Goal: Task Accomplishment & Management: Complete application form

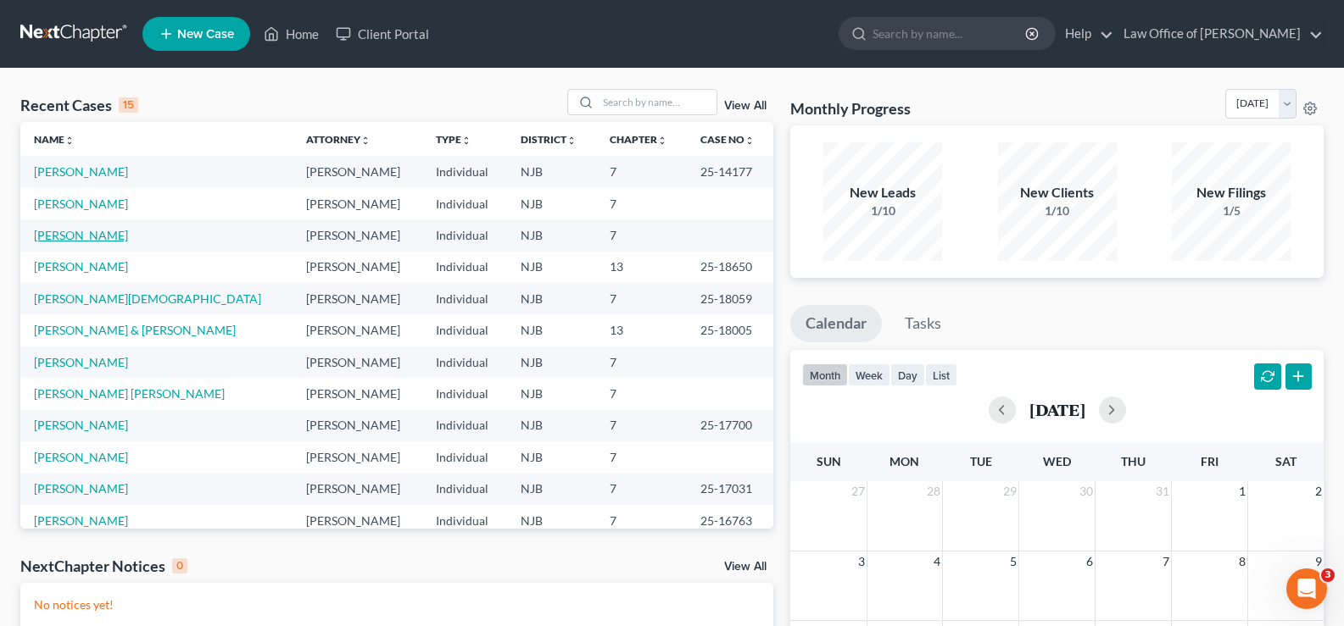
click at [86, 231] on link "[PERSON_NAME]" at bounding box center [81, 235] width 94 height 14
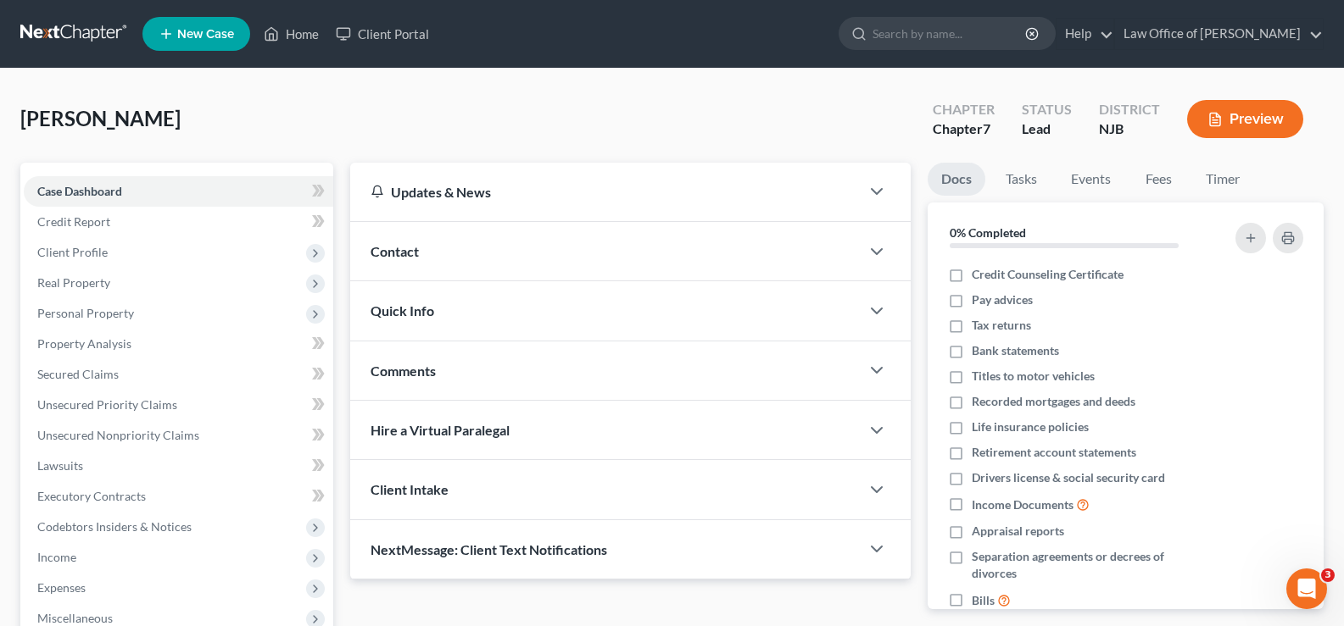
click at [1267, 114] on button "Preview" at bounding box center [1245, 119] width 116 height 38
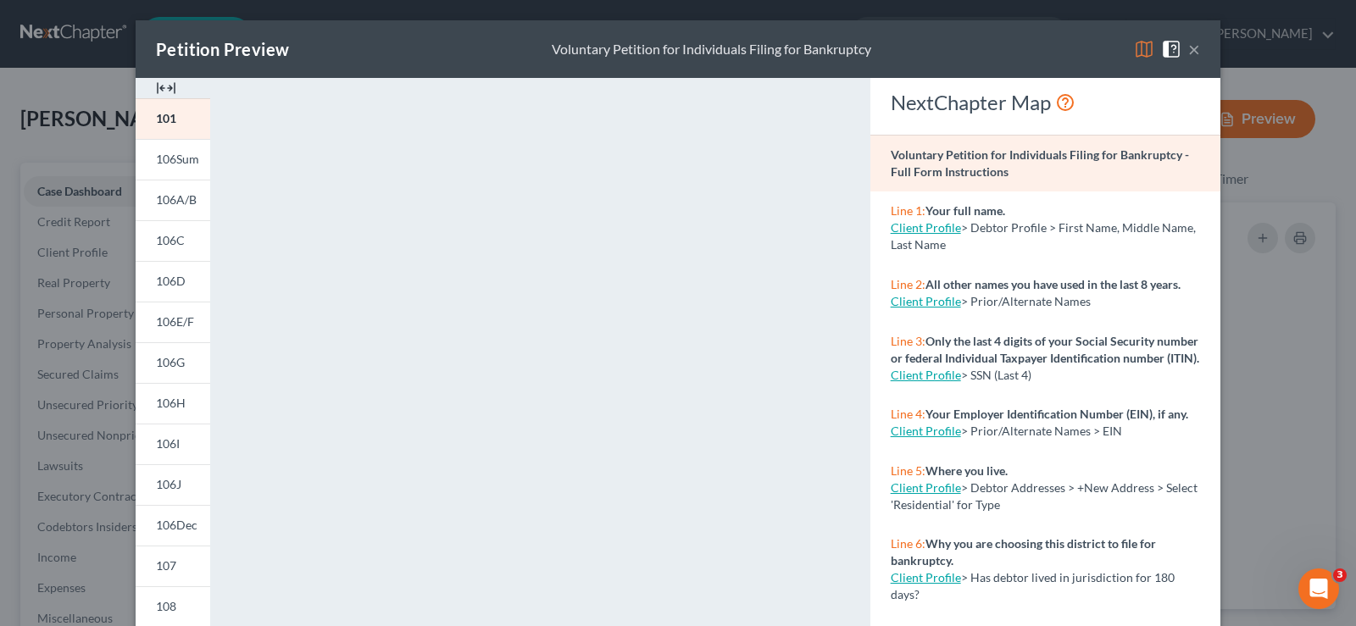
click at [1194, 42] on button "×" at bounding box center [1195, 49] width 12 height 20
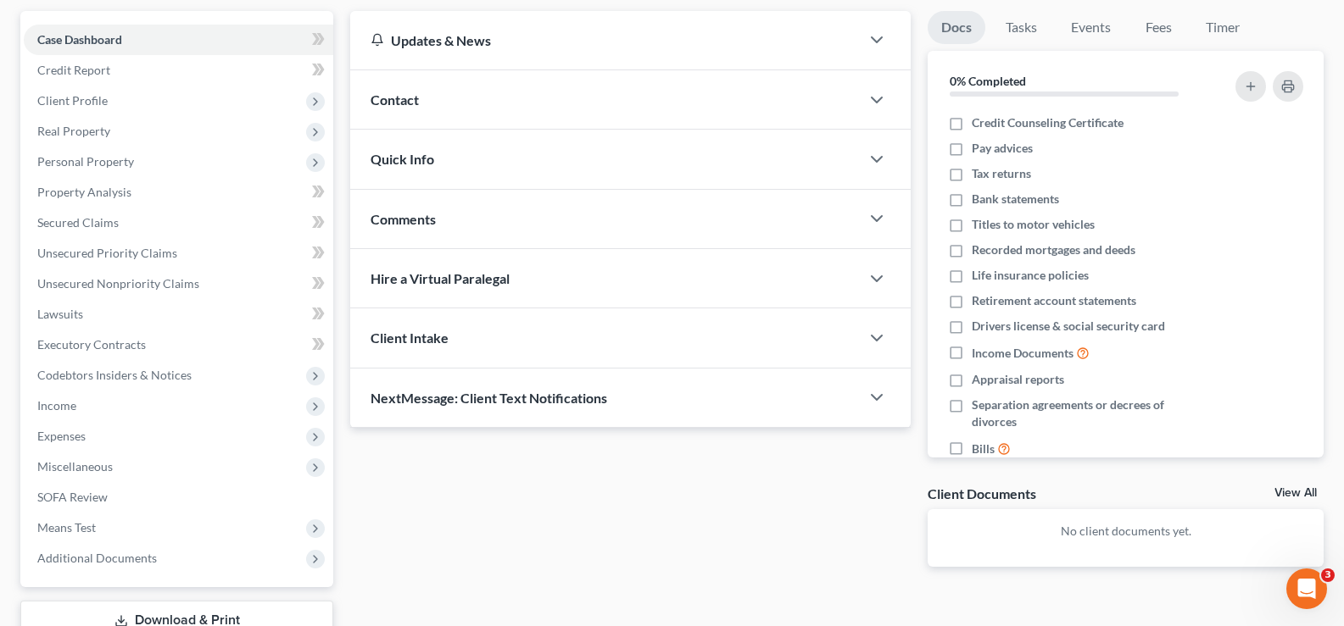
scroll to position [275, 0]
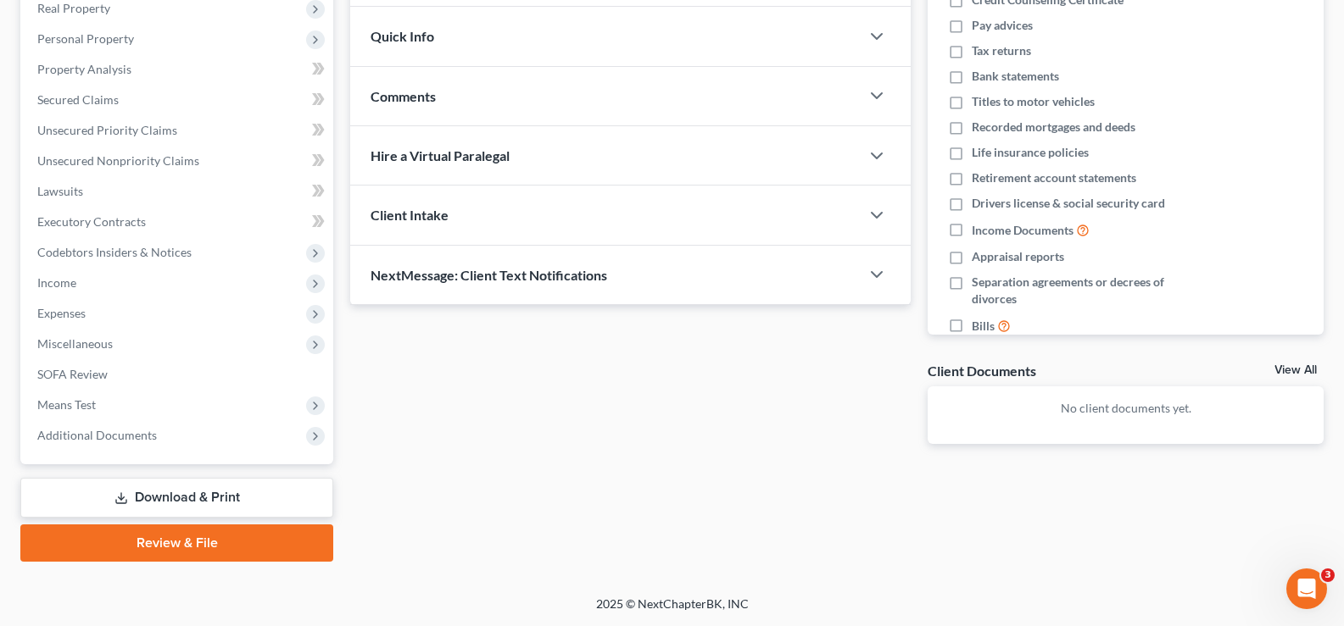
click at [109, 491] on link "Download & Print" at bounding box center [176, 498] width 313 height 40
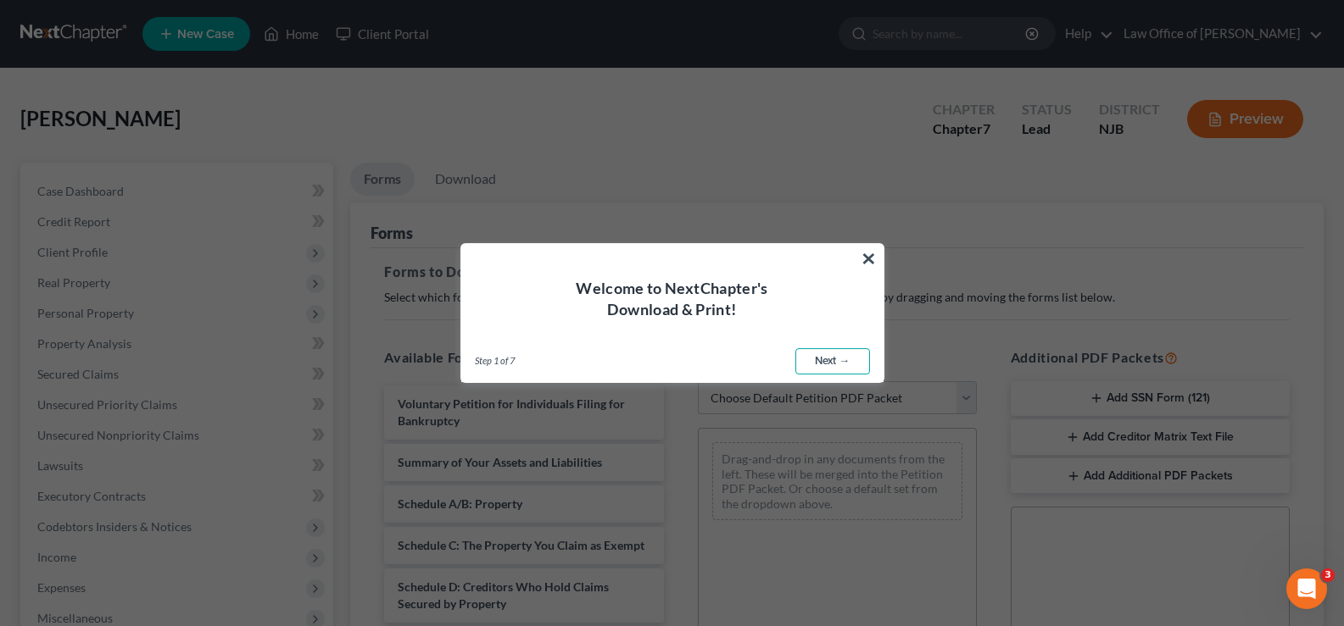
click at [838, 354] on link "Next →" at bounding box center [832, 361] width 75 height 27
select select "0"
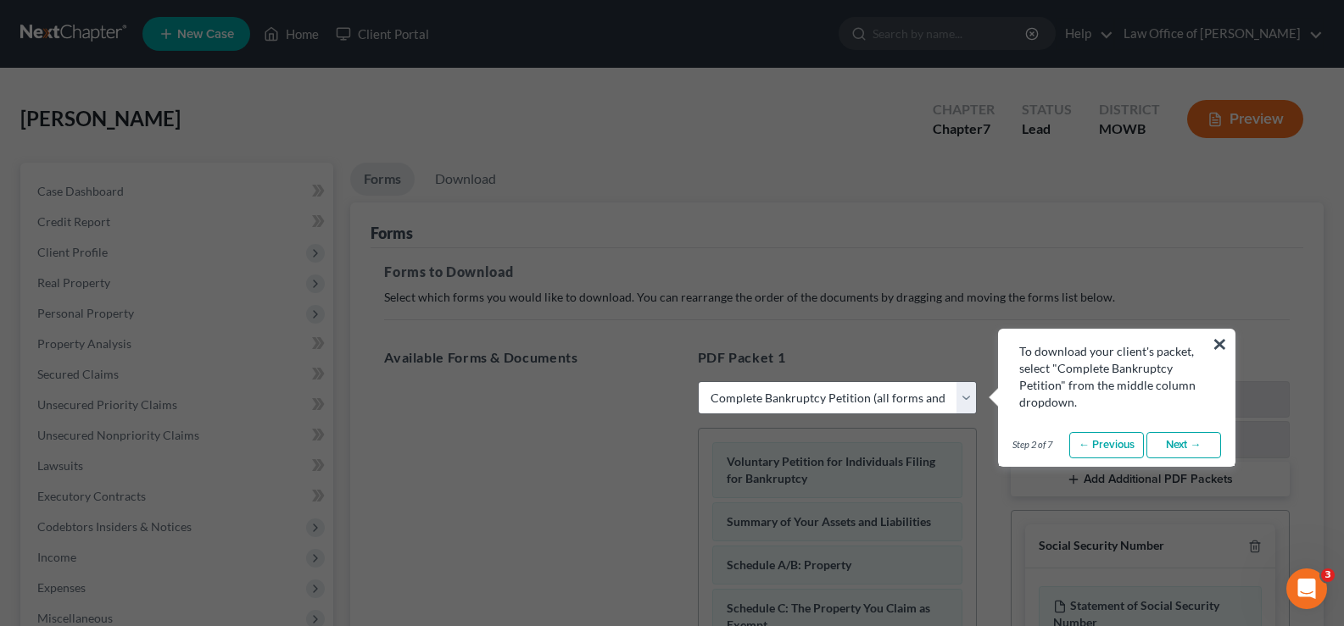
click at [1223, 336] on button "×" at bounding box center [1219, 344] width 16 height 27
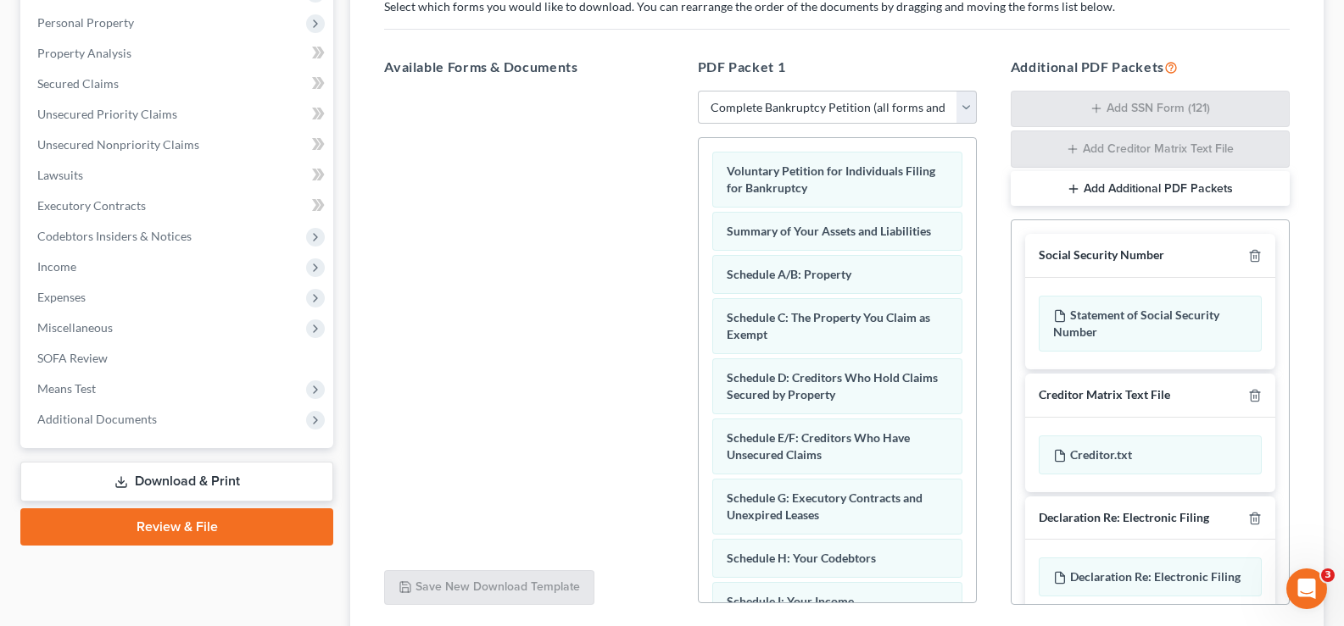
scroll to position [41, 0]
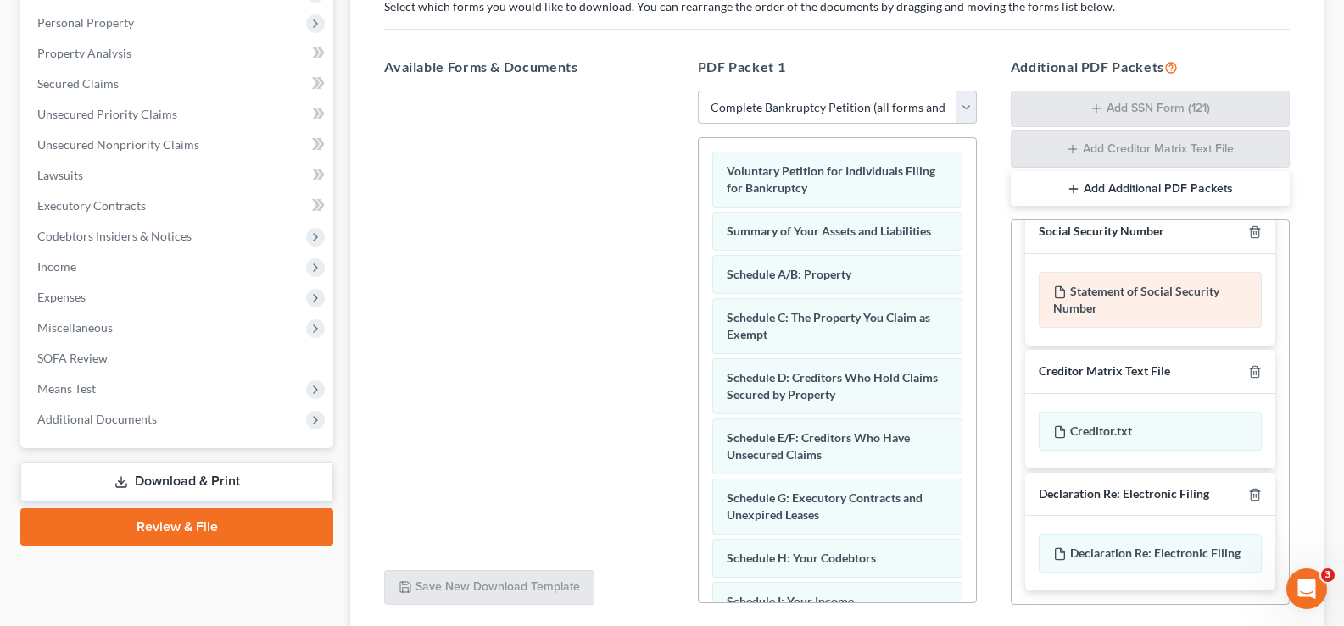
click at [1096, 280] on div "Statement of Social Security Number" at bounding box center [1149, 300] width 223 height 56
click at [1095, 281] on div "Statement of Social Security Number" at bounding box center [1149, 300] width 223 height 56
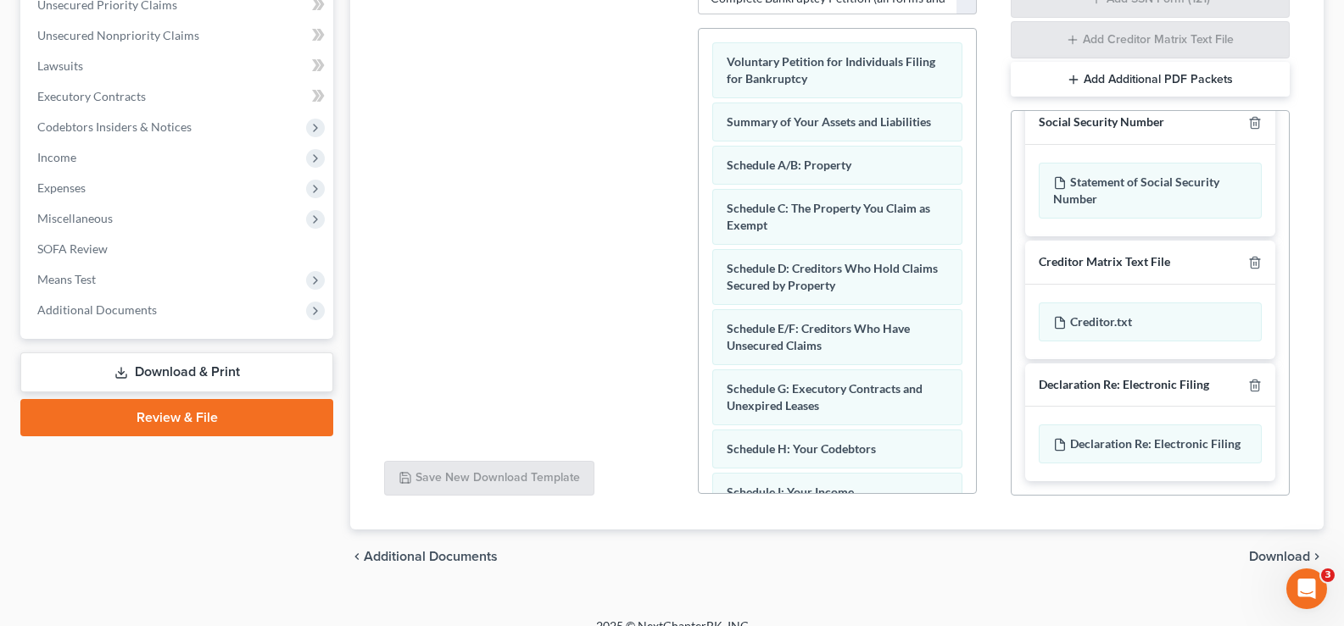
scroll to position [422, 0]
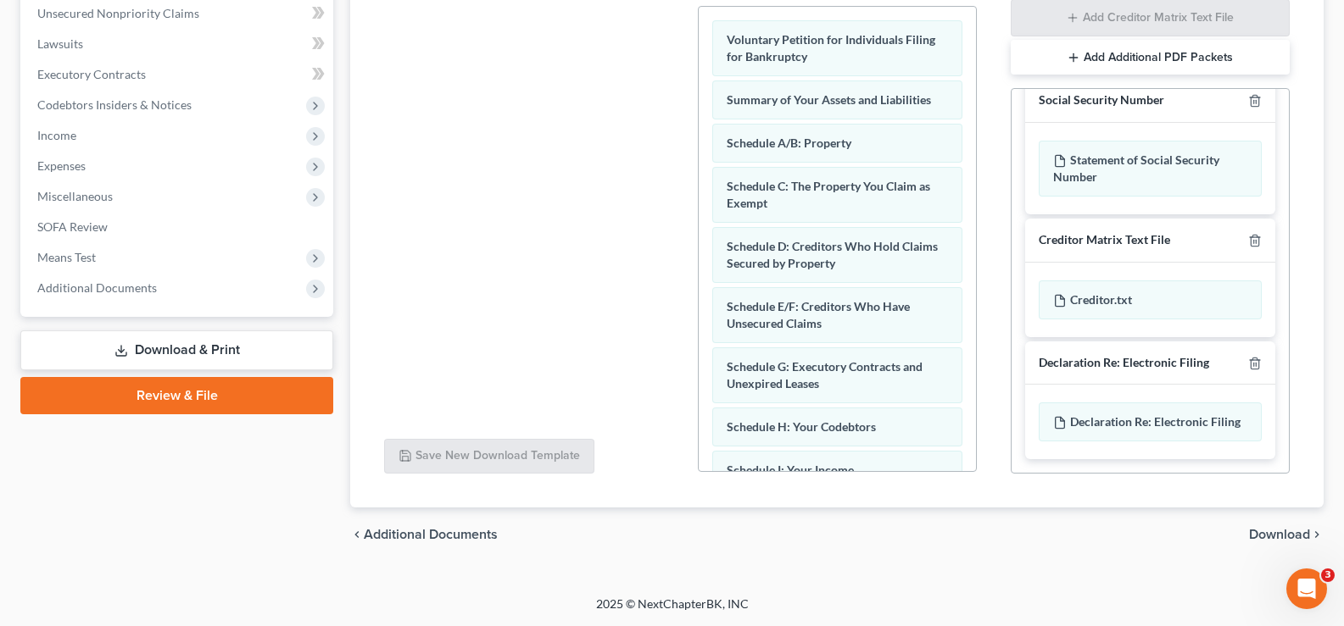
click at [1288, 530] on span "Download" at bounding box center [1279, 535] width 61 height 14
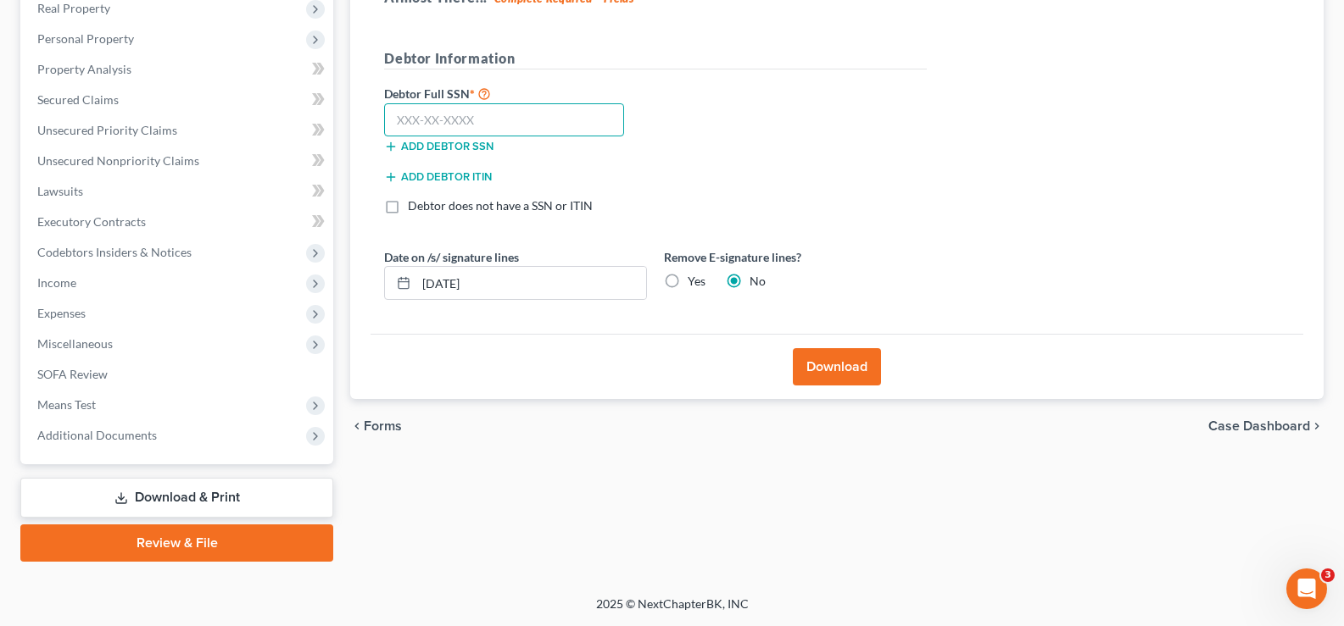
click at [533, 126] on input "text" at bounding box center [504, 120] width 240 height 34
type input "137-94-6986"
click at [827, 369] on button "Download" at bounding box center [837, 366] width 88 height 37
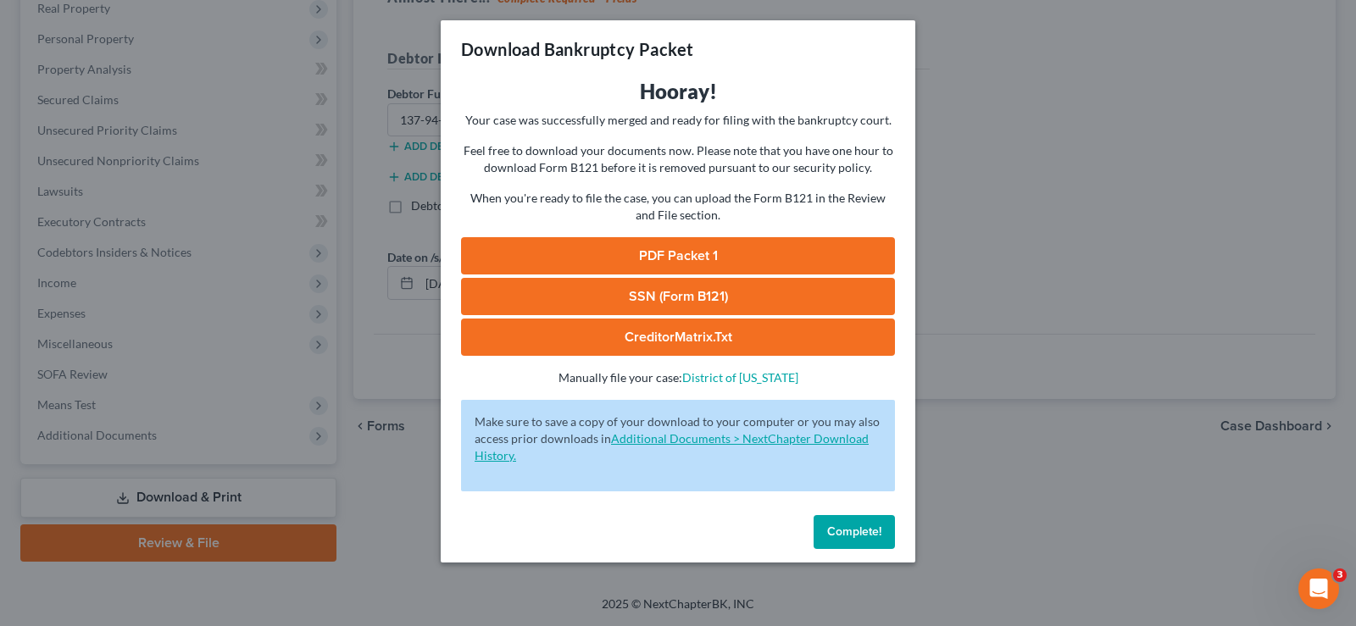
click at [637, 438] on link "Additional Documents > NextChapter Download History." at bounding box center [672, 446] width 394 height 31
click at [840, 535] on span "Complete!" at bounding box center [854, 532] width 54 height 14
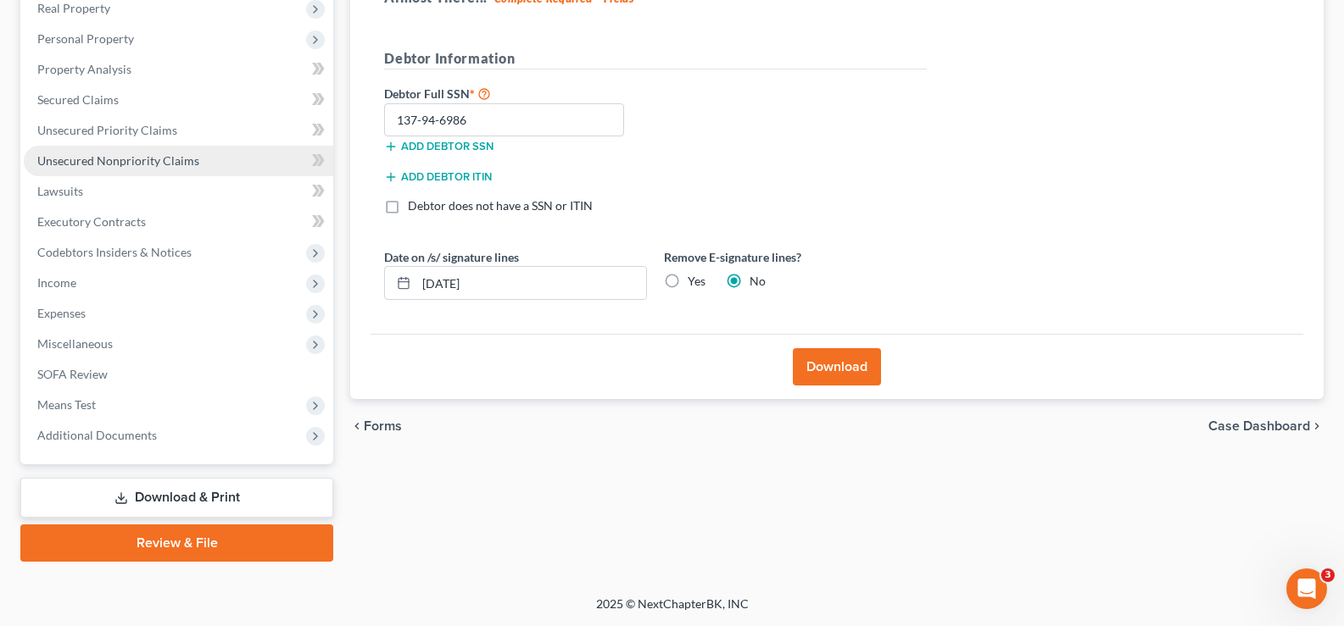
click at [66, 159] on span "Unsecured Nonpriority Claims" at bounding box center [118, 160] width 162 height 14
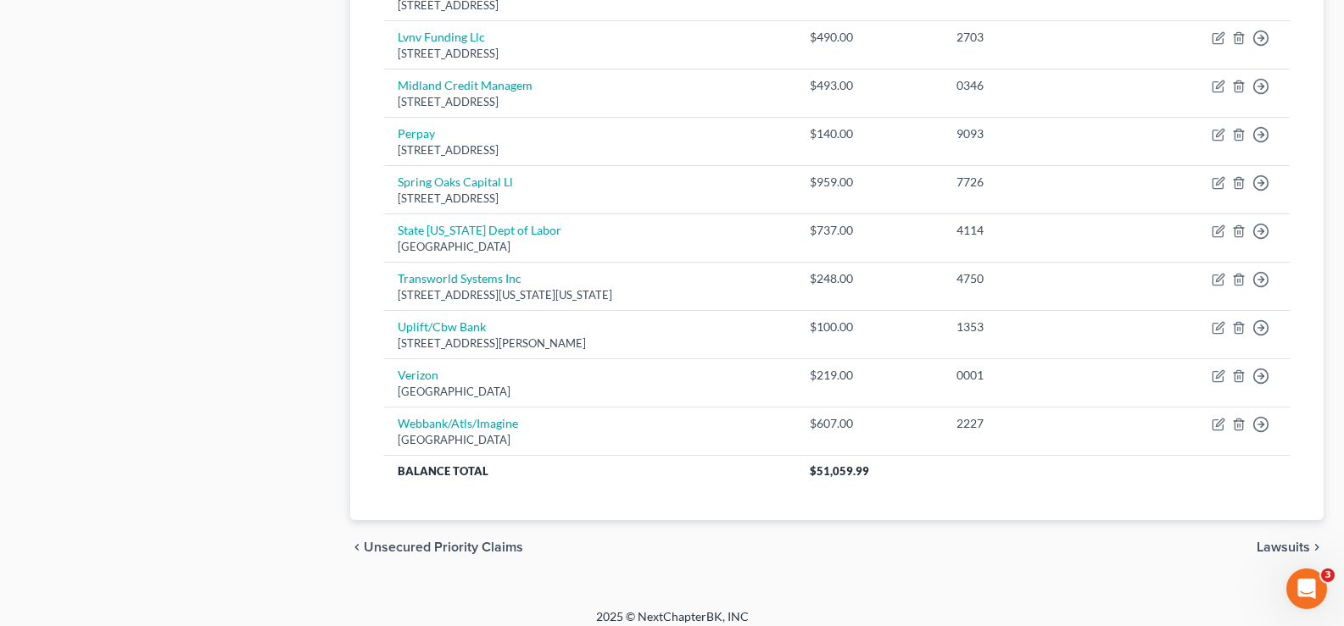
scroll to position [1177, 0]
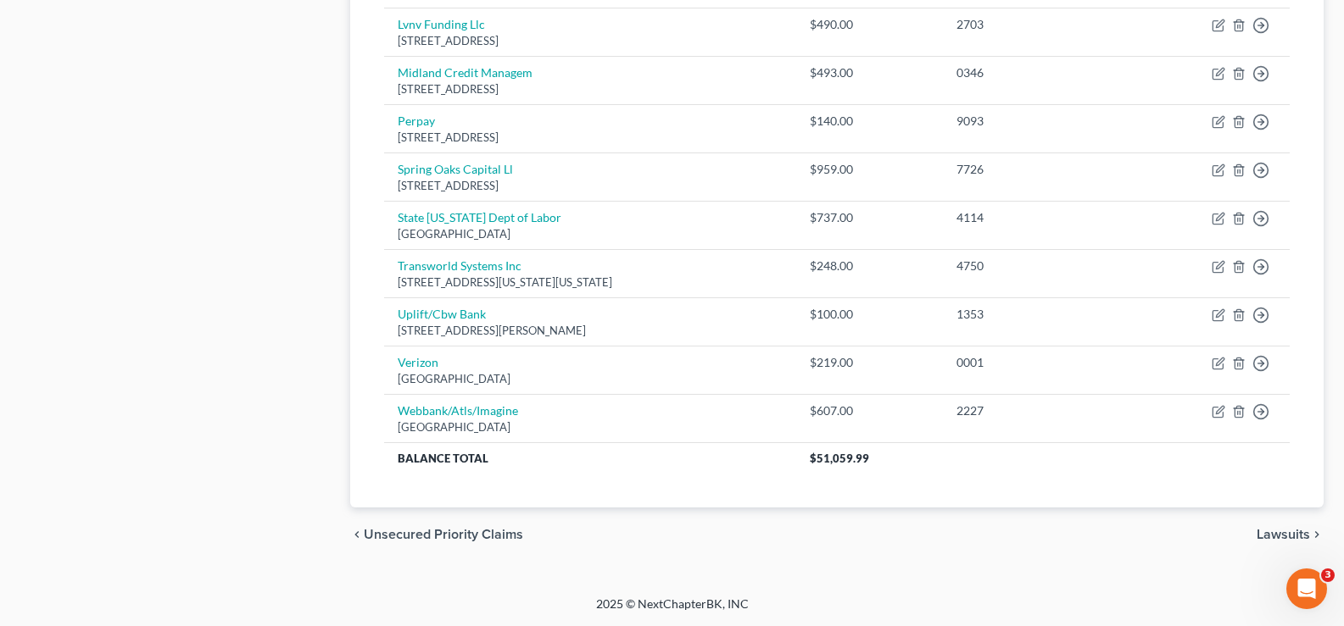
click at [1272, 535] on span "Lawsuits" at bounding box center [1282, 535] width 53 height 14
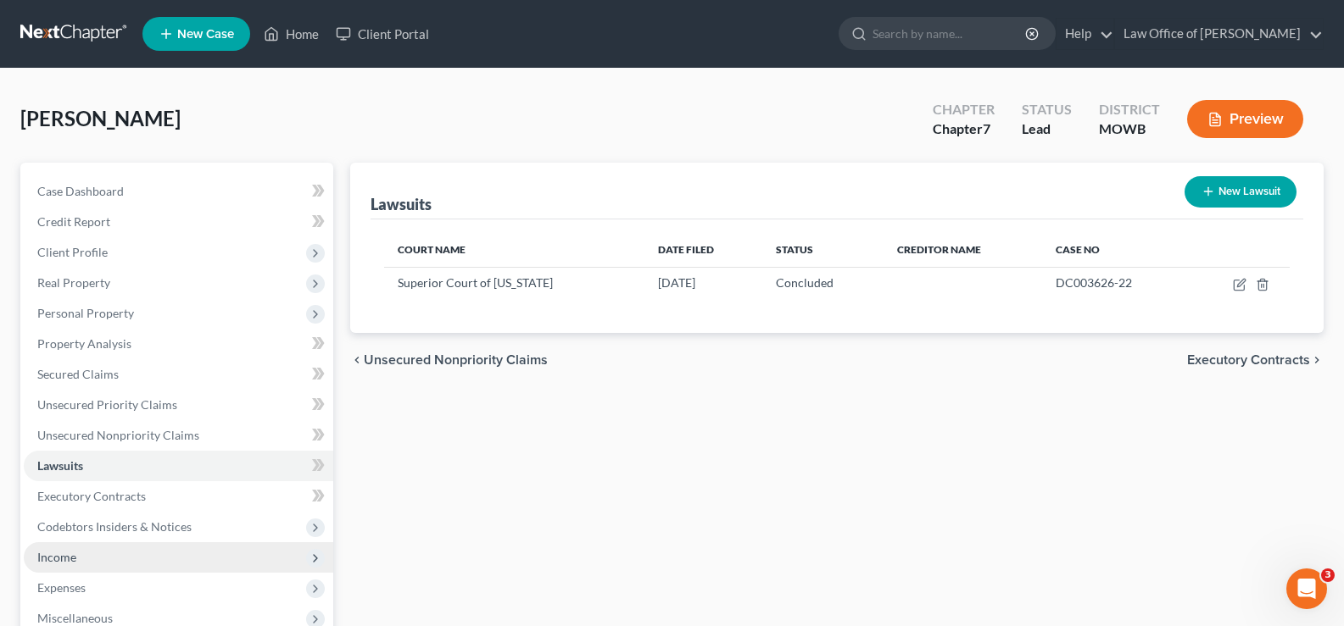
click at [36, 558] on span "Income" at bounding box center [178, 558] width 309 height 31
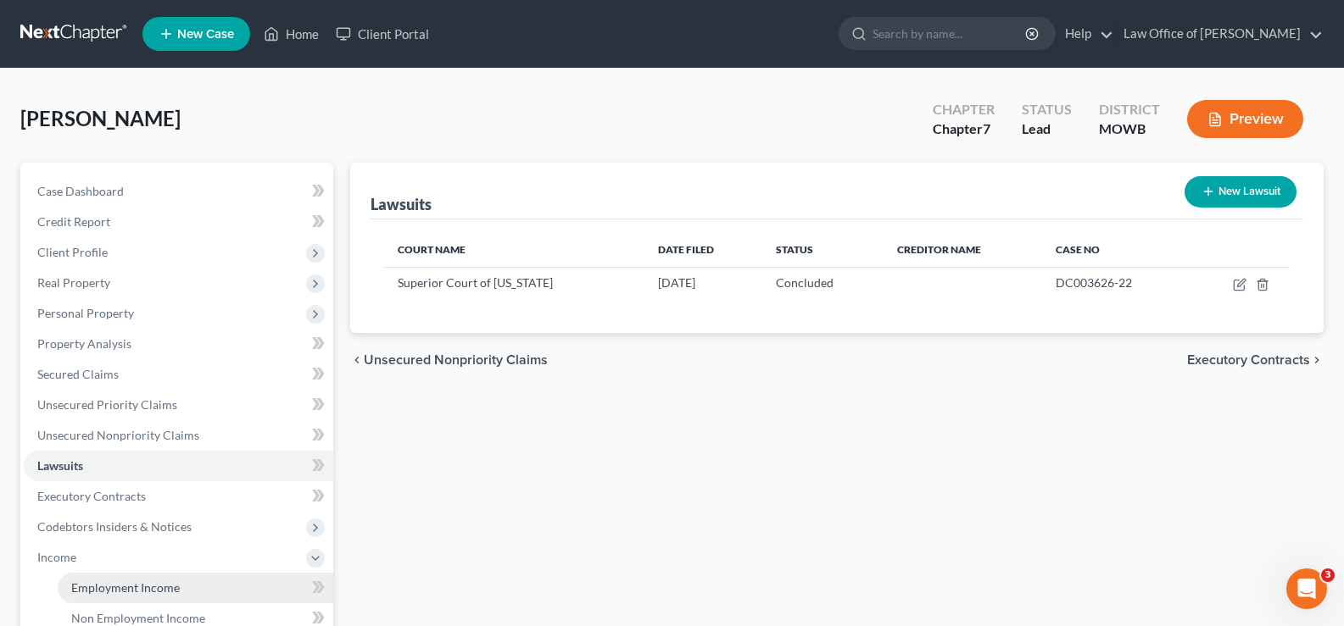
click at [104, 588] on span "Employment Income" at bounding box center [125, 588] width 109 height 14
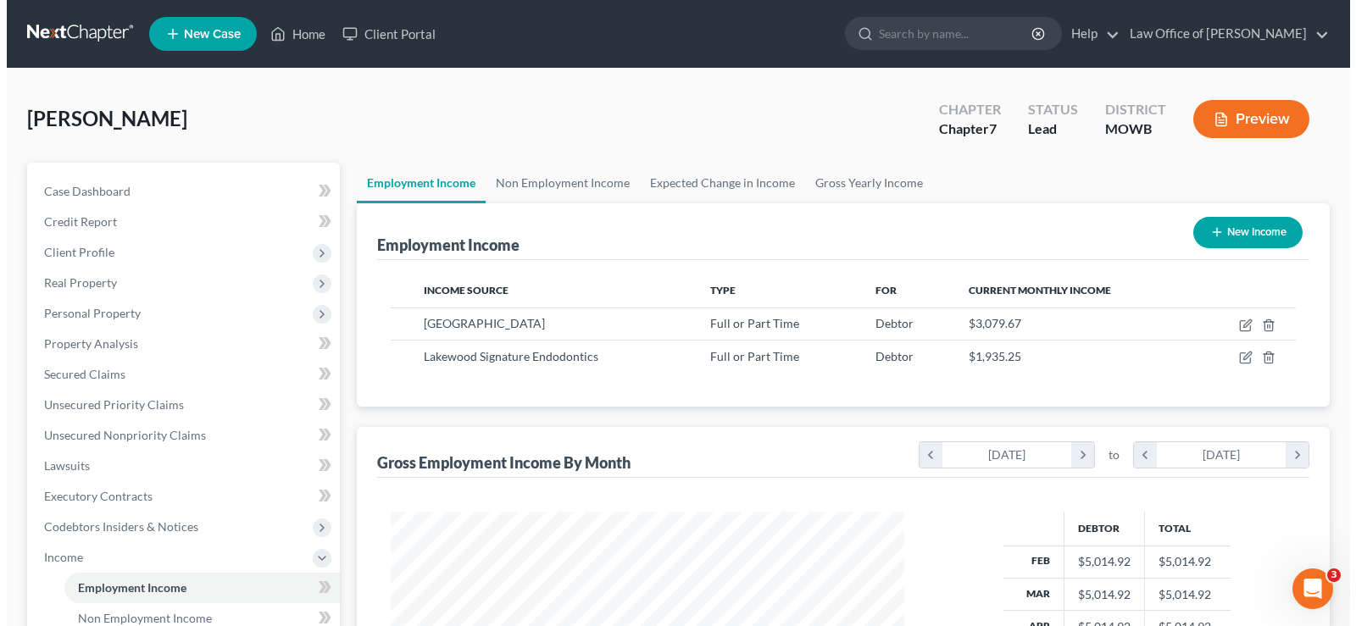
scroll to position [304, 548]
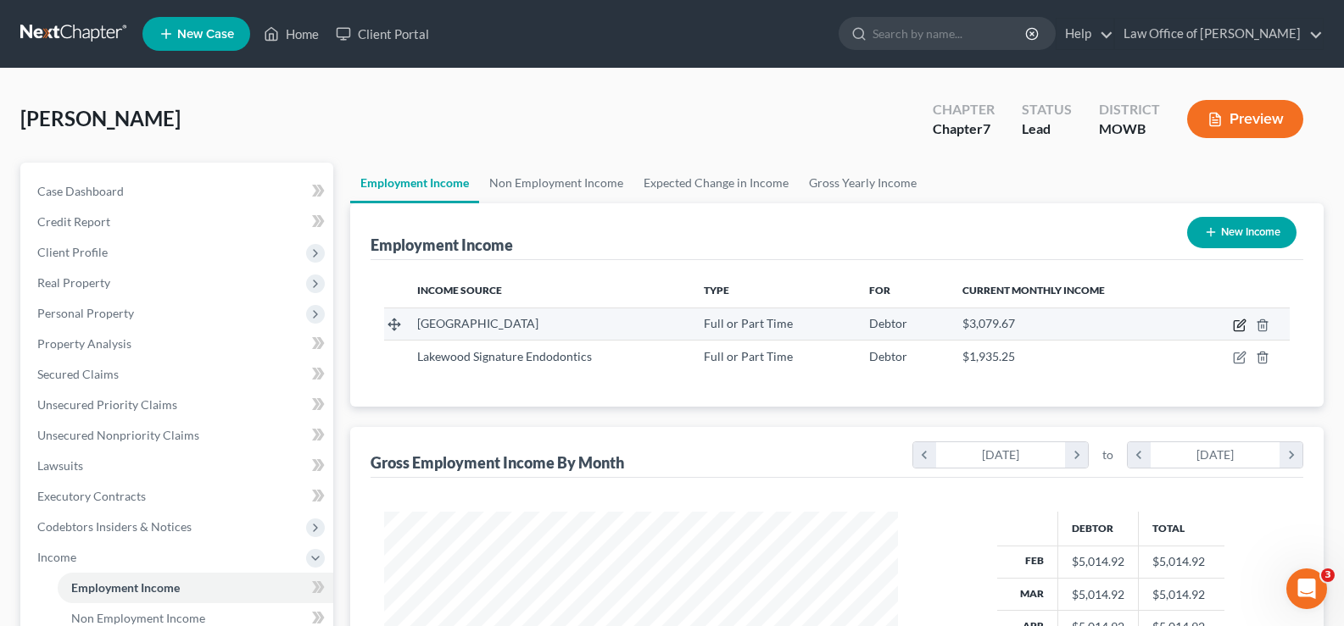
click at [1240, 320] on icon "button" at bounding box center [1240, 326] width 14 height 14
select select "0"
select select "2"
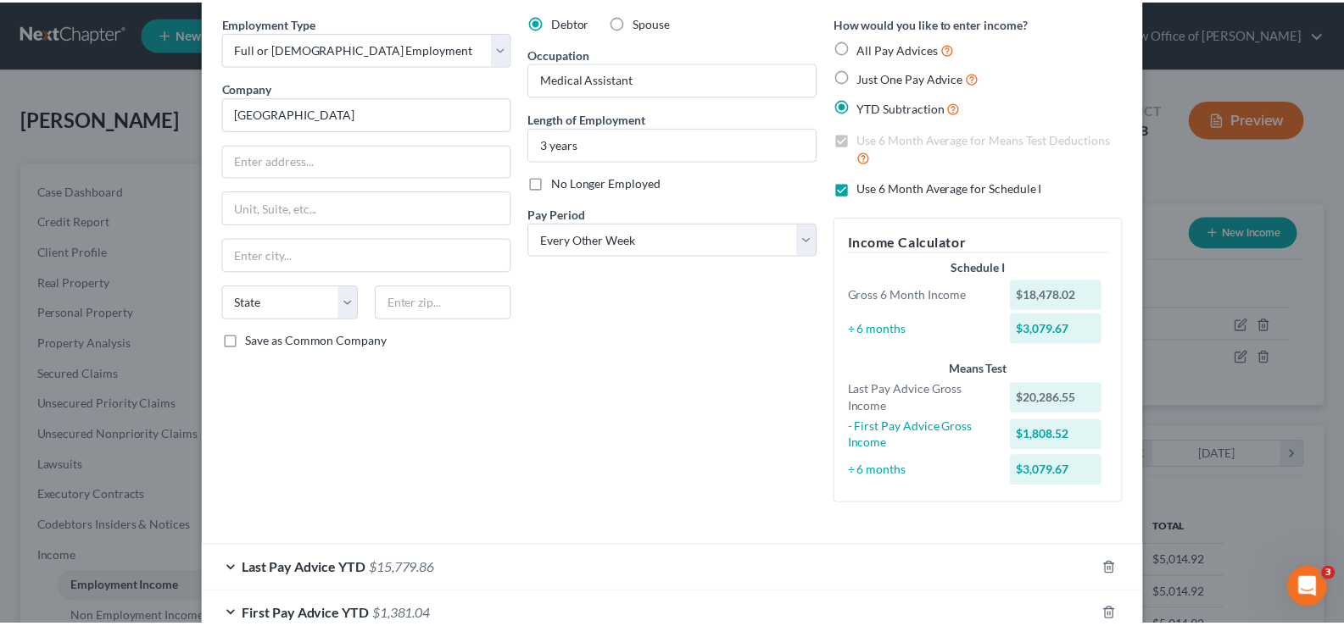
scroll to position [0, 0]
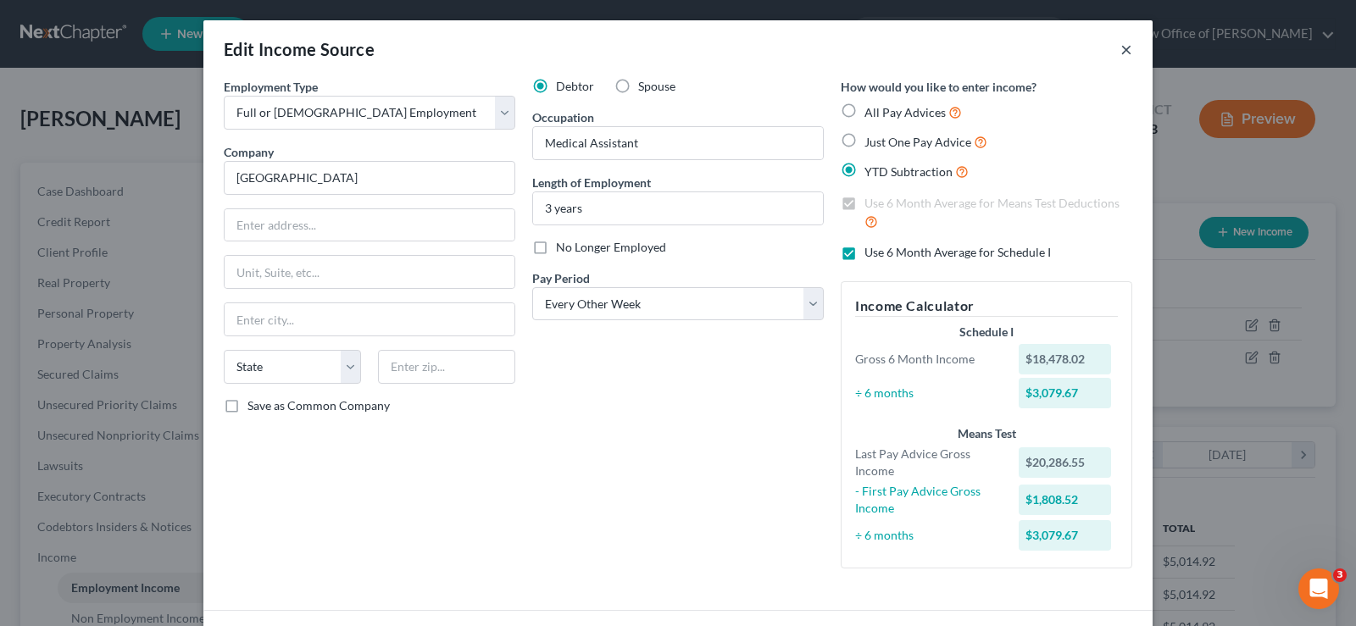
click at [1121, 46] on button "×" at bounding box center [1127, 49] width 12 height 20
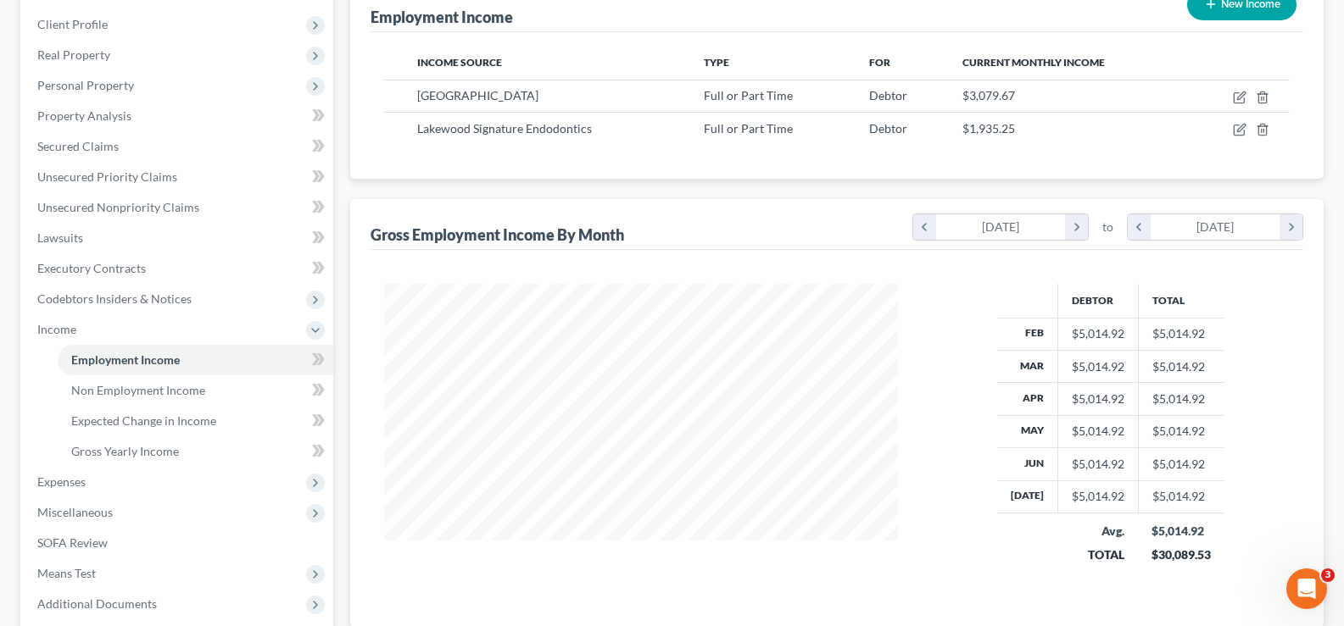
scroll to position [397, 0]
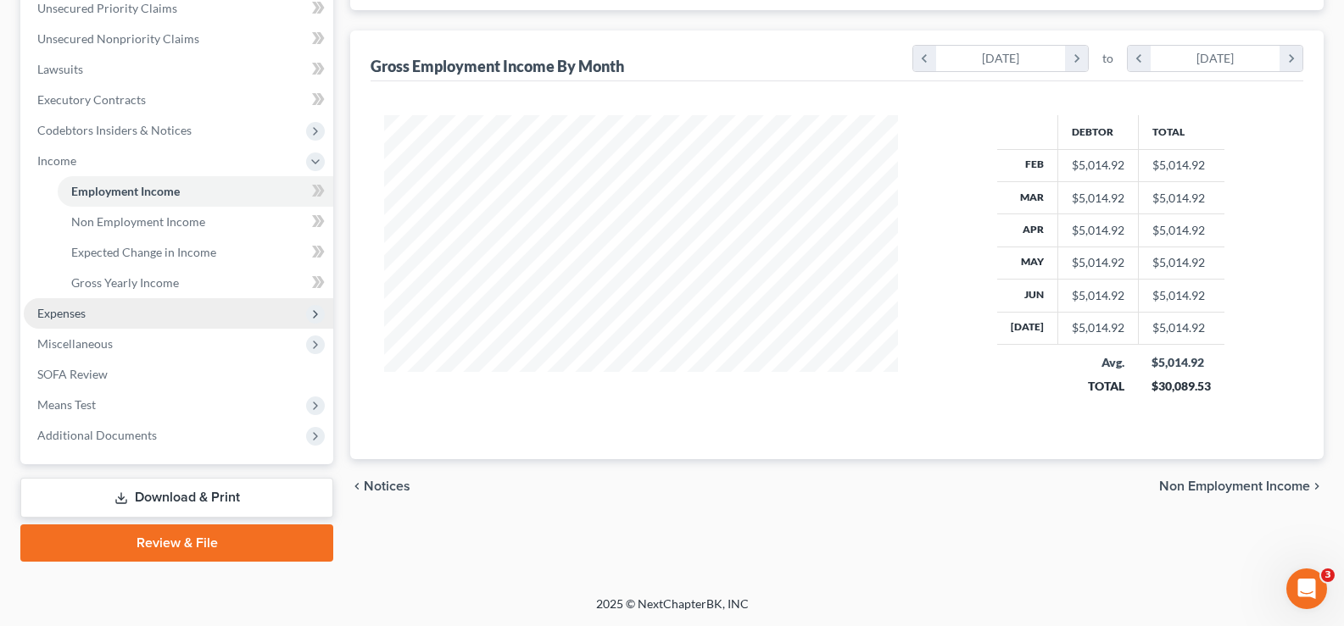
click at [84, 308] on span "Expenses" at bounding box center [61, 313] width 48 height 14
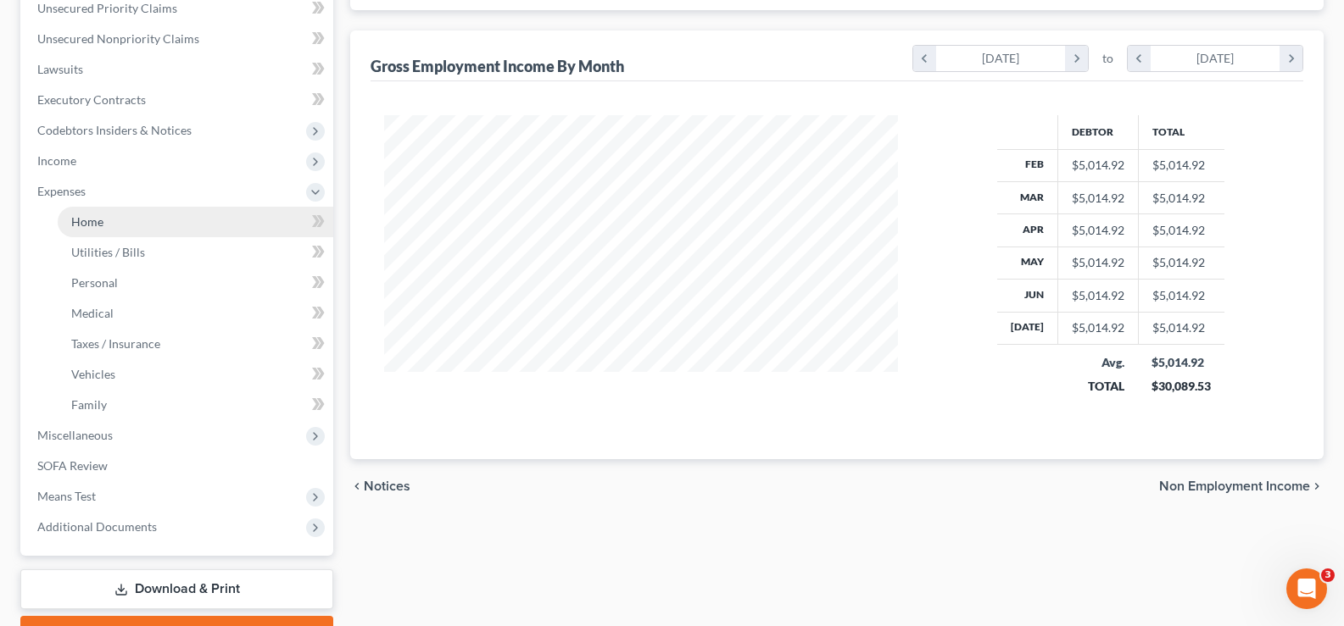
click at [88, 230] on link "Home" at bounding box center [196, 222] width 276 height 31
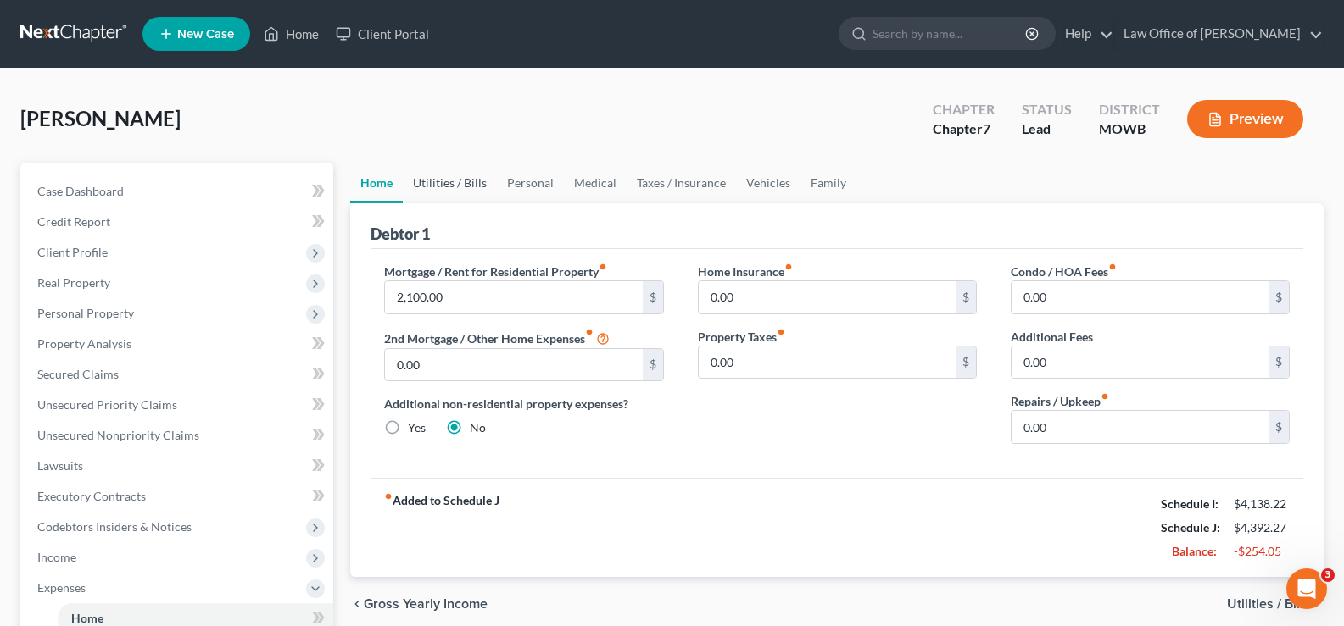
click at [465, 184] on link "Utilities / Bills" at bounding box center [450, 183] width 94 height 41
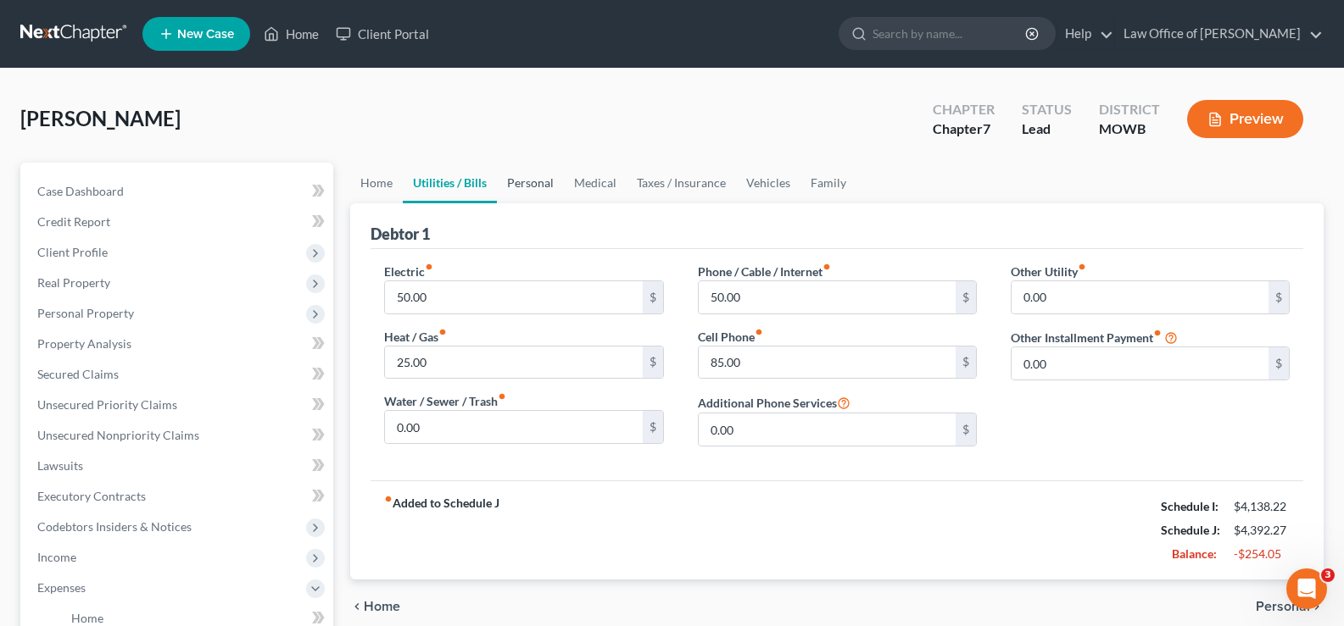
click at [535, 179] on link "Personal" at bounding box center [530, 183] width 67 height 41
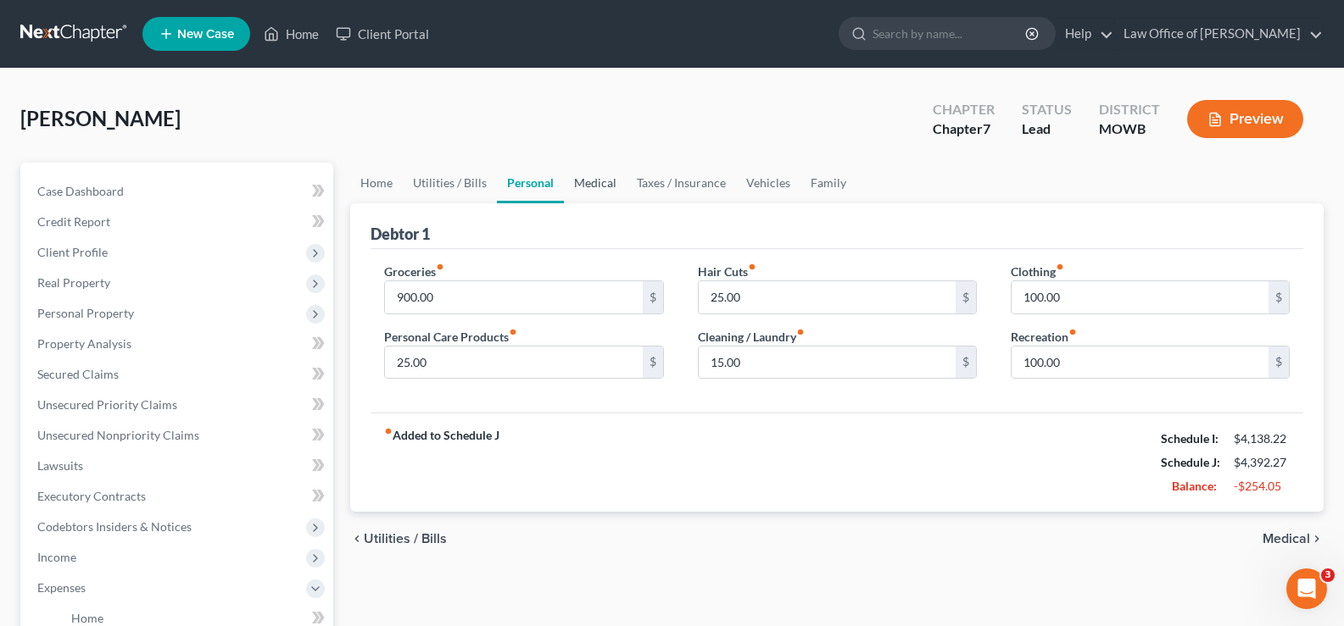
click at [615, 178] on link "Medical" at bounding box center [595, 183] width 63 height 41
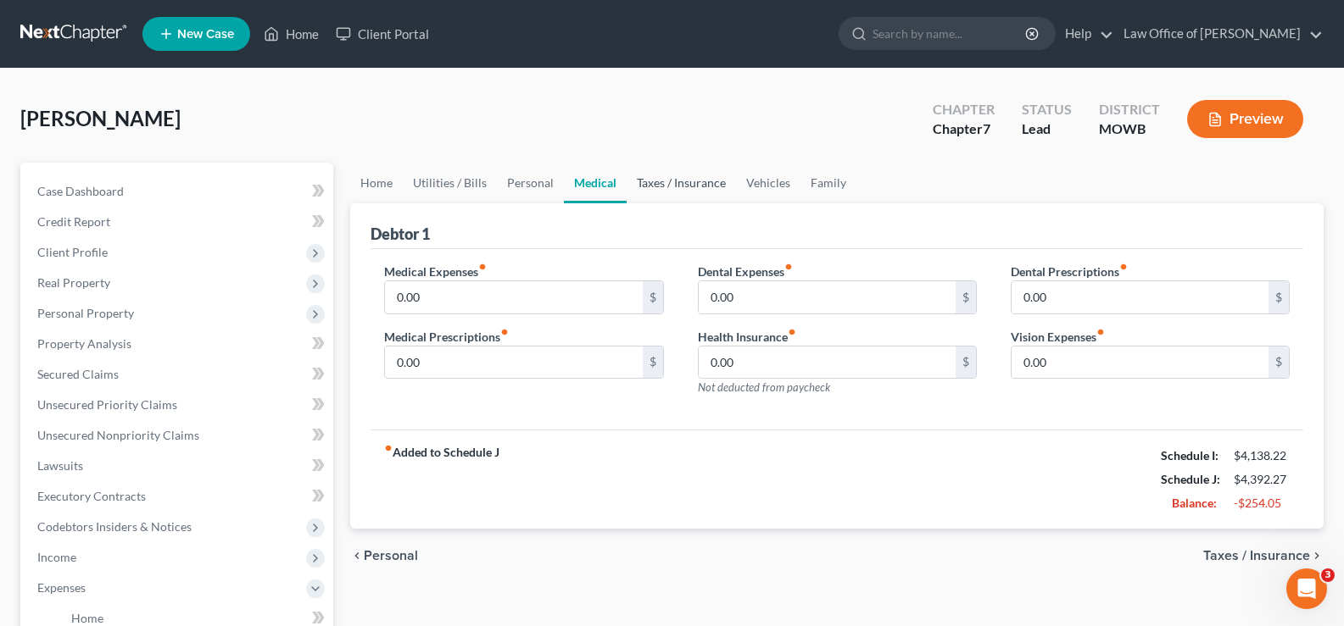
click at [670, 183] on link "Taxes / Insurance" at bounding box center [680, 183] width 109 height 41
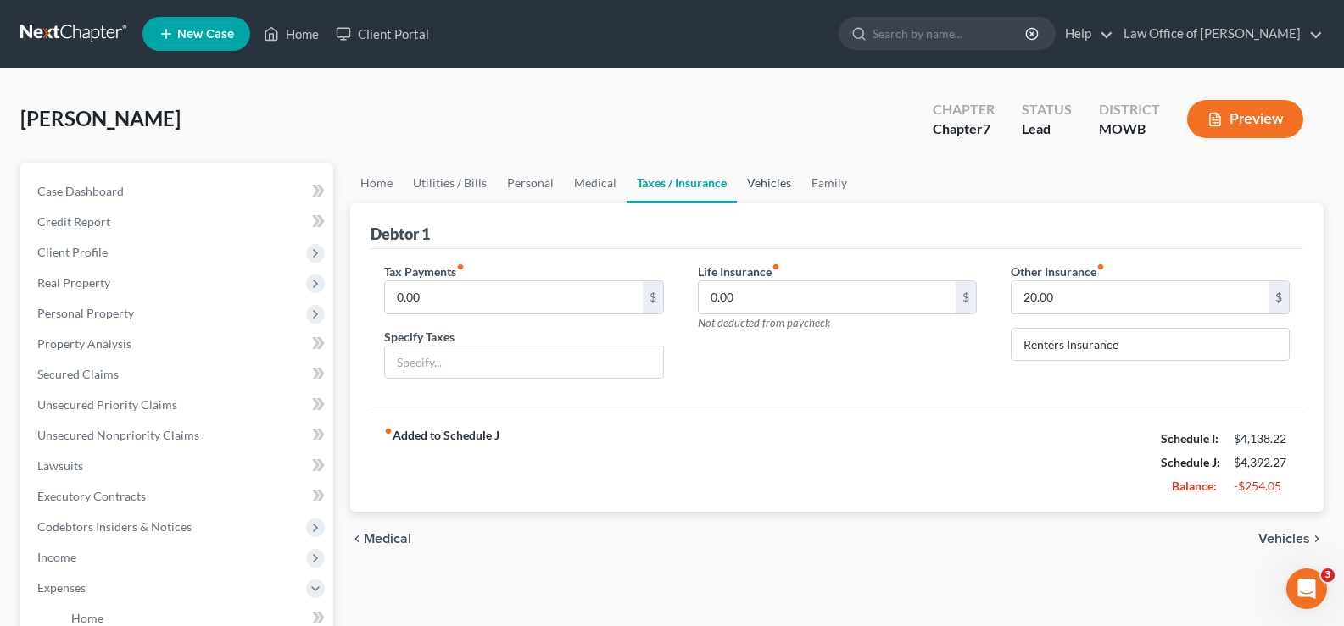
click at [771, 183] on link "Vehicles" at bounding box center [769, 183] width 64 height 41
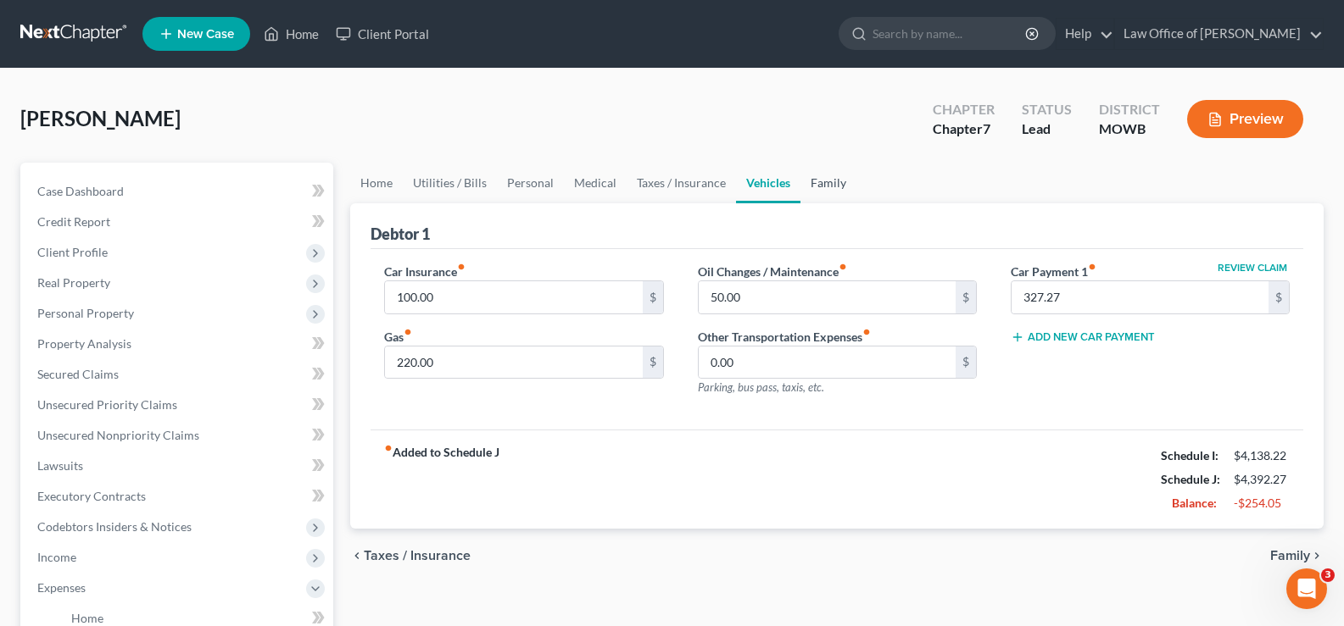
click at [827, 180] on link "Family" at bounding box center [828, 183] width 56 height 41
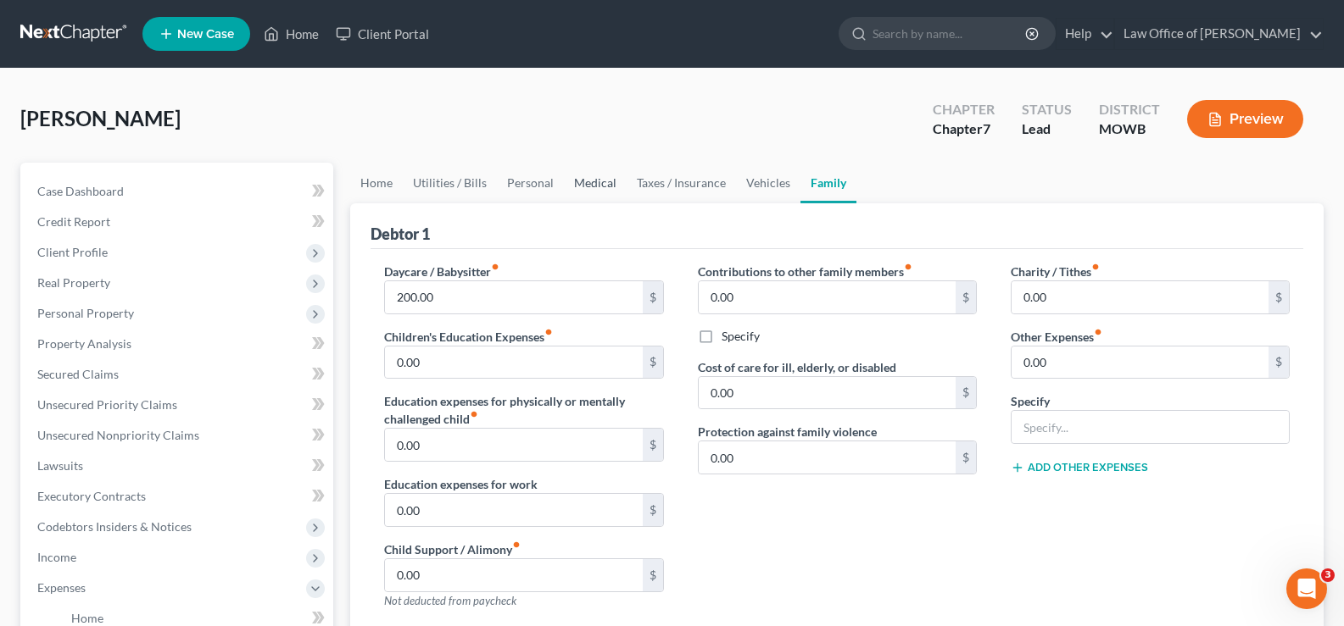
click at [593, 176] on link "Medical" at bounding box center [595, 183] width 63 height 41
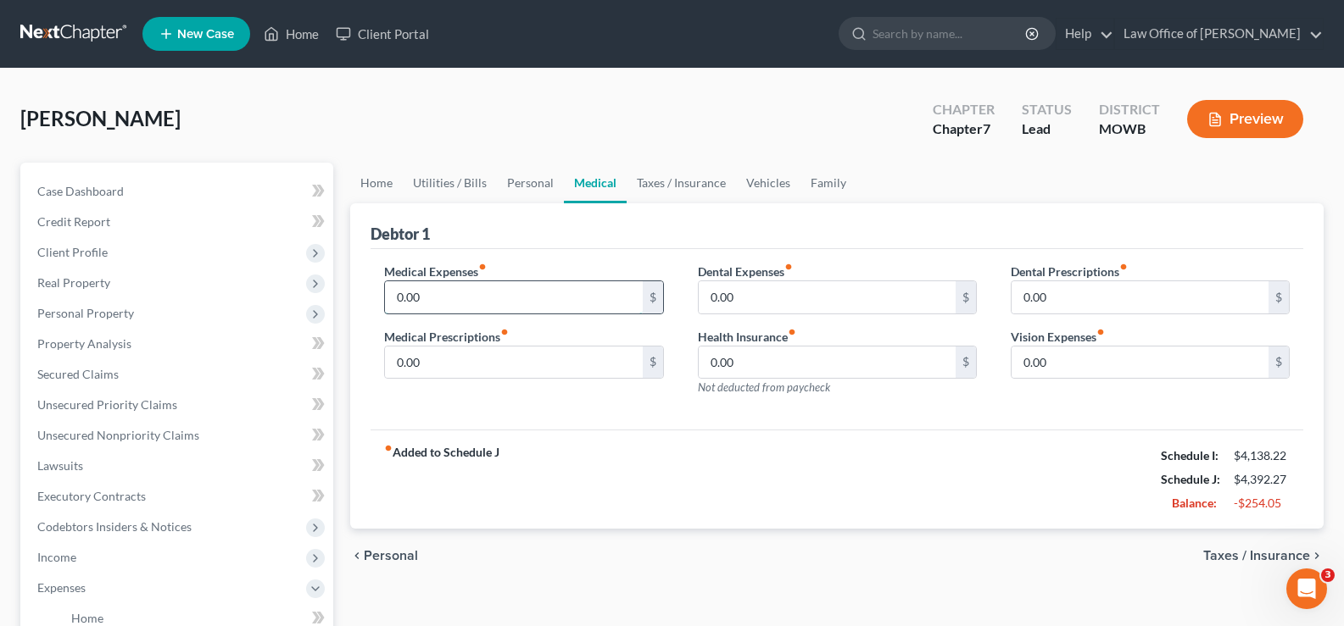
click at [455, 292] on input "0.00" at bounding box center [513, 297] width 257 height 32
type input "25"
click at [443, 358] on input "0.00" at bounding box center [513, 363] width 257 height 32
type input "25"
click at [1069, 362] on input "0.00" at bounding box center [1139, 363] width 257 height 32
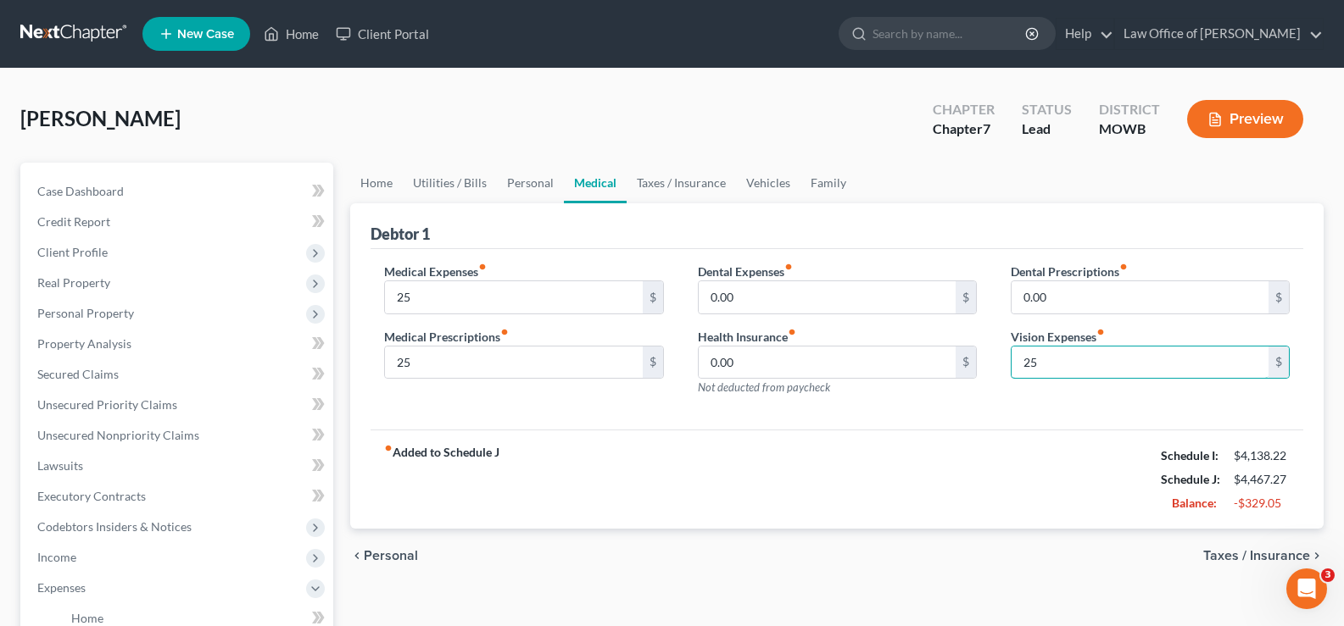
type input "25"
click at [1207, 549] on span "Taxes / Insurance" at bounding box center [1256, 556] width 107 height 14
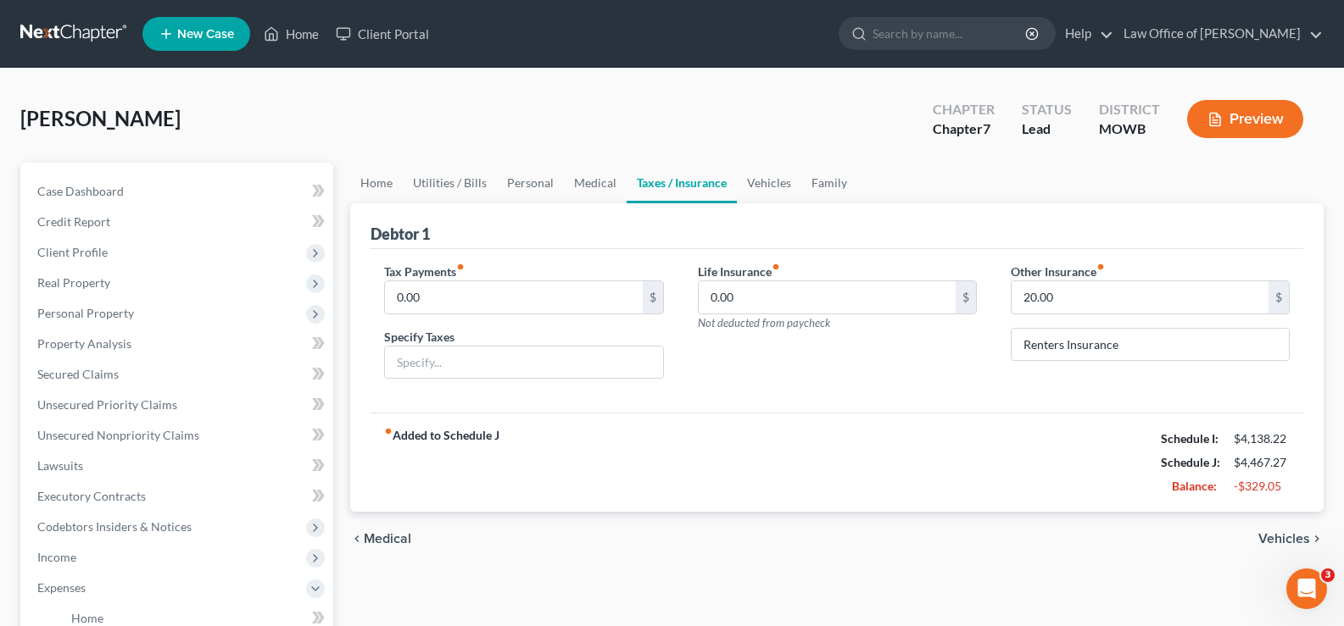
click at [1299, 529] on div "chevron_left Medical Vehicles chevron_right" at bounding box center [836, 539] width 973 height 54
click at [1298, 536] on span "Vehicles" at bounding box center [1284, 539] width 52 height 14
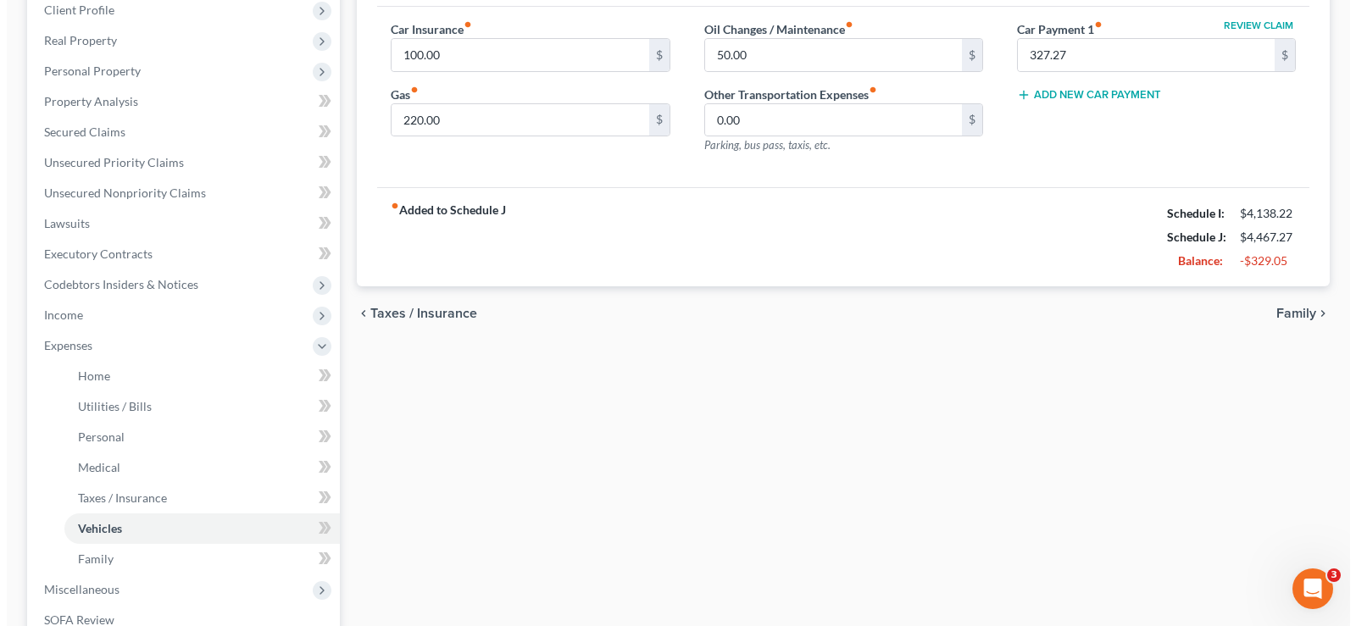
scroll to position [244, 0]
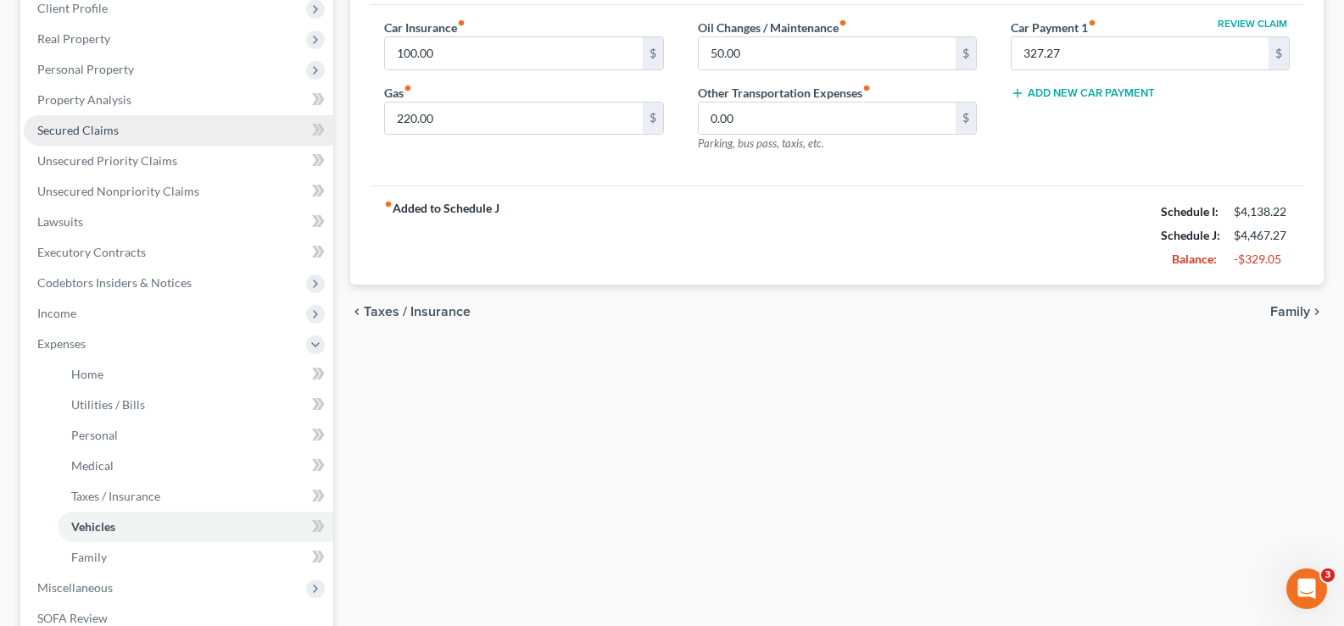
click at [103, 128] on span "Secured Claims" at bounding box center [77, 130] width 81 height 14
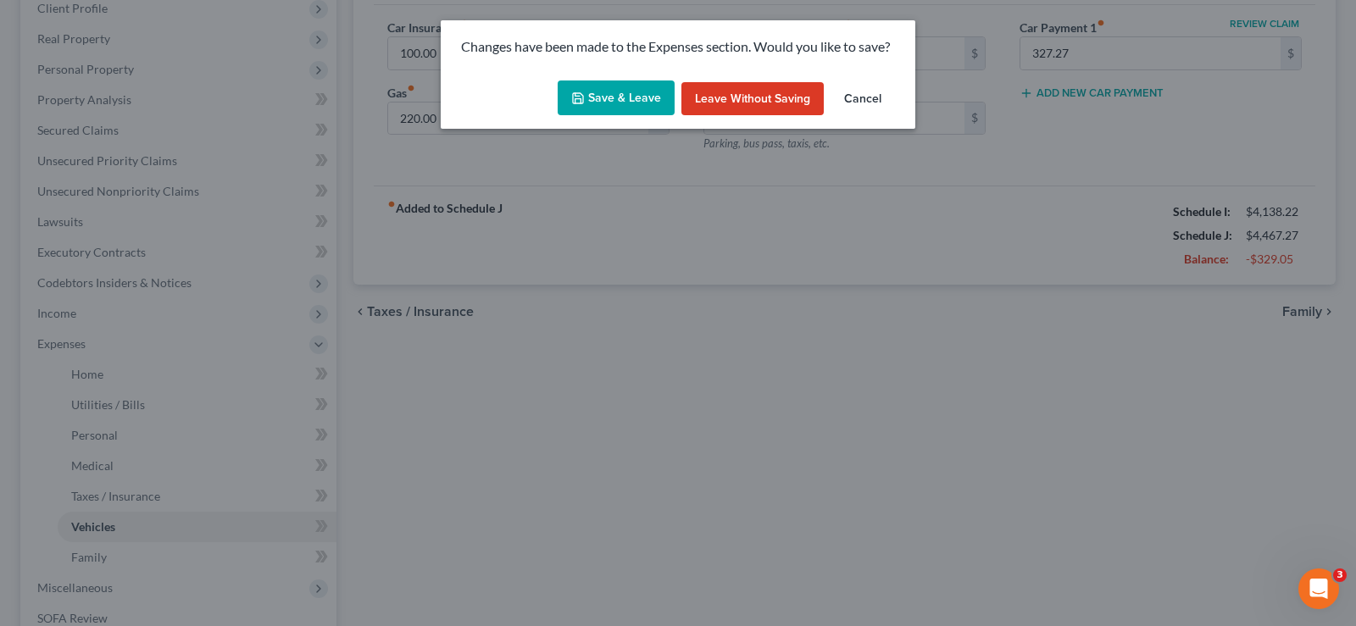
drag, startPoint x: 597, startPoint y: 92, endPoint x: 568, endPoint y: 82, distance: 30.6
click at [596, 92] on button "Save & Leave" at bounding box center [616, 99] width 117 height 36
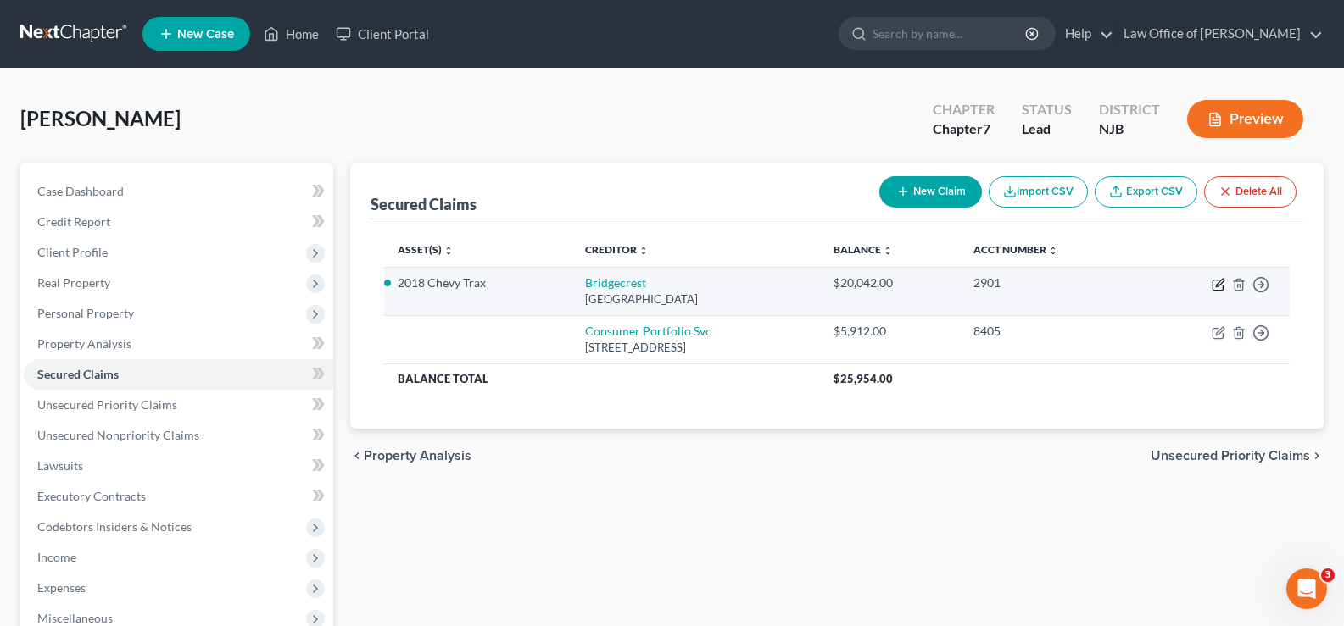
click at [1217, 281] on icon "button" at bounding box center [1218, 285] width 14 height 14
select select "3"
select select "9"
select select "2"
select select "0"
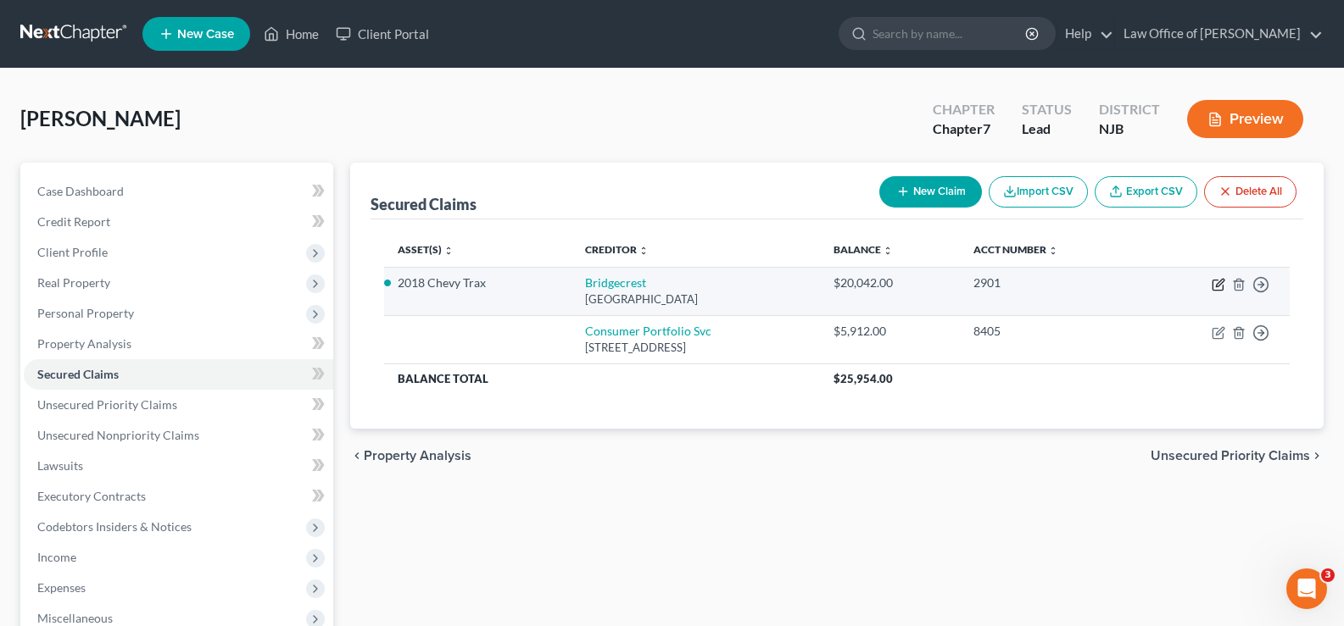
select select "0"
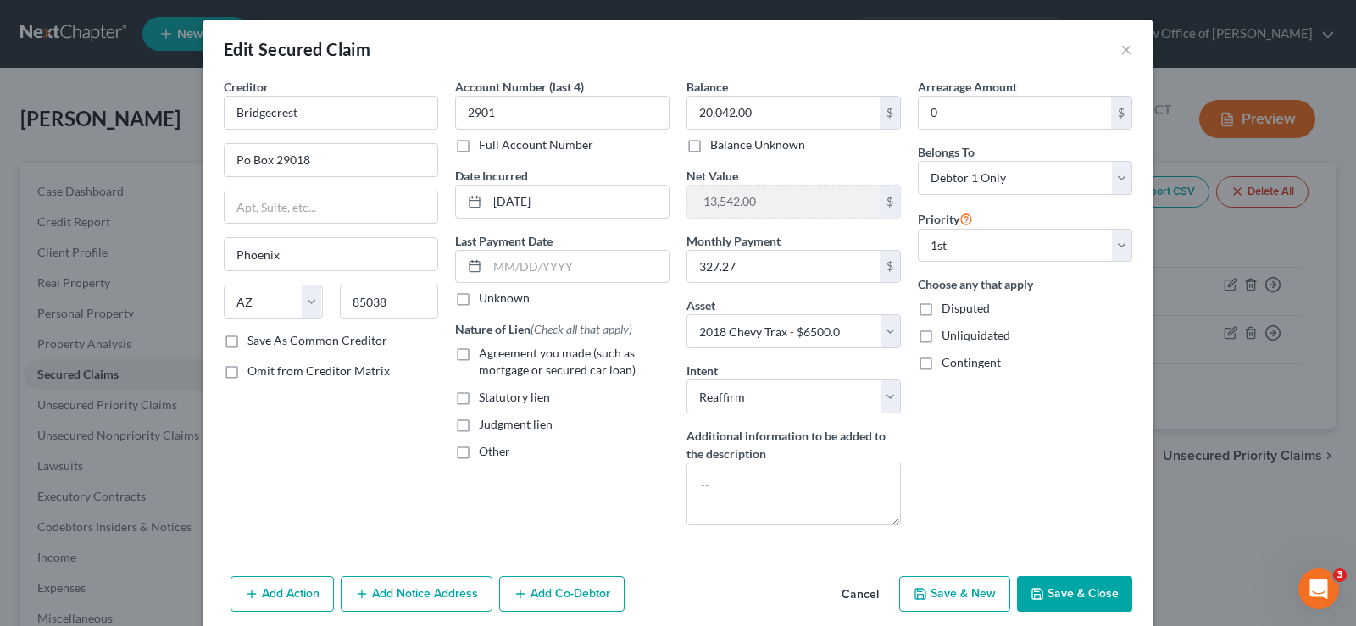
click at [1094, 598] on button "Save & Close" at bounding box center [1074, 594] width 115 height 36
select select "9"
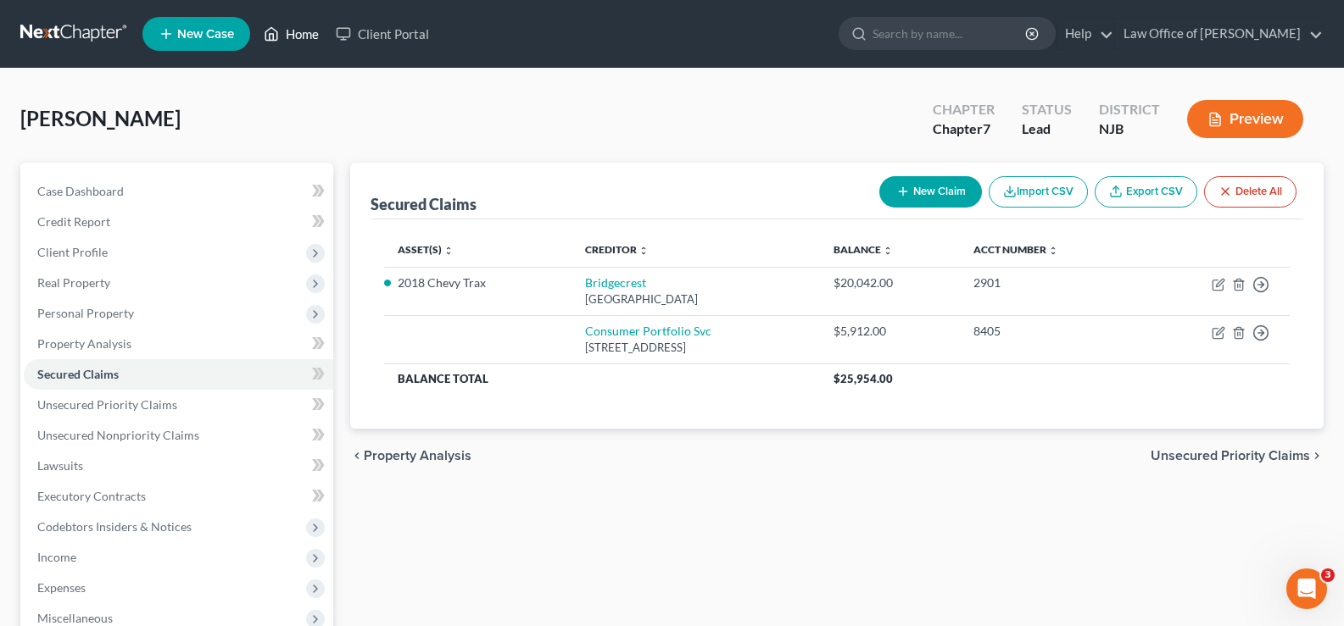
click at [296, 28] on link "Home" at bounding box center [291, 34] width 72 height 31
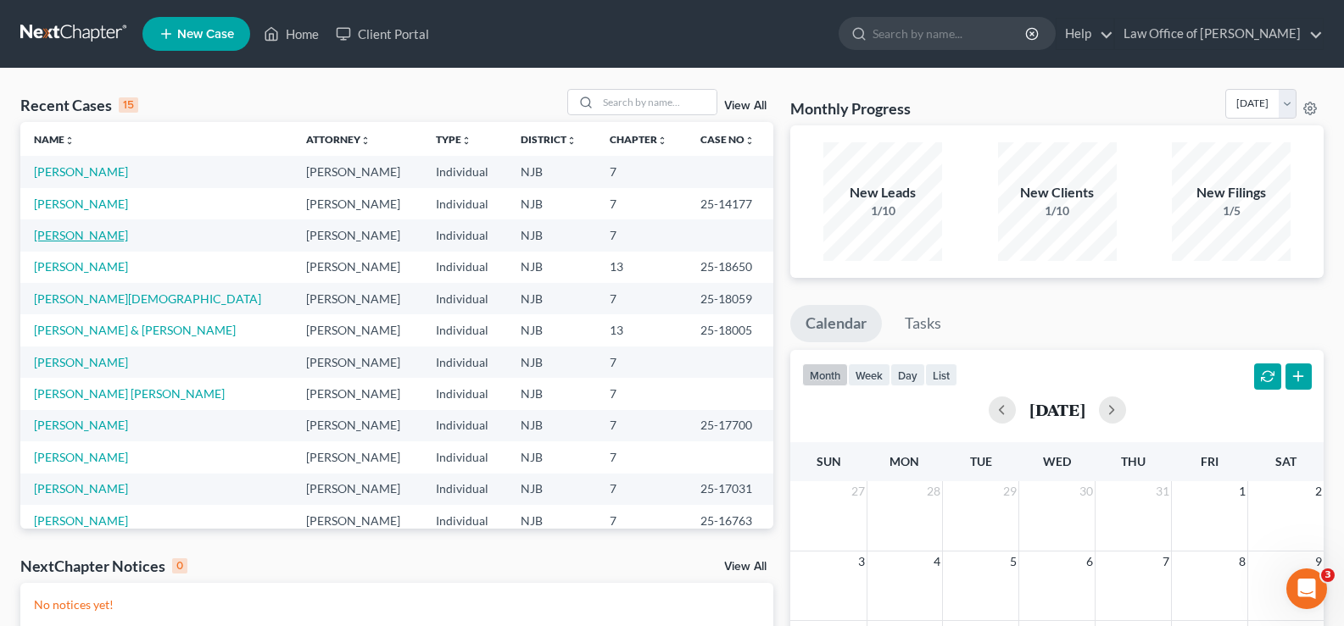
click at [58, 232] on link "[PERSON_NAME]" at bounding box center [81, 235] width 94 height 14
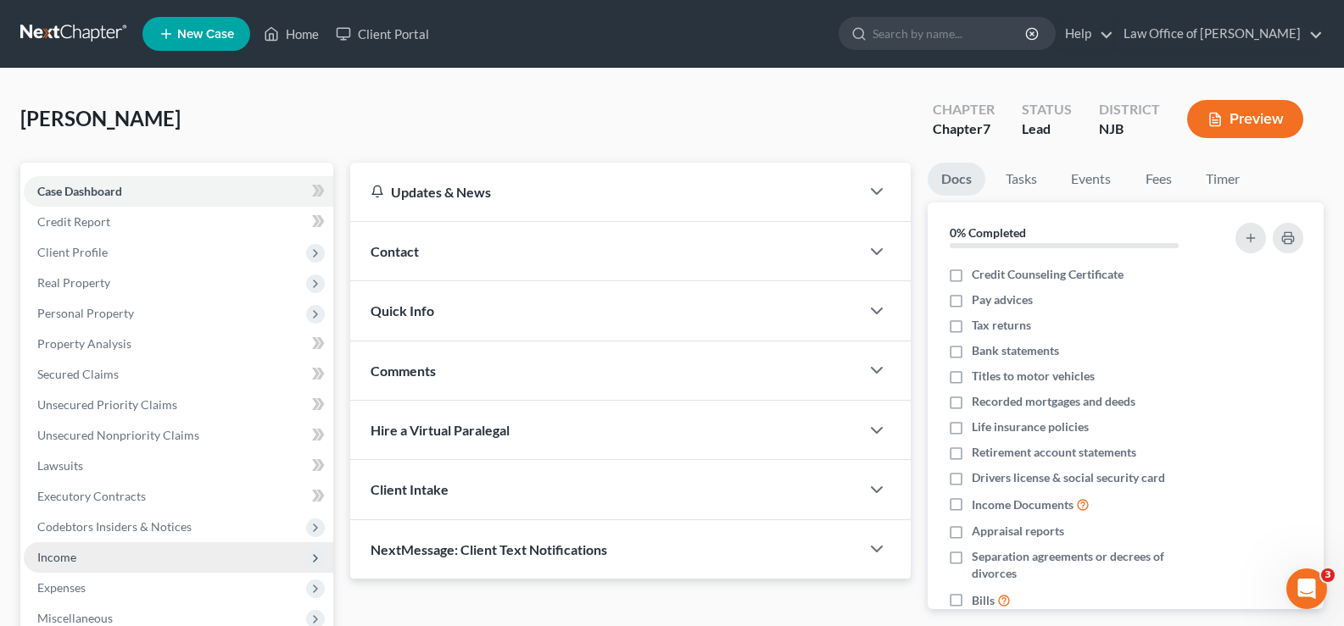
click at [69, 552] on span "Income" at bounding box center [56, 557] width 39 height 14
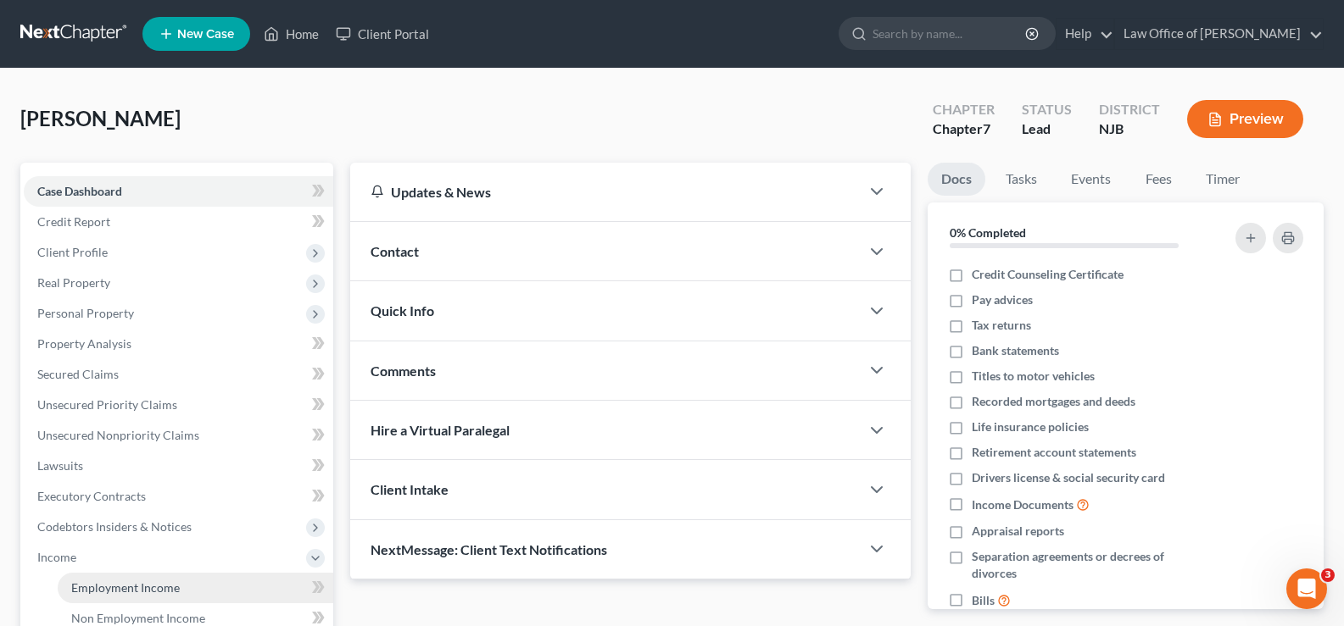
click at [122, 587] on span "Employment Income" at bounding box center [125, 588] width 109 height 14
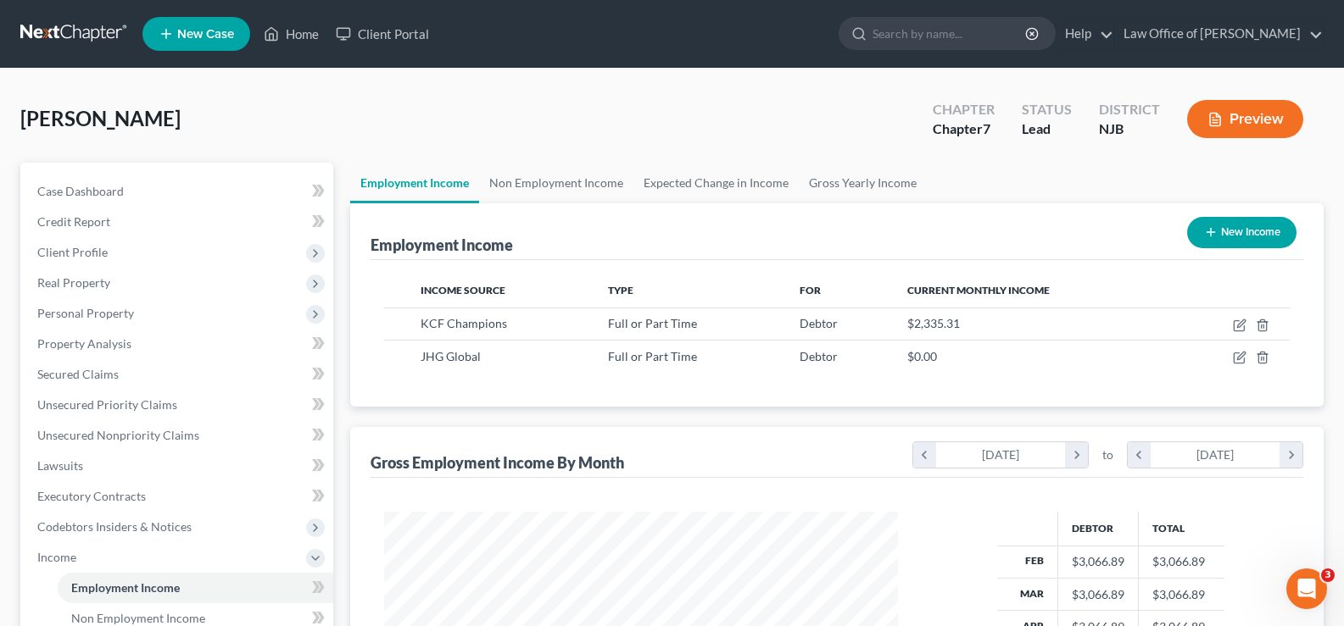
scroll to position [304, 548]
click at [539, 181] on link "Non Employment Income" at bounding box center [556, 183] width 154 height 41
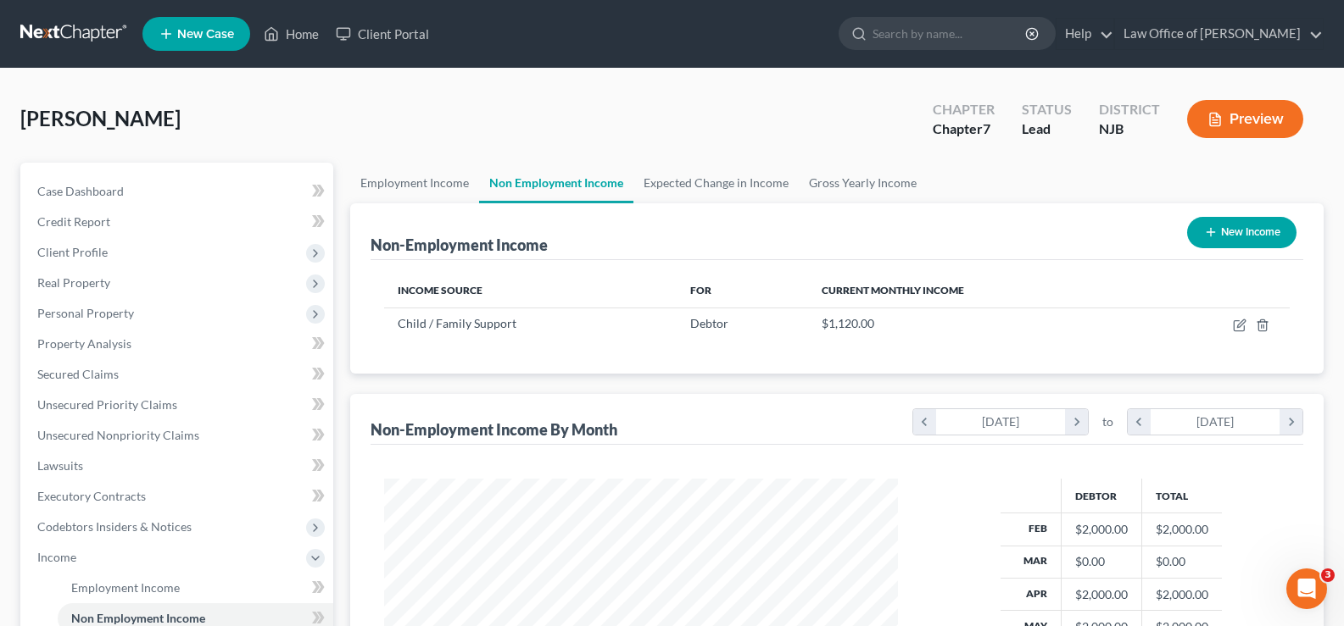
scroll to position [304, 548]
click at [406, 192] on link "Employment Income" at bounding box center [414, 183] width 129 height 41
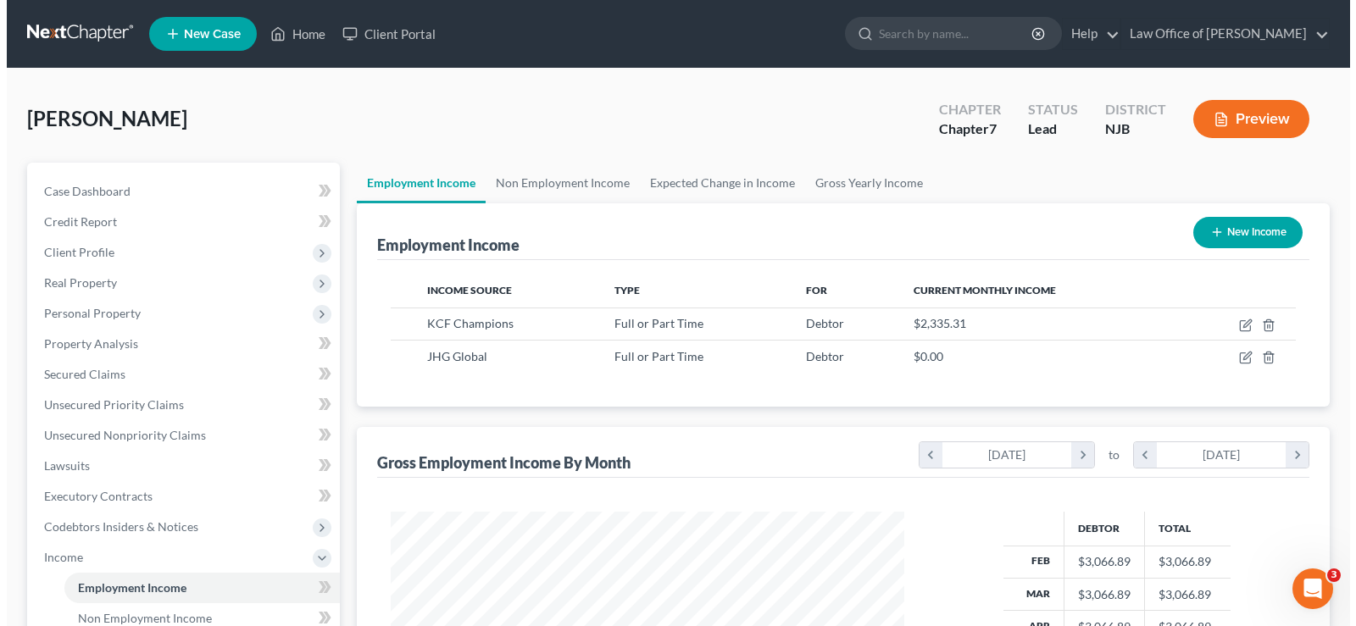
scroll to position [304, 548]
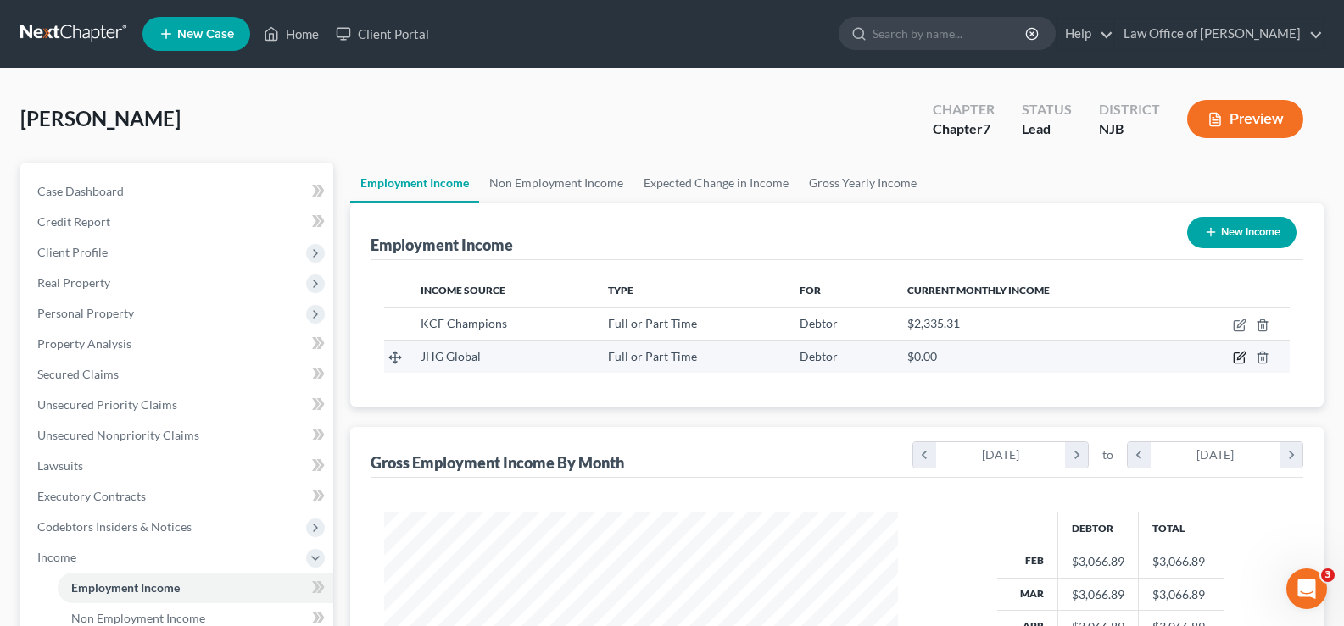
click at [1244, 354] on icon "button" at bounding box center [1240, 358] width 14 height 14
select select "0"
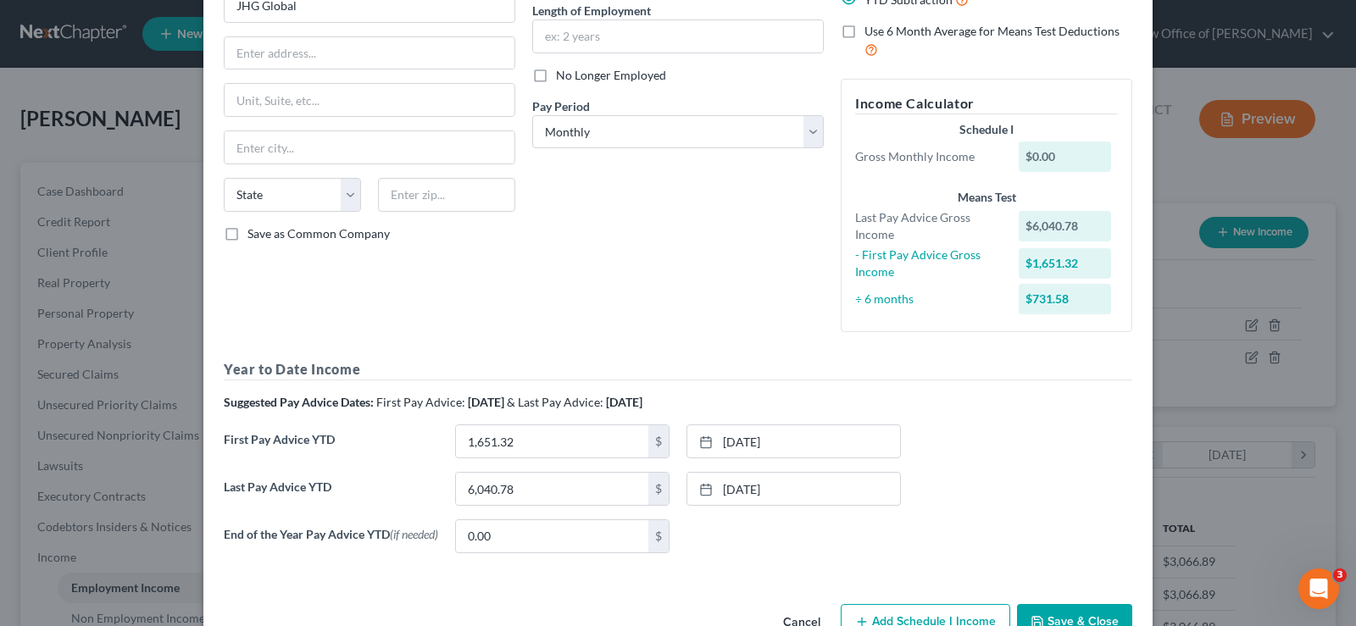
scroll to position [174, 0]
click at [771, 435] on link "[DATE]" at bounding box center [794, 440] width 213 height 32
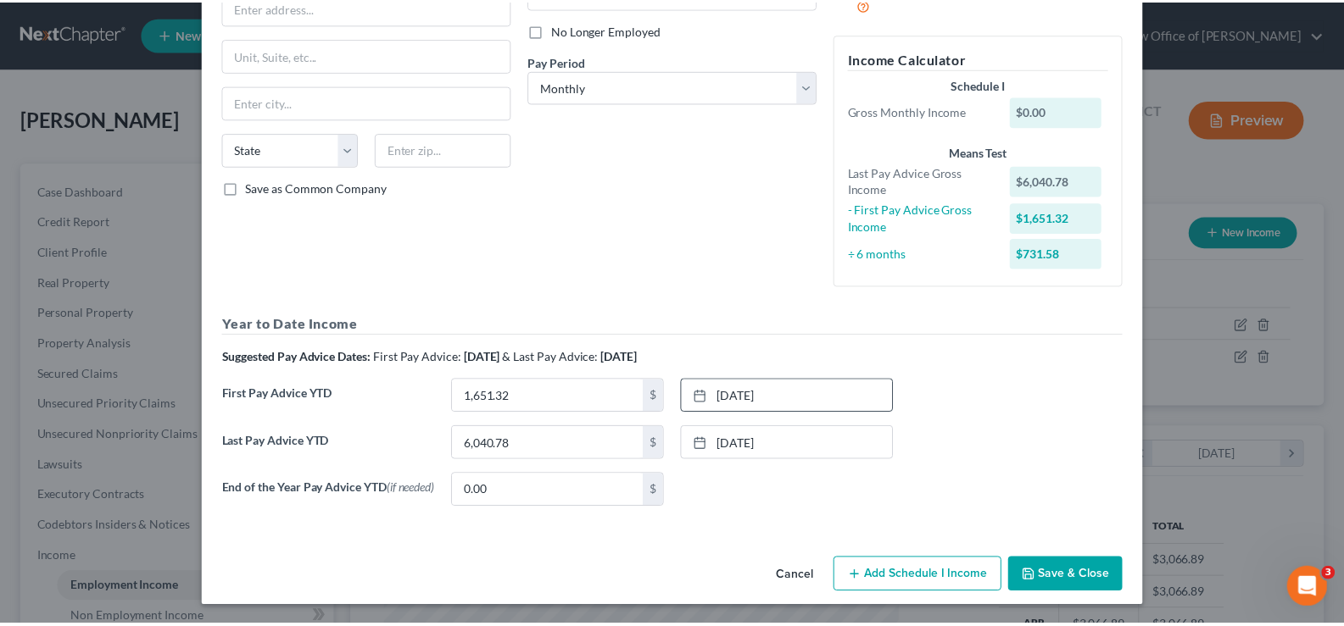
scroll to position [223, 0]
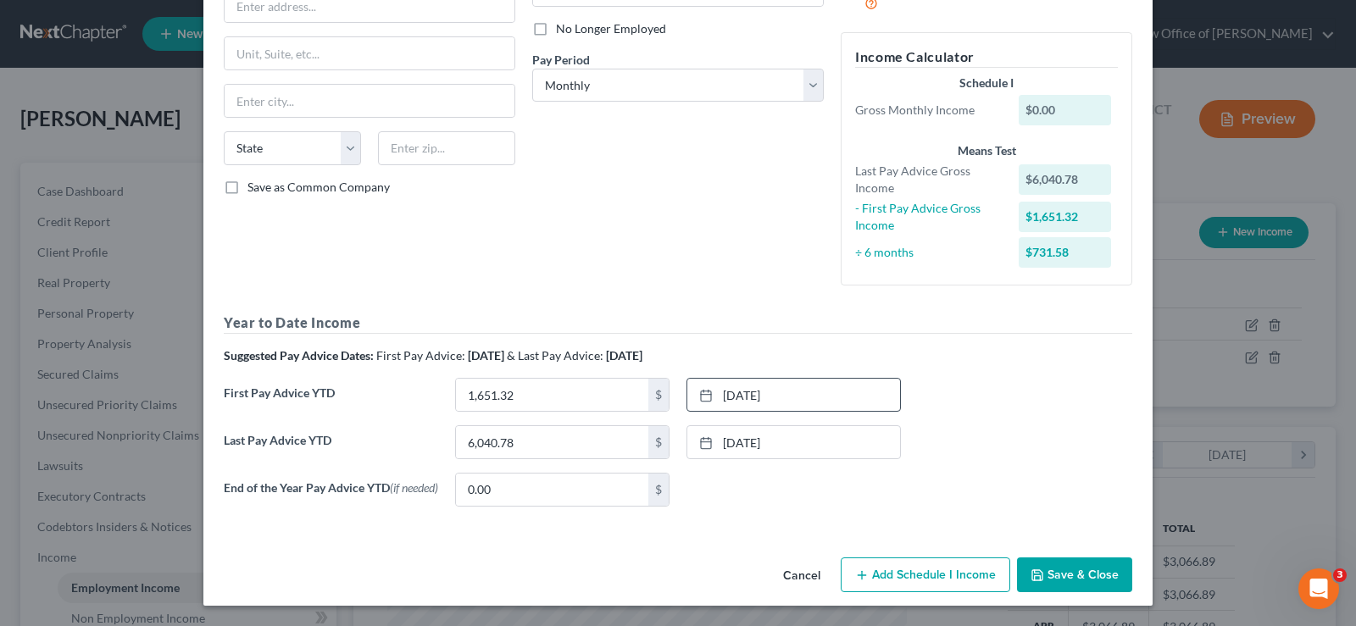
click at [1082, 570] on button "Save & Close" at bounding box center [1074, 576] width 115 height 36
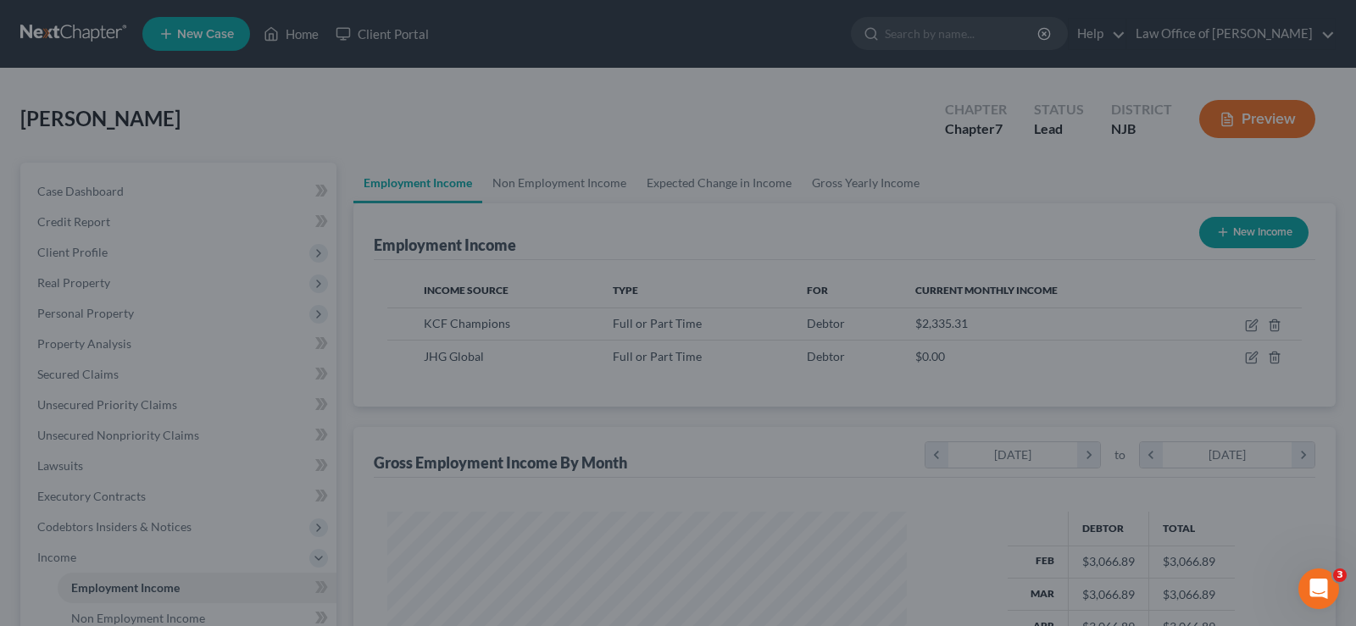
scroll to position [847428, 847184]
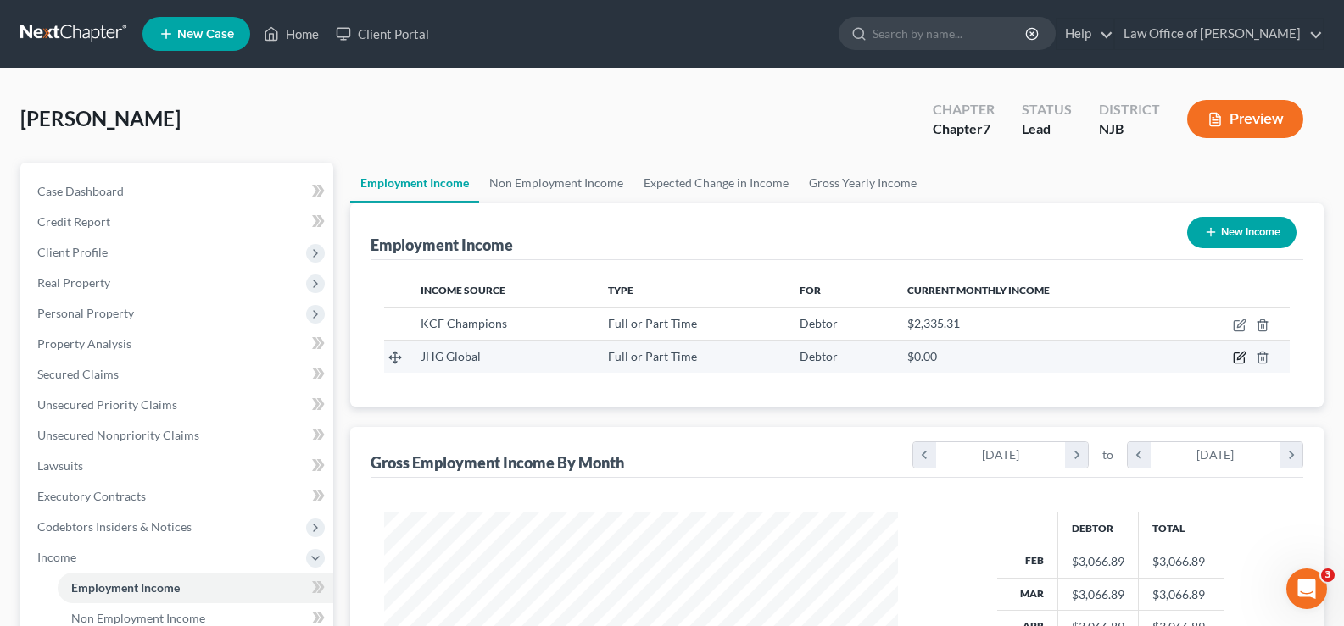
click at [1241, 352] on icon "button" at bounding box center [1240, 358] width 14 height 14
select select "0"
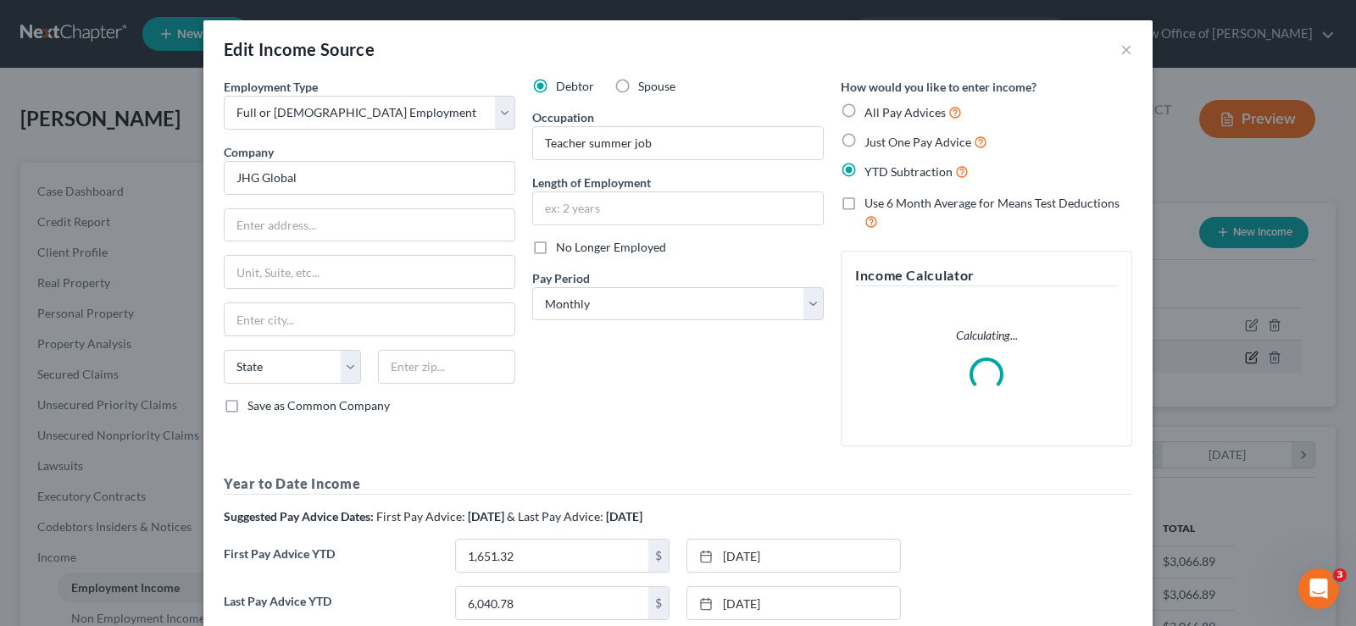
scroll to position [304, 554]
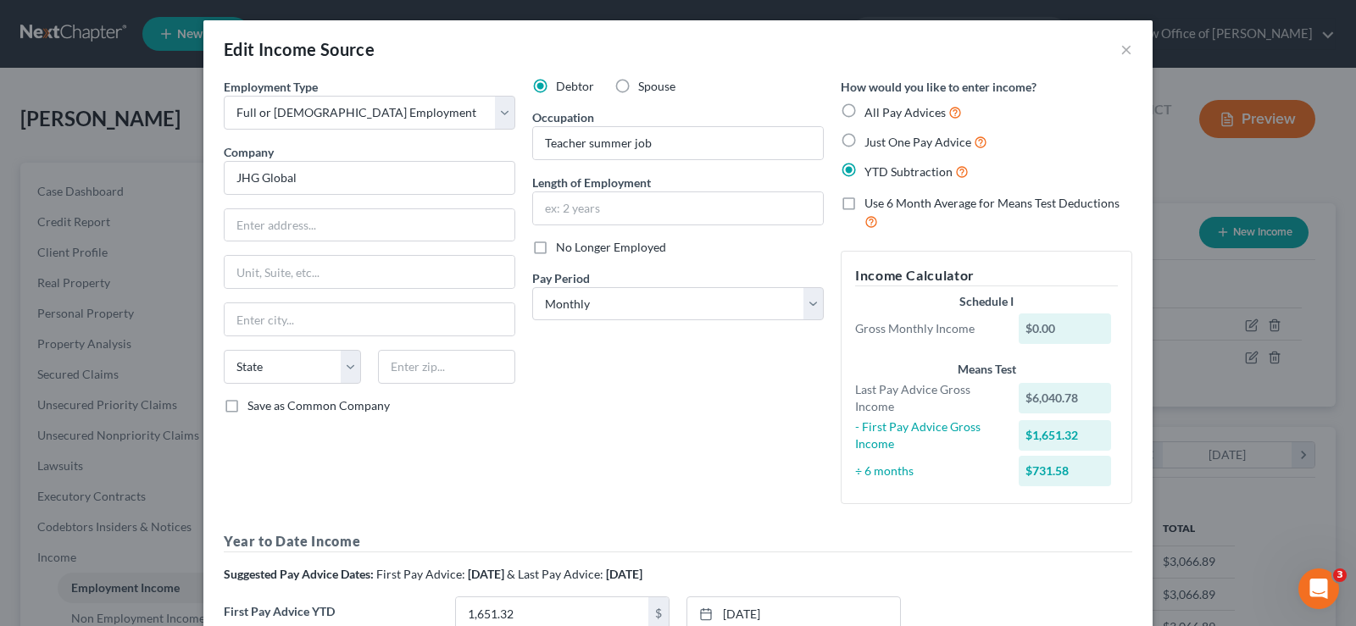
click at [865, 201] on label "Use 6 Month Average for Means Test Deductions" at bounding box center [999, 213] width 268 height 36
click at [871, 201] on input "Use 6 Month Average for Means Test Deductions" at bounding box center [876, 200] width 11 height 11
checkbox input "true"
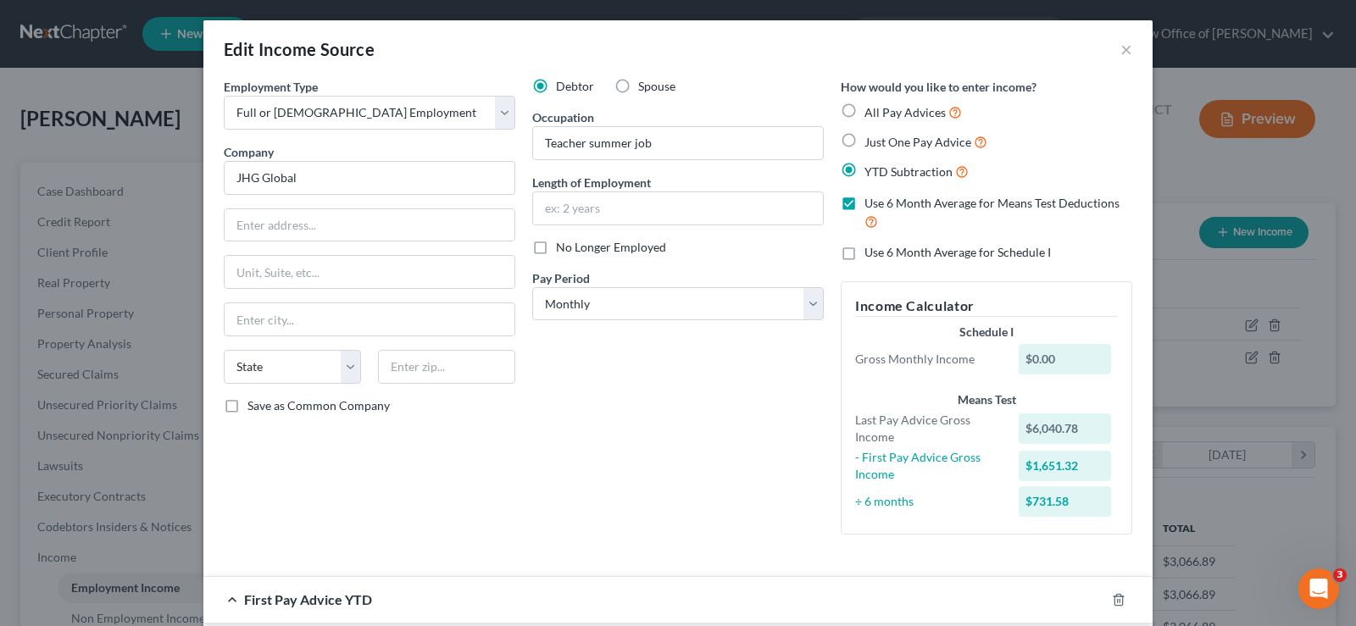
click at [865, 253] on label "Use 6 Month Average for Schedule I" at bounding box center [958, 252] width 187 height 17
click at [871, 253] on input "Use 6 Month Average for Schedule I" at bounding box center [876, 249] width 11 height 11
checkbox input "true"
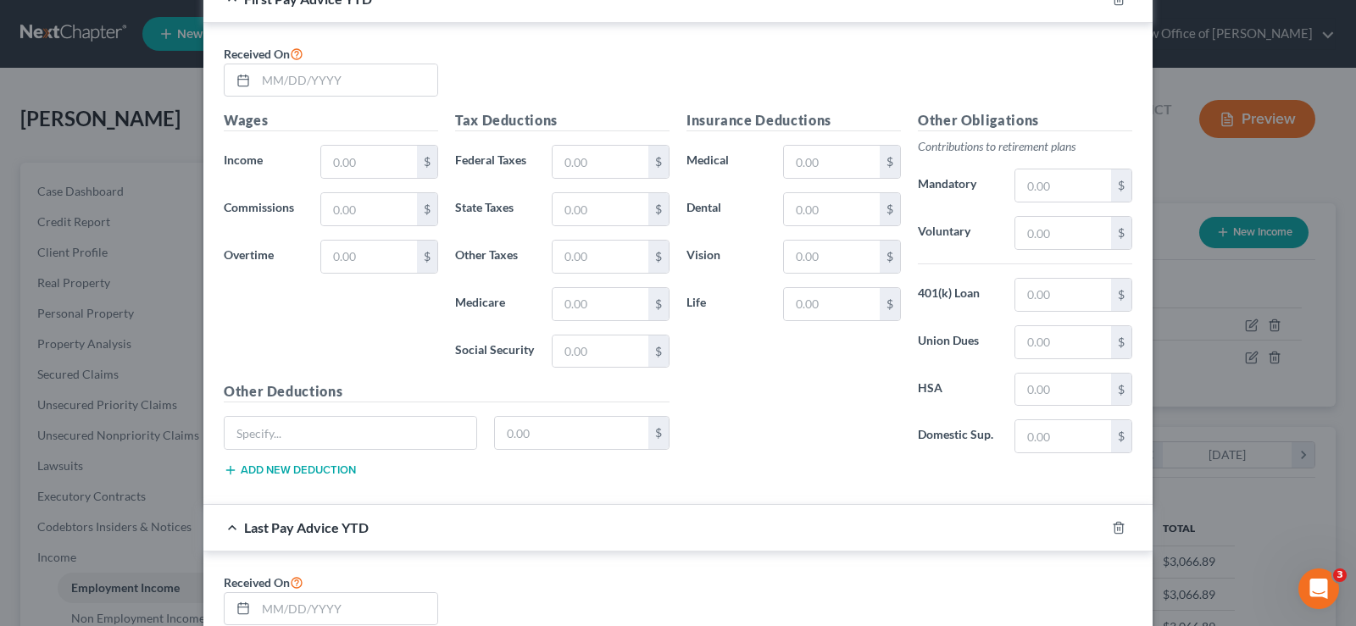
scroll to position [509, 0]
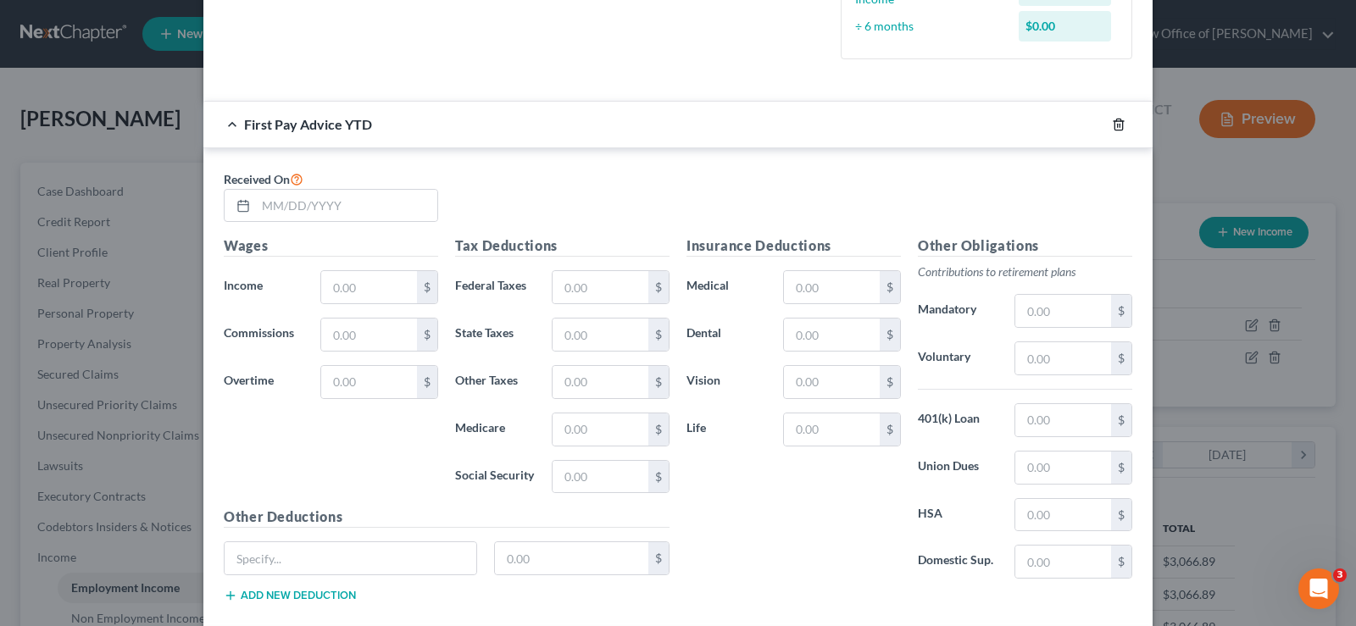
click at [1112, 127] on icon "button" at bounding box center [1119, 125] width 14 height 14
click at [1112, 129] on icon "button" at bounding box center [1119, 125] width 14 height 14
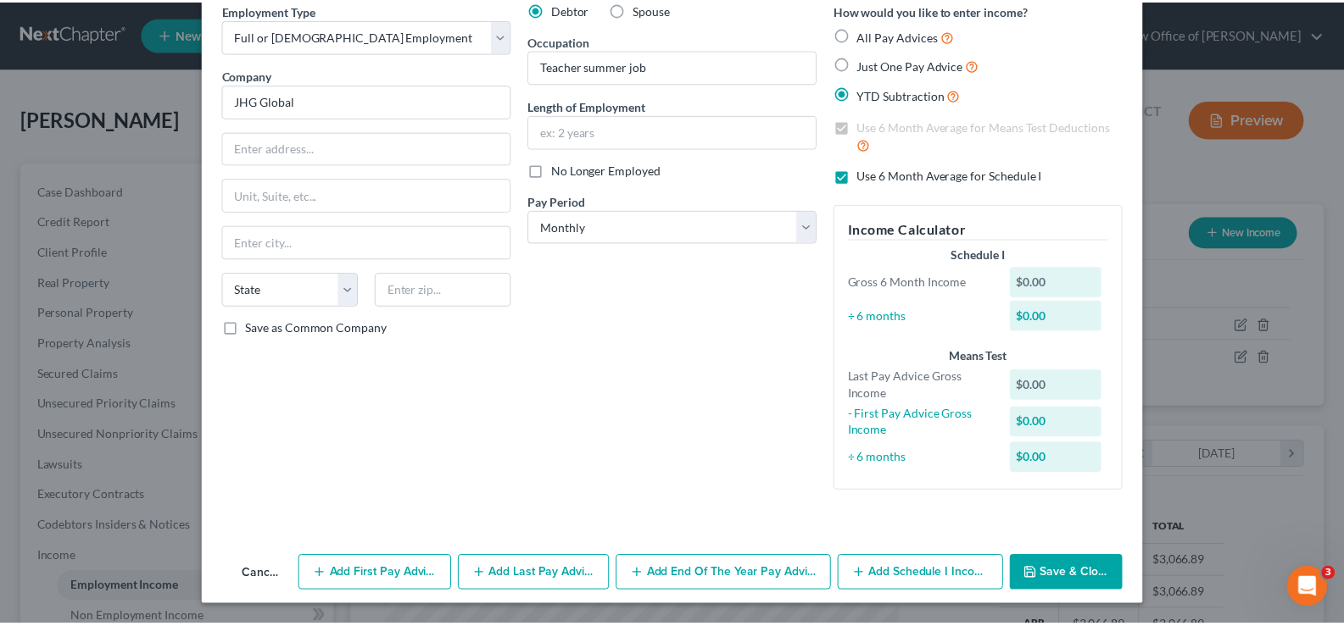
scroll to position [77, 0]
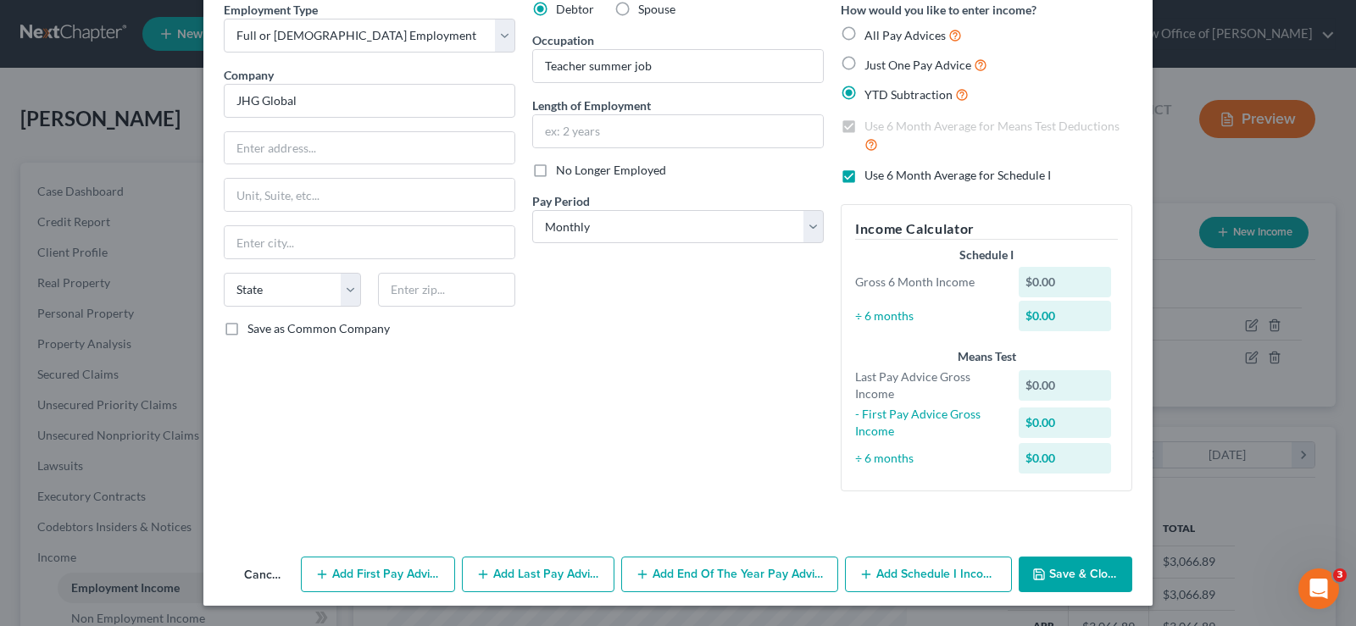
click at [1059, 576] on button "Save & Close" at bounding box center [1076, 575] width 114 height 36
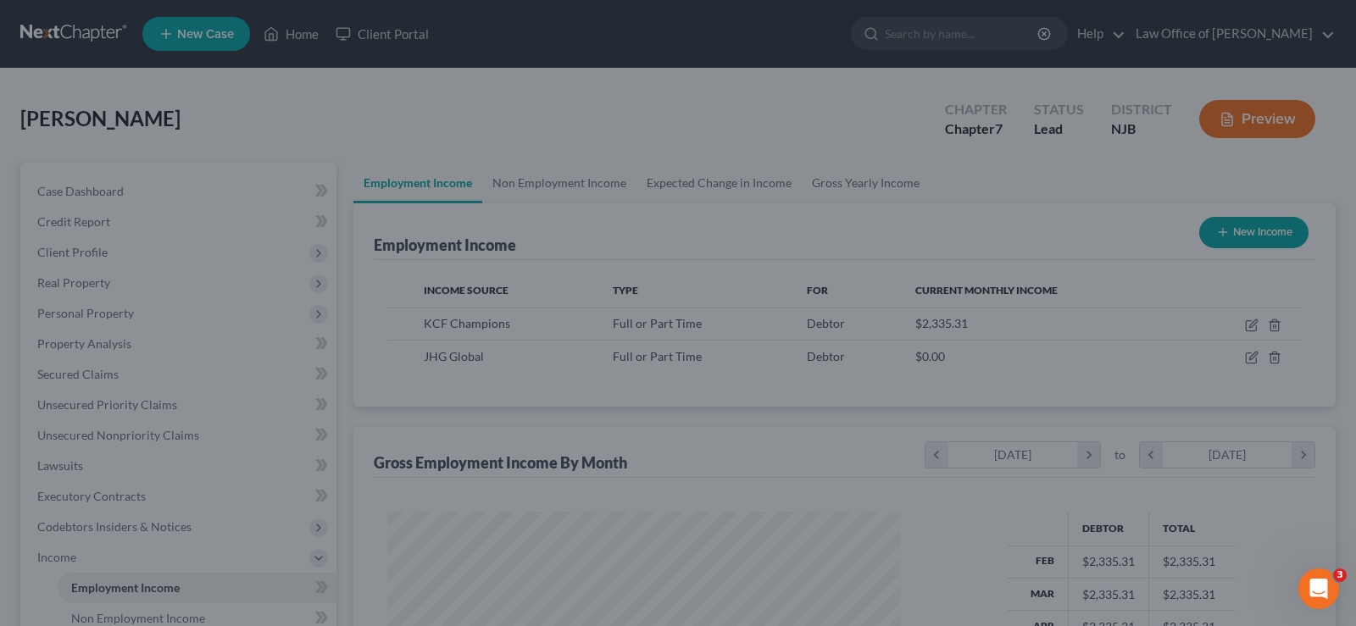
scroll to position [847428, 847184]
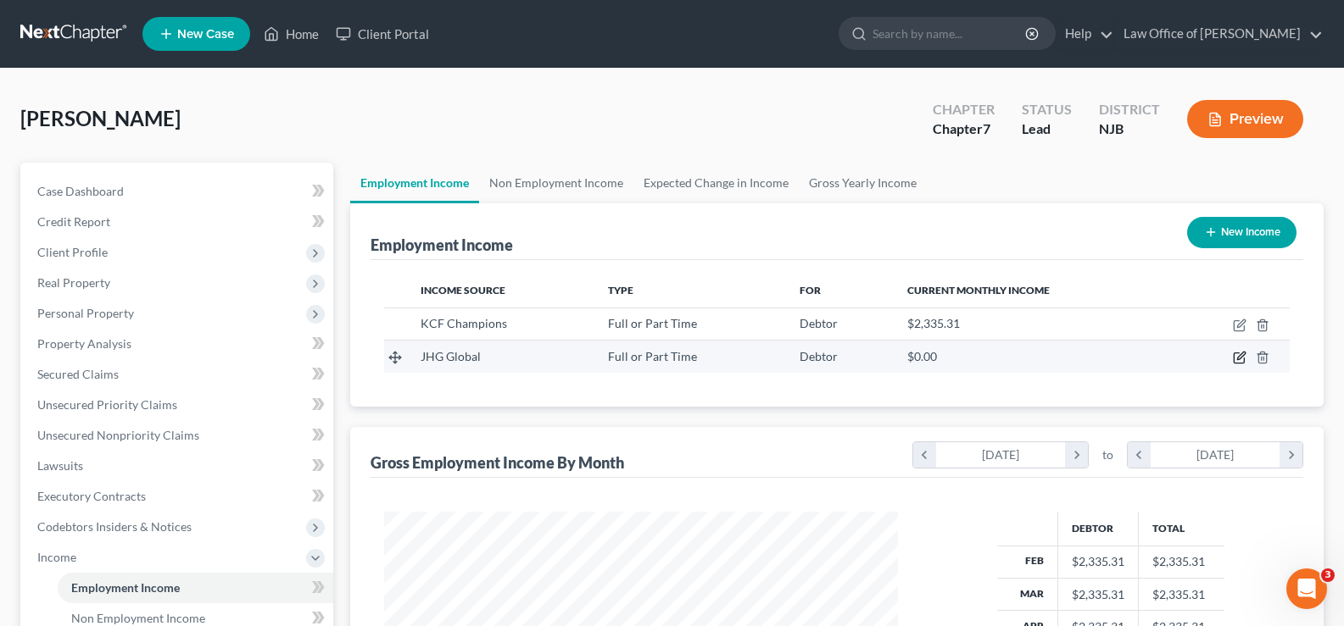
click at [1238, 352] on icon "button" at bounding box center [1240, 358] width 14 height 14
select select "0"
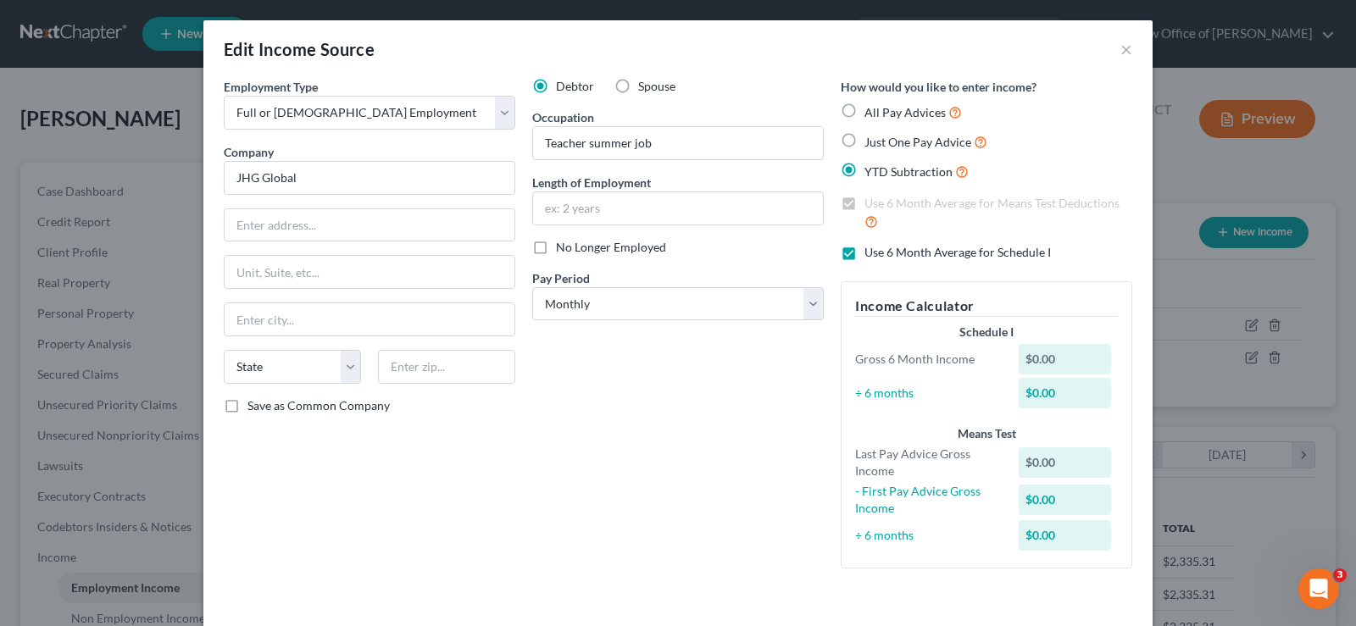
scroll to position [77, 0]
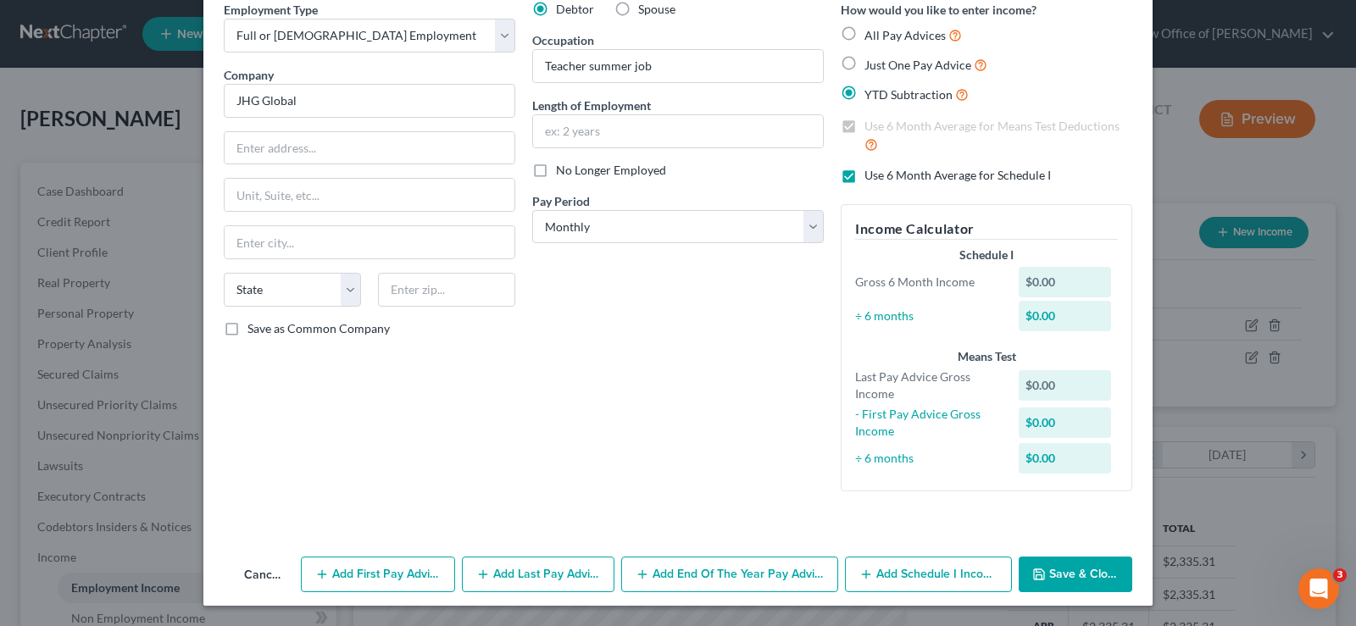
click at [916, 569] on button "Add Schedule I Income" at bounding box center [928, 575] width 167 height 36
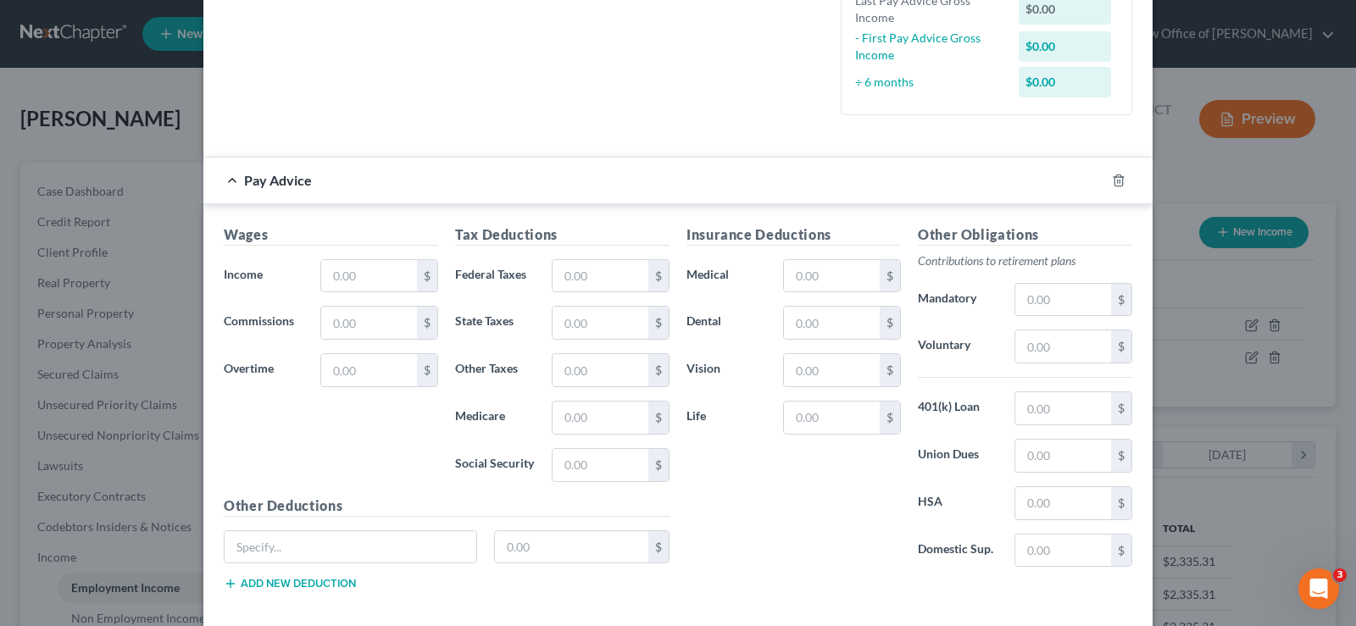
scroll to position [469, 0]
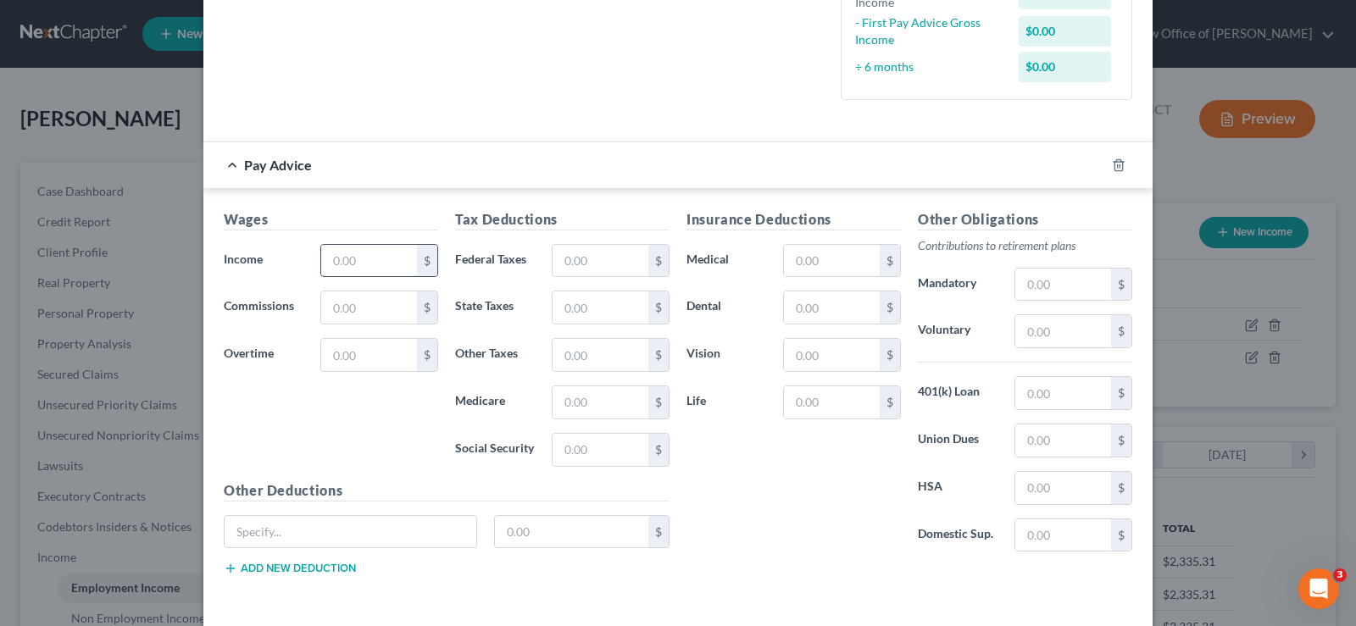
click at [331, 263] on input "text" at bounding box center [369, 261] width 96 height 32
click at [327, 259] on input "text" at bounding box center [369, 261] width 96 height 32
type input "1,651.32"
click at [559, 261] on input "text" at bounding box center [601, 261] width 96 height 32
type input "49.74"
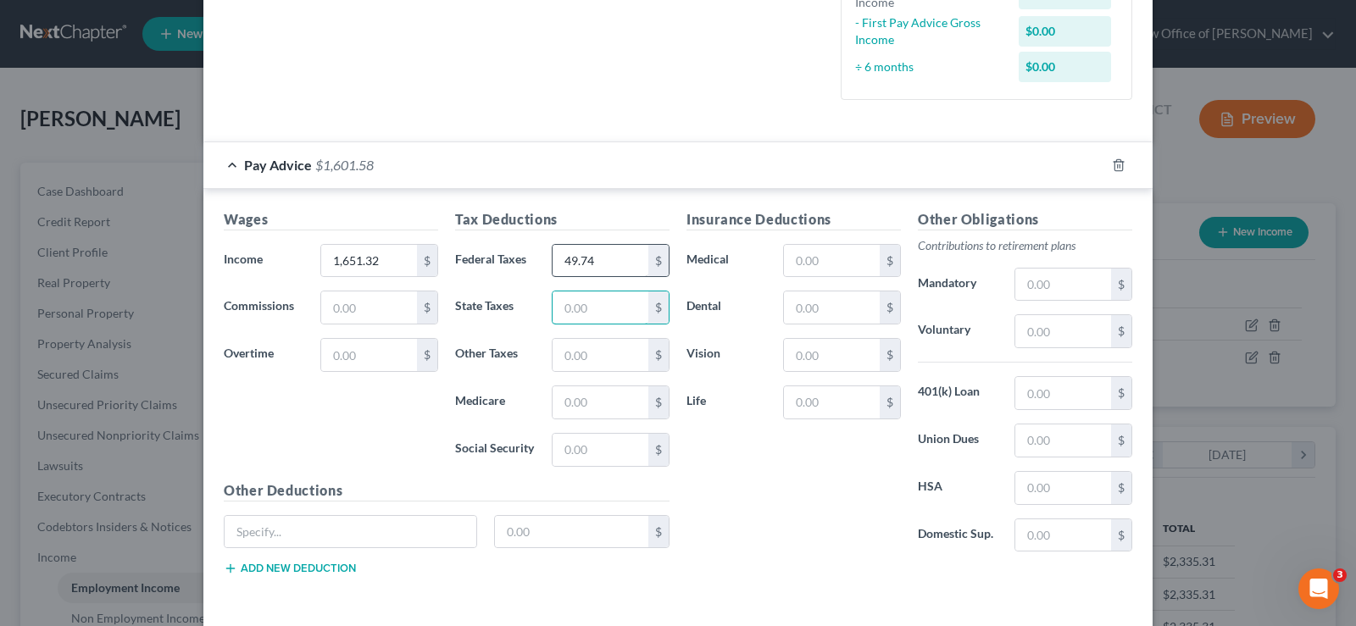
type input "1"
type input "25.34"
type input "16.27"
click at [593, 405] on input "text" at bounding box center [601, 403] width 96 height 32
type input "23.94"
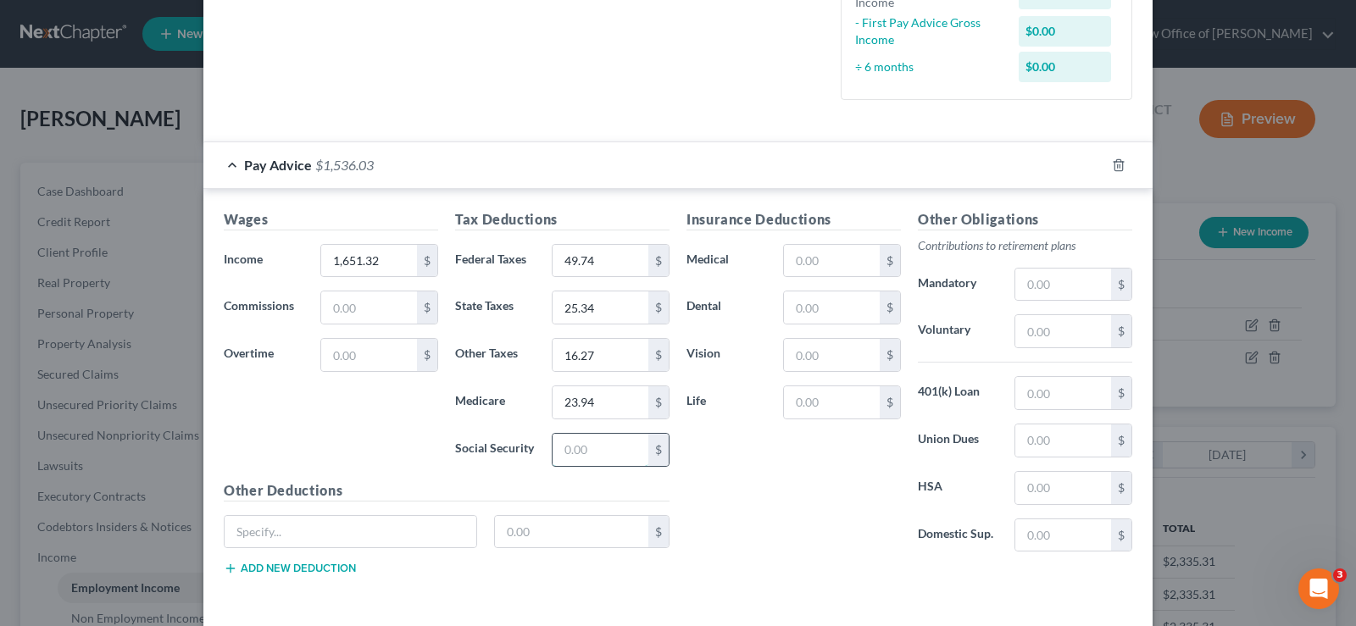
click at [586, 442] on input "text" at bounding box center [601, 450] width 96 height 32
type input "102.38"
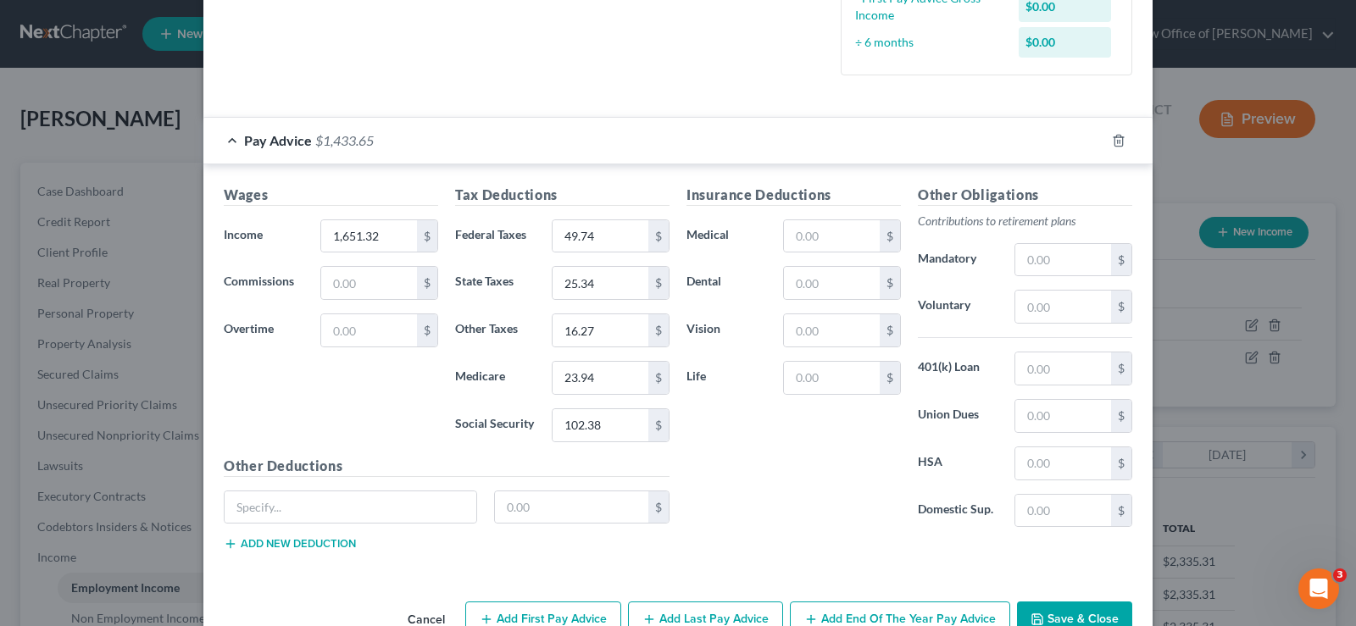
scroll to position [538, 0]
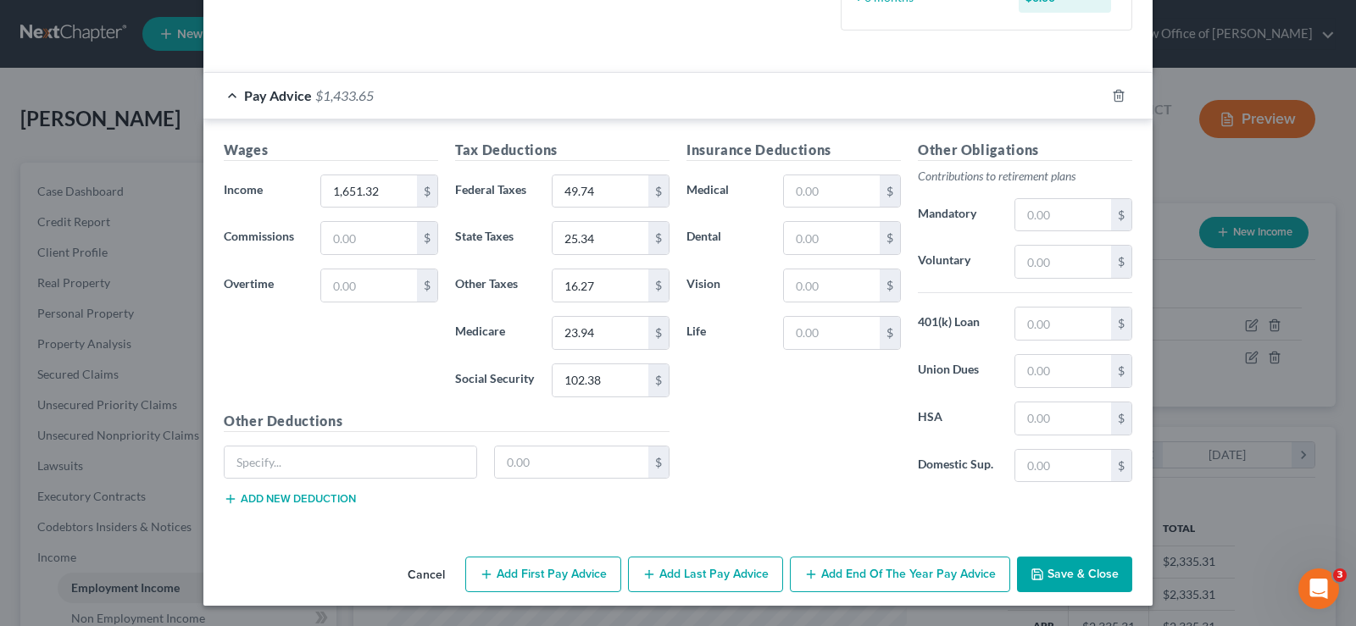
click at [721, 569] on button "Add Last Pay Advice" at bounding box center [705, 575] width 155 height 36
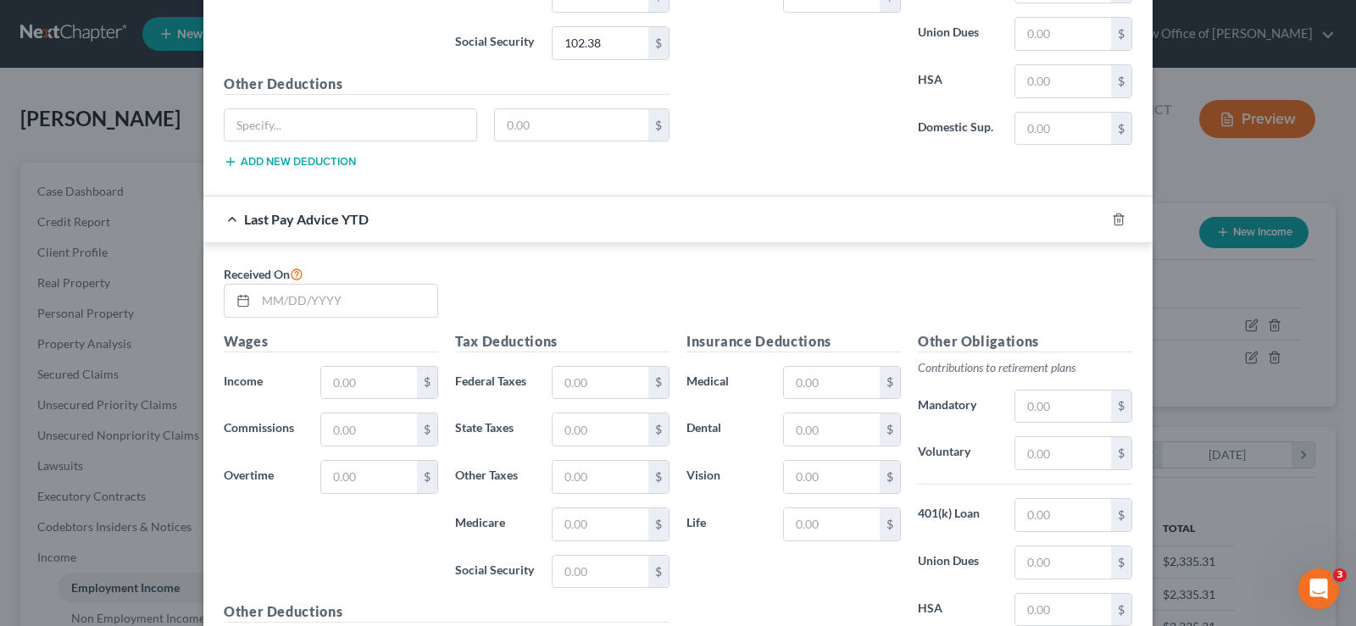
scroll to position [881, 0]
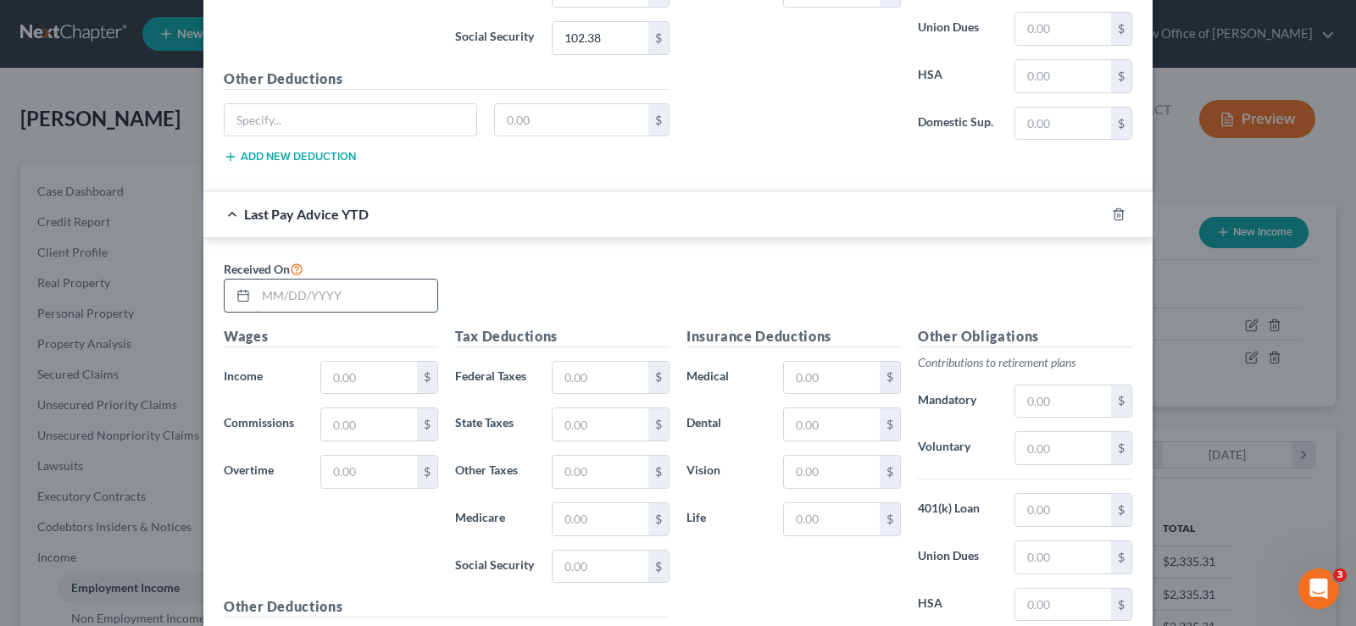
click at [264, 300] on input "text" at bounding box center [346, 296] width 181 height 32
click at [259, 288] on input "text" at bounding box center [346, 296] width 181 height 32
type input "[DATE]"
type input "6,040.98"
click at [560, 370] on input "text" at bounding box center [601, 378] width 96 height 32
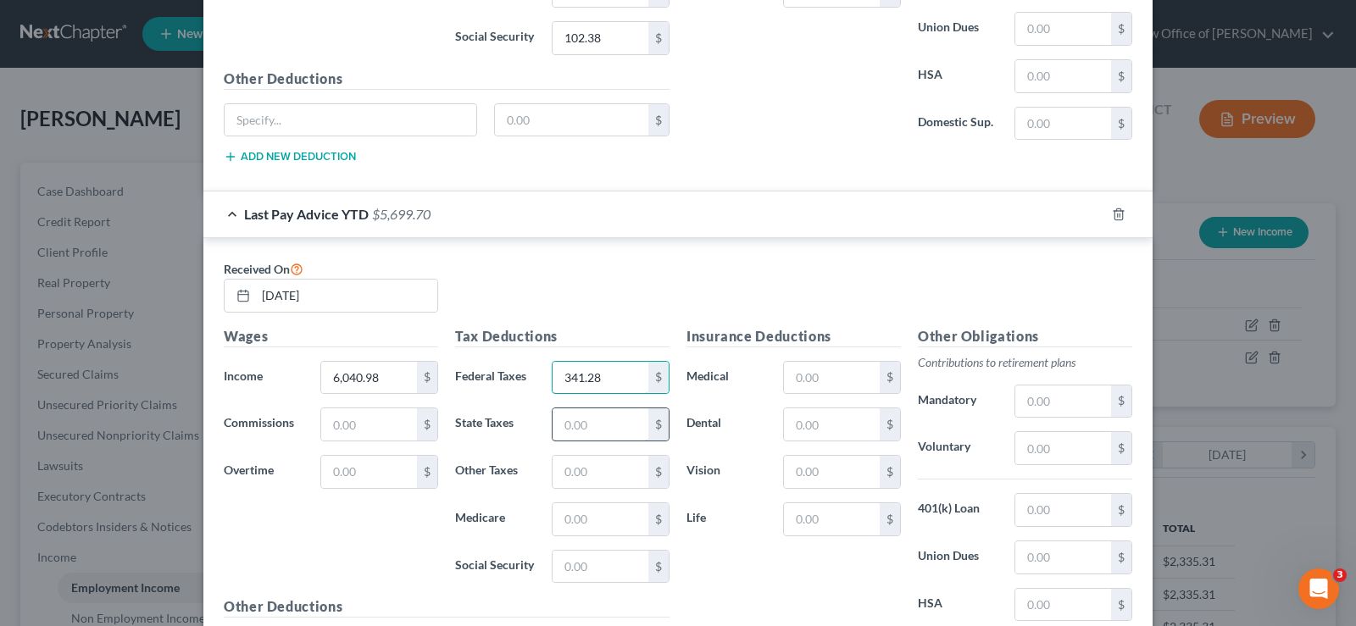
type input "341.28"
click at [570, 420] on input "text" at bounding box center [601, 425] width 96 height 32
type input "122.88"
click at [563, 525] on input "text" at bounding box center [601, 520] width 96 height 32
type input "87.59"
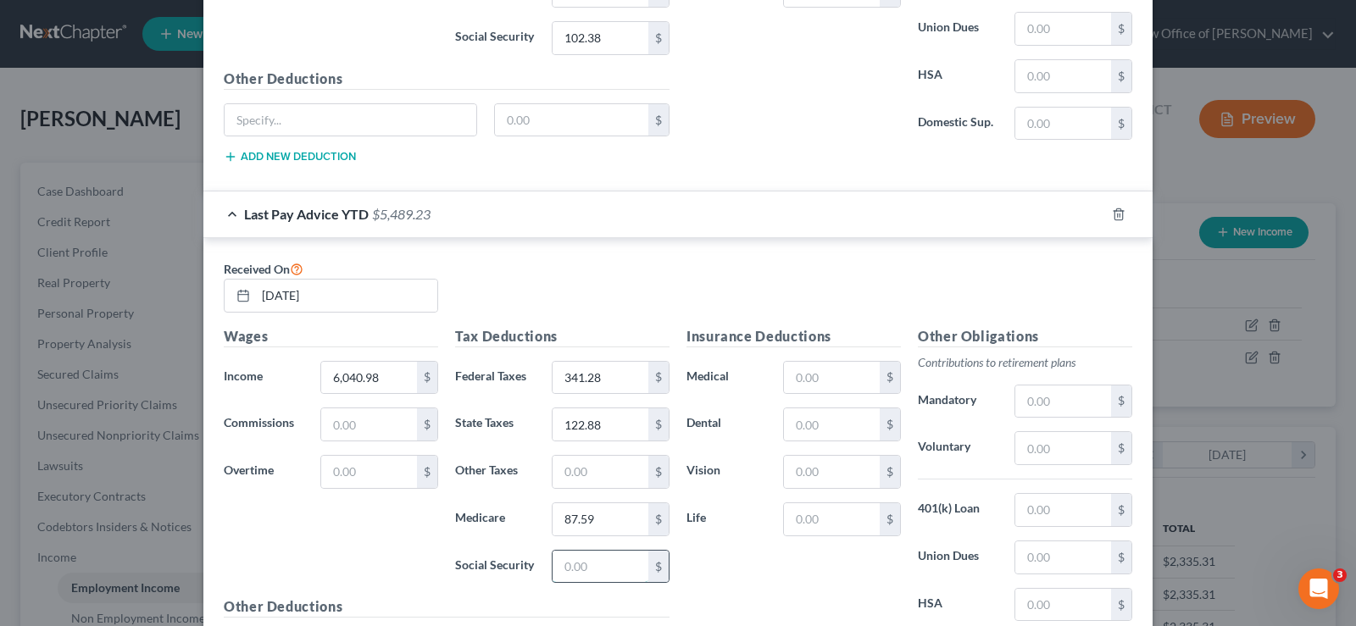
click at [565, 564] on input "text" at bounding box center [601, 567] width 96 height 32
type input "374.54"
click at [557, 467] on input "text" at bounding box center [601, 472] width 96 height 32
type input "59.49"
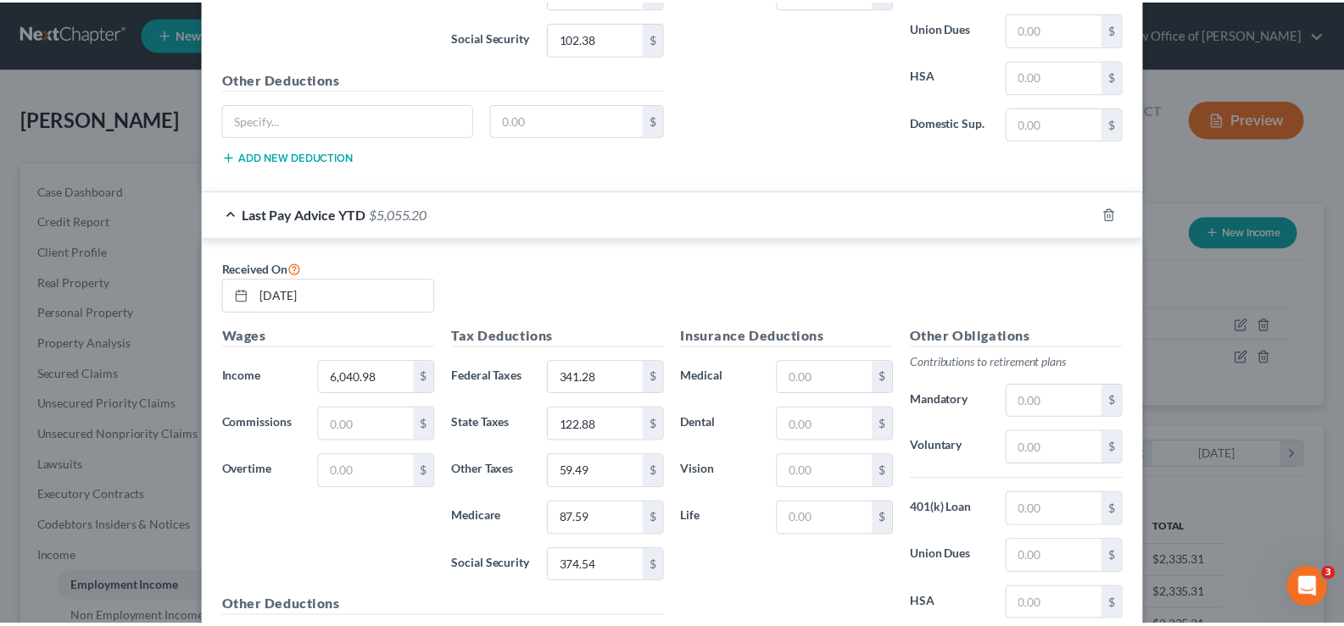
scroll to position [1067, 0]
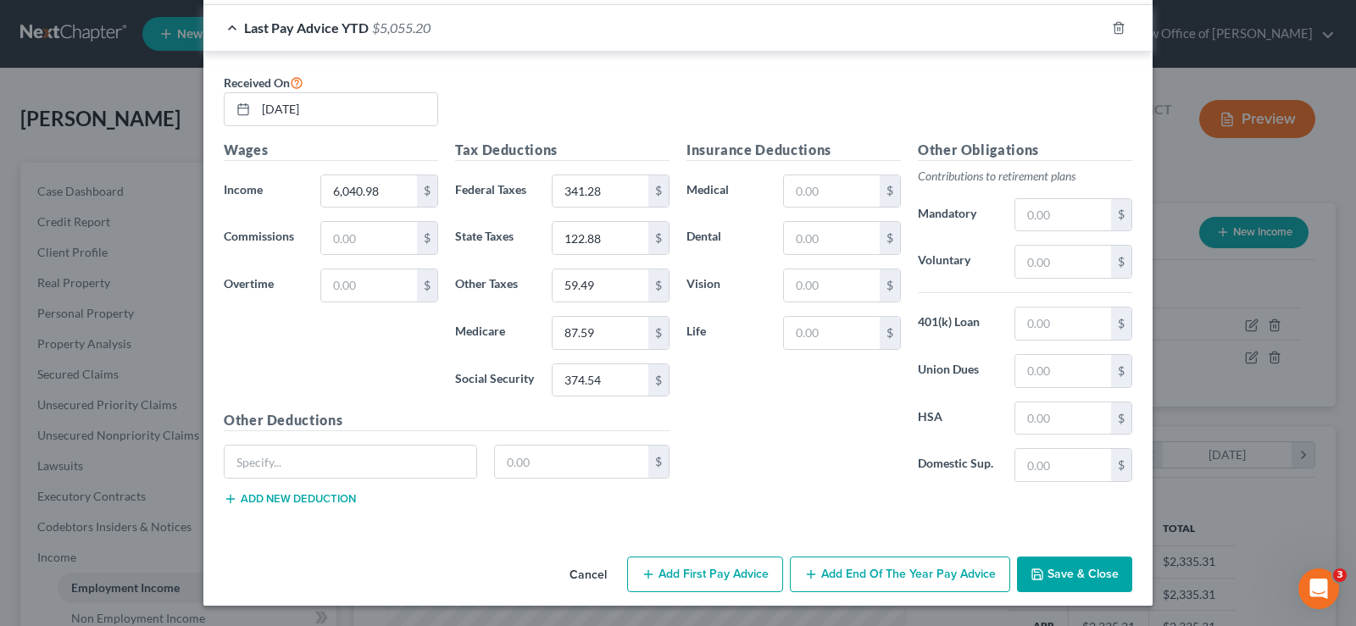
click at [1081, 567] on button "Save & Close" at bounding box center [1074, 575] width 115 height 36
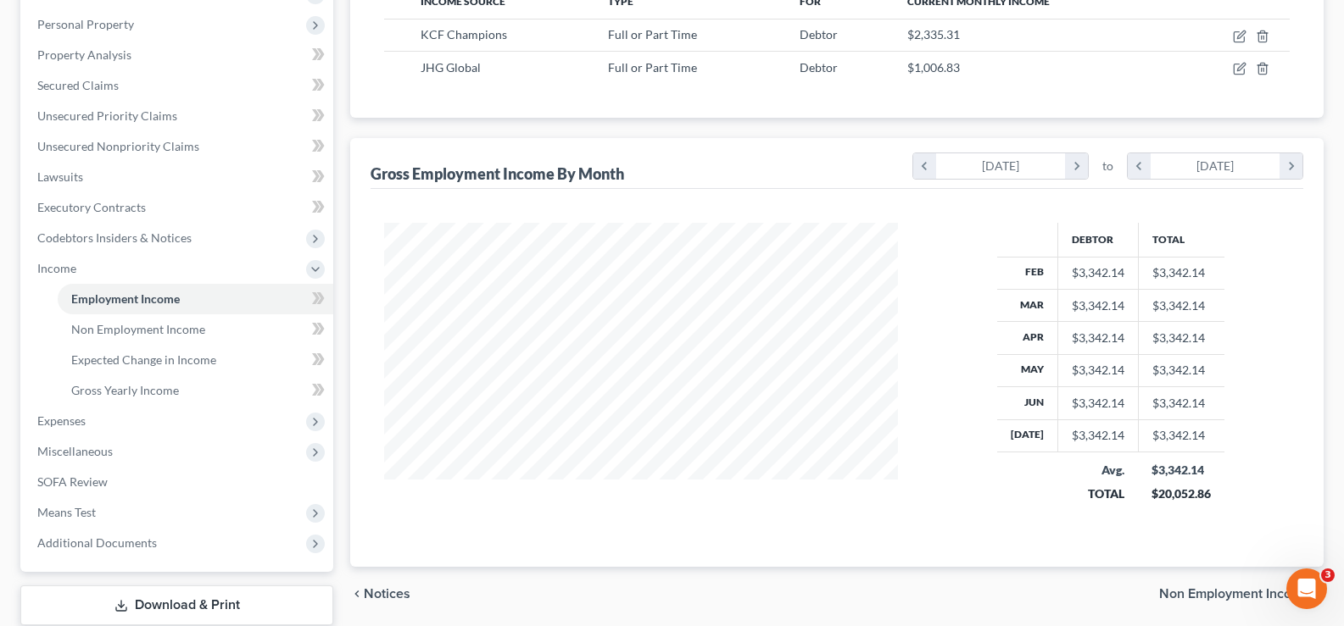
scroll to position [307, 0]
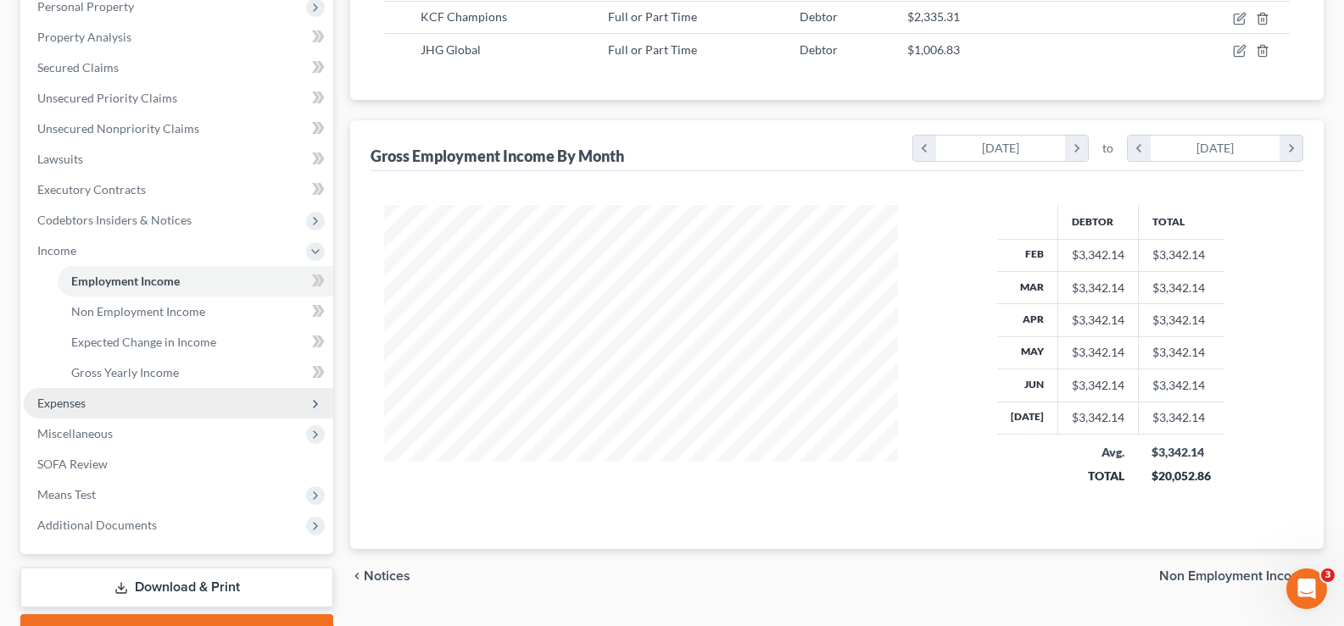
click at [58, 396] on span "Expenses" at bounding box center [61, 403] width 48 height 14
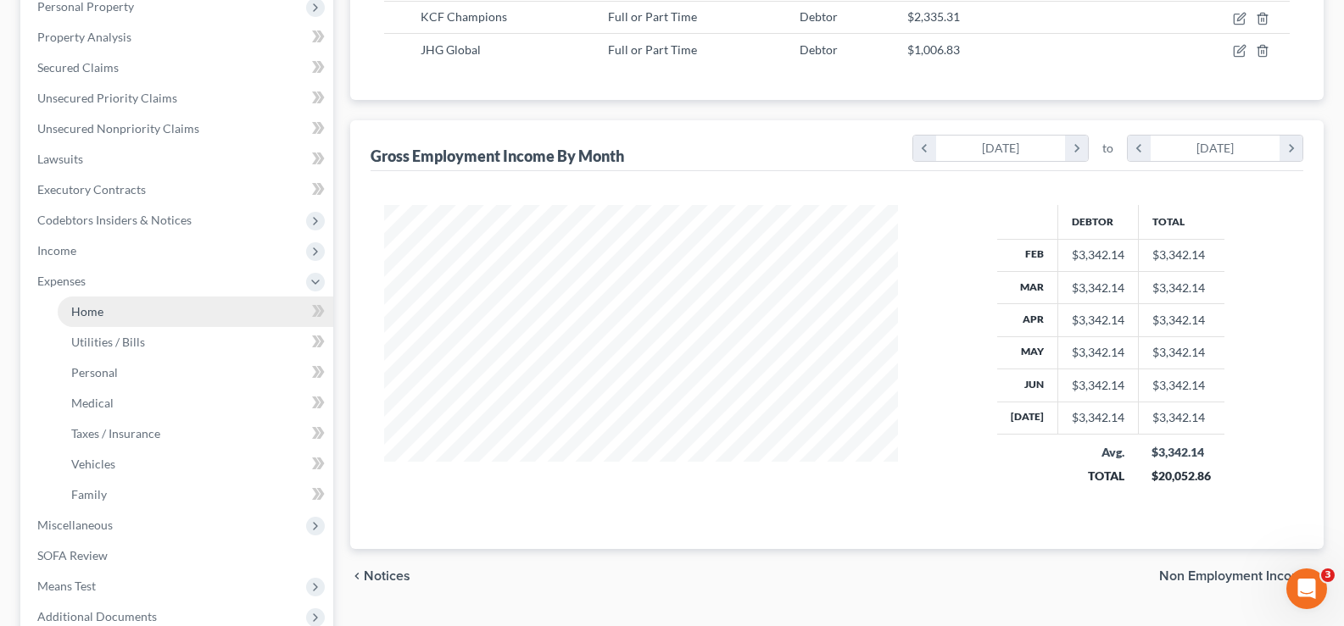
click at [69, 303] on link "Home" at bounding box center [196, 312] width 276 height 31
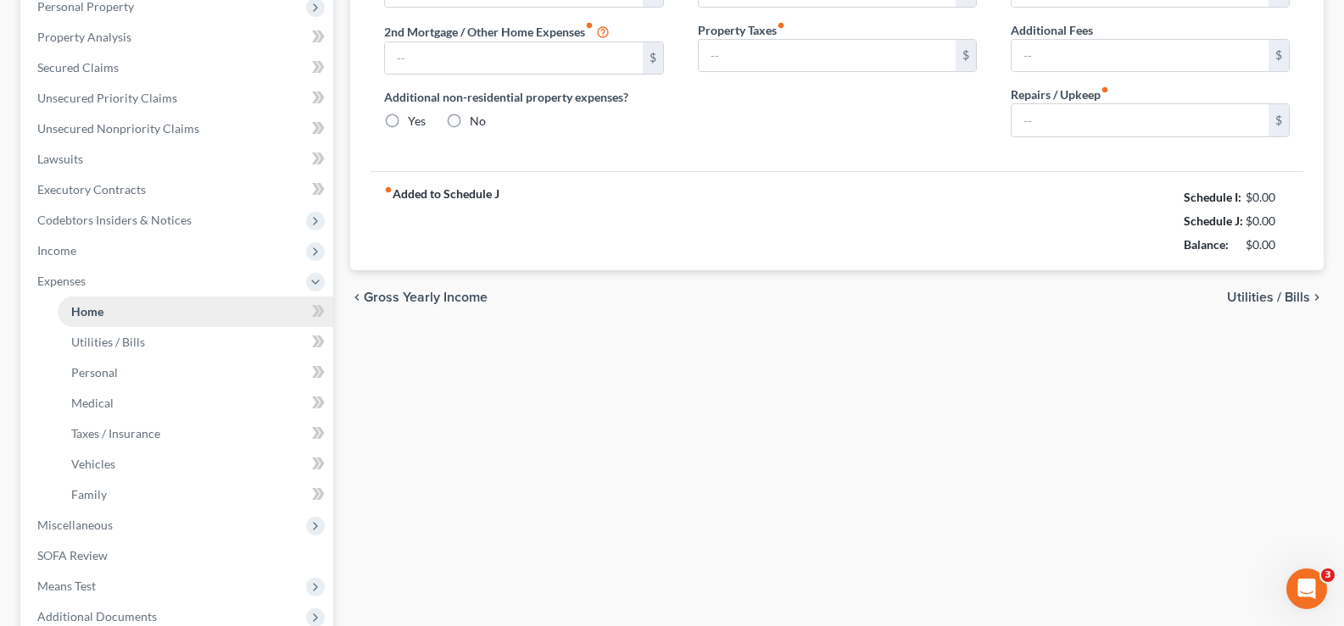
type input "0.00"
radio input "true"
type input "0.00"
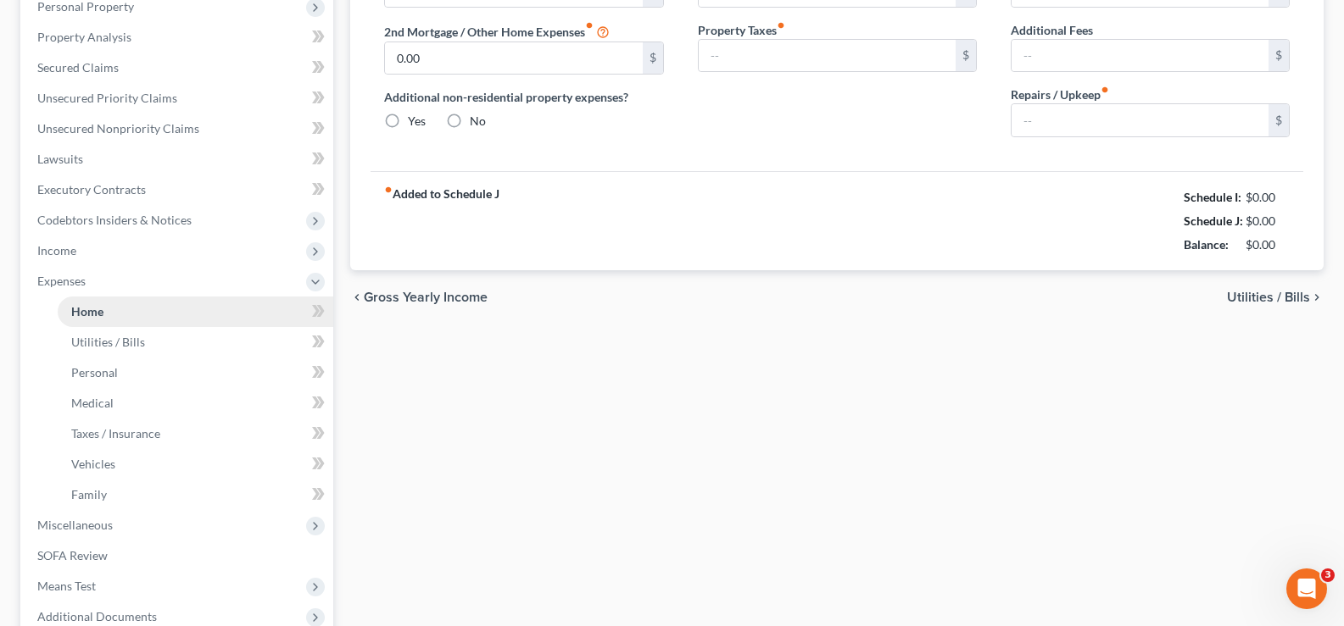
type input "0.00"
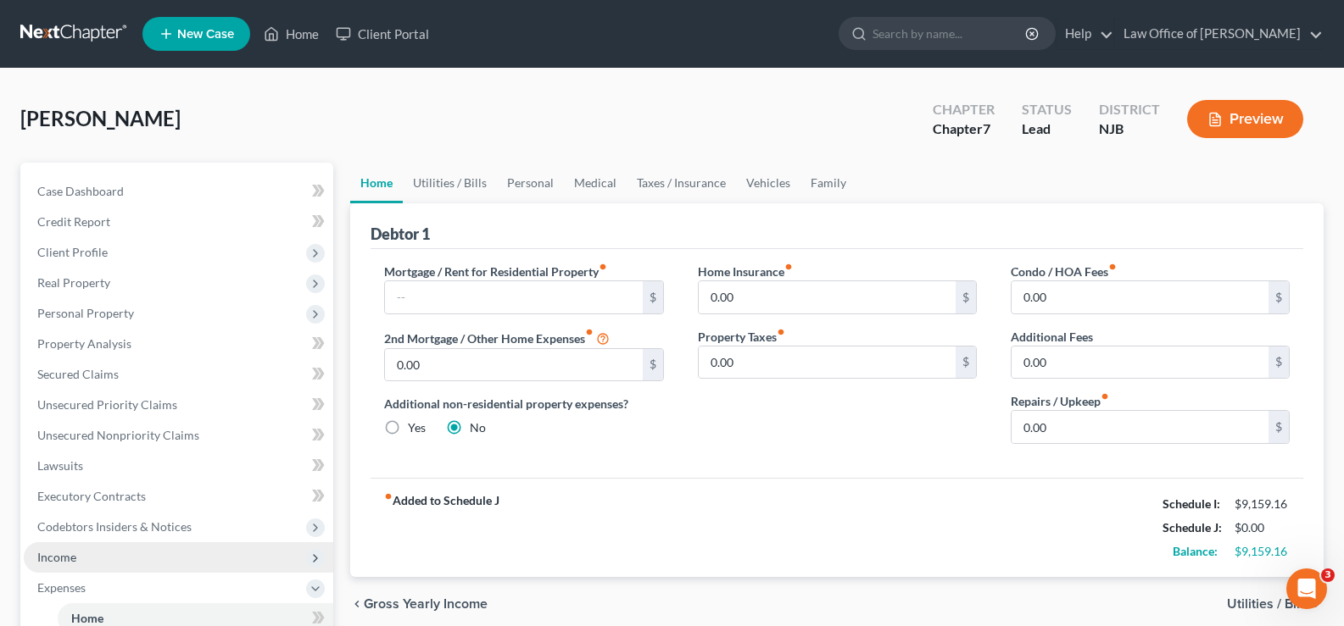
click at [74, 565] on span "Income" at bounding box center [178, 558] width 309 height 31
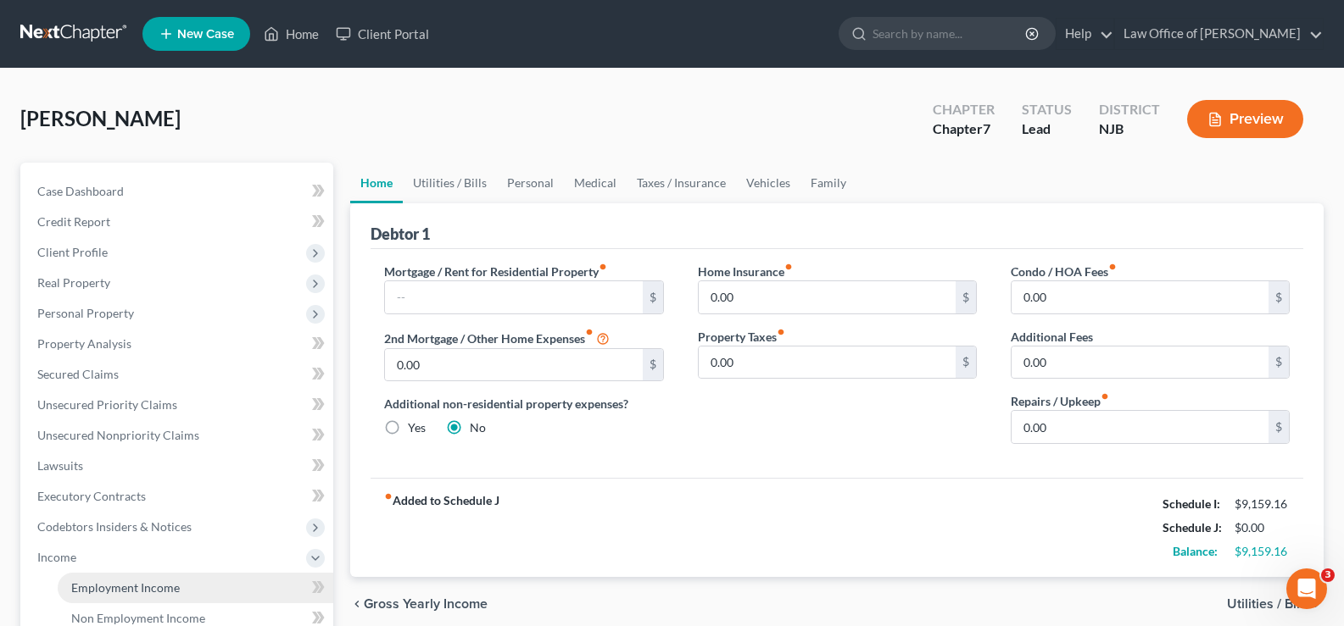
click at [116, 588] on span "Employment Income" at bounding box center [125, 588] width 109 height 14
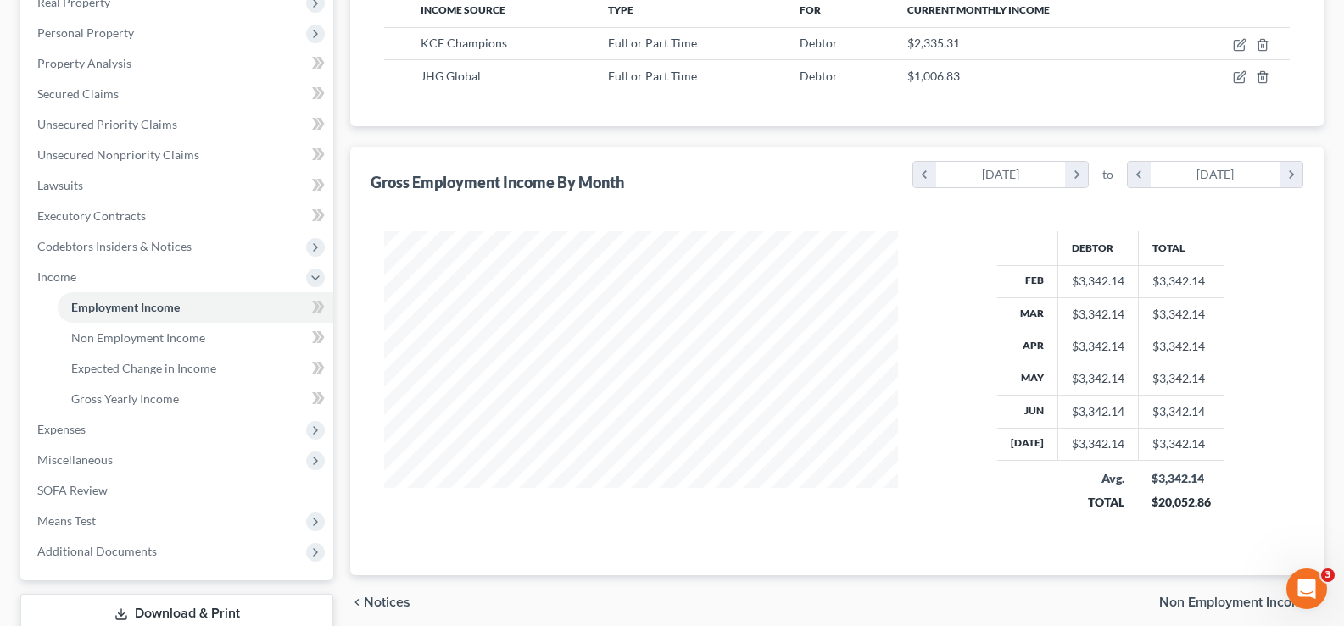
scroll to position [283, 0]
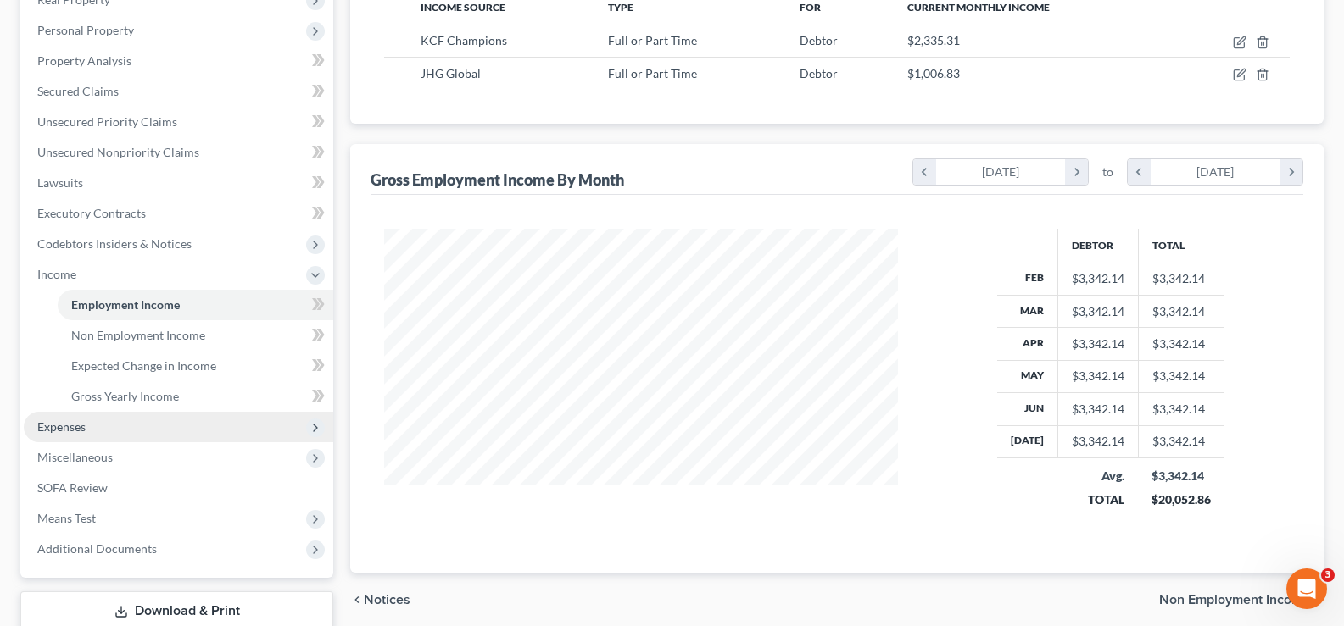
click at [70, 426] on span "Expenses" at bounding box center [61, 427] width 48 height 14
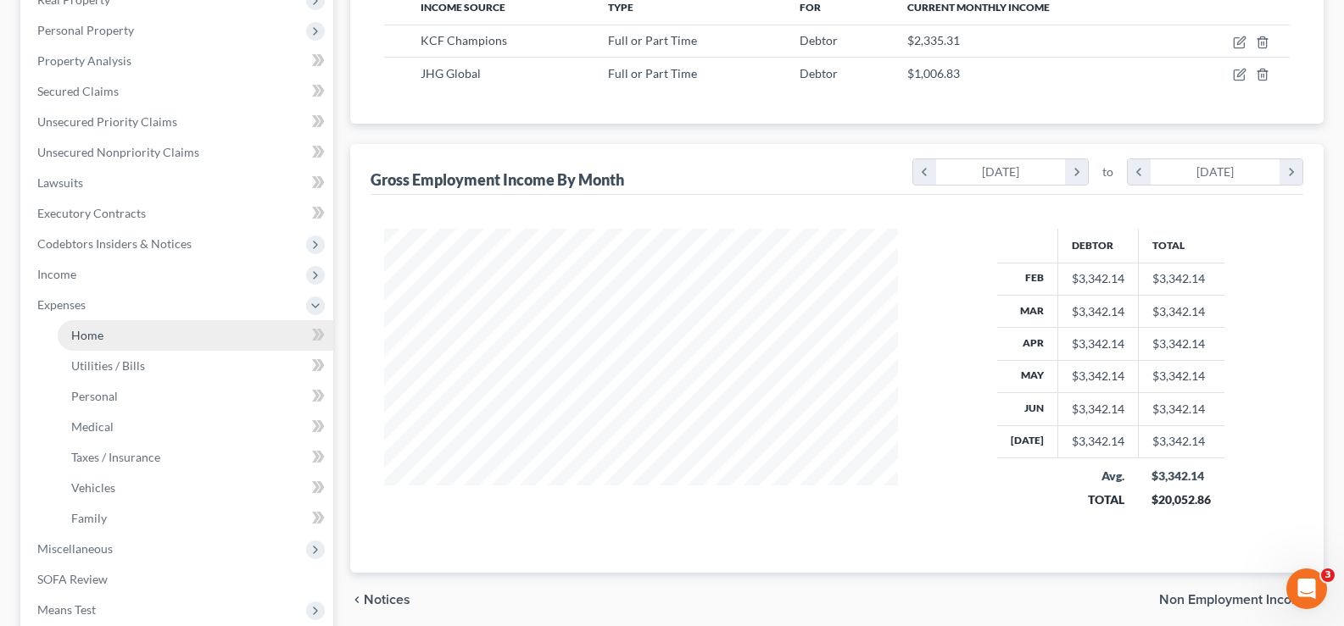
click at [82, 333] on span "Home" at bounding box center [87, 335] width 32 height 14
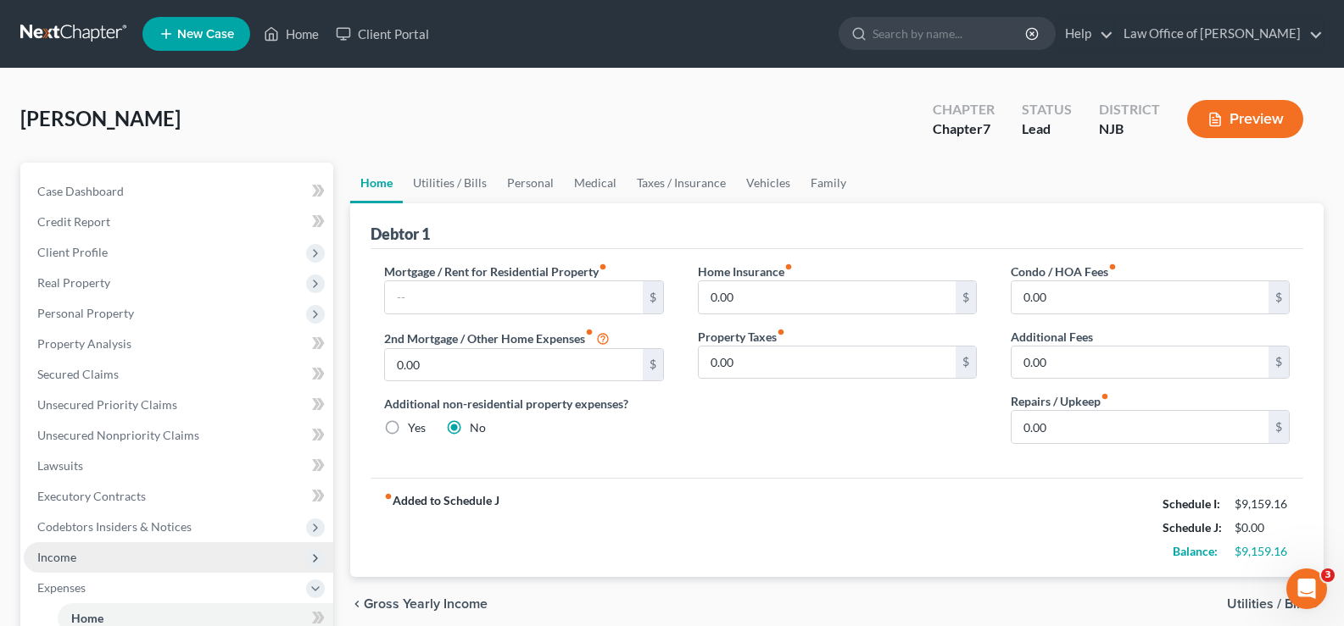
click at [67, 552] on span "Income" at bounding box center [56, 557] width 39 height 14
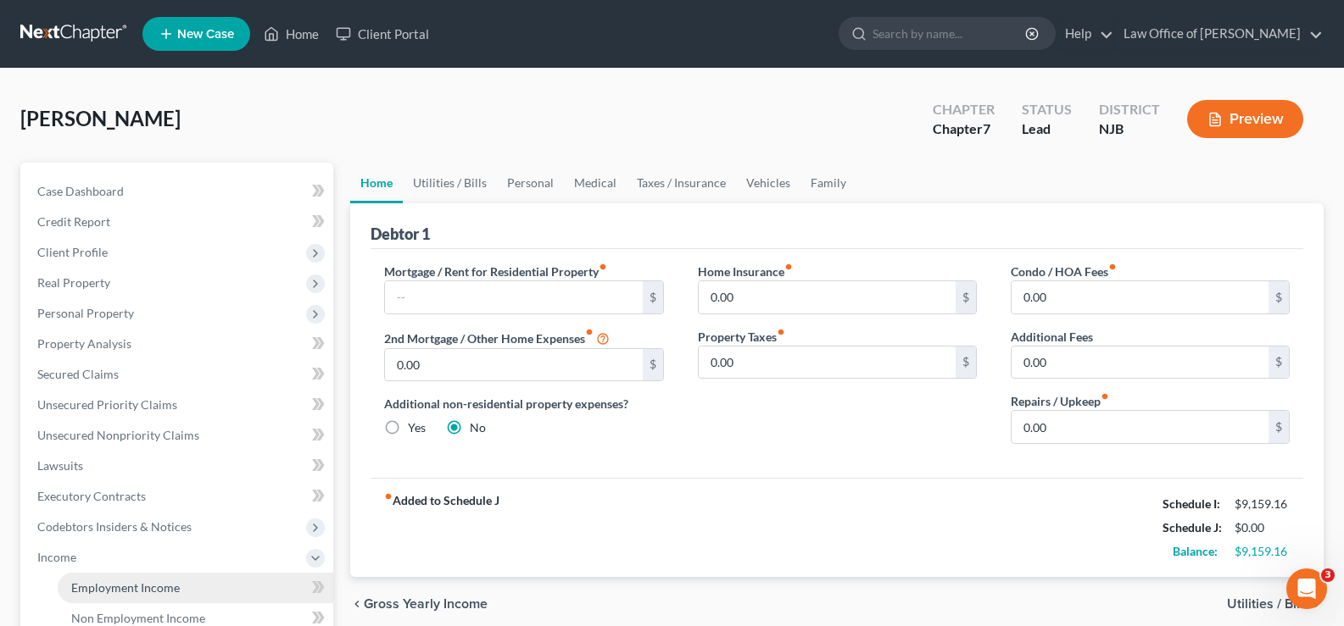
click at [106, 587] on span "Employment Income" at bounding box center [125, 588] width 109 height 14
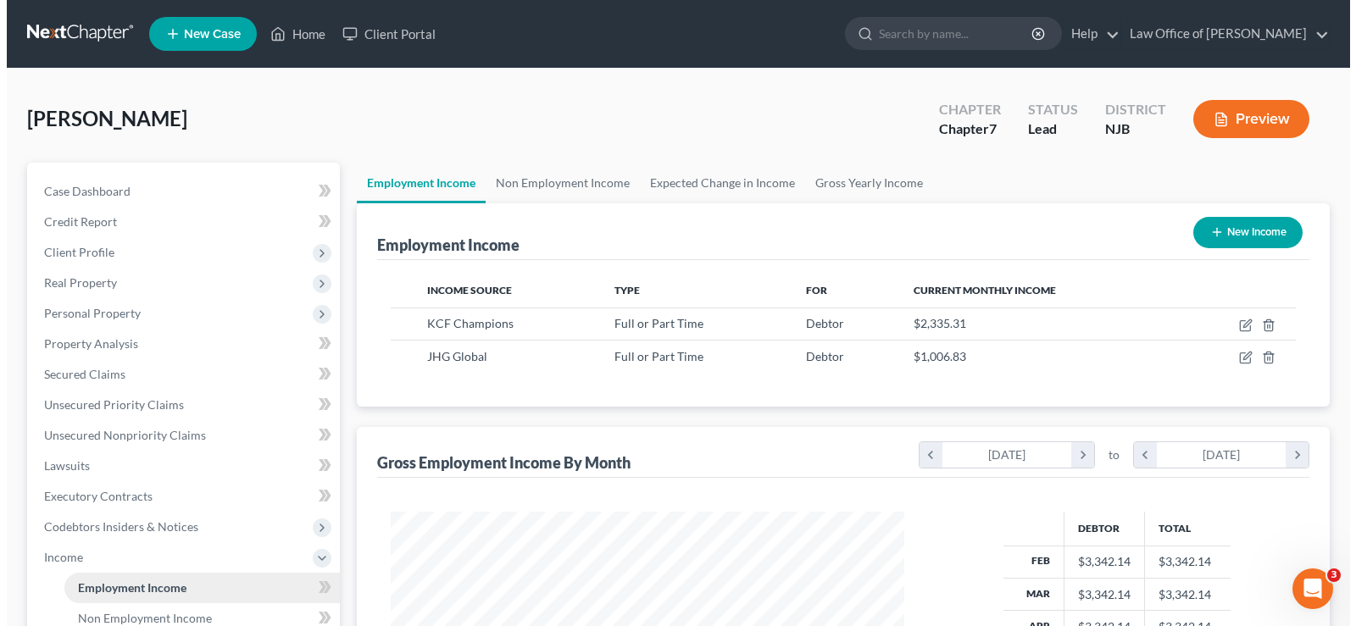
scroll to position [304, 548]
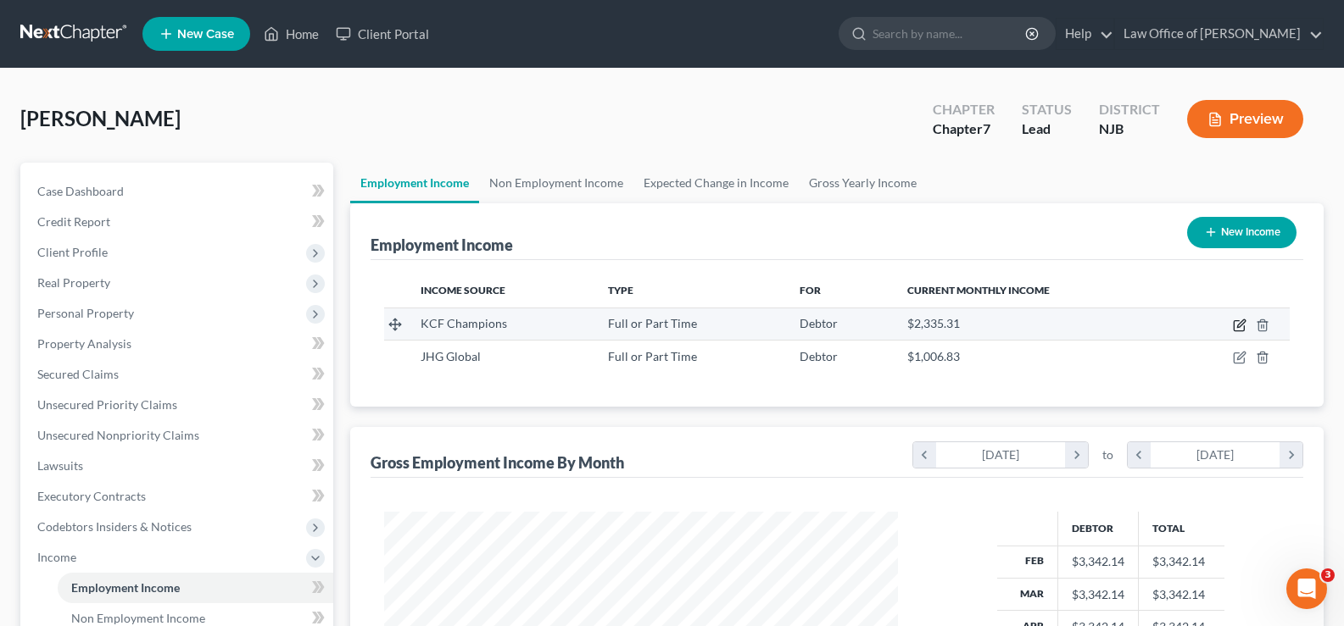
click at [1242, 322] on icon "button" at bounding box center [1241, 324] width 8 height 8
select select "0"
select select "2"
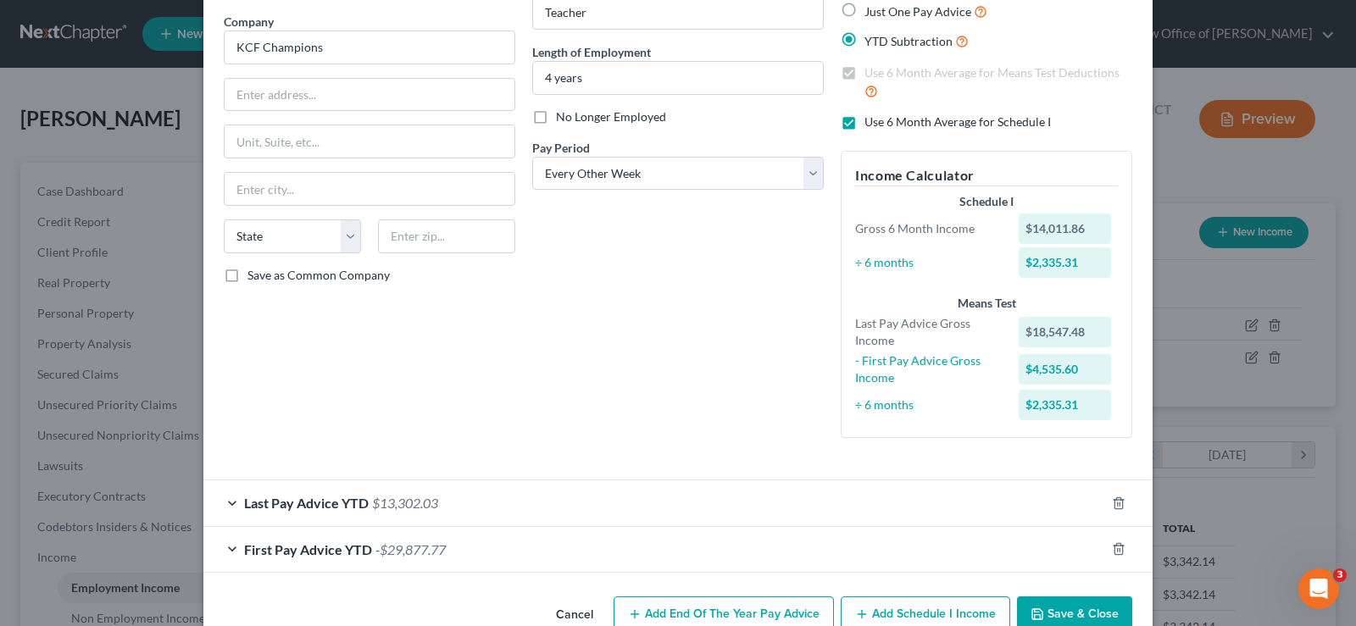
scroll to position [131, 0]
click at [335, 545] on span "First Pay Advice YTD" at bounding box center [308, 549] width 128 height 16
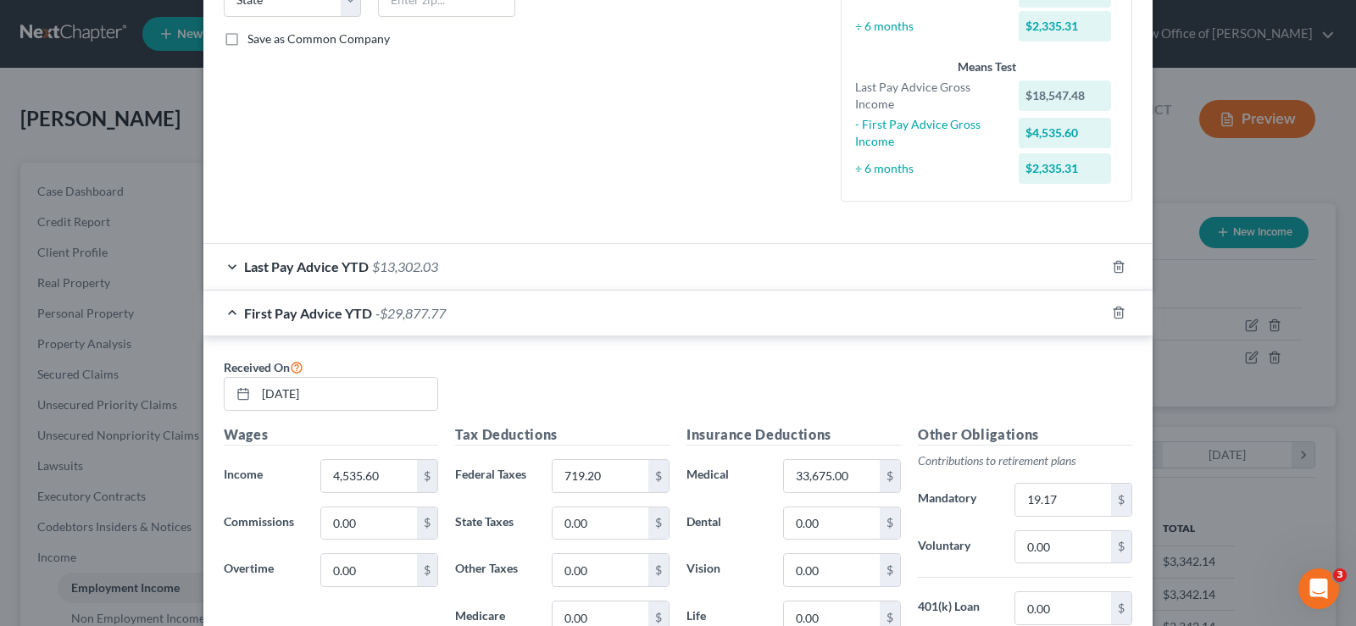
scroll to position [370, 0]
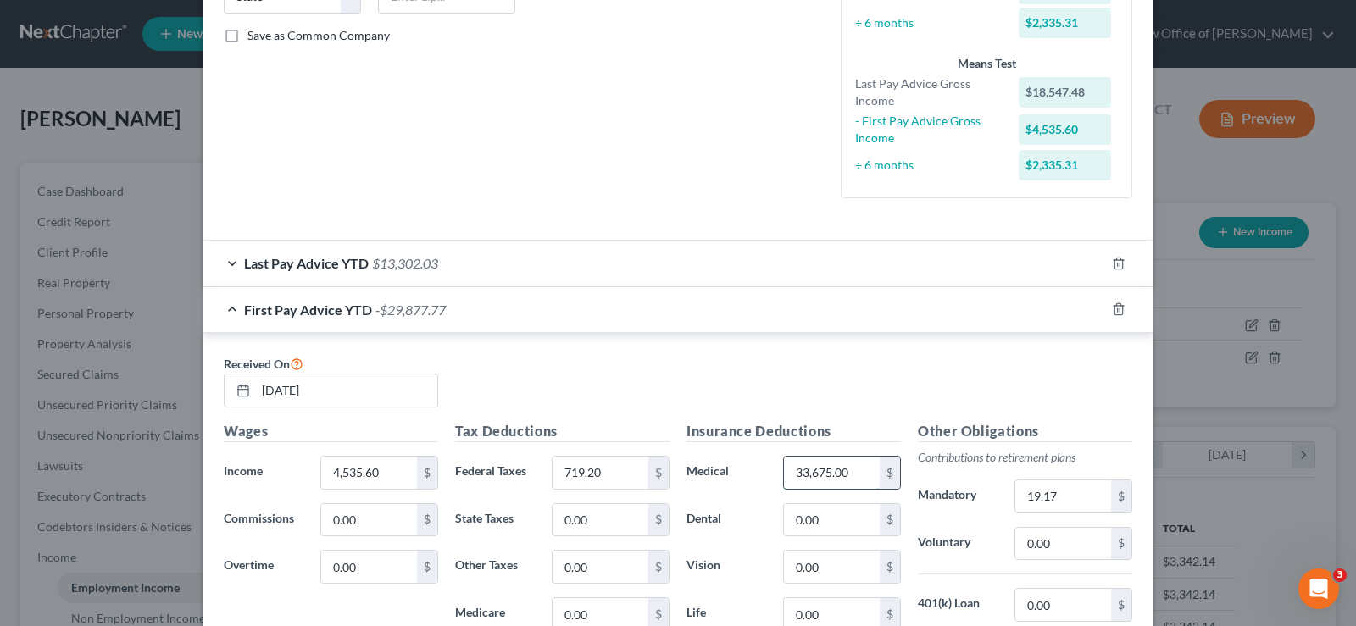
click at [846, 467] on input "33,675.00" at bounding box center [832, 473] width 96 height 32
type input "33.67"
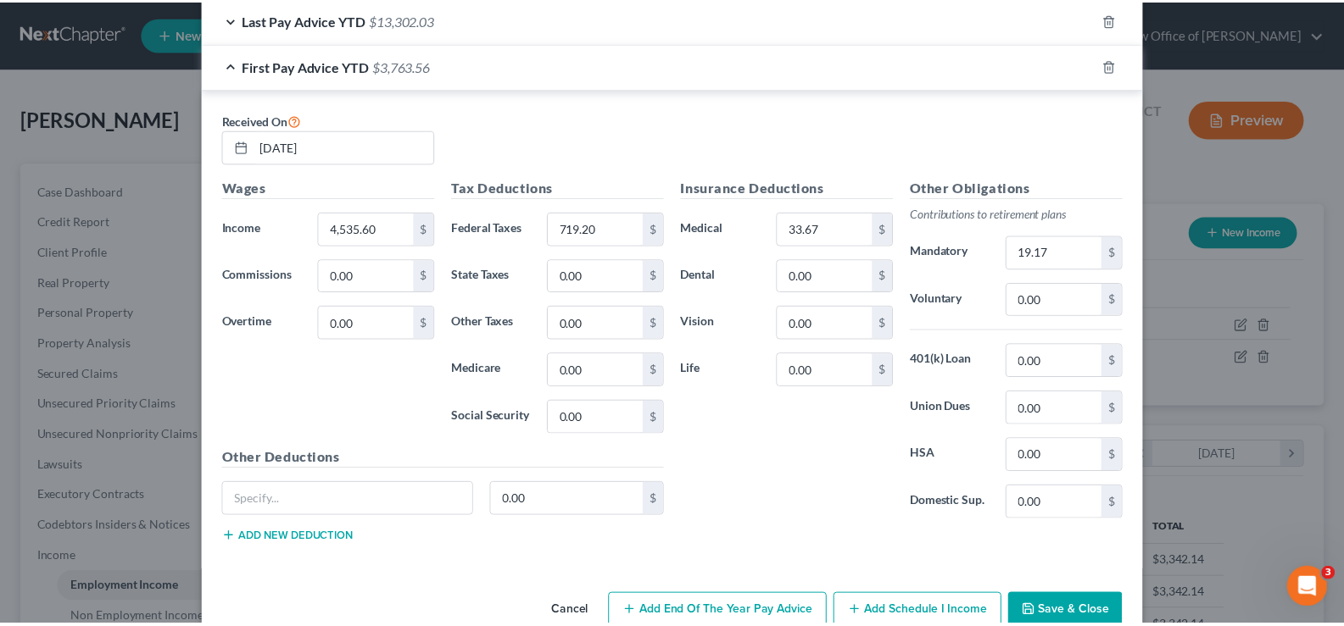
scroll to position [652, 0]
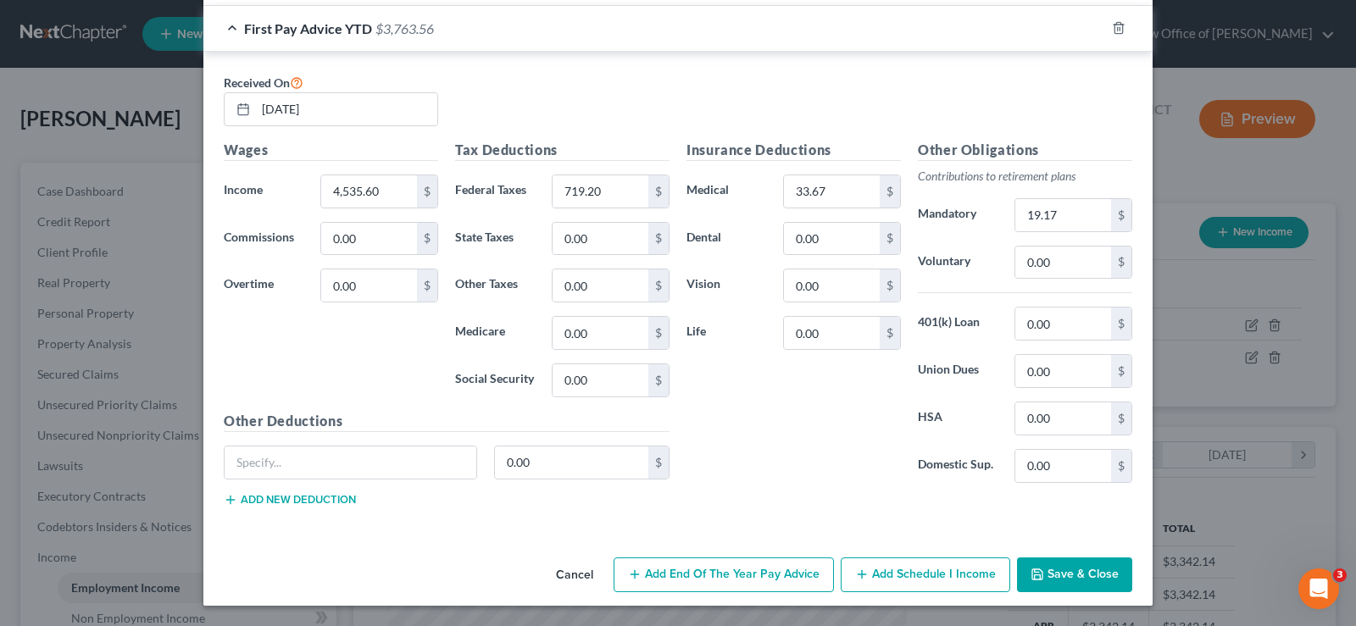
click at [1066, 576] on button "Save & Close" at bounding box center [1074, 576] width 115 height 36
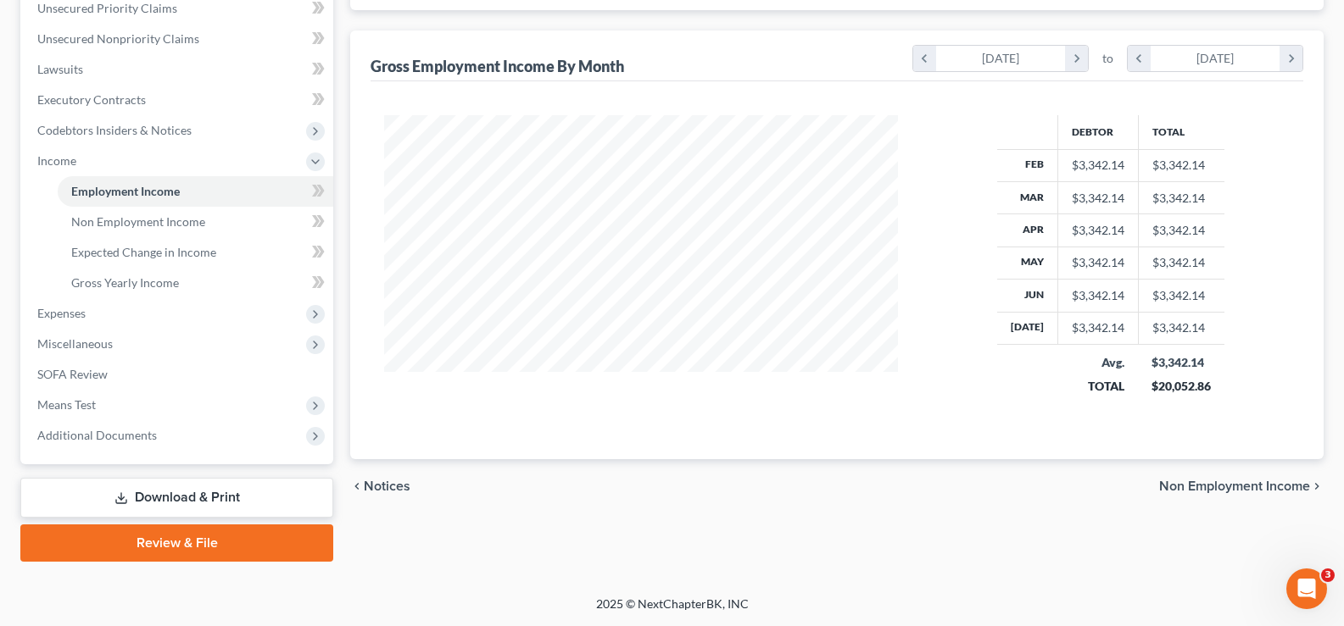
scroll to position [395, 0]
click at [1197, 487] on span "Non Employment Income" at bounding box center [1234, 489] width 151 height 14
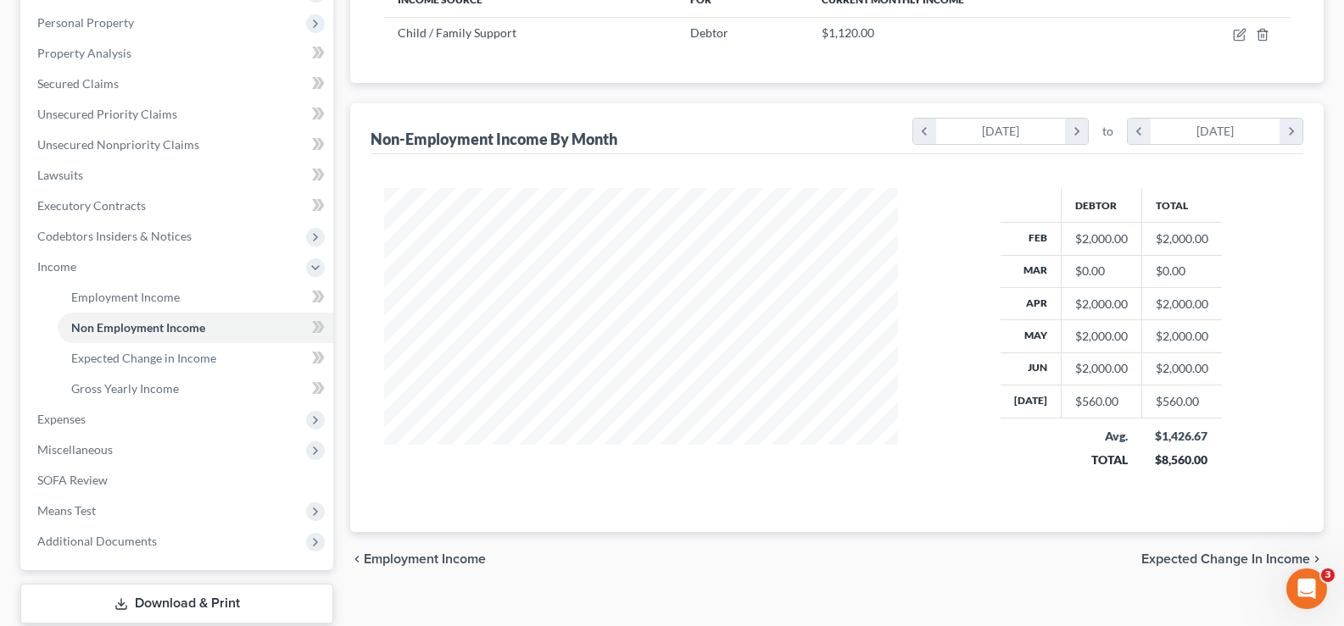
scroll to position [297, 0]
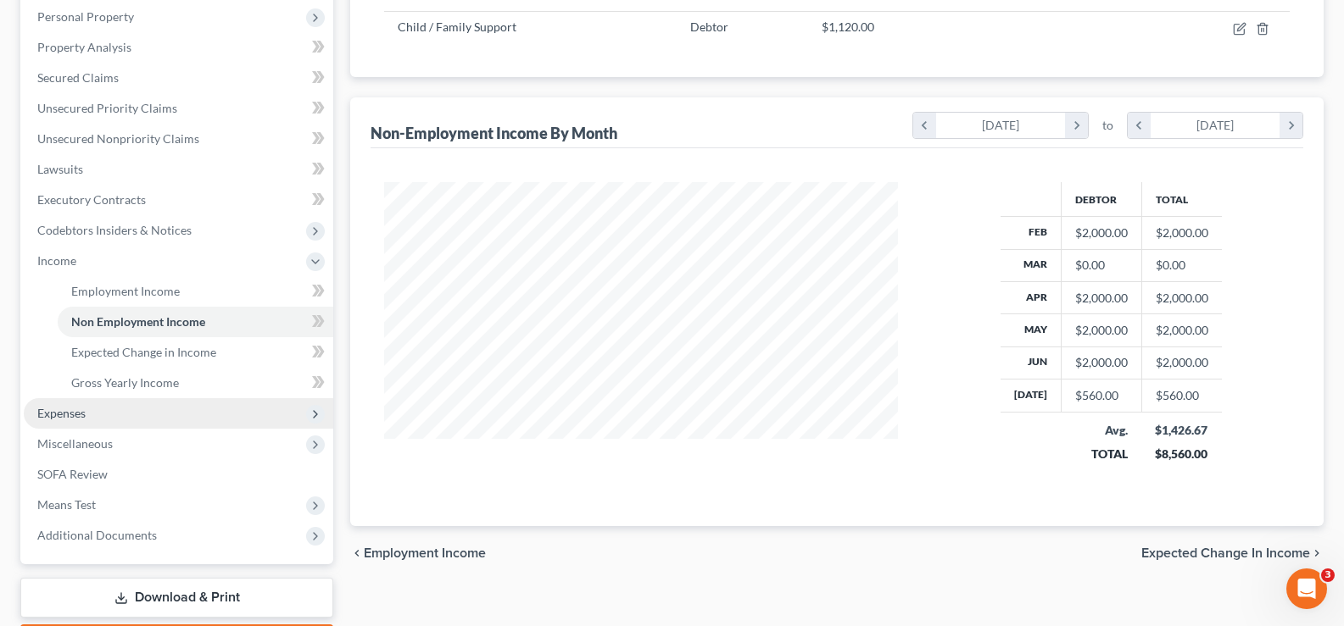
click at [46, 413] on span "Expenses" at bounding box center [61, 413] width 48 height 14
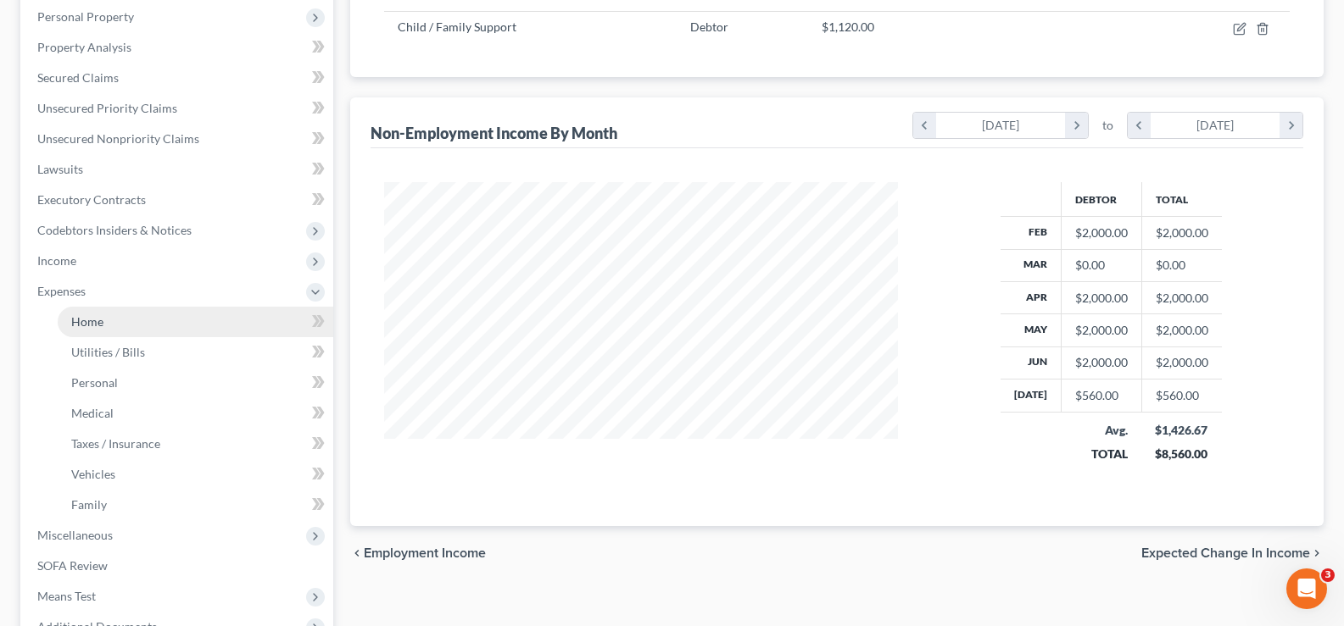
click at [92, 319] on span "Home" at bounding box center [87, 322] width 32 height 14
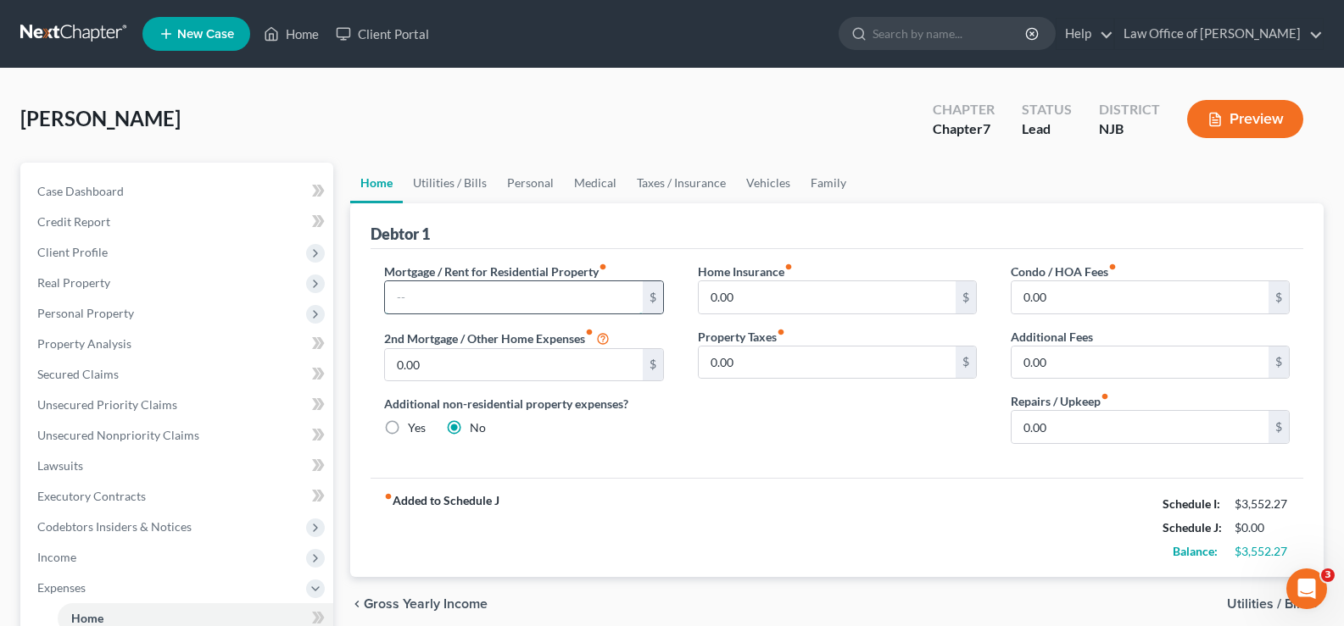
click at [438, 287] on input "text" at bounding box center [513, 297] width 257 height 32
type input "1,500"
click at [474, 179] on link "Utilities / Bills" at bounding box center [450, 183] width 94 height 41
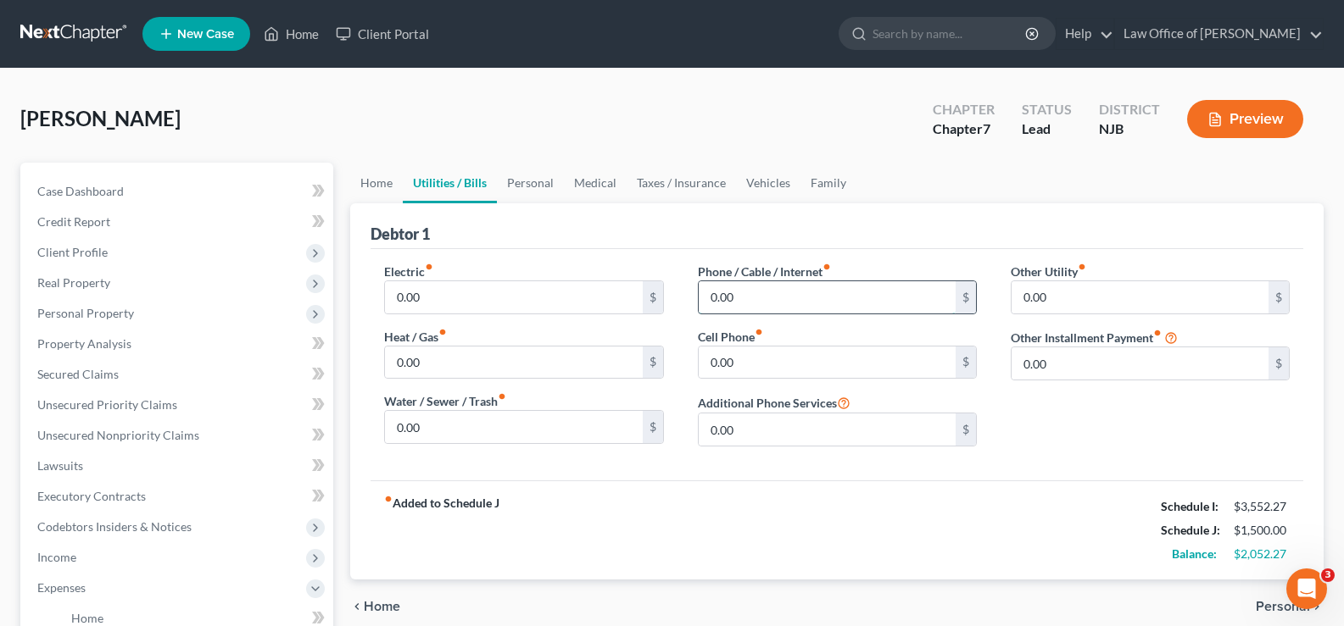
click at [761, 289] on input "0.00" at bounding box center [827, 297] width 257 height 32
type input "135"
drag, startPoint x: 782, startPoint y: 296, endPoint x: 231, endPoint y: 403, distance: 561.3
click at [231, 403] on div "Petition Navigation Case Dashboard Payments Invoices Payments Payments Credit R…" at bounding box center [672, 607] width 1320 height 888
type input "75"
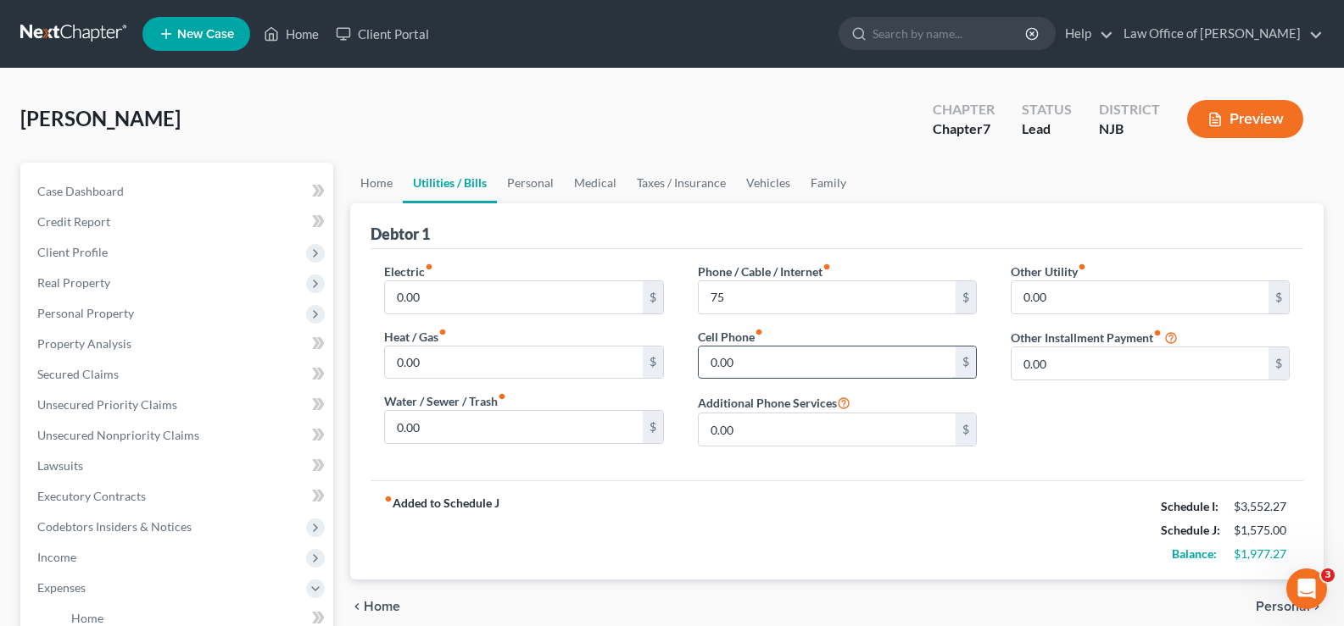
click at [738, 351] on input "0.00" at bounding box center [827, 363] width 257 height 32
type input "135"
click at [548, 179] on link "Personal" at bounding box center [530, 183] width 67 height 41
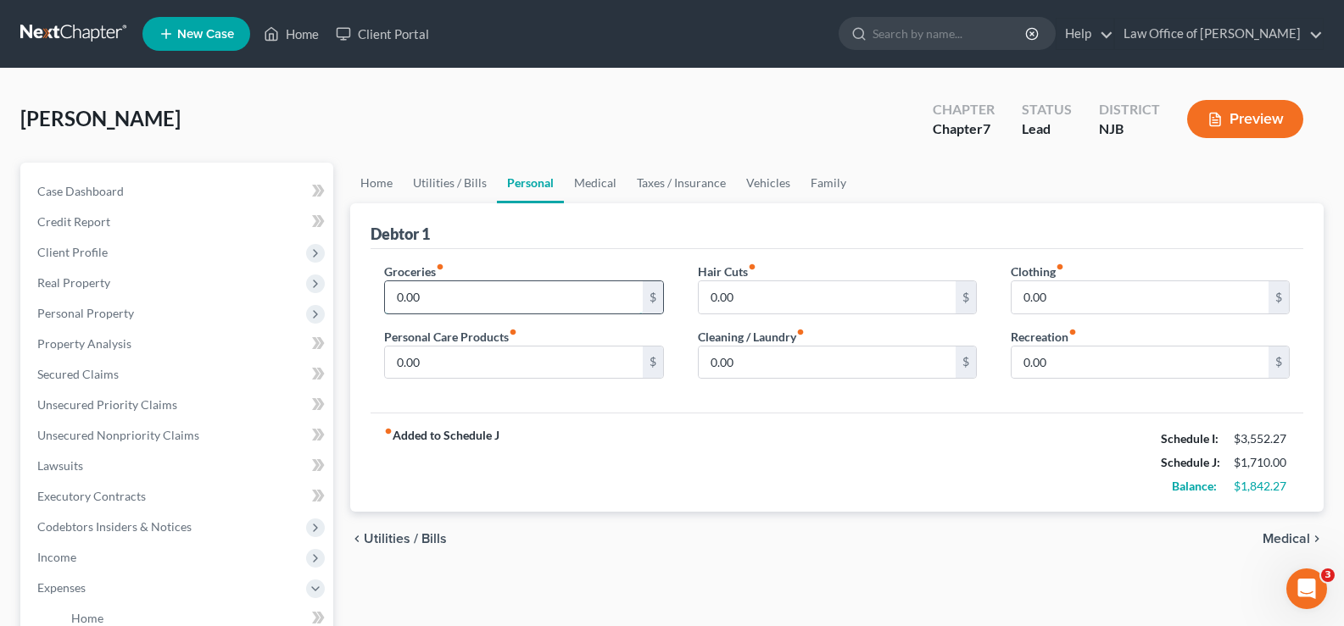
click at [440, 309] on input "0.00" at bounding box center [513, 297] width 257 height 32
type input "500"
click at [451, 364] on input "0.00" at bounding box center [513, 363] width 257 height 32
type input "25"
click at [766, 298] on input "0.00" at bounding box center [827, 297] width 257 height 32
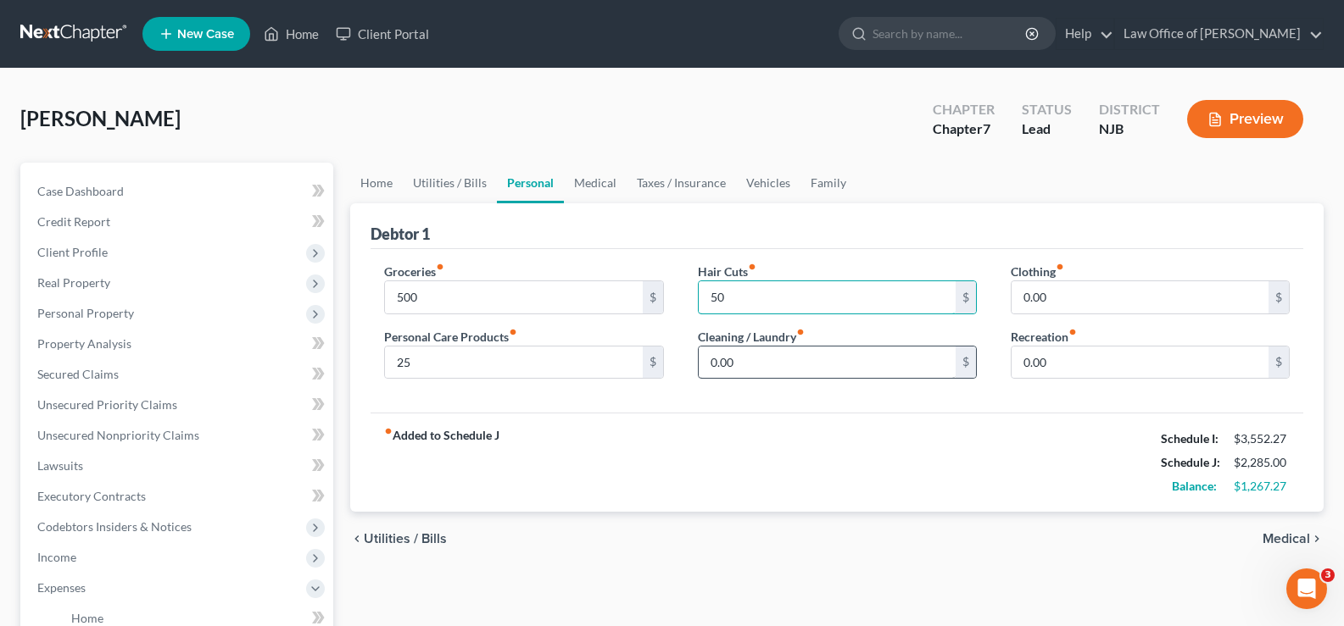
type input "50"
click at [754, 363] on input "0.00" at bounding box center [827, 363] width 257 height 32
type input "25"
click at [1057, 290] on input "0.00" at bounding box center [1139, 297] width 257 height 32
type input "100"
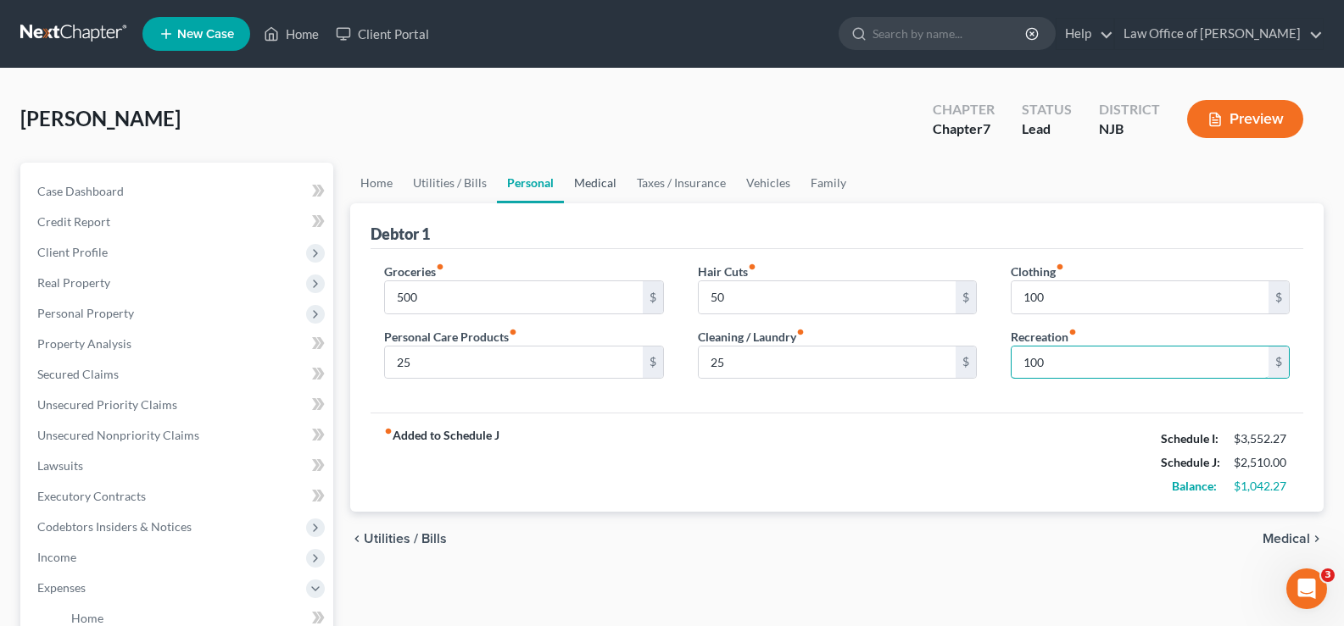
type input "100"
click at [590, 188] on link "Medical" at bounding box center [595, 183] width 63 height 41
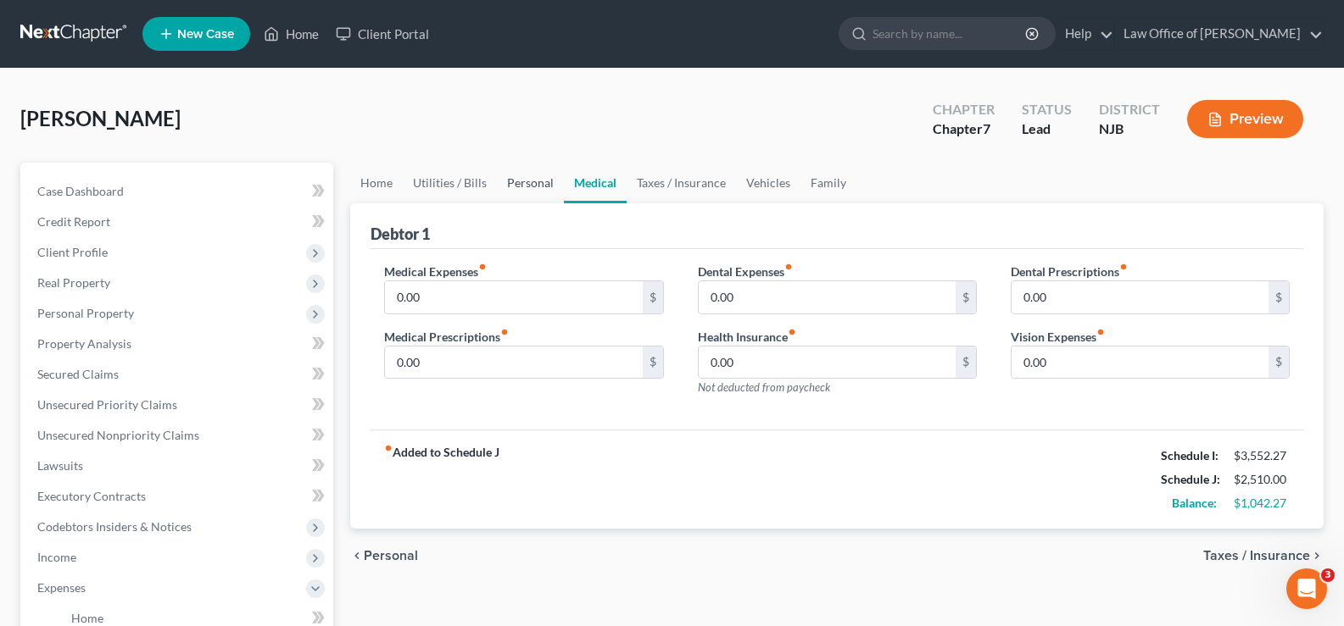
click at [519, 181] on link "Personal" at bounding box center [530, 183] width 67 height 41
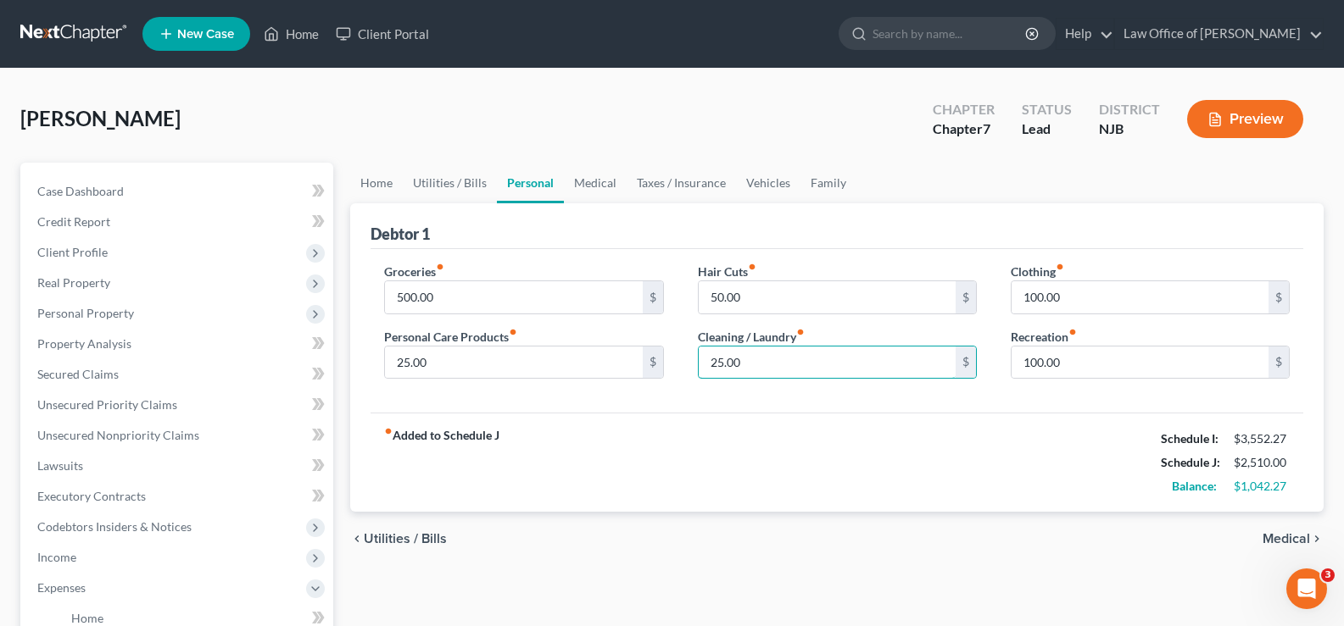
drag, startPoint x: 767, startPoint y: 356, endPoint x: 782, endPoint y: 326, distance: 34.1
click at [766, 356] on input "25.00" at bounding box center [827, 363] width 257 height 32
type input "100"
click at [580, 181] on link "Medical" at bounding box center [595, 183] width 63 height 41
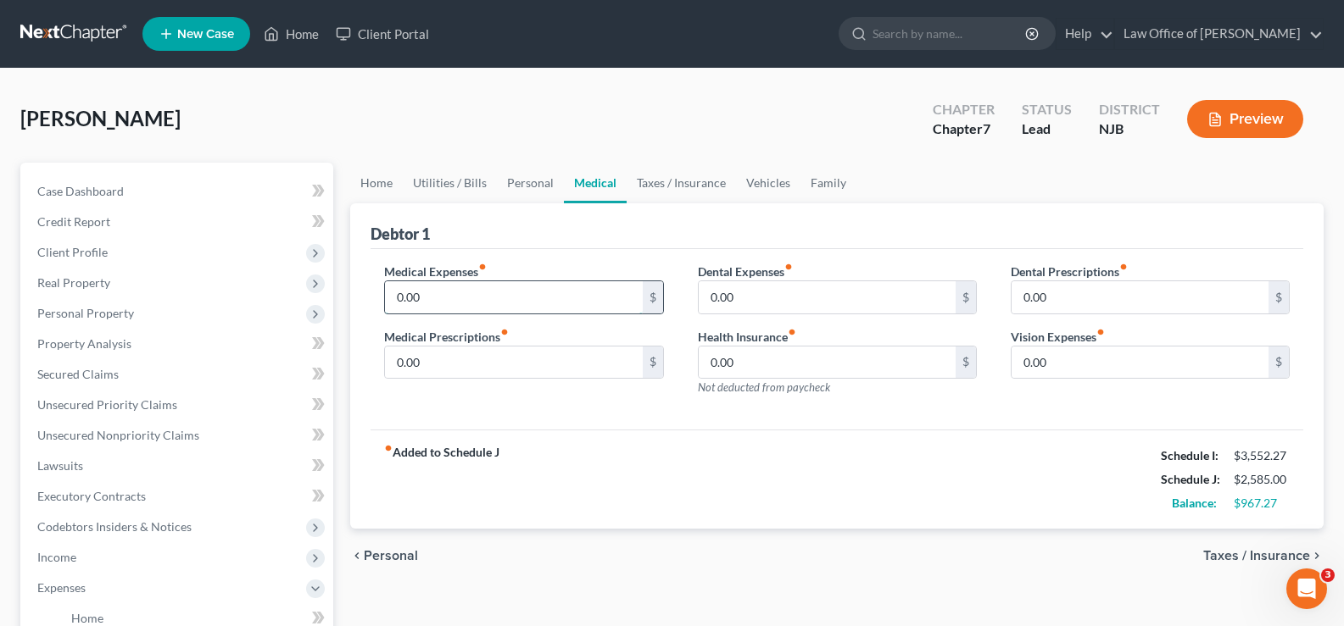
click at [452, 311] on input "0.00" at bounding box center [513, 297] width 257 height 32
type input "25"
click at [448, 365] on input "0.00" at bounding box center [513, 363] width 257 height 32
type input "25"
click at [761, 294] on input "0.00" at bounding box center [827, 297] width 257 height 32
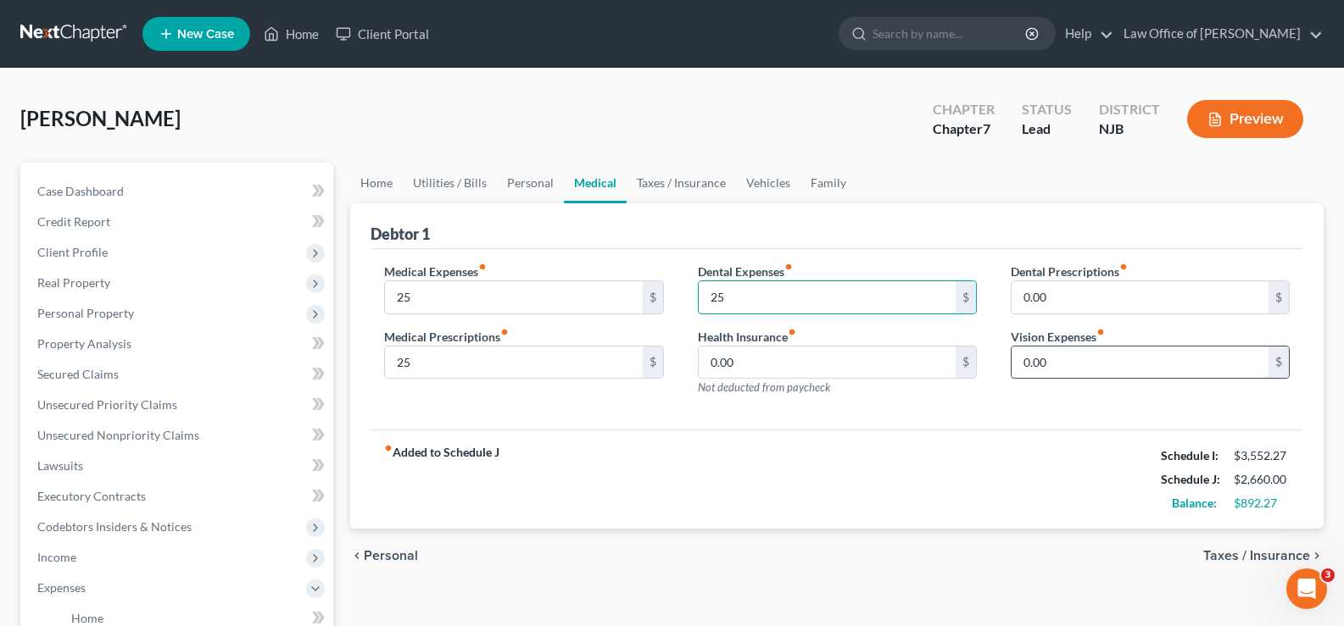
type input "25"
click at [1067, 363] on input "0.00" at bounding box center [1139, 363] width 257 height 32
type input "25"
click at [664, 175] on link "Taxes / Insurance" at bounding box center [680, 183] width 109 height 41
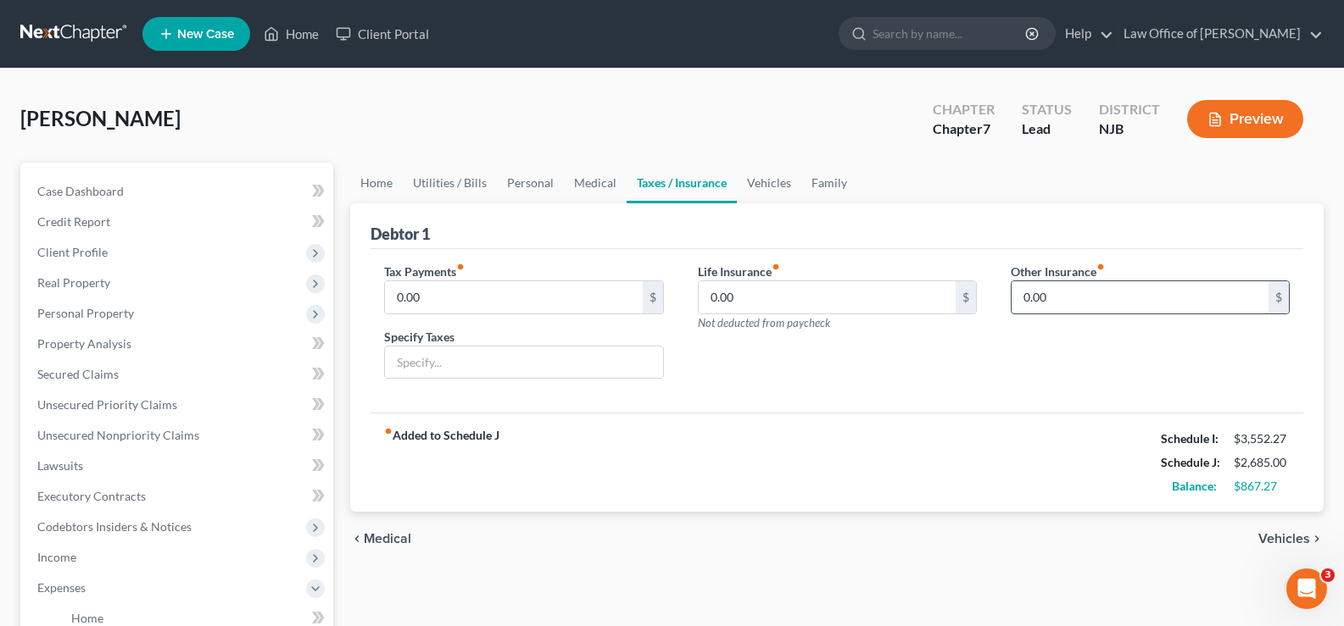
click at [1027, 288] on input "0.00" at bounding box center [1139, 297] width 257 height 32
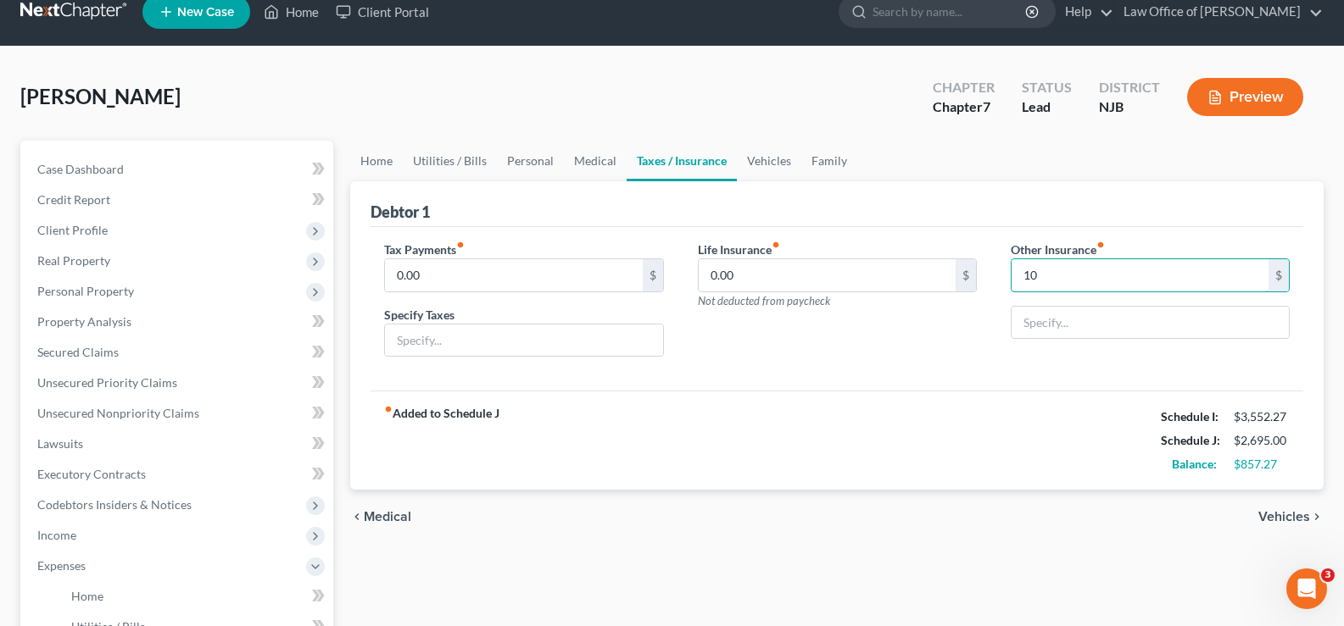
scroll to position [85, 0]
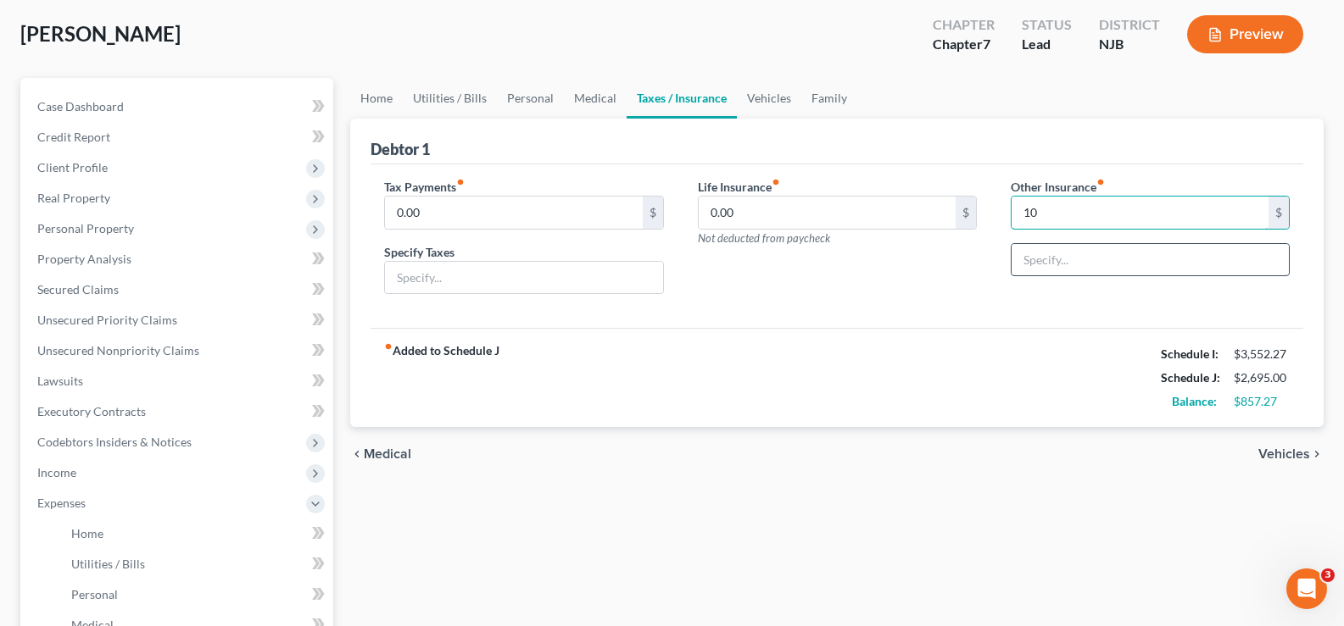
type input "10"
click at [1044, 274] on input "text" at bounding box center [1149, 260] width 277 height 32
type input "Renters Insurance"
click at [763, 96] on link "Vehicles" at bounding box center [769, 98] width 64 height 41
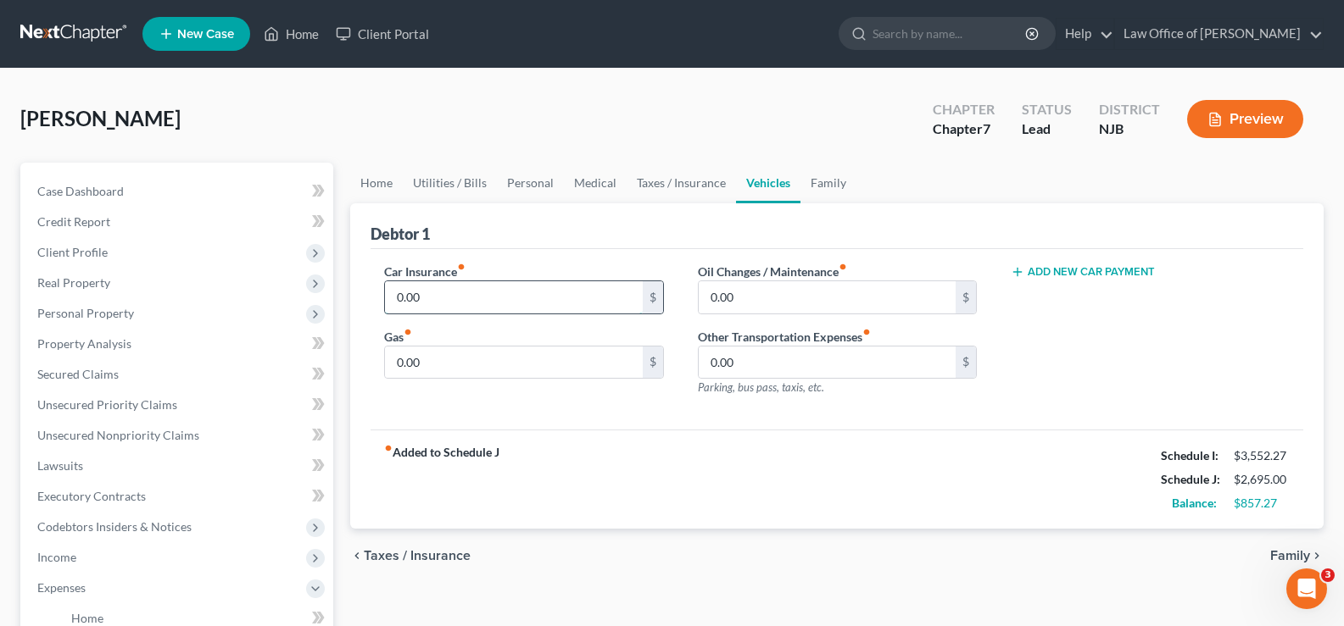
click at [576, 306] on input "0.00" at bounding box center [513, 297] width 257 height 32
type input "159"
click at [490, 355] on input "0.00" at bounding box center [513, 363] width 257 height 32
type input "125"
click at [808, 295] on input "0.00" at bounding box center [827, 297] width 257 height 32
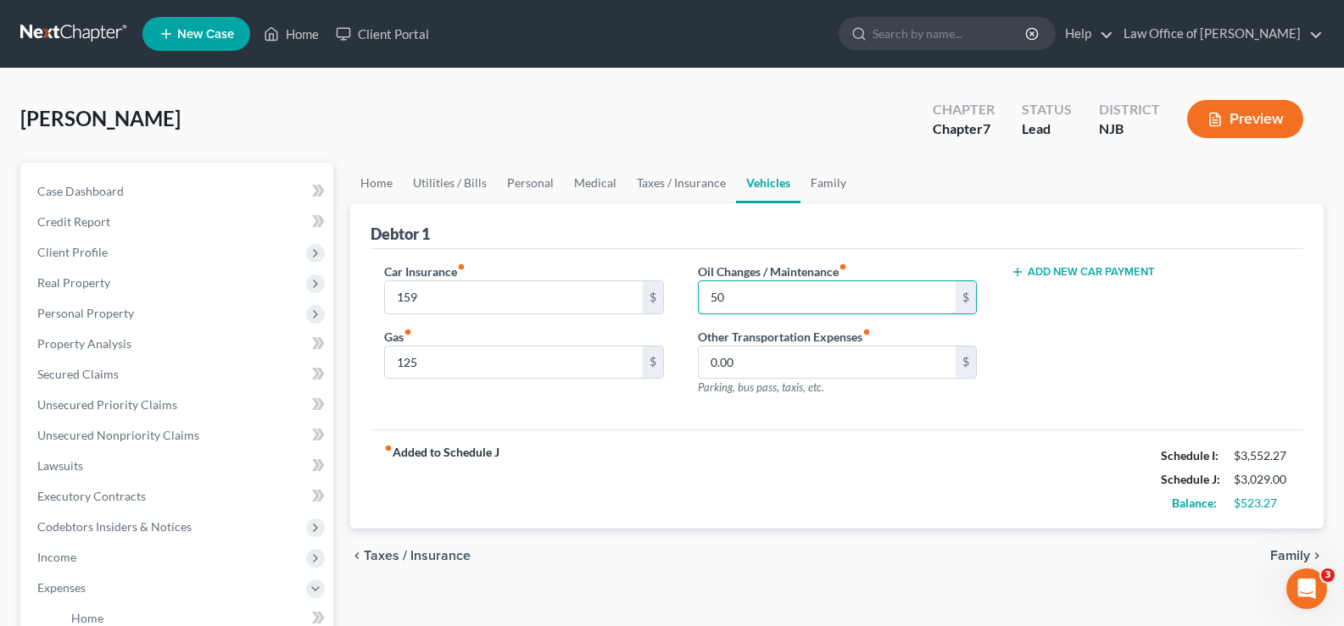
type input "50"
click at [1122, 270] on button "Add New Car Payment" at bounding box center [1082, 272] width 144 height 14
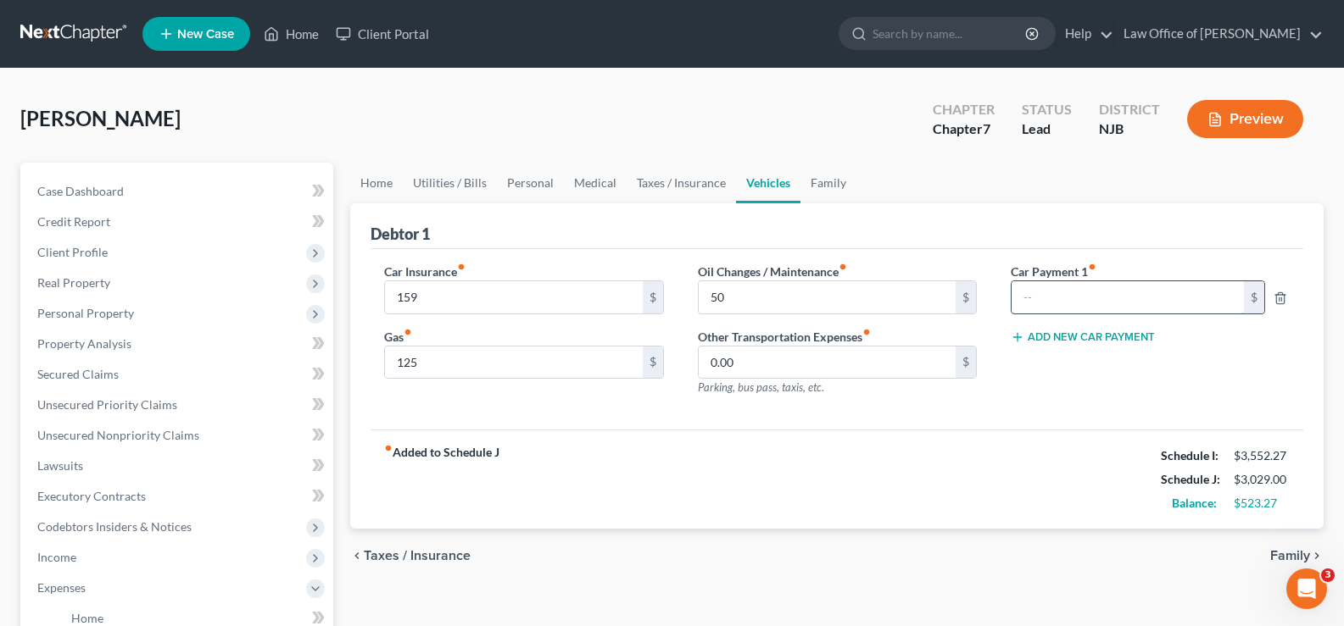
click at [1109, 297] on input "text" at bounding box center [1127, 297] width 232 height 32
type input "472"
click at [822, 181] on link "Family" at bounding box center [828, 183] width 56 height 41
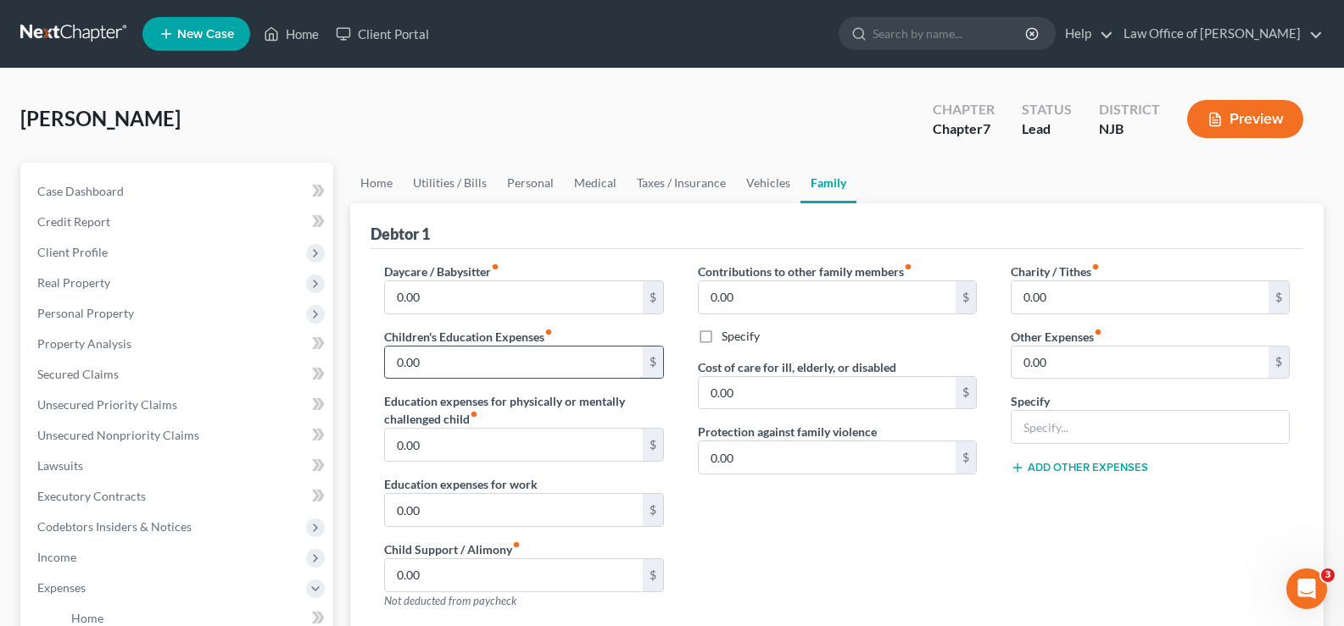
click at [472, 366] on input "0.00" at bounding box center [513, 363] width 257 height 32
type input "200"
click at [1050, 426] on input "text" at bounding box center [1149, 427] width 277 height 32
type input "Student Loan"
click at [1090, 365] on input "0.00" at bounding box center [1139, 363] width 257 height 32
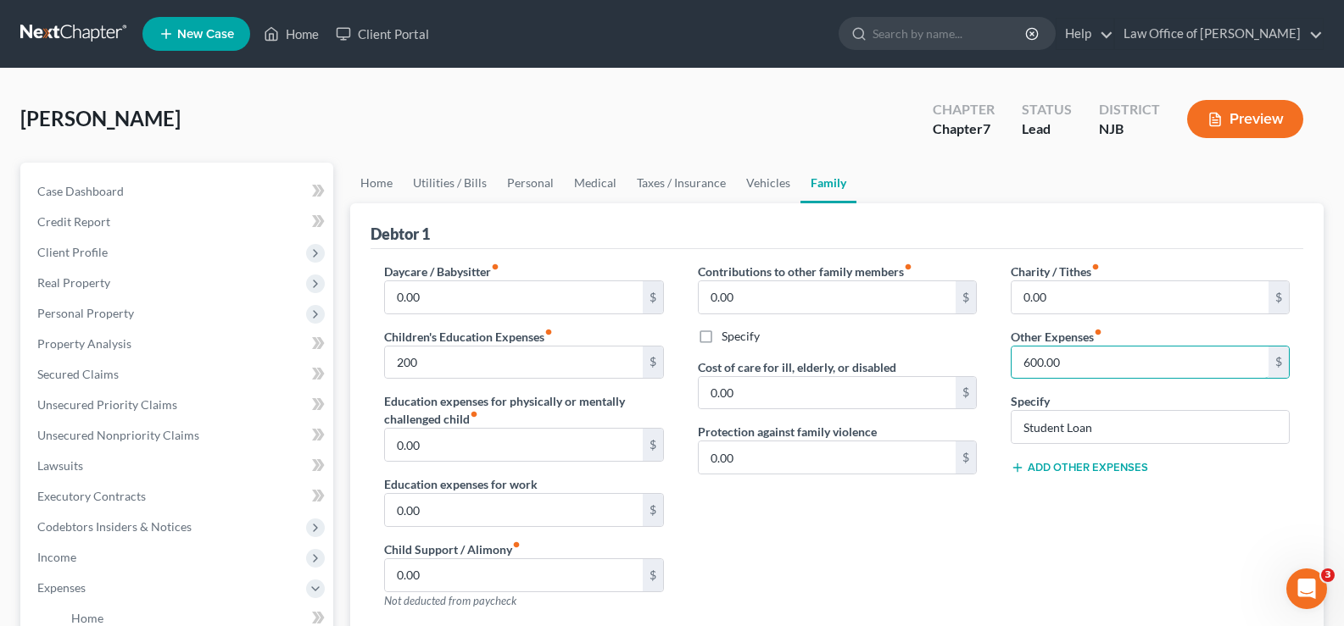
type input "600.00"
click at [1094, 467] on button "Add Other Expenses" at bounding box center [1078, 468] width 137 height 14
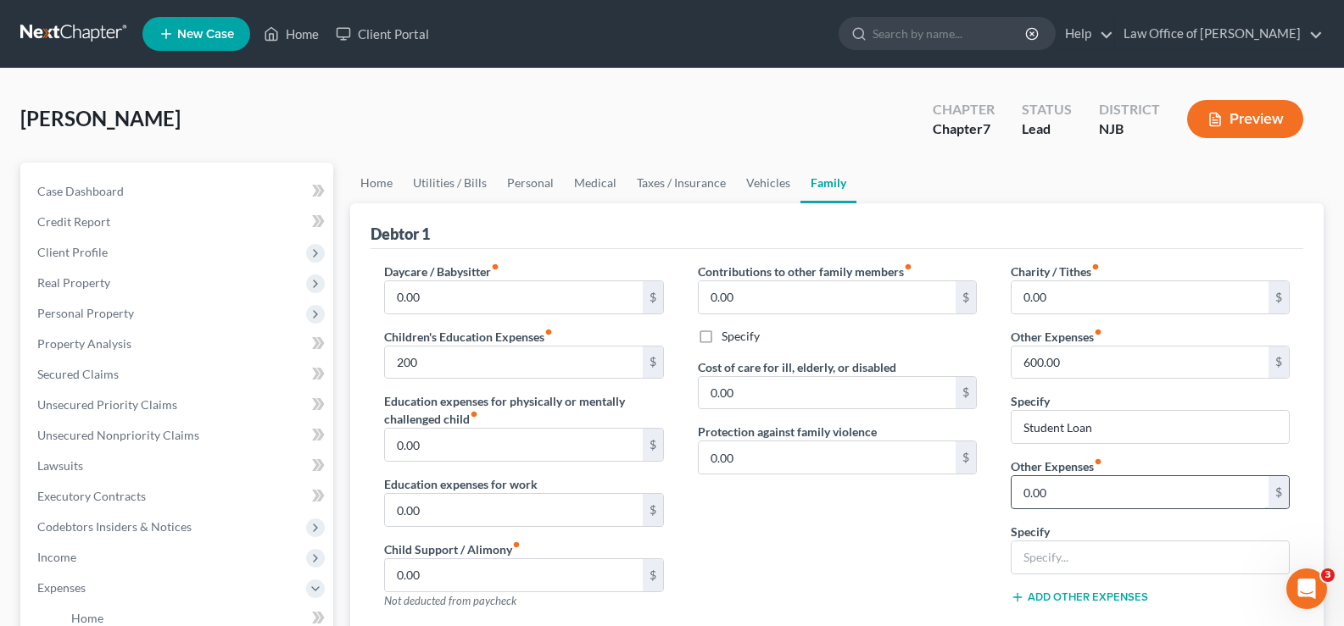
click at [1090, 499] on input "0.00" at bounding box center [1139, 492] width 257 height 32
type input "80"
click at [1032, 554] on input "text" at bounding box center [1149, 558] width 277 height 32
type input "Pet food and vet expenes"
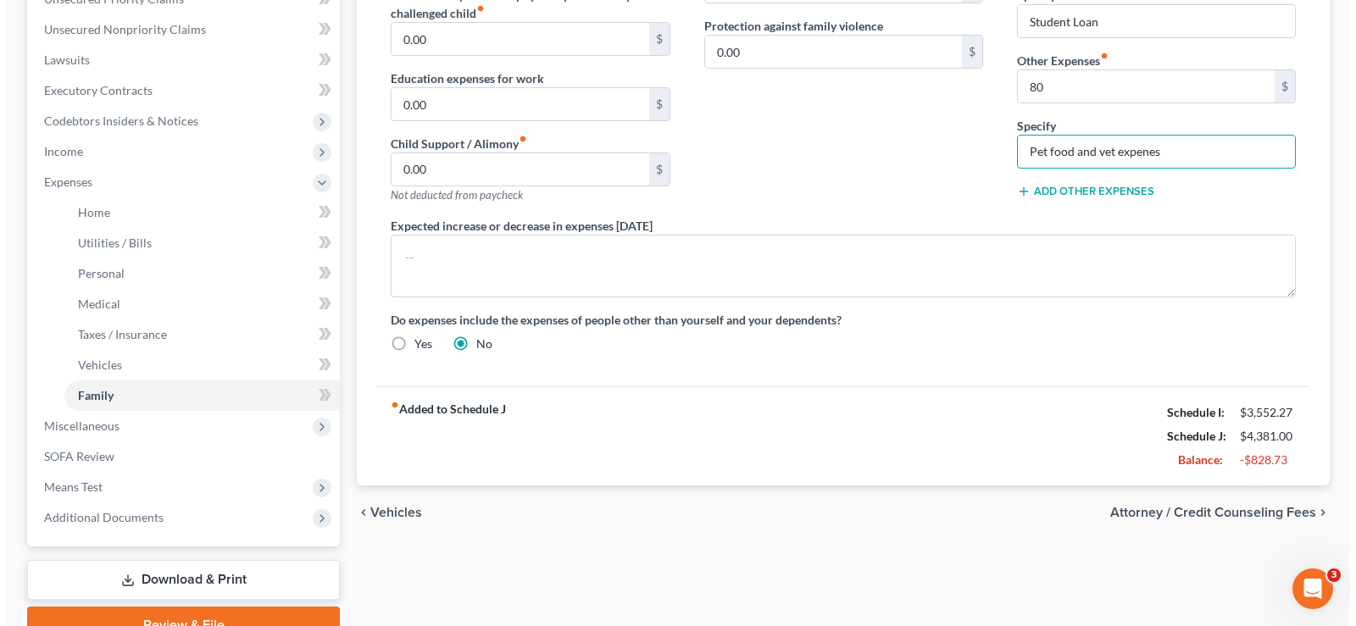
scroll to position [408, 0]
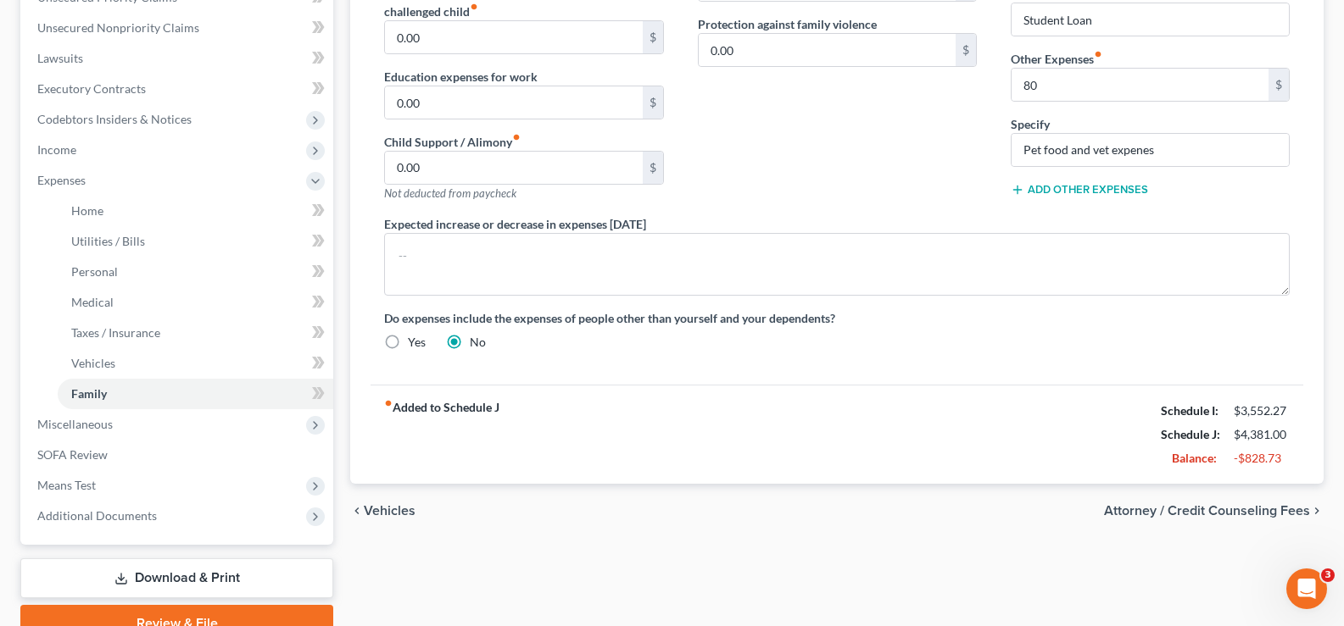
click at [1239, 504] on span "Attorney / Credit Counseling Fees" at bounding box center [1207, 511] width 206 height 14
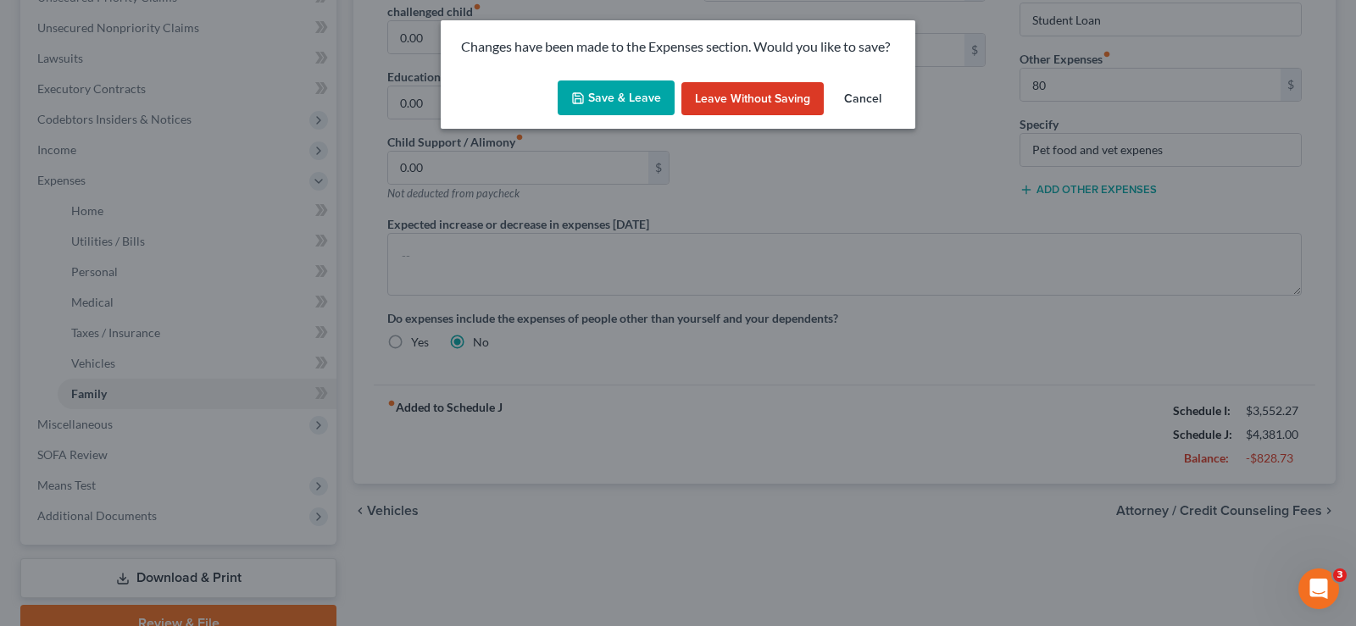
click at [589, 95] on button "Save & Leave" at bounding box center [616, 99] width 117 height 36
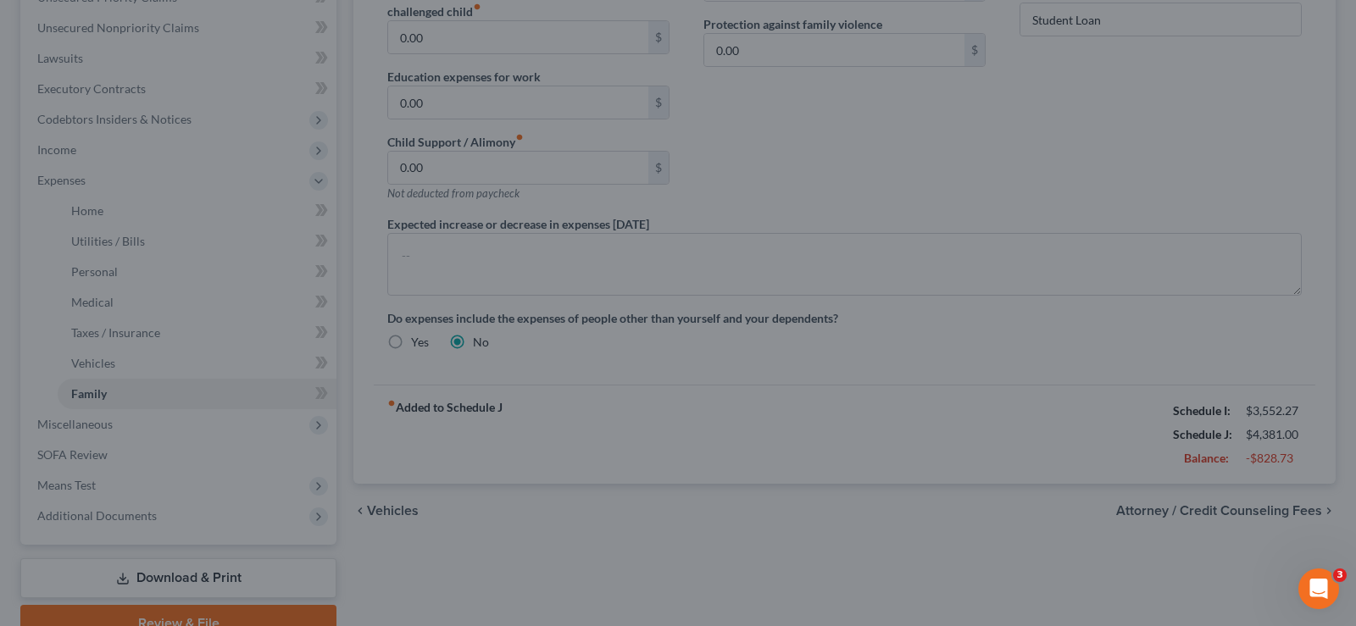
type input "200.00"
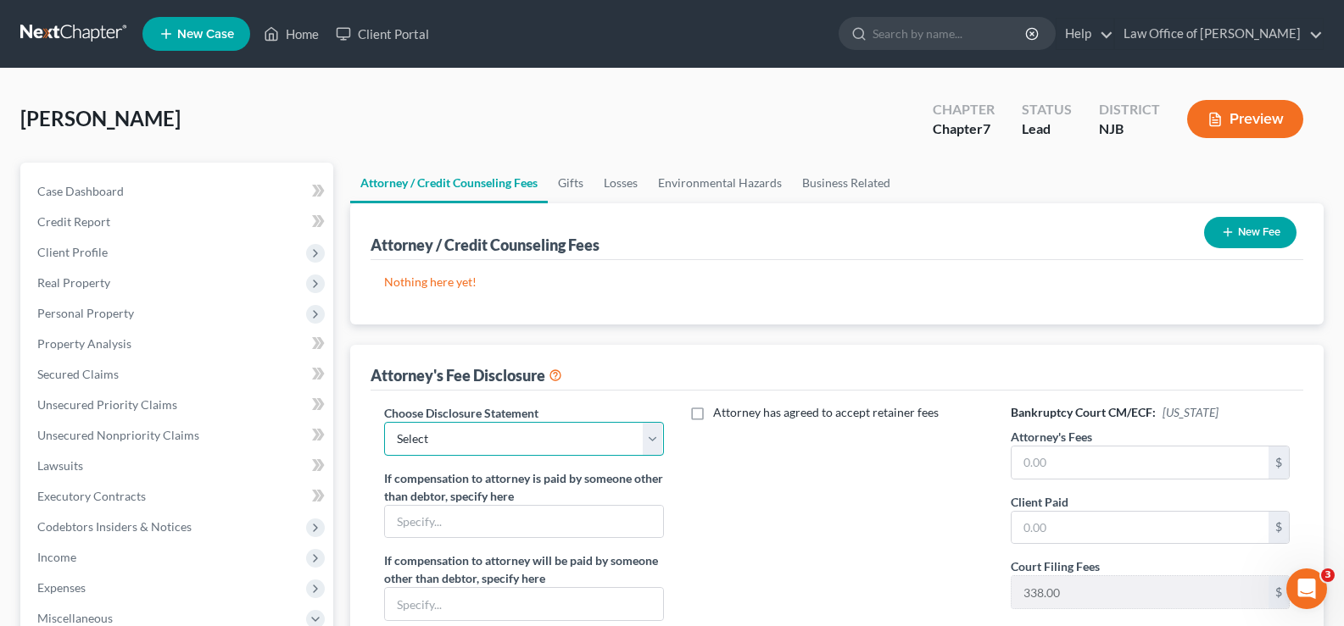
click at [515, 435] on select "Select Law Office of [PERSON_NAME]" at bounding box center [523, 439] width 279 height 34
select select "0"
click at [384, 422] on select "Select Law Office of [PERSON_NAME]" at bounding box center [523, 439] width 279 height 34
click at [1063, 448] on input "text" at bounding box center [1139, 463] width 257 height 32
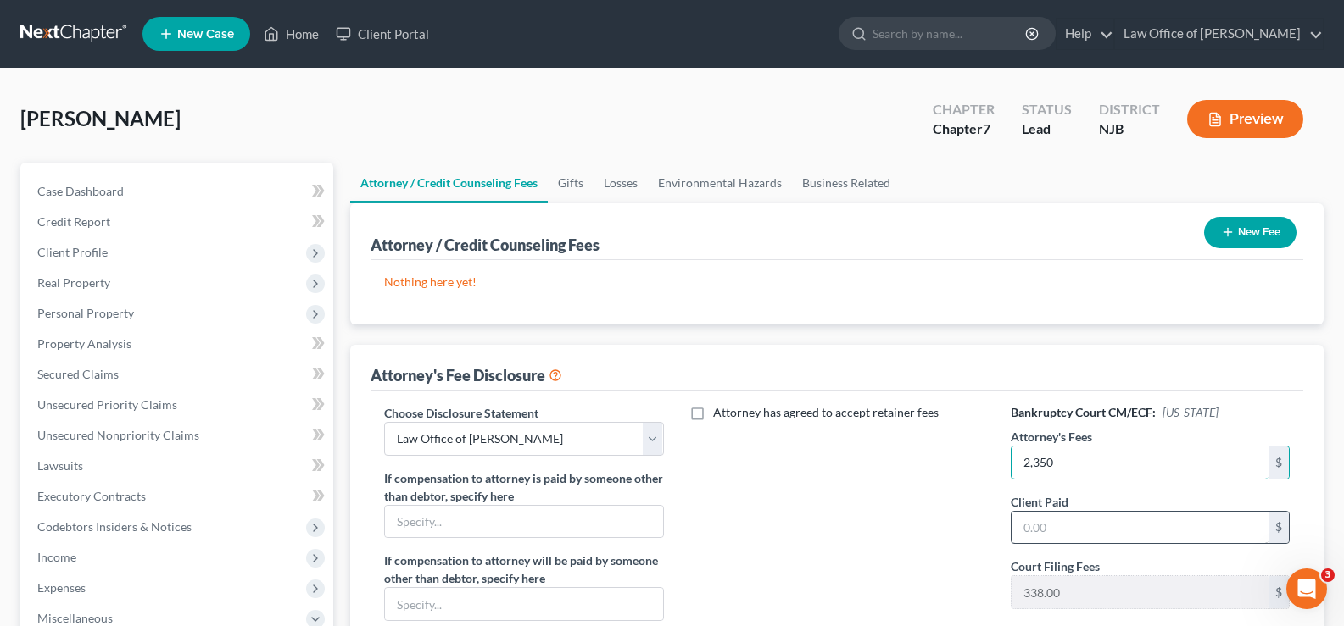
type input "2,350"
click at [1073, 534] on input "text" at bounding box center [1139, 528] width 257 height 32
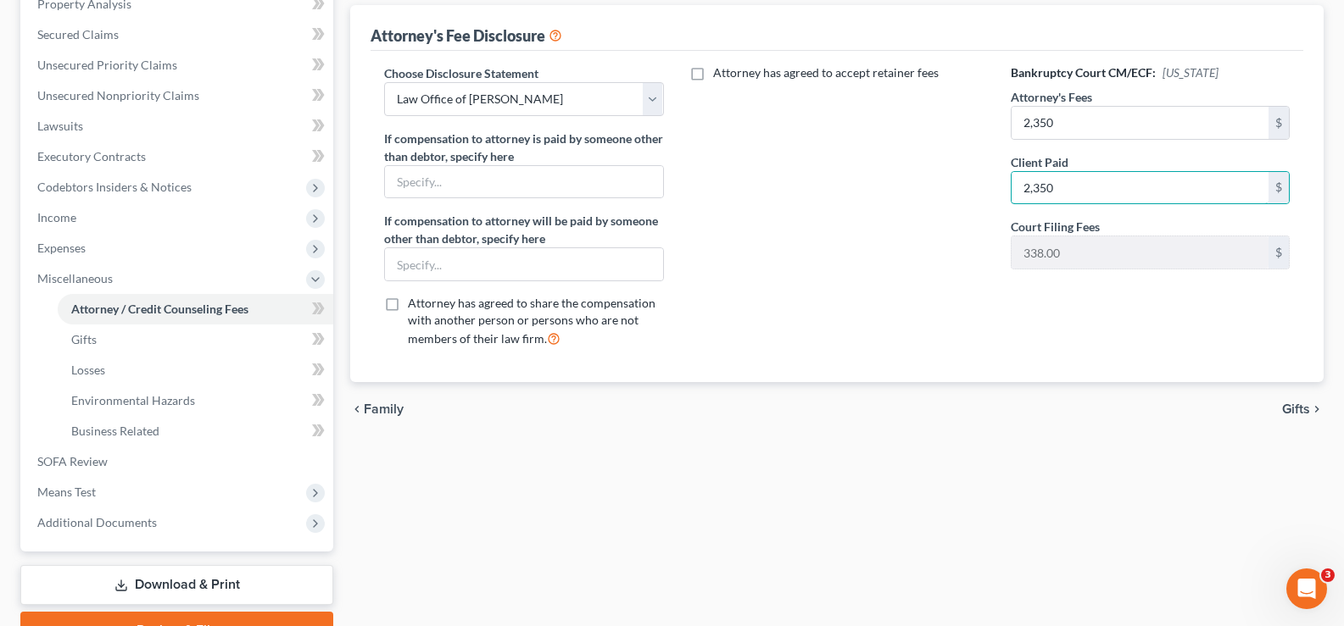
scroll to position [336, 0]
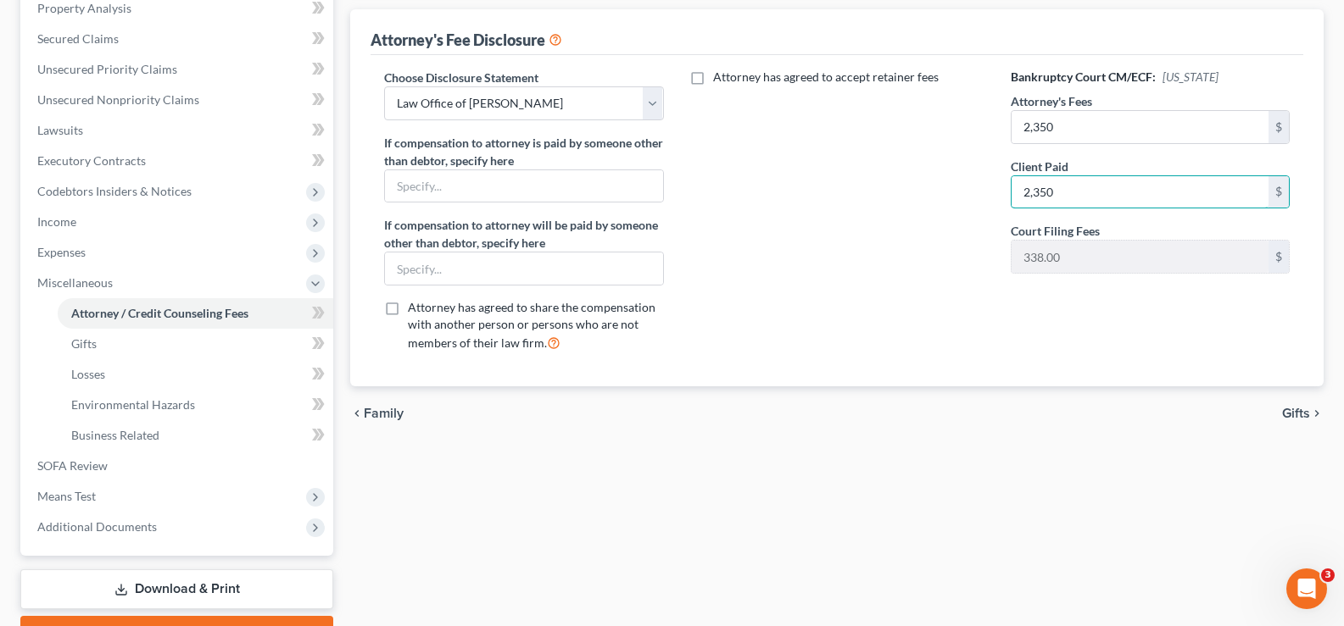
type input "2,350"
click at [1293, 410] on span "Gifts" at bounding box center [1296, 414] width 28 height 14
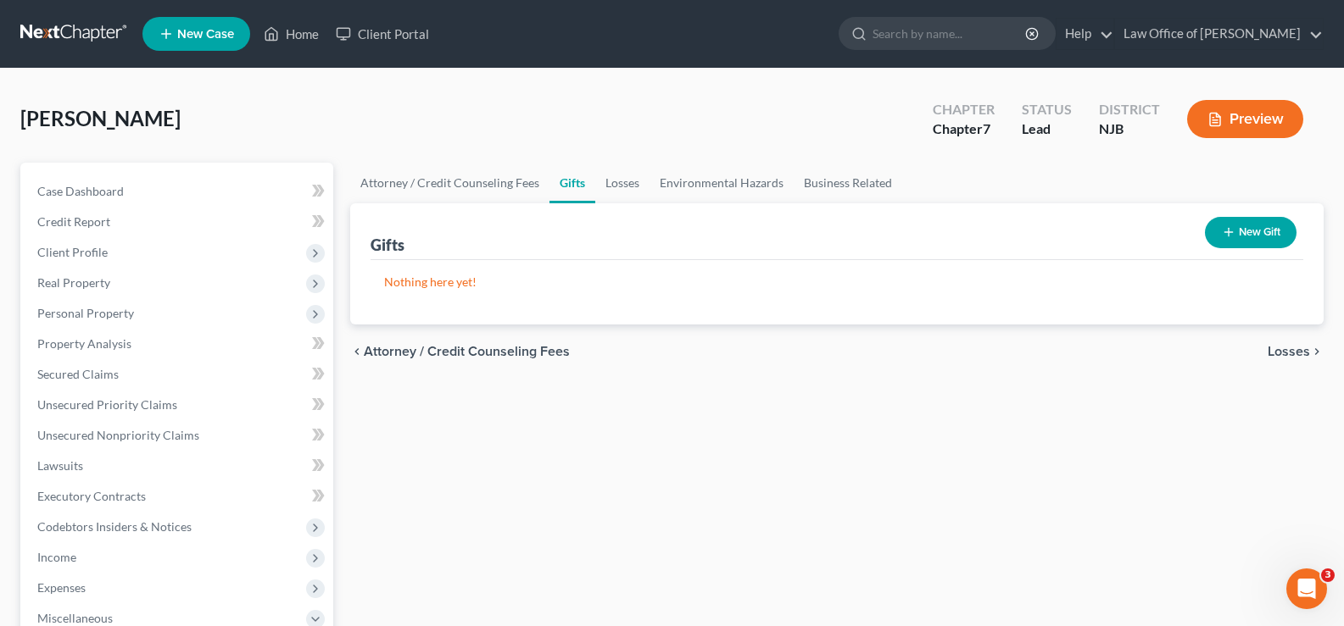
click at [1279, 351] on span "Losses" at bounding box center [1288, 352] width 42 height 14
click at [1279, 351] on span "Environmental Hazards" at bounding box center [1238, 352] width 142 height 14
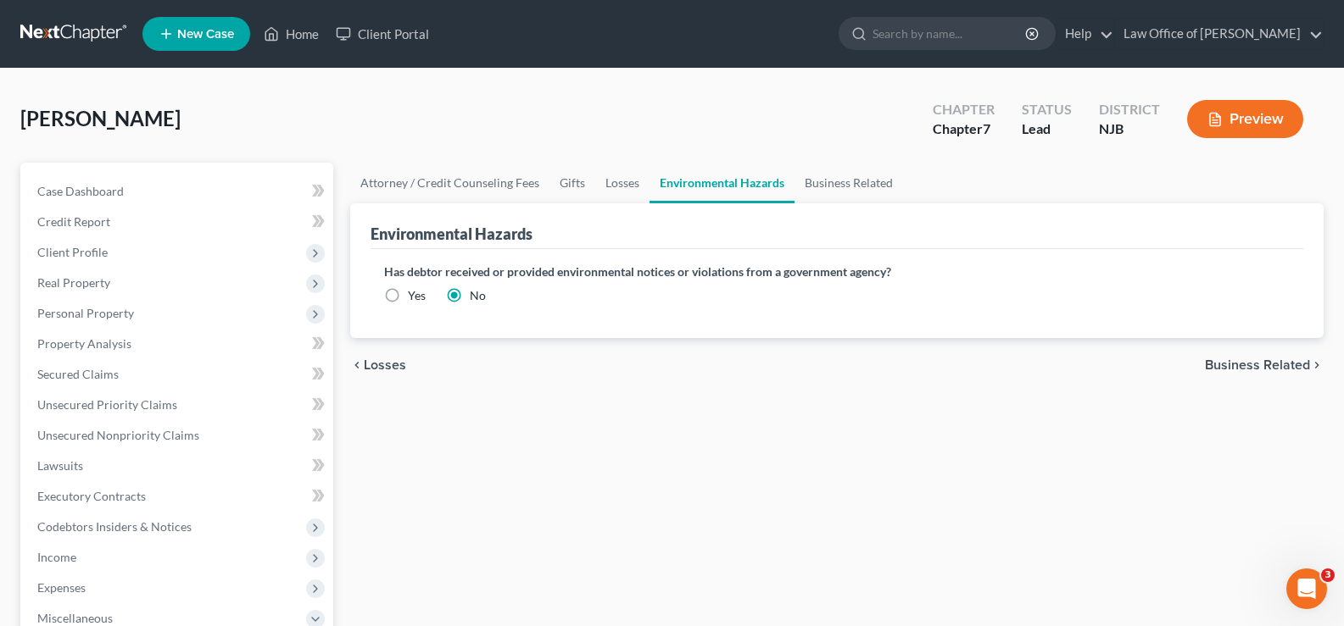
click at [1279, 351] on div "chevron_left Losses Business Related chevron_right" at bounding box center [836, 365] width 973 height 54
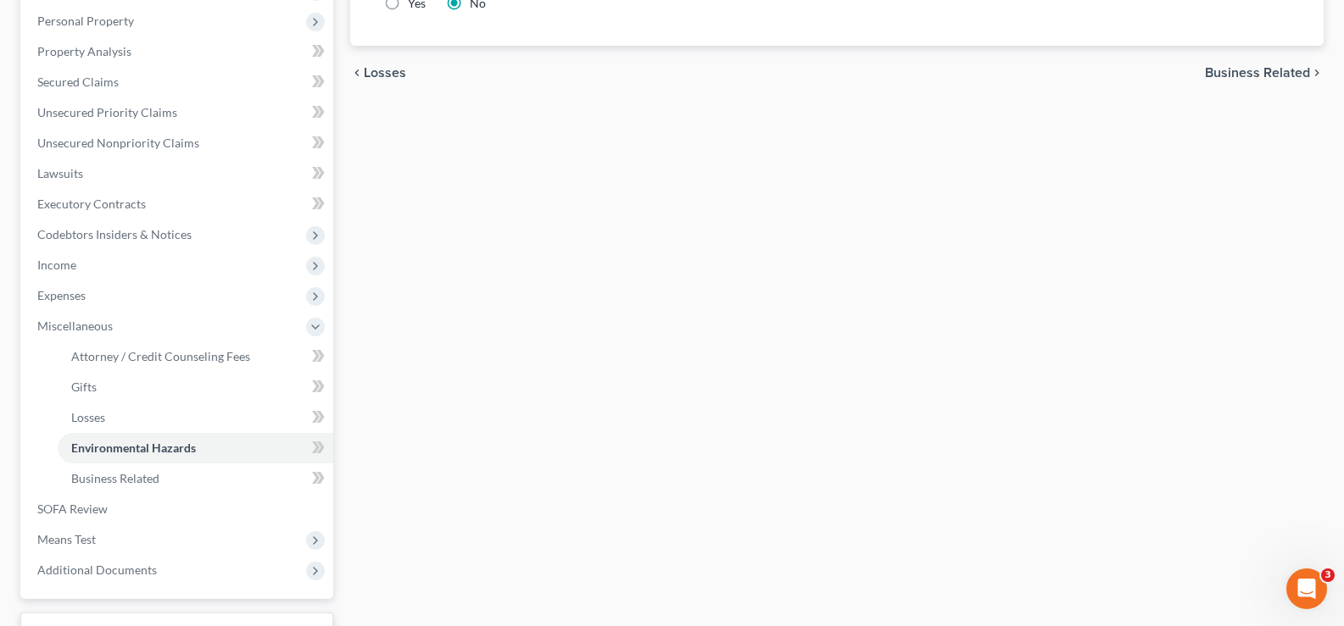
scroll to position [427, 0]
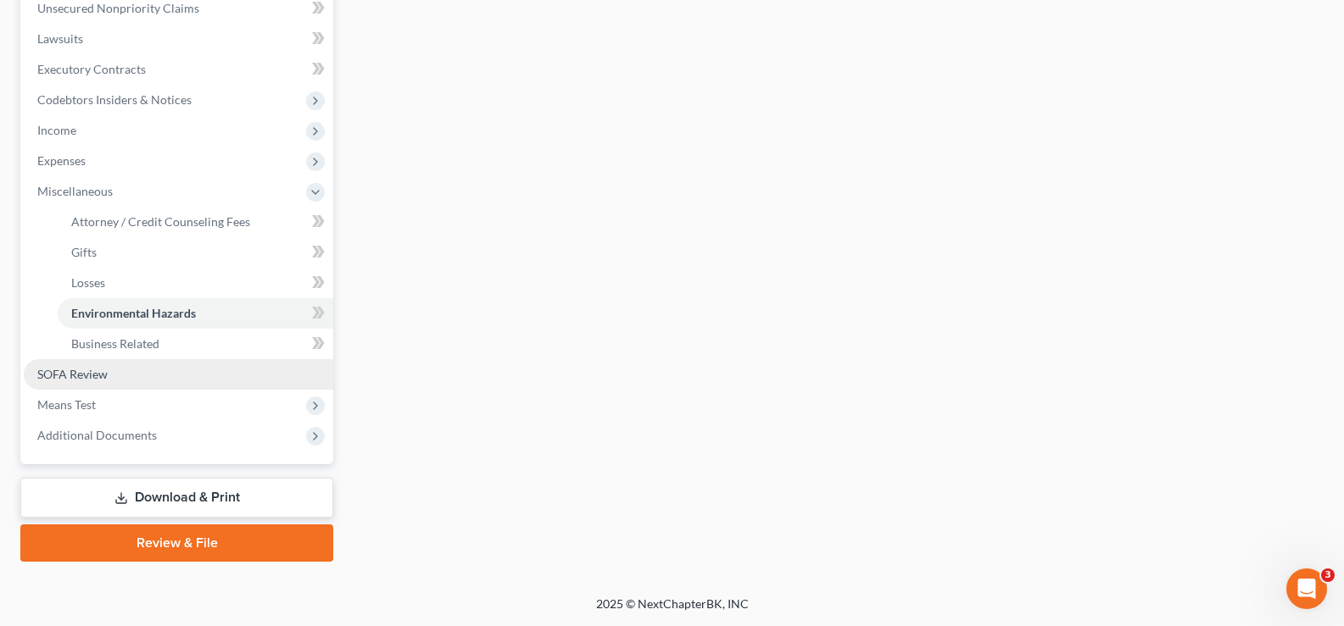
click at [130, 370] on link "SOFA Review" at bounding box center [178, 374] width 309 height 31
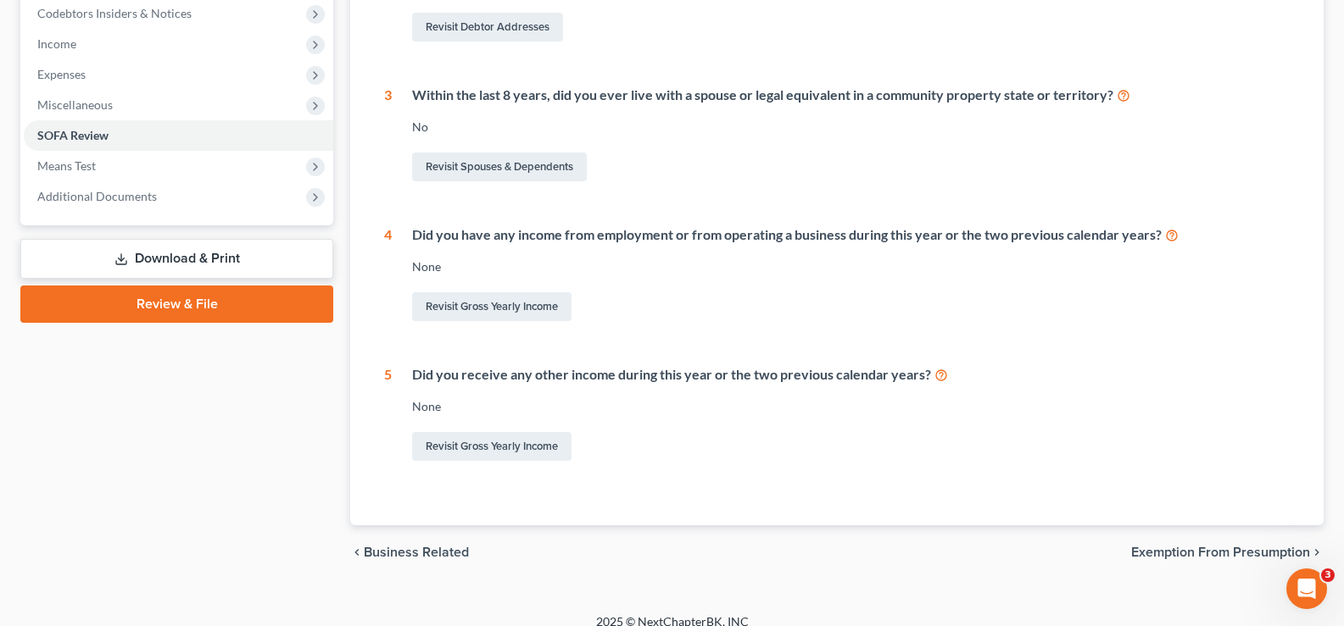
scroll to position [532, 0]
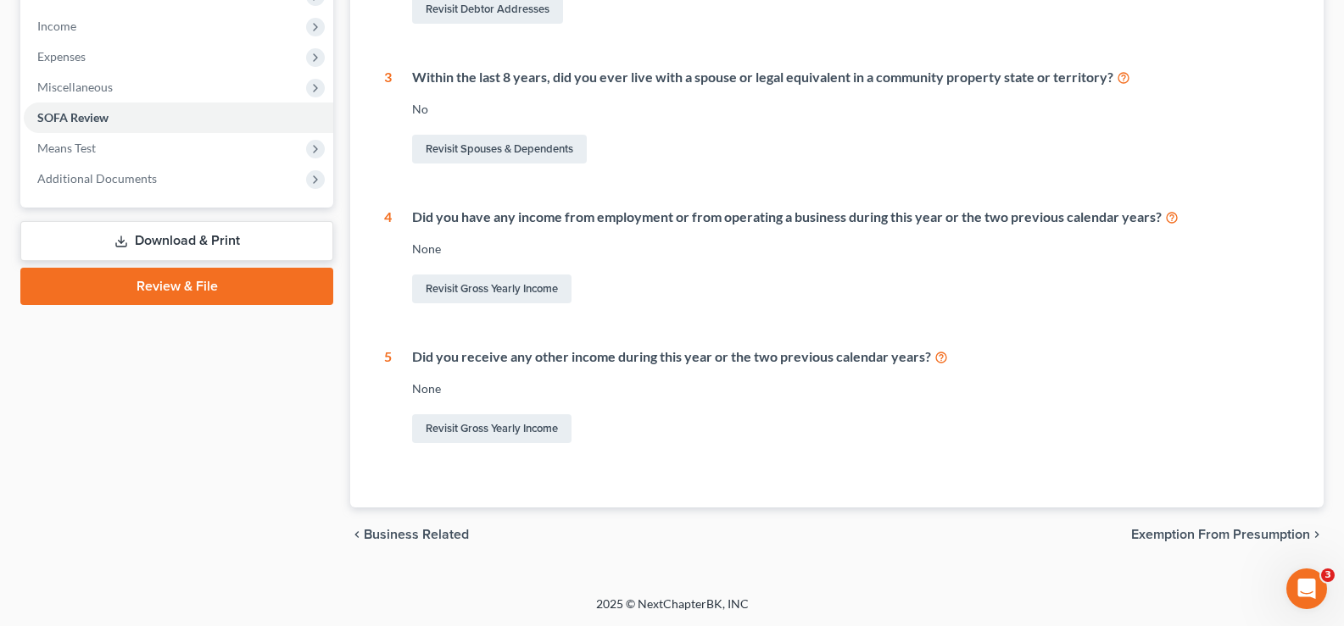
click at [1227, 530] on span "Exemption from Presumption" at bounding box center [1220, 535] width 179 height 14
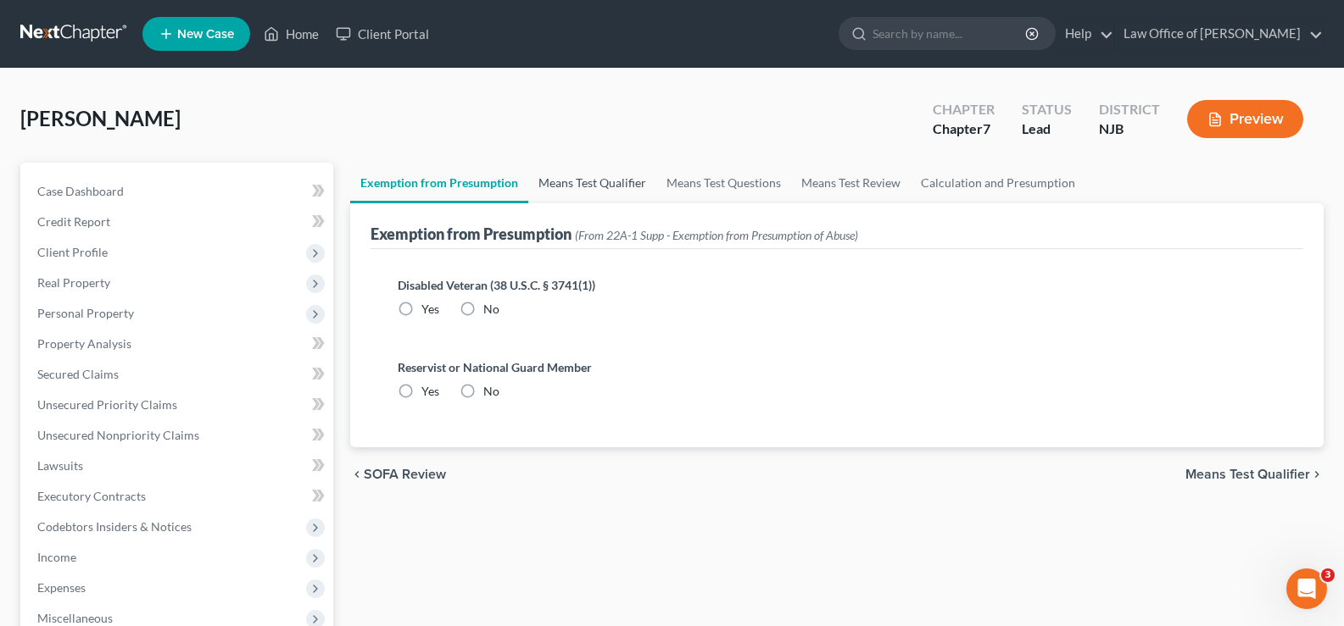
click at [602, 182] on link "Means Test Qualifier" at bounding box center [592, 183] width 128 height 41
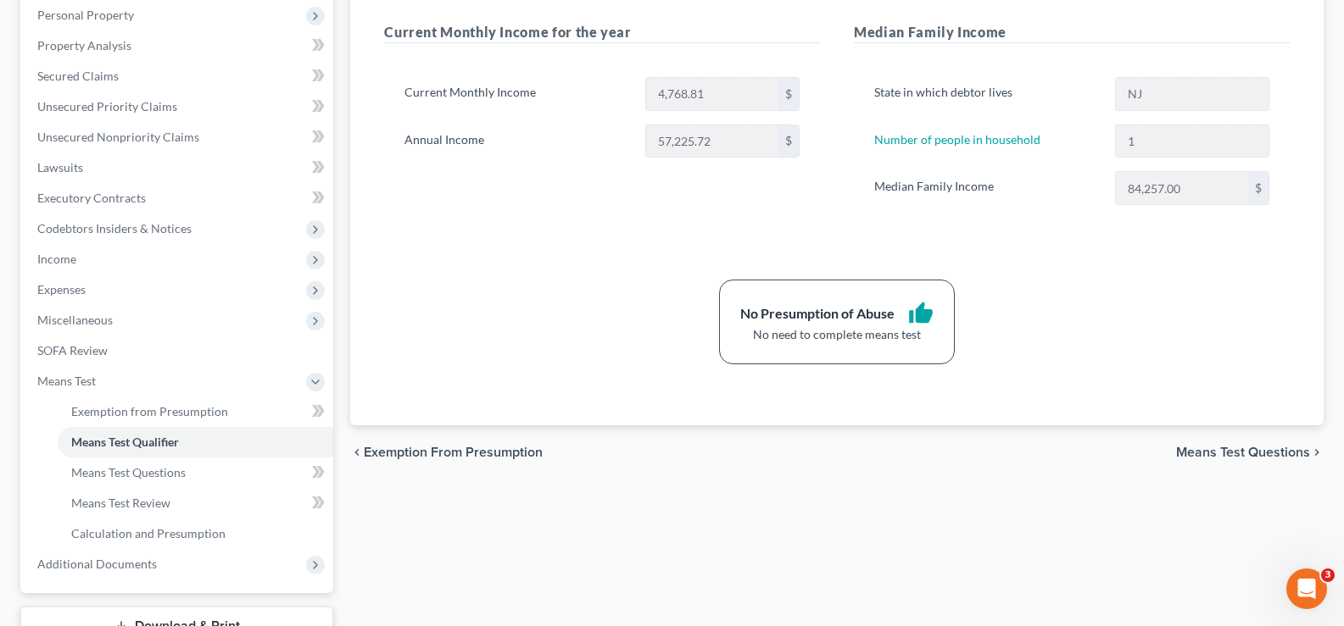
scroll to position [2, 0]
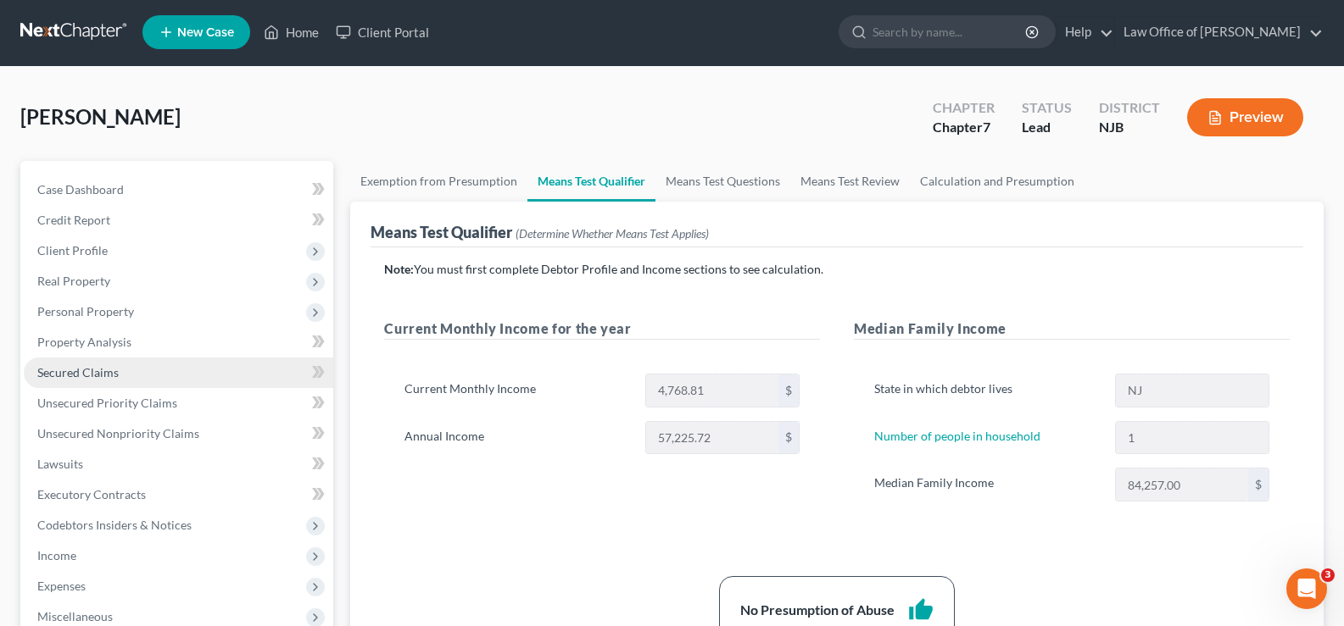
click at [126, 371] on link "Secured Claims" at bounding box center [178, 373] width 309 height 31
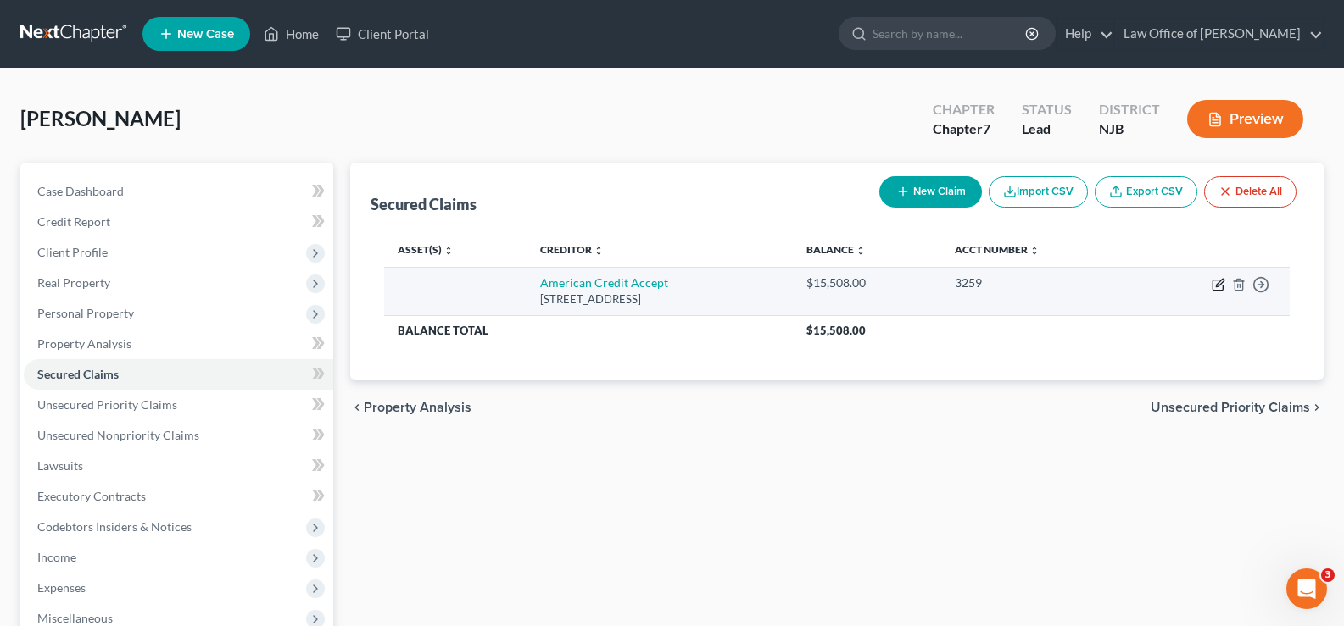
click at [1218, 278] on icon "button" at bounding box center [1218, 285] width 14 height 14
select select "42"
select select "0"
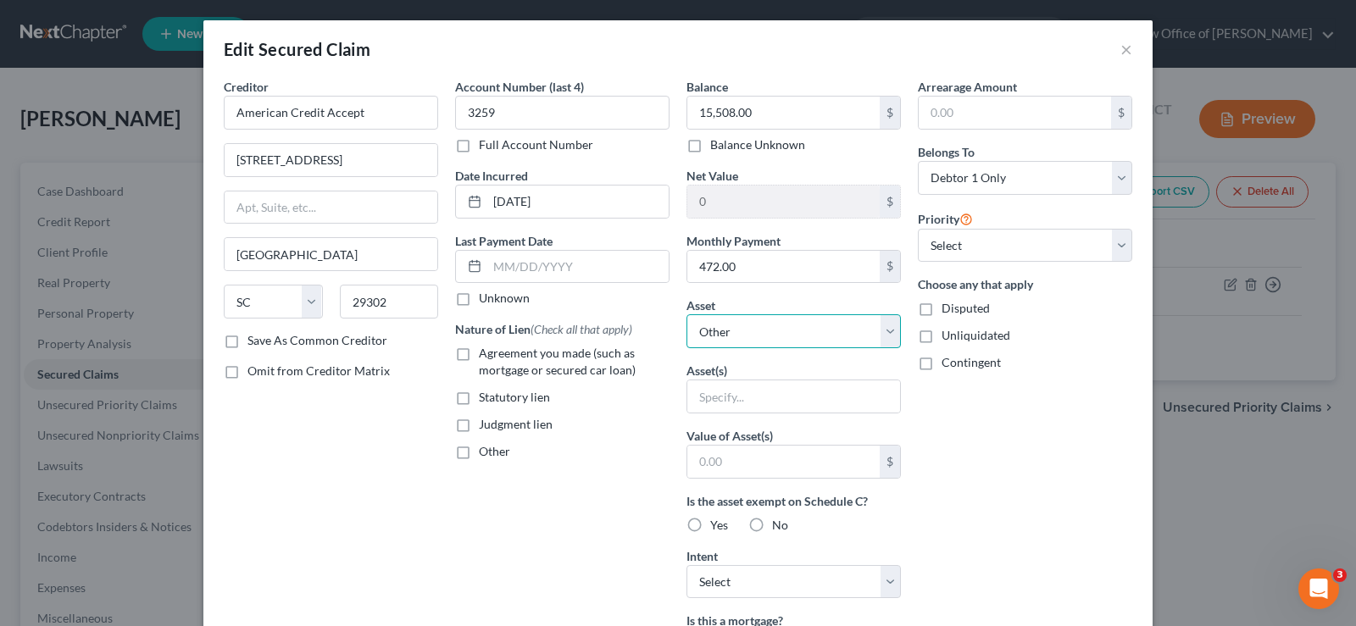
click at [882, 322] on select "Select Other Multiple Assets" at bounding box center [794, 332] width 214 height 34
click at [944, 252] on select "Select 1st 2nd 3rd 4th 5th 6th 7th 8th 9th 10th 11th 12th 13th 14th 15th 16th 1…" at bounding box center [1025, 246] width 214 height 34
select select "0"
click at [918, 229] on select "Select 1st 2nd 3rd 4th 5th 6th 7th 8th 9th 10th 11th 12th 13th 14th 15th 16th 1…" at bounding box center [1025, 246] width 214 height 34
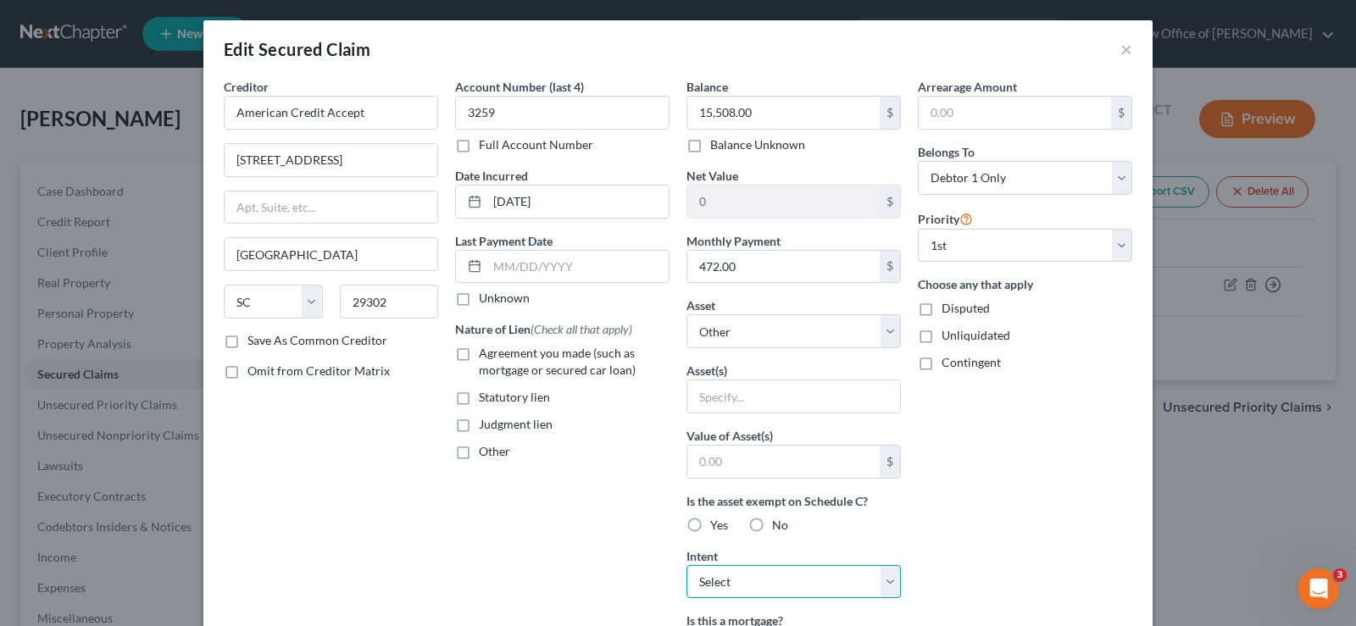
click at [883, 579] on select "Select Surrender Redeem Reaffirm Avoid Other" at bounding box center [794, 582] width 214 height 34
select select "2"
click at [687, 565] on select "Select Surrender Redeem Reaffirm Avoid Other" at bounding box center [794, 582] width 214 height 34
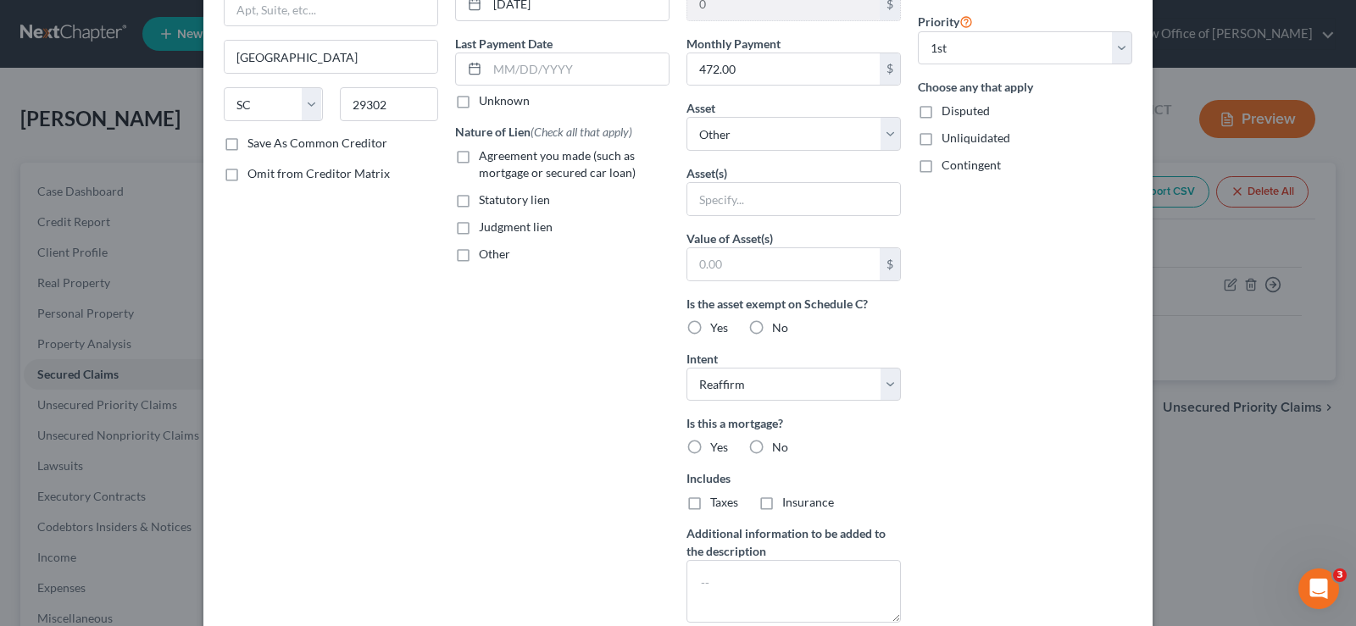
scroll to position [217, 0]
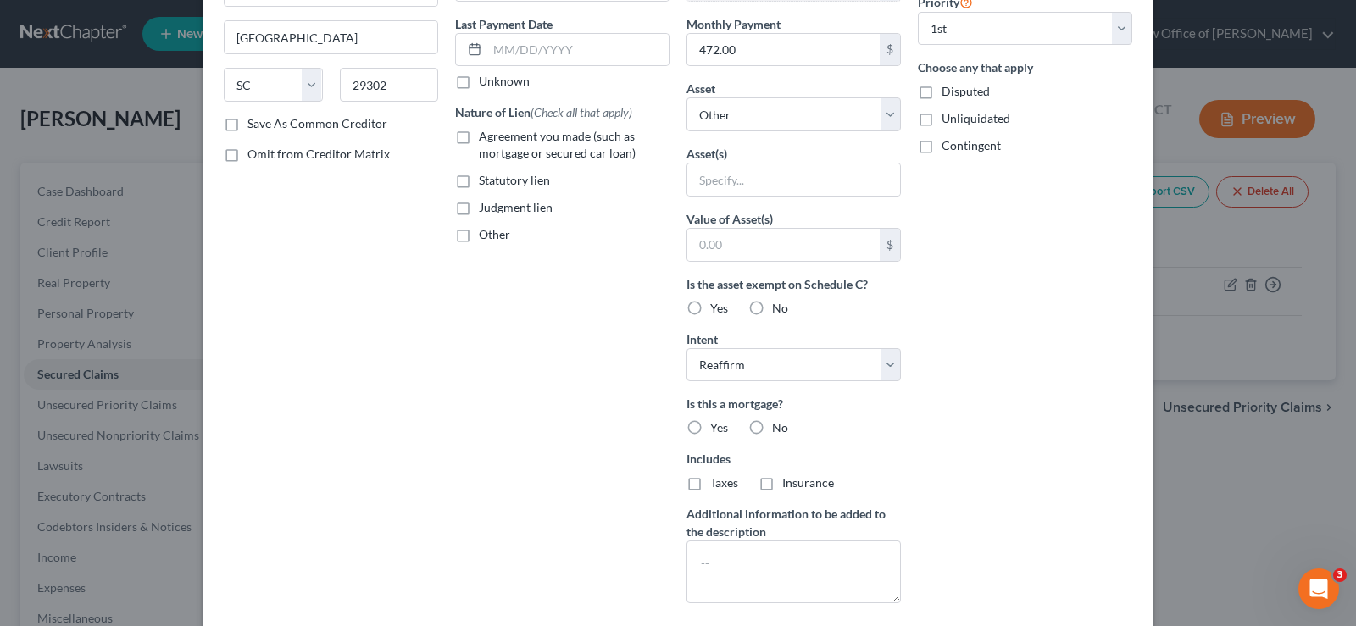
click at [710, 304] on label "Yes" at bounding box center [719, 308] width 18 height 17
click at [717, 304] on input "Yes" at bounding box center [722, 305] width 11 height 11
radio input "true"
drag, startPoint x: 741, startPoint y: 421, endPoint x: 749, endPoint y: 470, distance: 49.9
click at [772, 421] on label "No" at bounding box center [780, 428] width 16 height 17
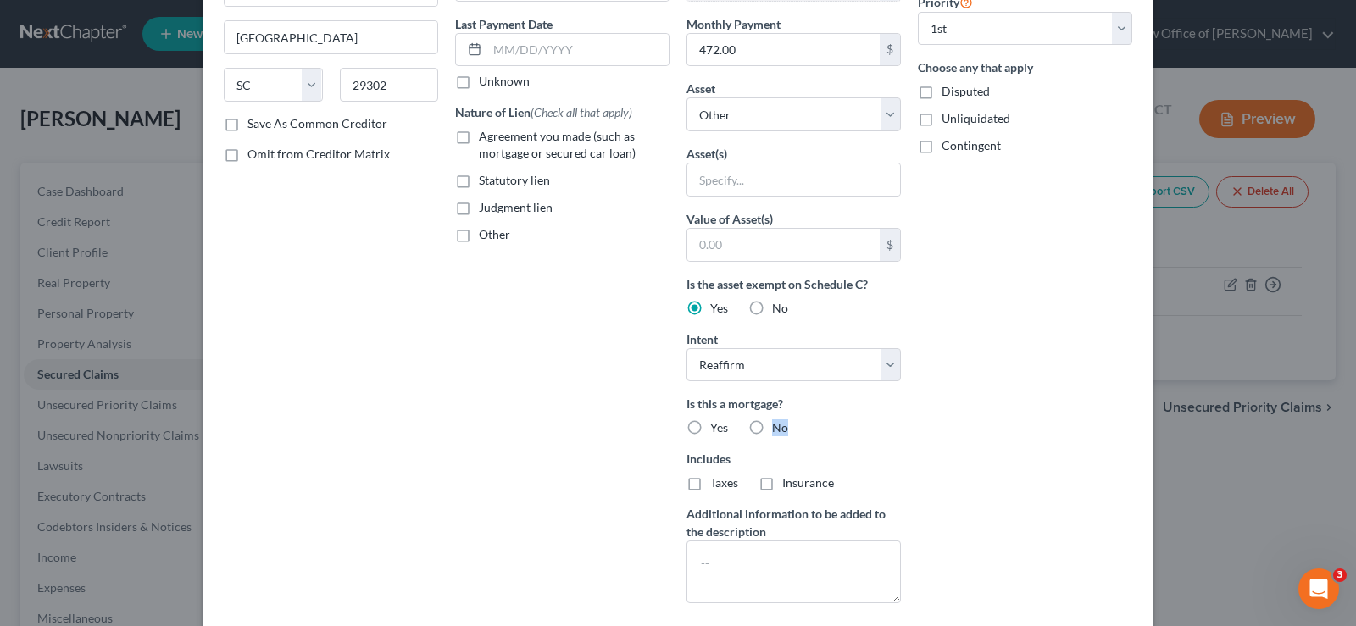
click at [772, 420] on label "No" at bounding box center [780, 428] width 16 height 17
click at [779, 420] on input "No" at bounding box center [784, 425] width 11 height 11
radio input "true"
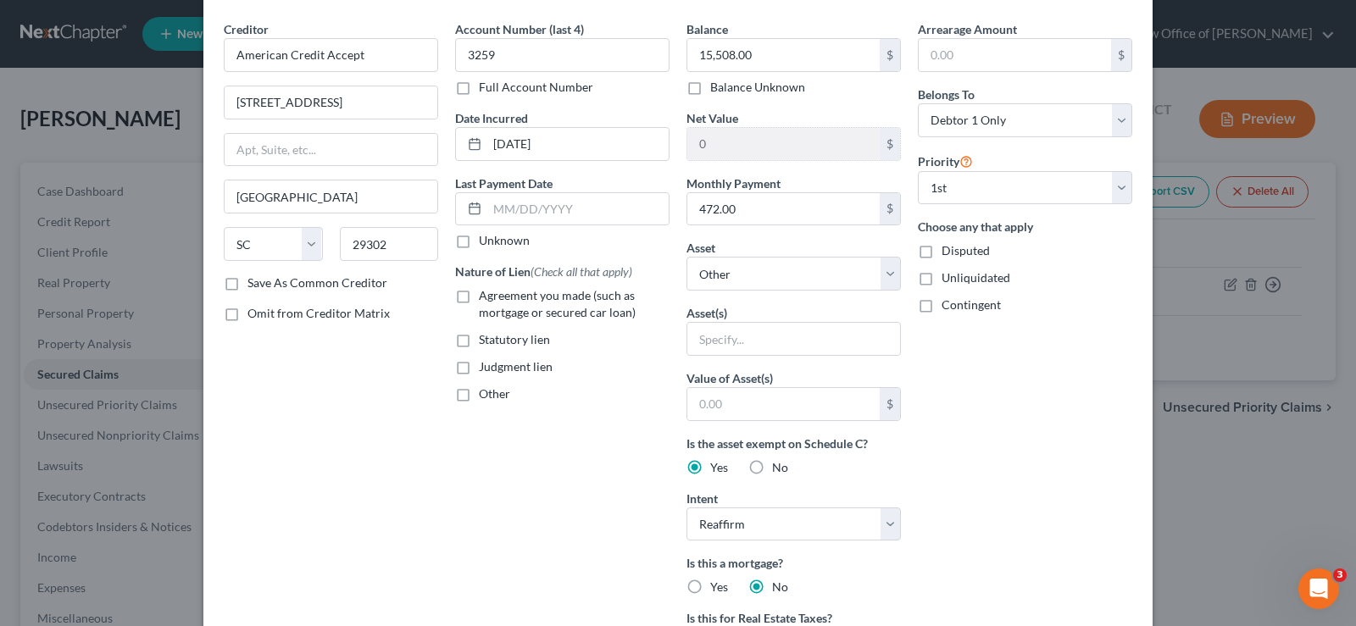
scroll to position [0, 0]
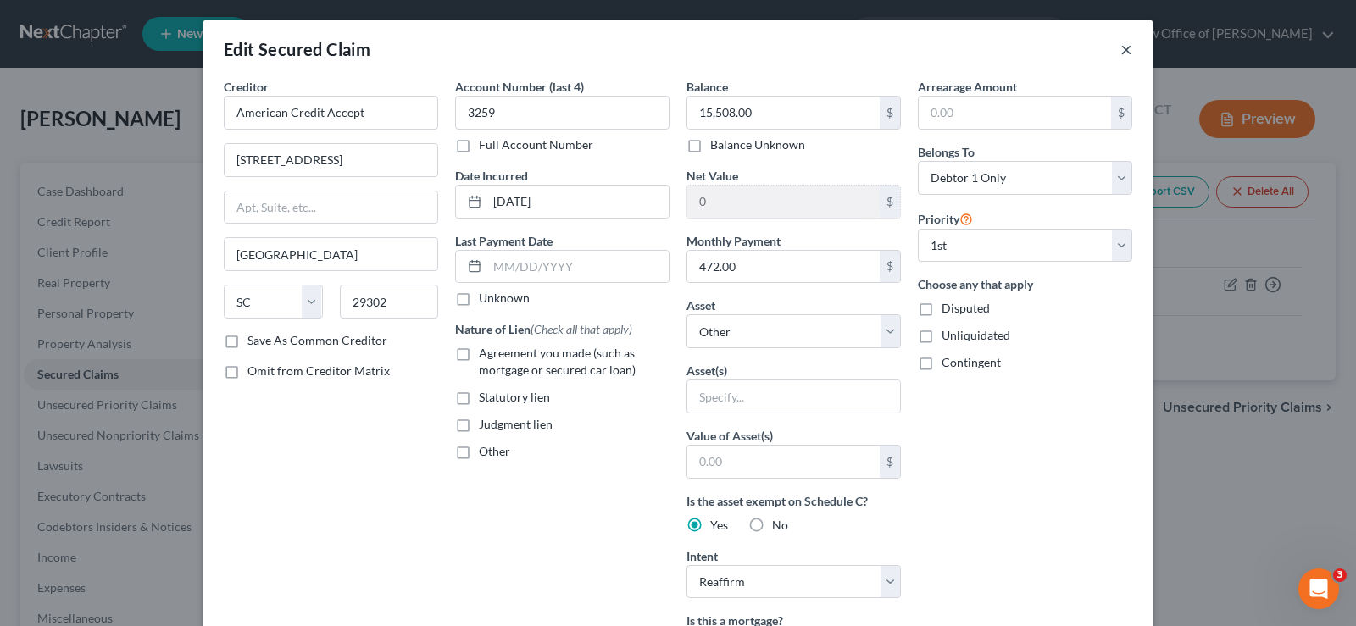
click at [1121, 42] on button "×" at bounding box center [1127, 49] width 12 height 20
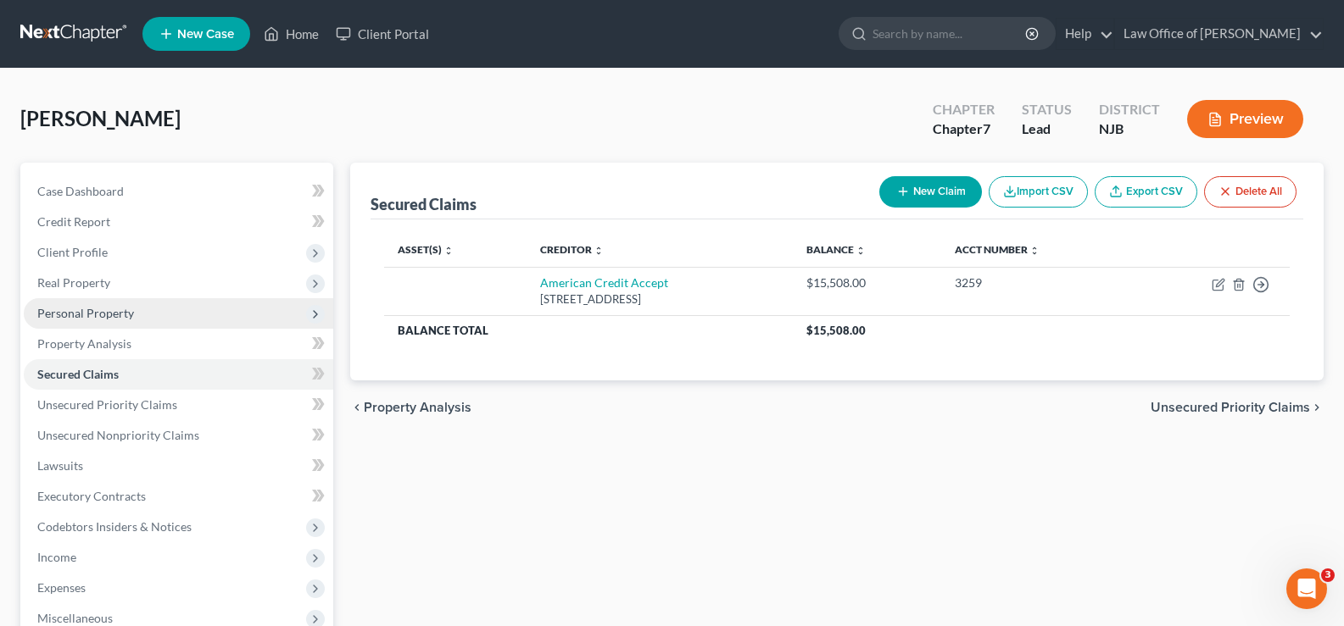
click at [105, 306] on span "Personal Property" at bounding box center [85, 313] width 97 height 14
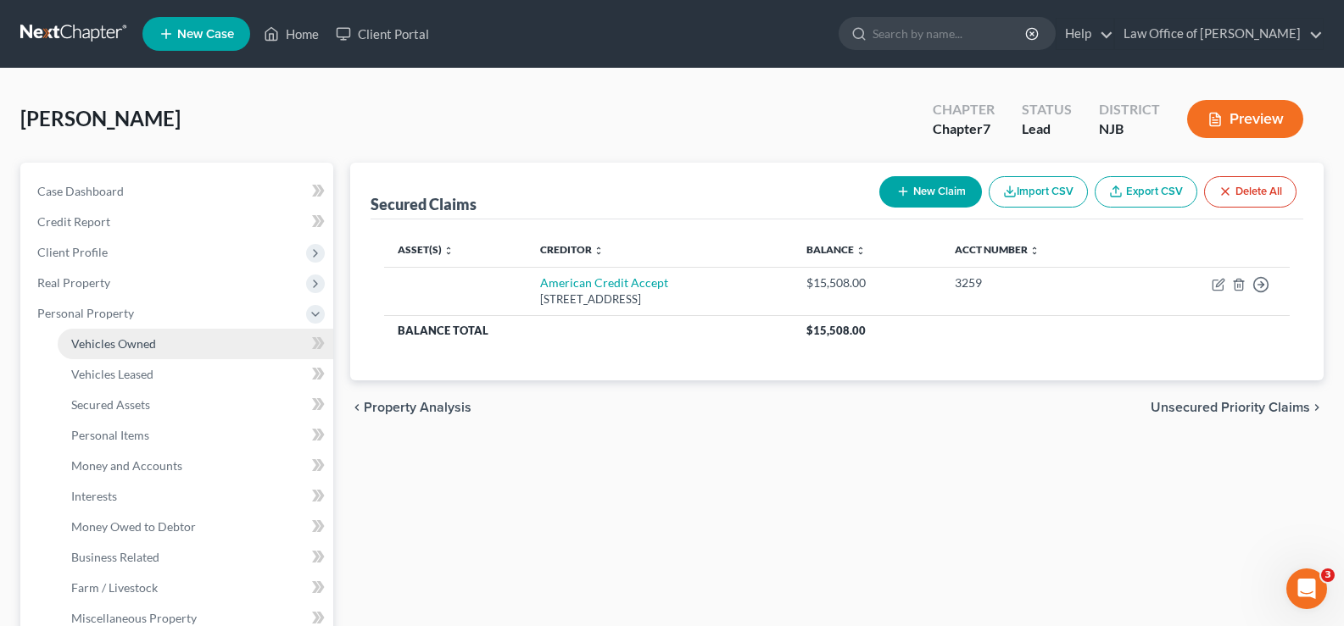
click at [114, 342] on span "Vehicles Owned" at bounding box center [113, 344] width 85 height 14
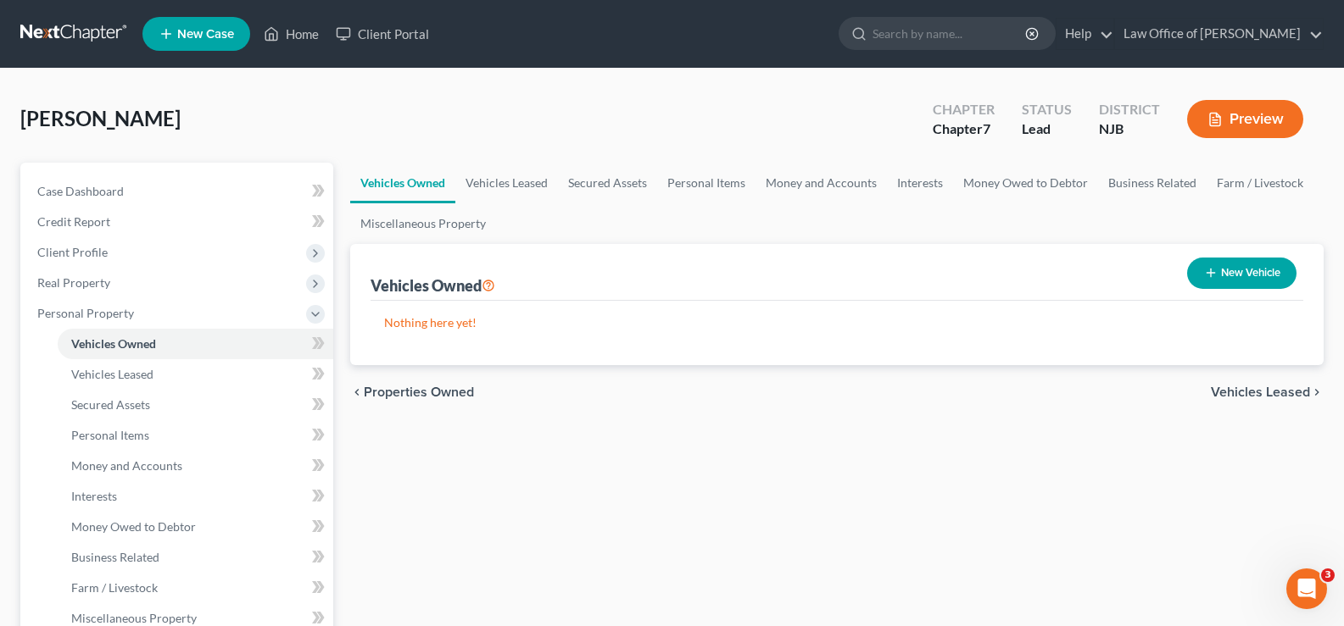
click at [1245, 269] on button "New Vehicle" at bounding box center [1241, 273] width 109 height 31
select select "0"
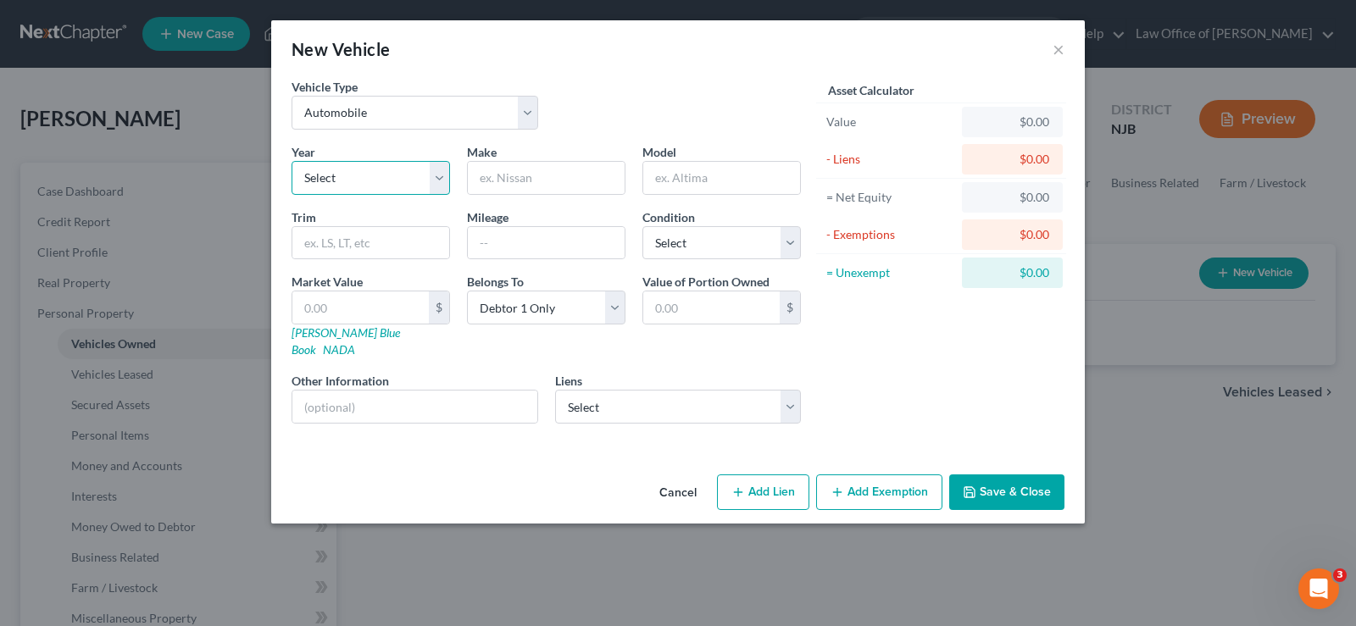
click at [438, 175] on select "Select 2026 2025 2024 2023 2022 2021 2020 2019 2018 2017 2016 2015 2014 2013 20…" at bounding box center [371, 178] width 159 height 34
select select "5"
click at [292, 161] on select "Select 2026 2025 2024 2023 2022 2021 2020 2019 2018 2017 2016 2015 2014 2013 20…" at bounding box center [371, 178] width 159 height 34
click at [508, 172] on input "text" at bounding box center [546, 178] width 157 height 32
type input "Buick"
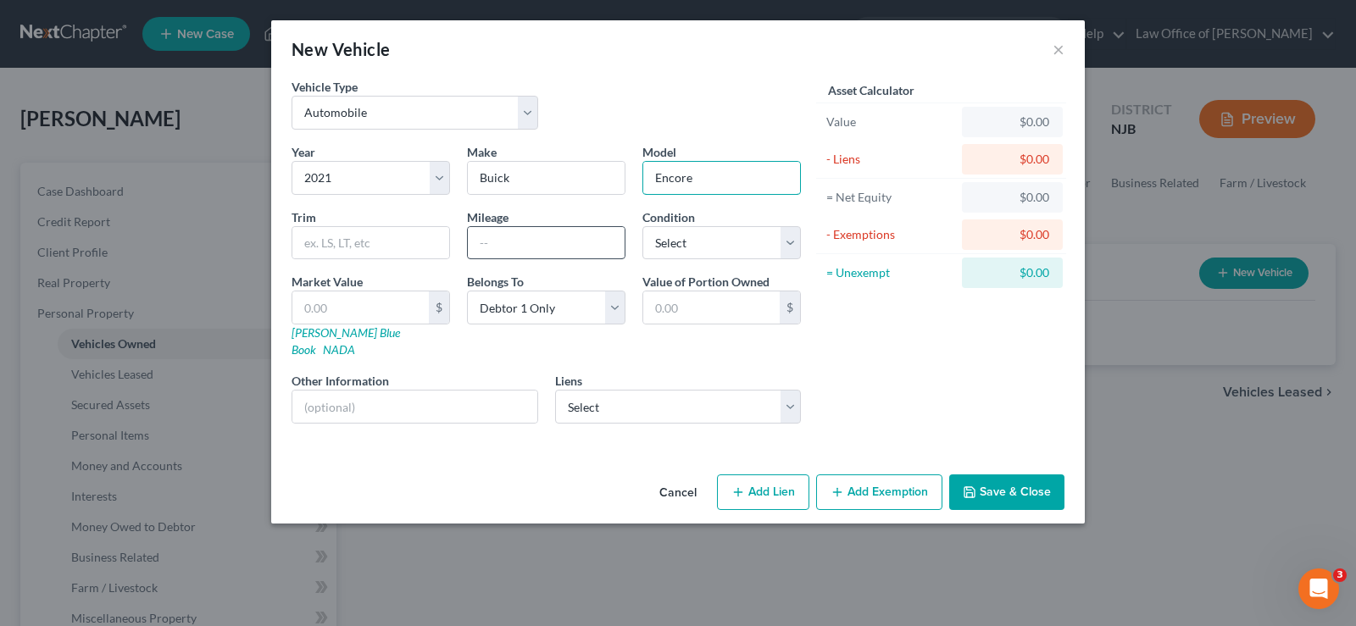
type input "Encore"
click at [510, 236] on input "text" at bounding box center [546, 243] width 157 height 32
type input "73000"
click at [664, 235] on select "Select Excellent Very Good Good Fair Poor" at bounding box center [722, 243] width 159 height 34
select select "3"
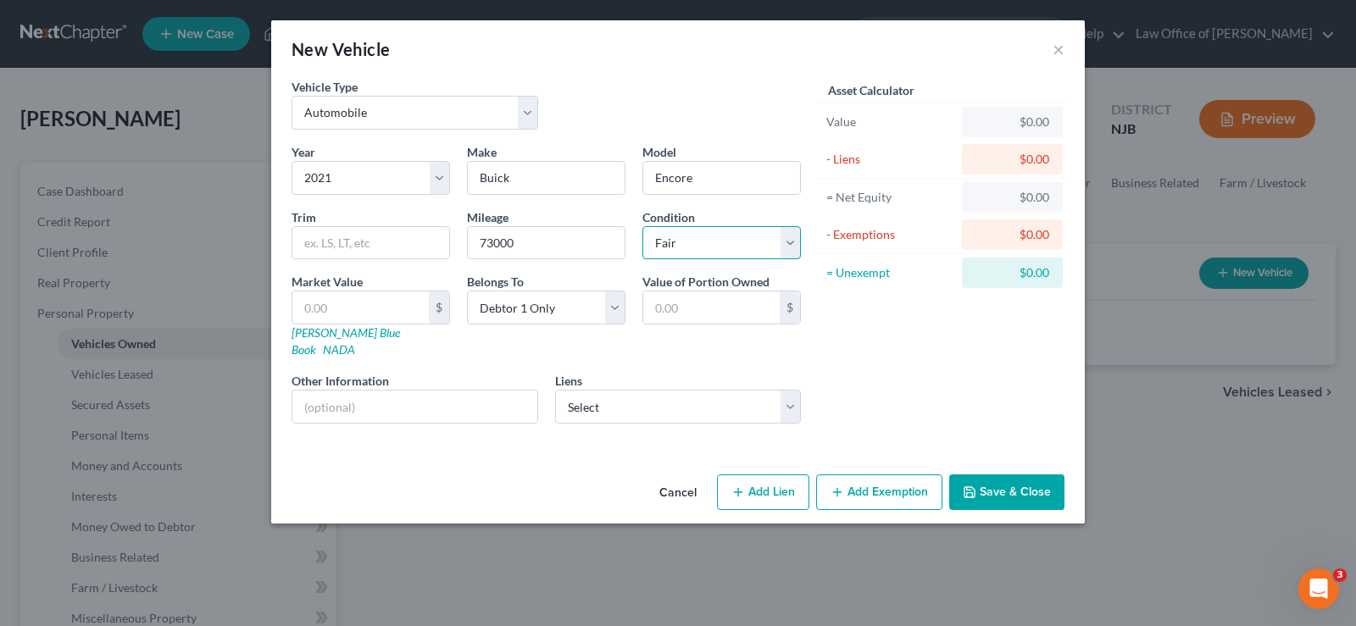
click at [643, 226] on select "Select Excellent Very Good Good Fair Poor" at bounding box center [722, 243] width 159 height 34
click at [322, 329] on link "[PERSON_NAME] Blue Book" at bounding box center [346, 341] width 109 height 31
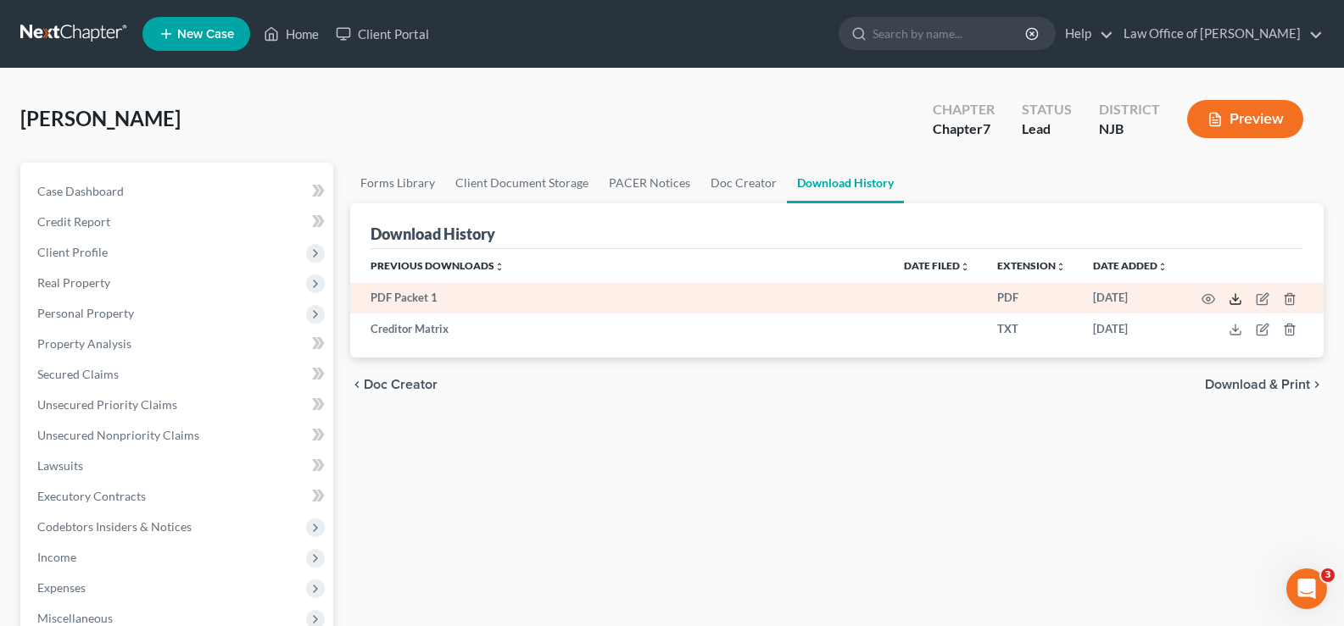
click at [1234, 298] on icon at bounding box center [1235, 299] width 14 height 14
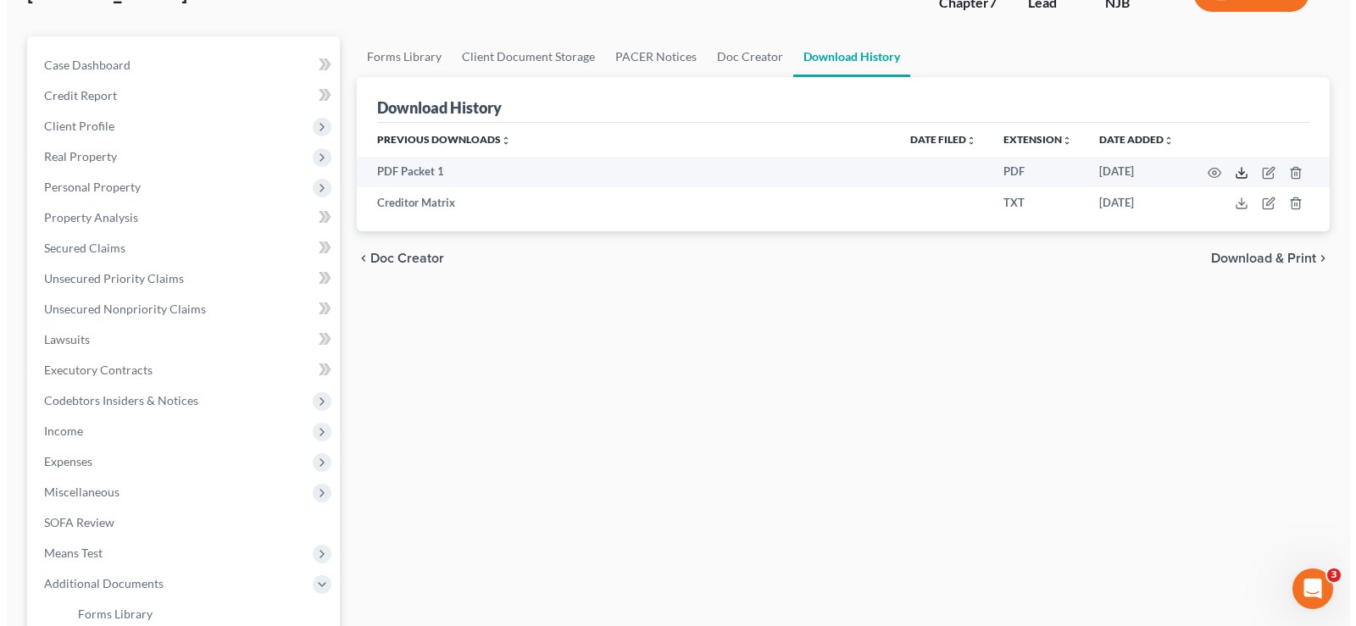
scroll to position [111, 0]
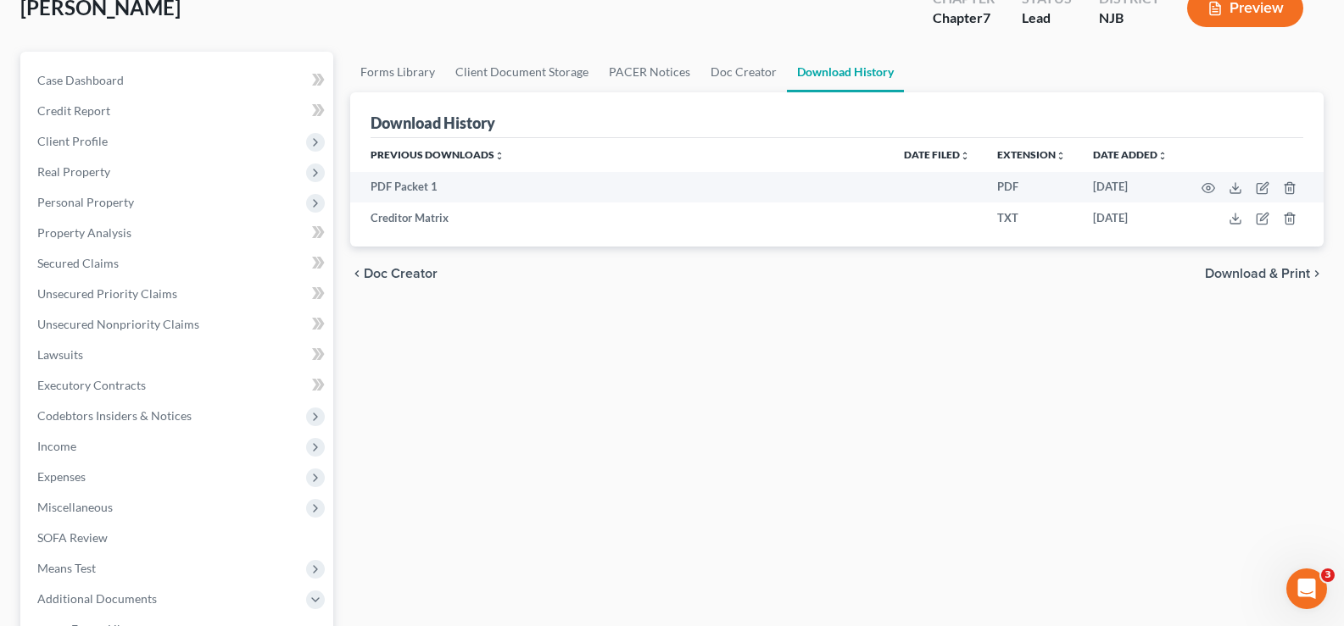
click at [1244, 6] on button "Preview" at bounding box center [1245, 8] width 116 height 38
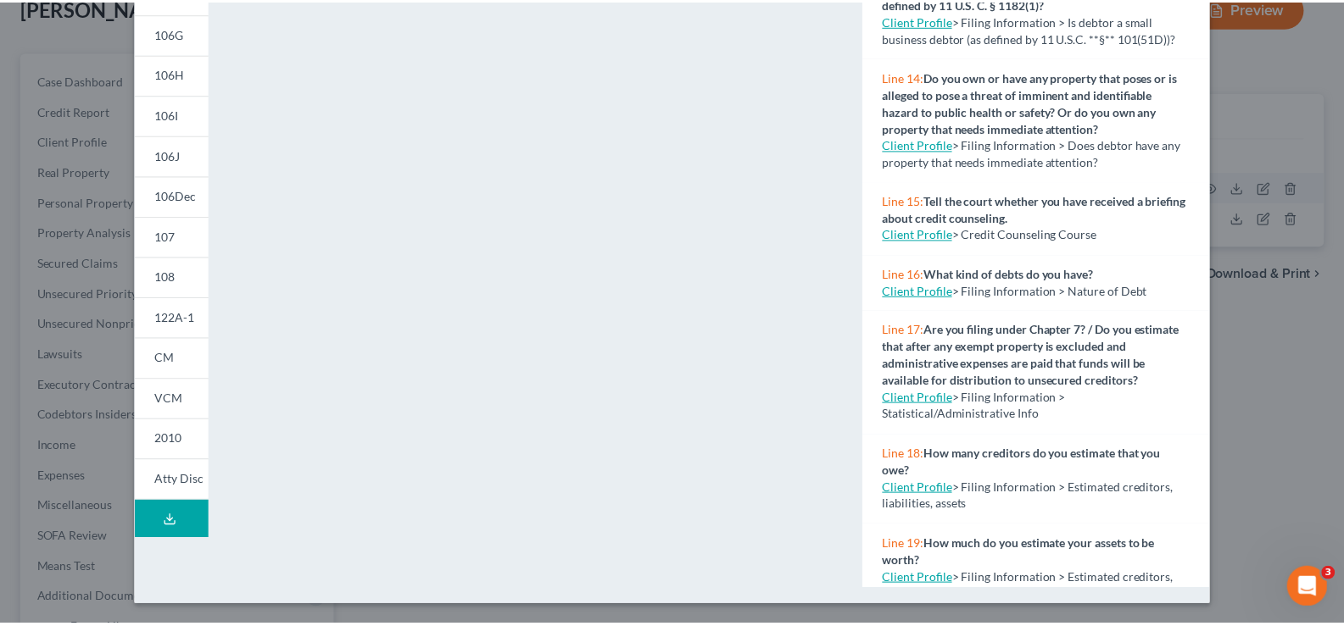
scroll to position [0, 0]
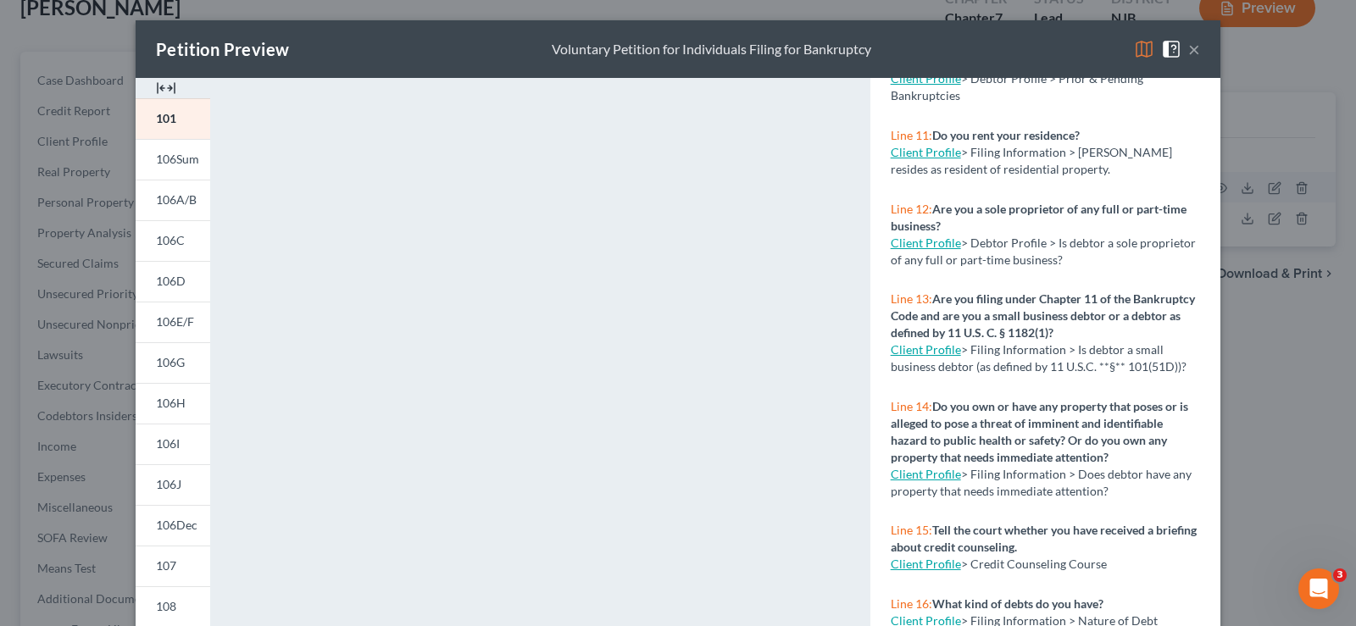
click at [1189, 44] on button "×" at bounding box center [1195, 49] width 12 height 20
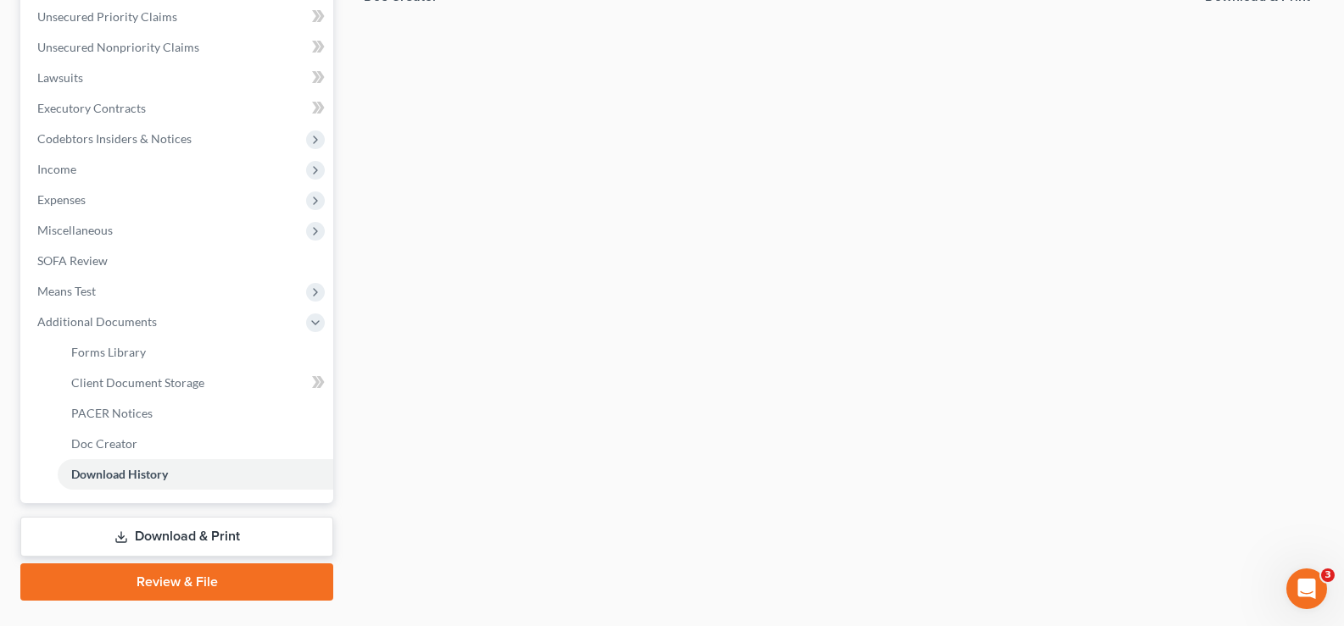
scroll to position [390, 0]
click at [160, 575] on link "Review & File" at bounding box center [176, 580] width 313 height 37
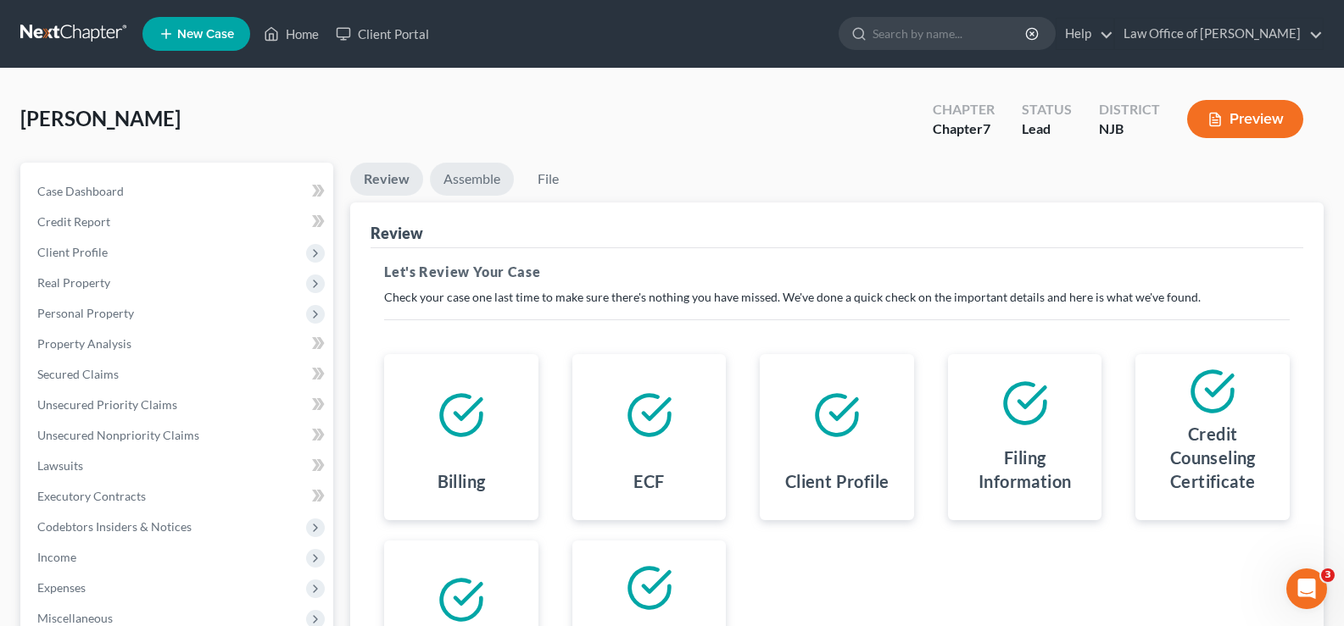
click at [480, 172] on link "Assemble" at bounding box center [472, 179] width 84 height 33
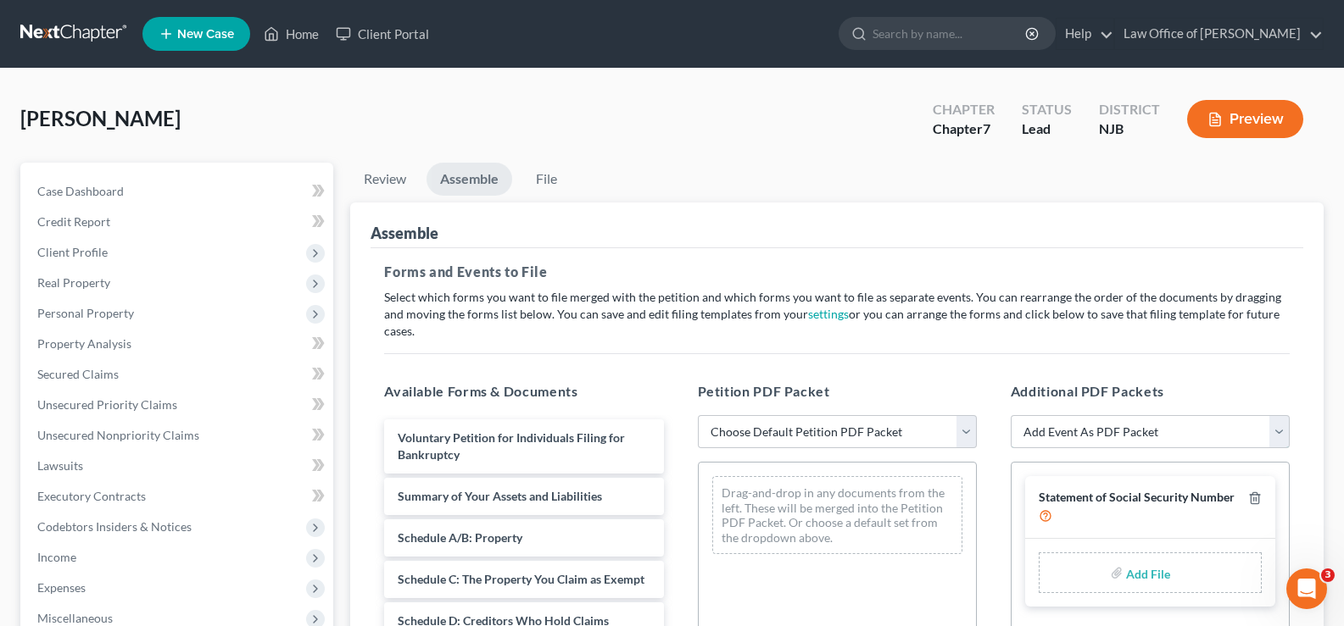
drag, startPoint x: 1084, startPoint y: 407, endPoint x: 1071, endPoint y: 405, distance: 13.7
click at [1084, 415] on select "Add Event As PDF Packet Amended Attorney Compensation Statement Amended List of…" at bounding box center [1149, 432] width 279 height 34
select select "20"
click at [1010, 415] on select "Add Event As PDF Packet Amended Attorney Compensation Statement Amended List of…" at bounding box center [1149, 432] width 279 height 34
select select
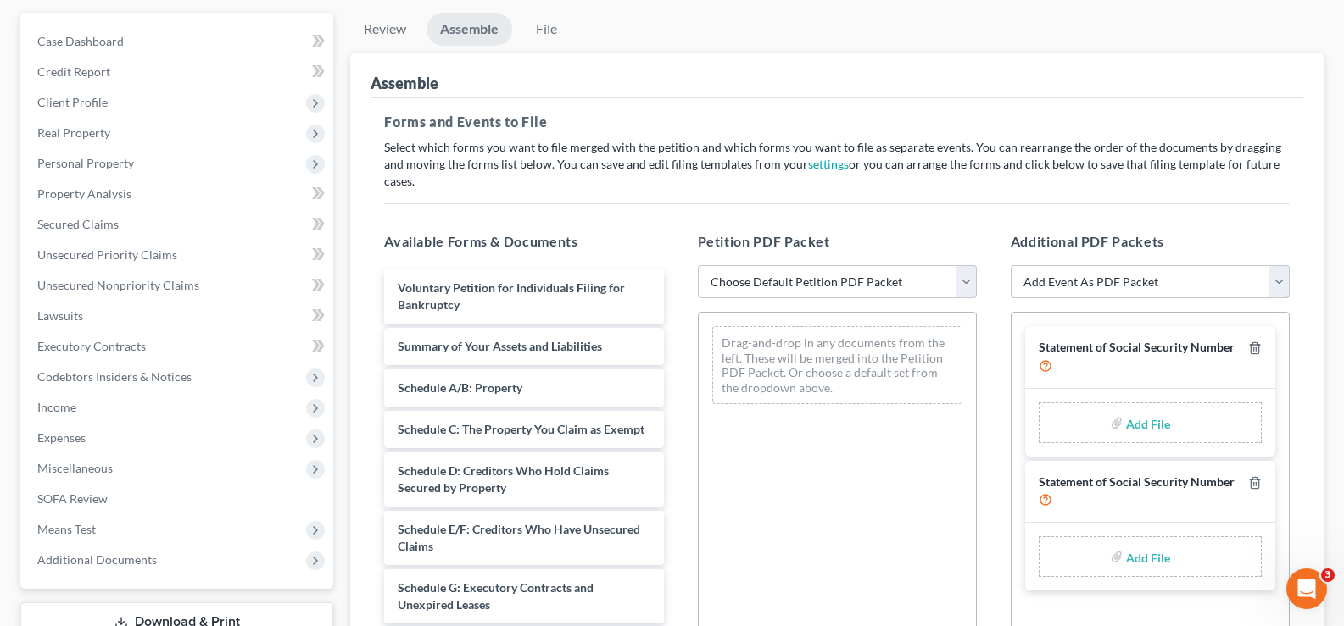
scroll to position [177, 0]
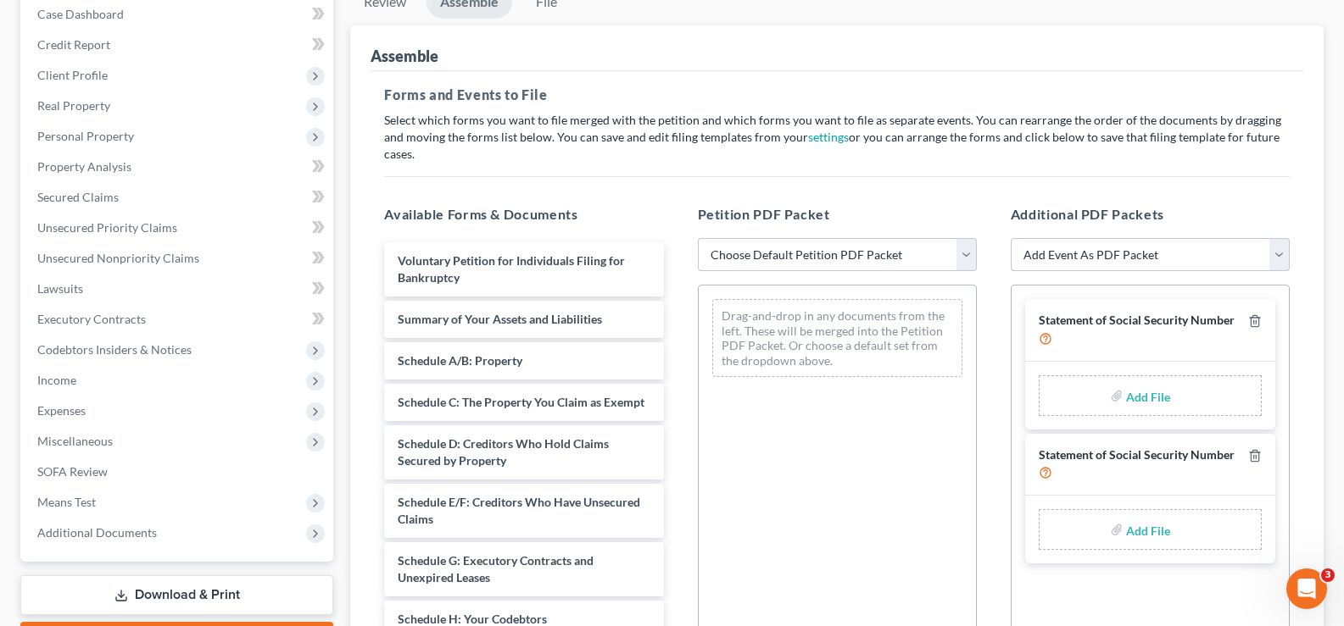
click at [1278, 238] on select "Add Event As PDF Packet Amended Attorney Compensation Statement Amended List of…" at bounding box center [1149, 255] width 279 height 34
click at [944, 75] on div "Forms and Events to File Select which forms you want to file merged with the pe…" at bounding box center [836, 428] width 933 height 715
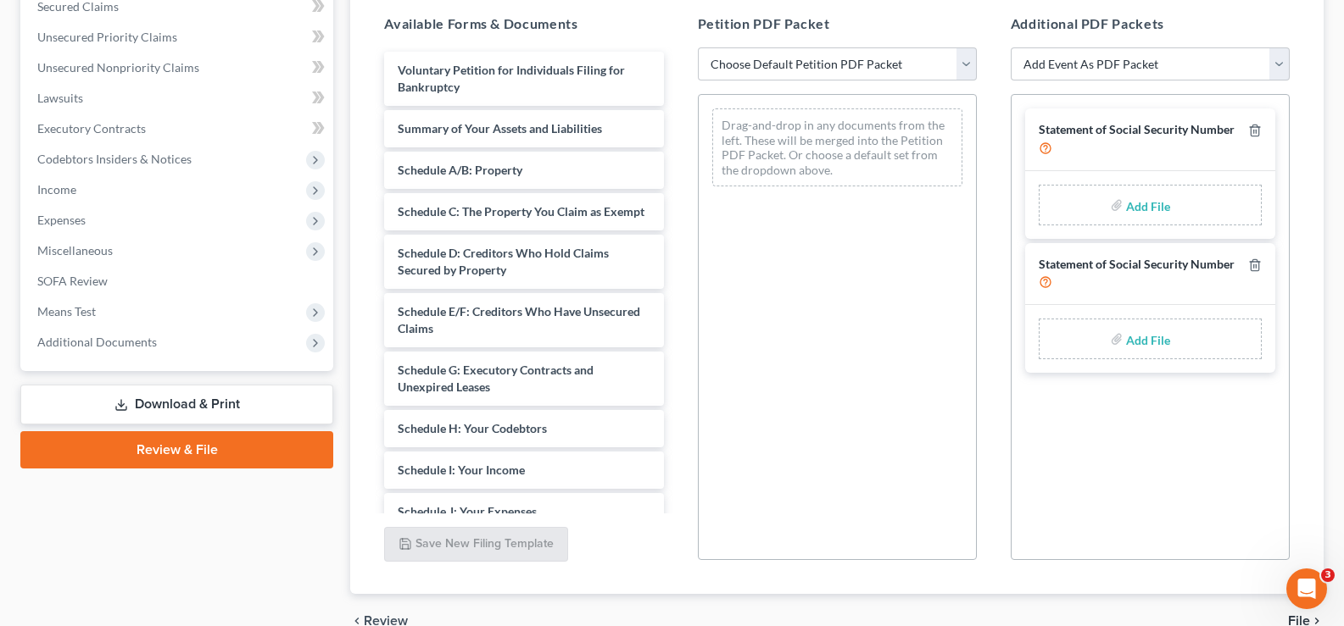
scroll to position [437, 0]
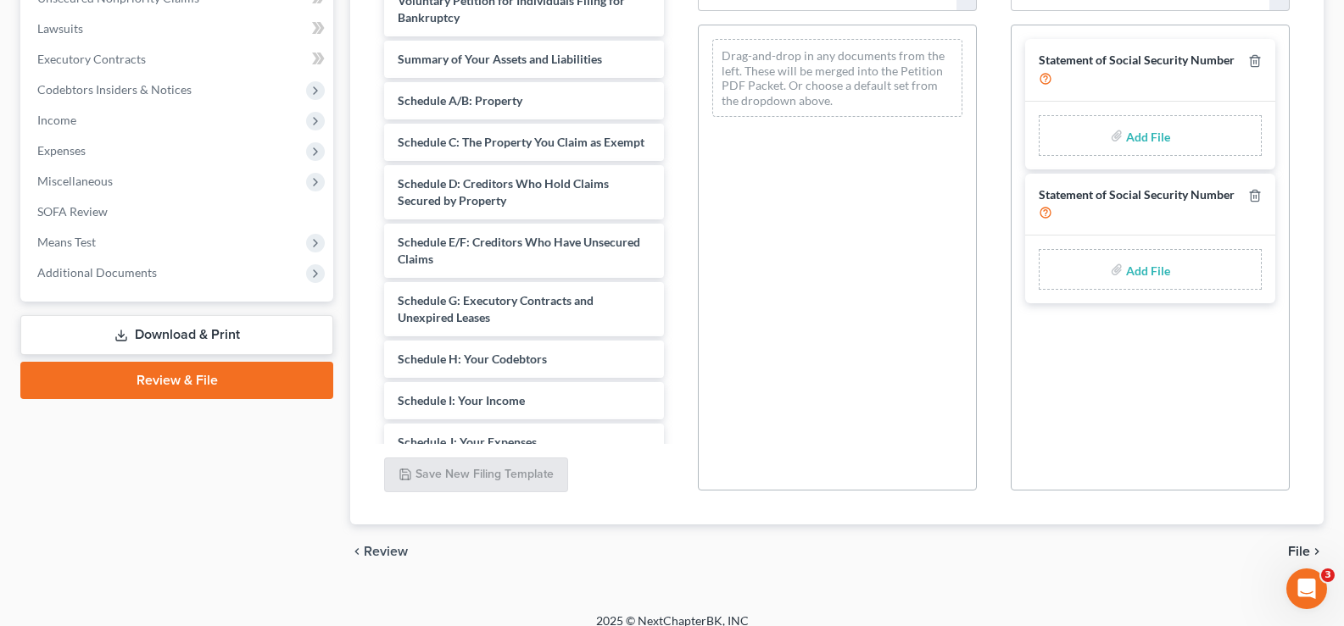
click at [89, 377] on link "Review & File" at bounding box center [176, 380] width 313 height 37
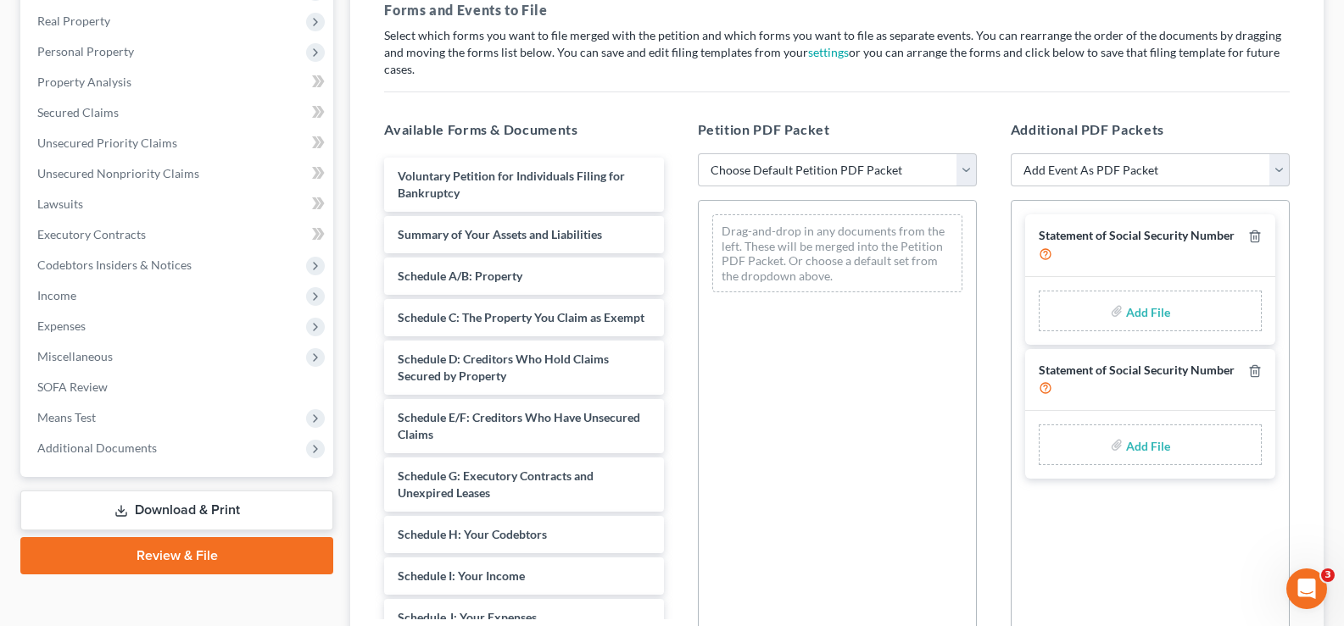
scroll to position [242, 0]
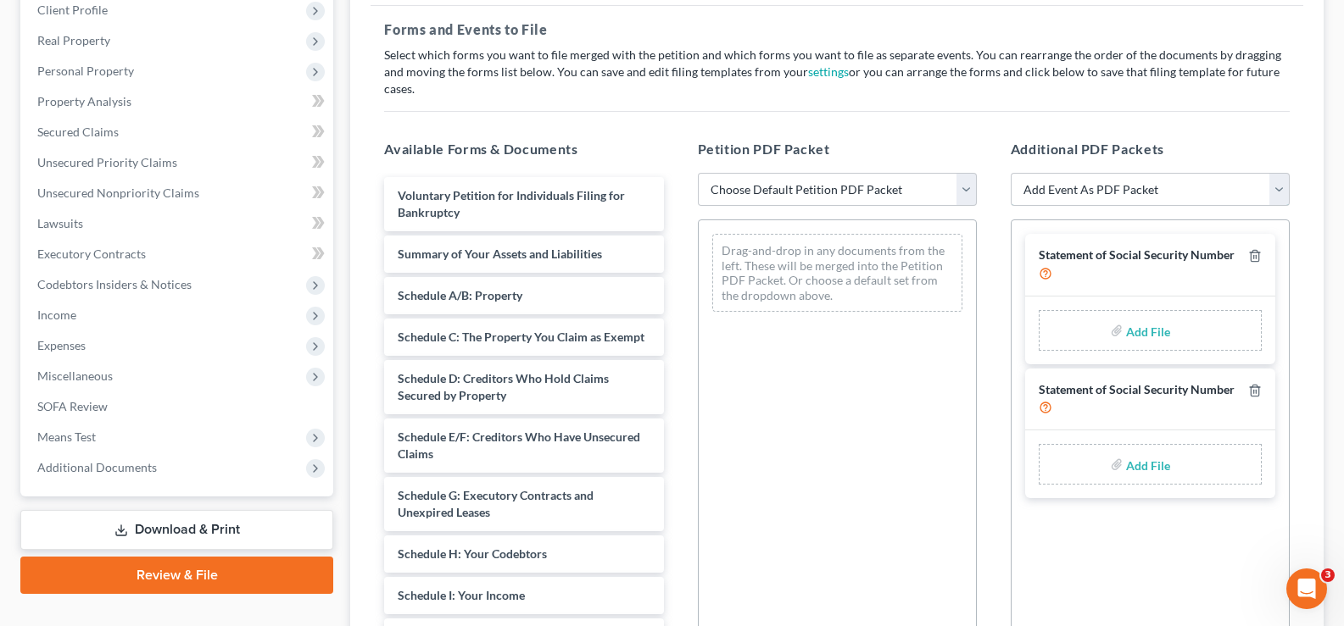
click at [1272, 173] on select "Add Event As PDF Packet Amended Attorney Compensation Statement Amended List of…" at bounding box center [1149, 190] width 279 height 34
click at [1254, 92] on div "Forms and Events to File Select which forms you want to file merged with the pe…" at bounding box center [836, 363] width 933 height 715
click at [1253, 384] on icon "button" at bounding box center [1255, 391] width 14 height 14
click at [137, 531] on link "Download & Print" at bounding box center [176, 530] width 313 height 40
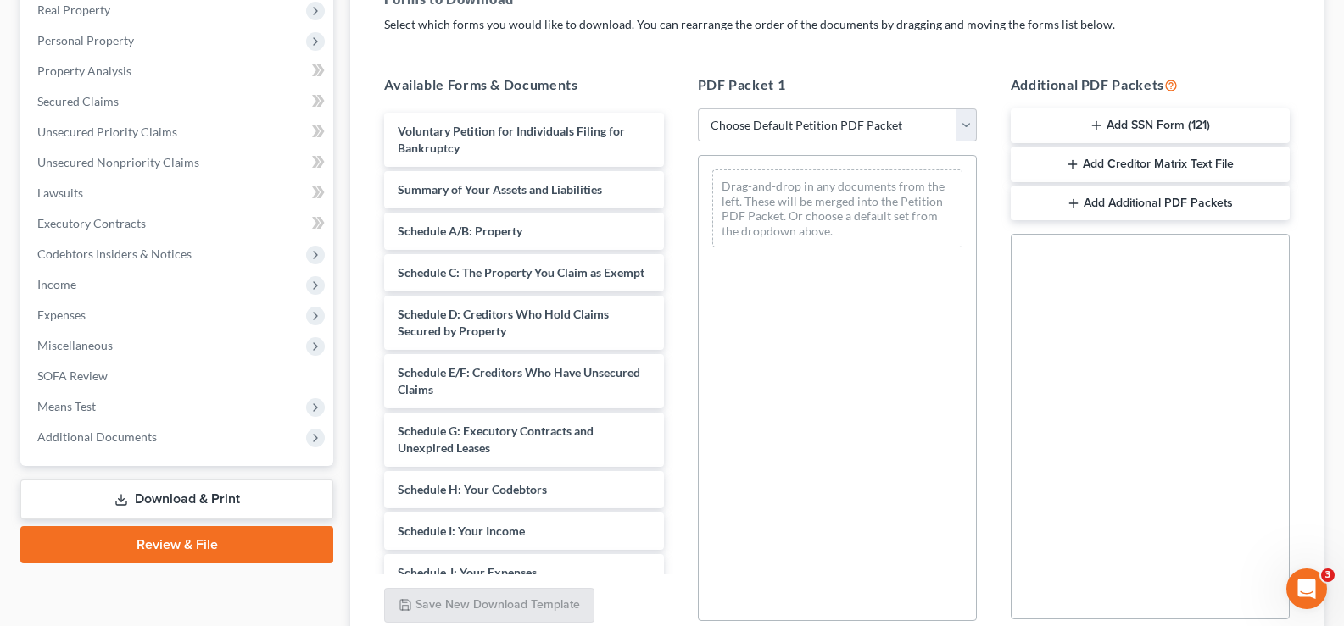
scroll to position [271, 0]
click at [1150, 119] on button "Add SSN Form (121)" at bounding box center [1149, 128] width 279 height 36
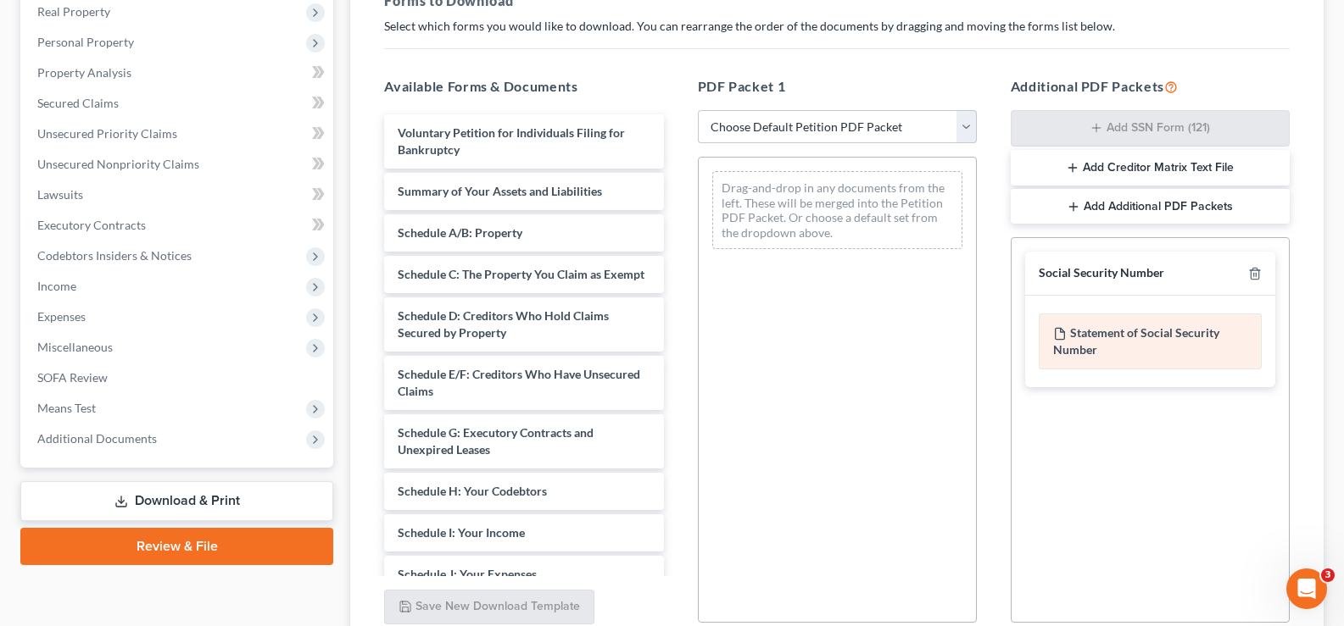
click at [1194, 334] on div "Statement of Social Security Number" at bounding box center [1149, 342] width 223 height 56
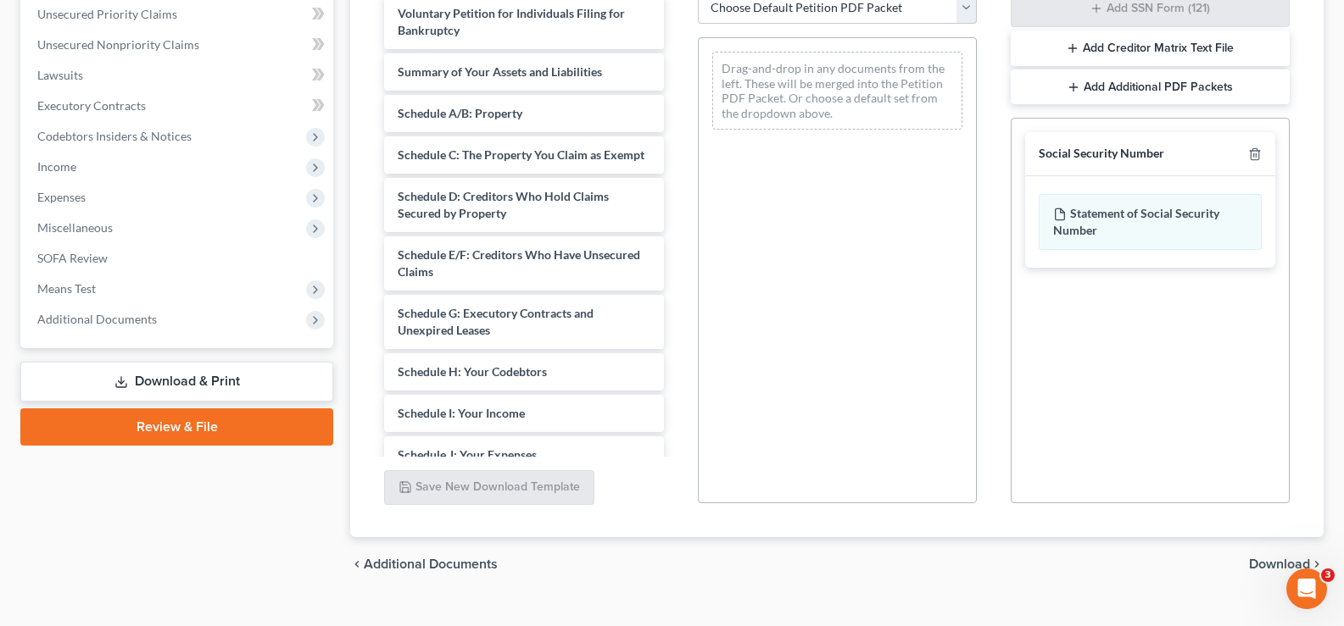
scroll to position [420, 0]
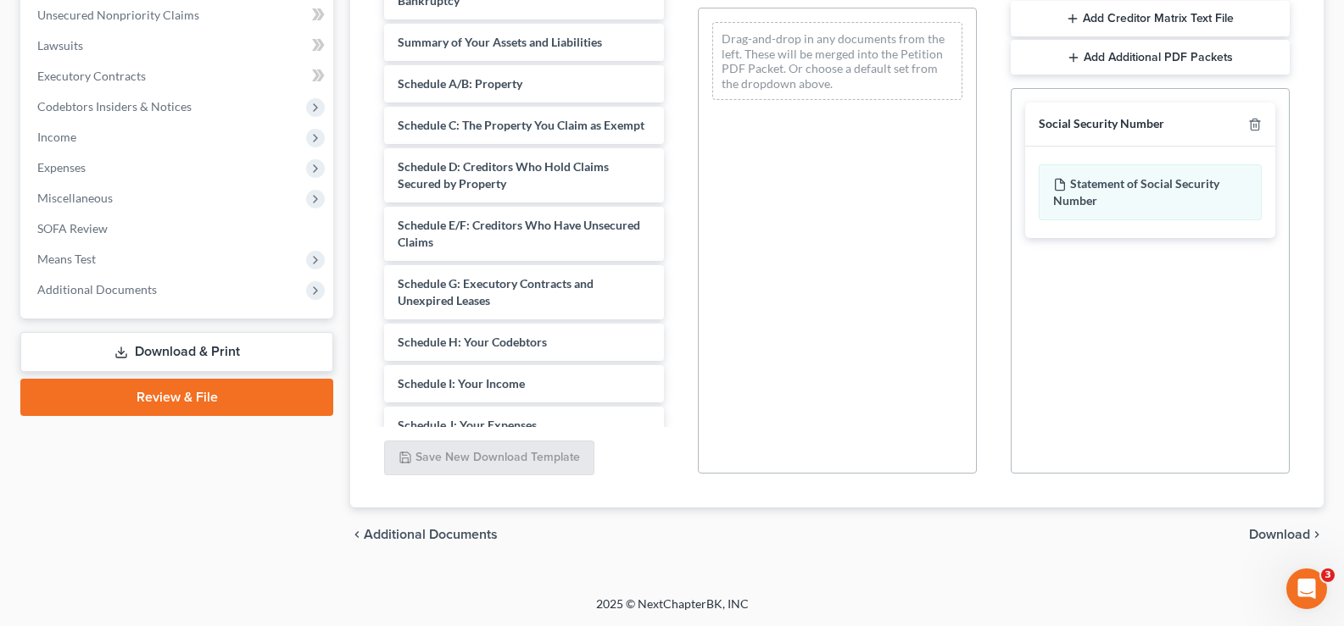
click at [1269, 532] on span "Download" at bounding box center [1279, 535] width 61 height 14
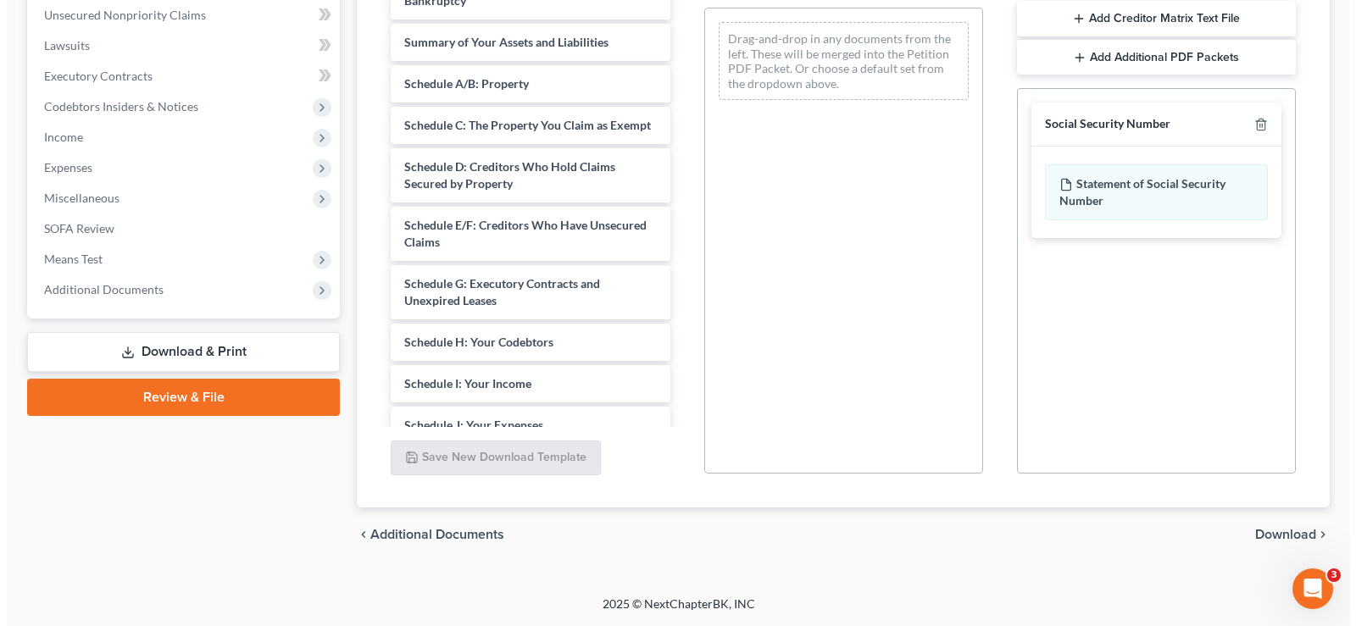
scroll to position [275, 0]
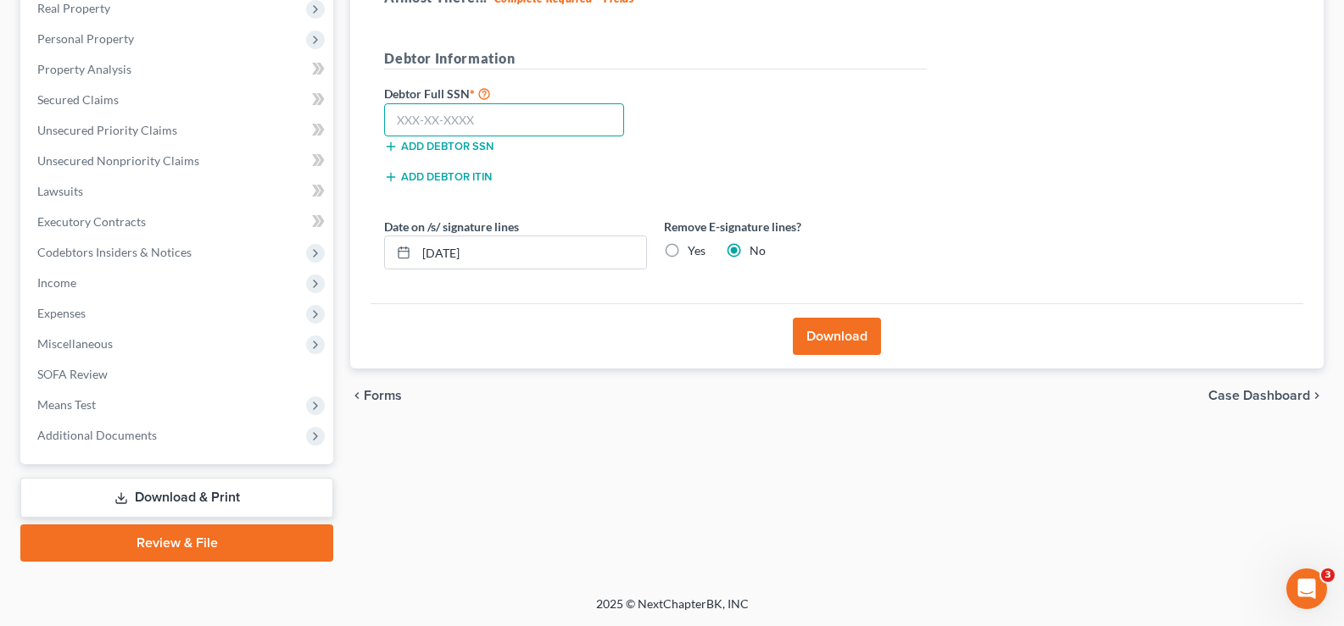
click at [406, 119] on input "text" at bounding box center [504, 120] width 240 height 34
type input "137-94-6986"
click at [841, 337] on button "Download" at bounding box center [837, 336] width 88 height 37
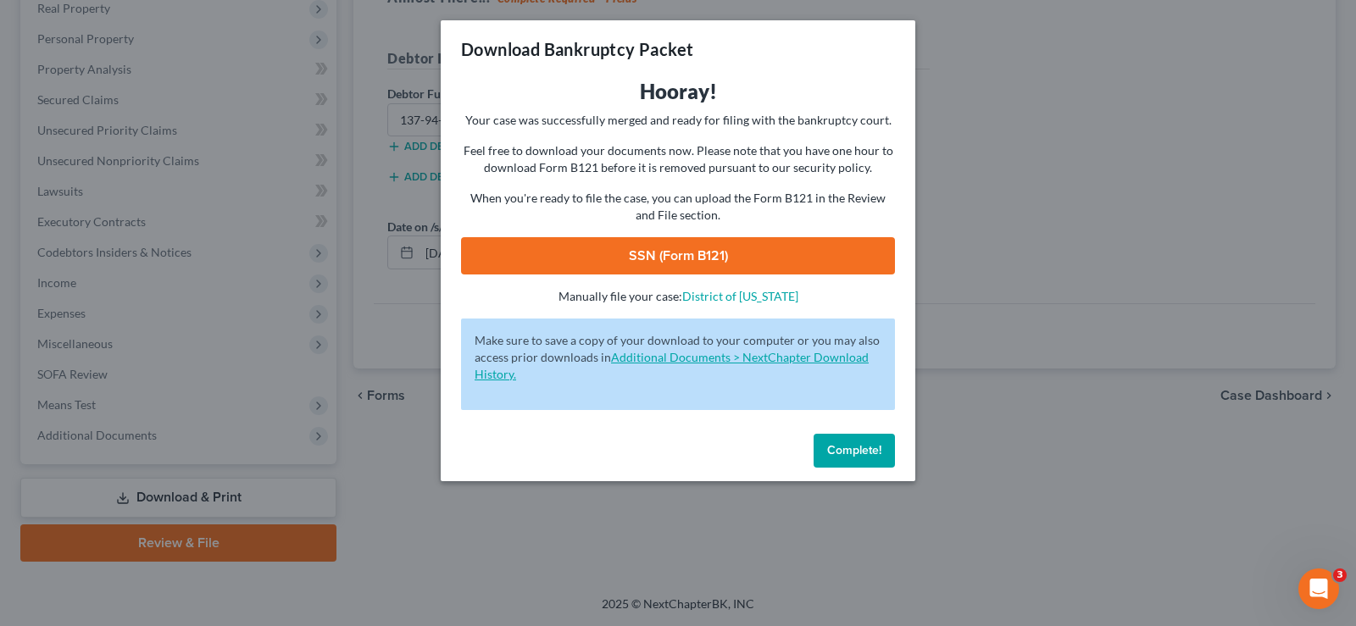
click at [813, 260] on link "SSN (Form B121)" at bounding box center [678, 255] width 434 height 37
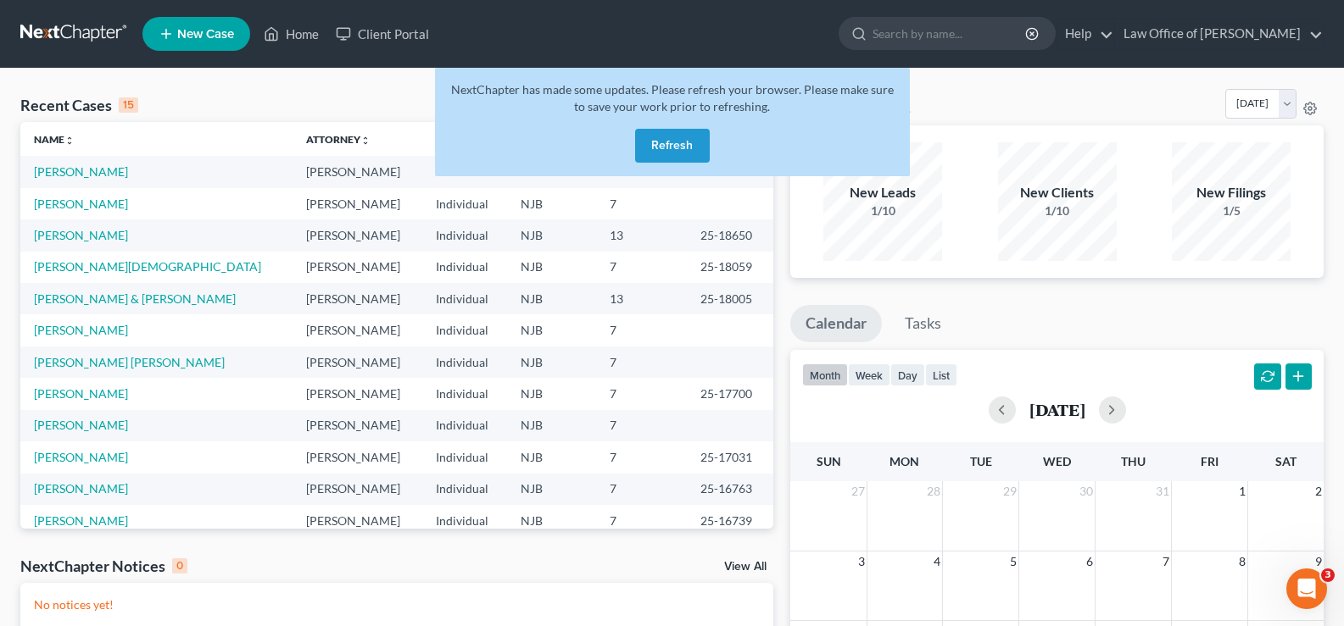
click at [663, 148] on button "Refresh" at bounding box center [672, 146] width 75 height 34
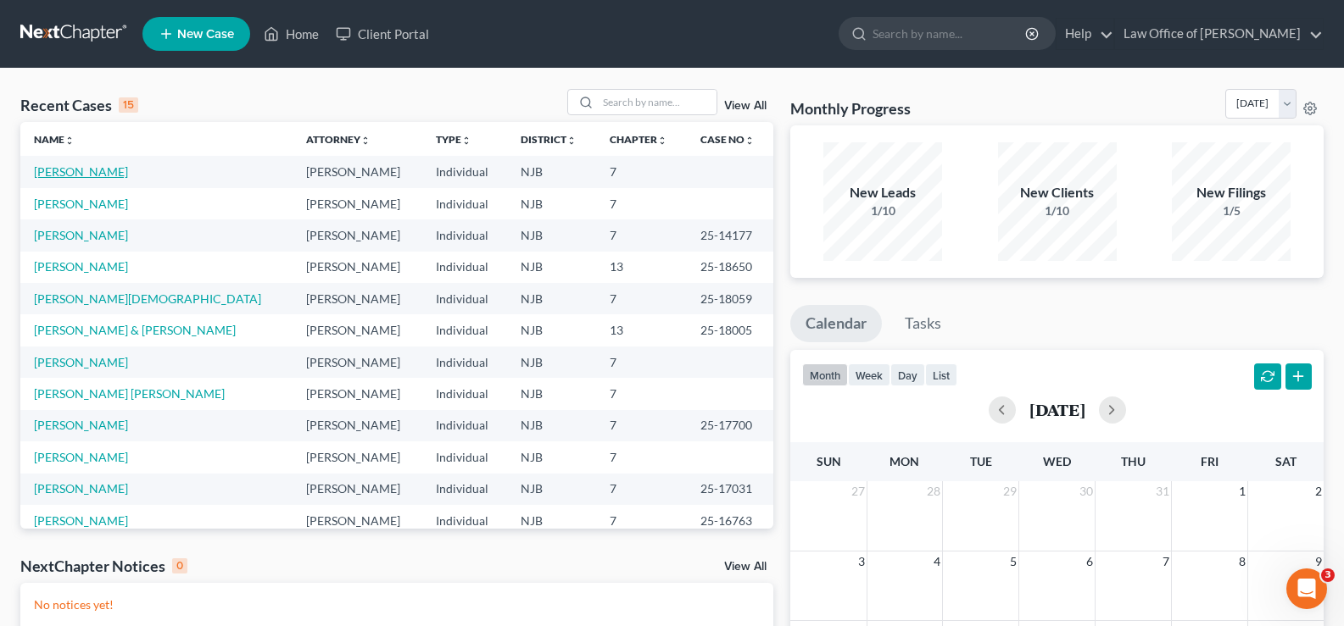
click at [63, 170] on link "[PERSON_NAME]" at bounding box center [81, 171] width 94 height 14
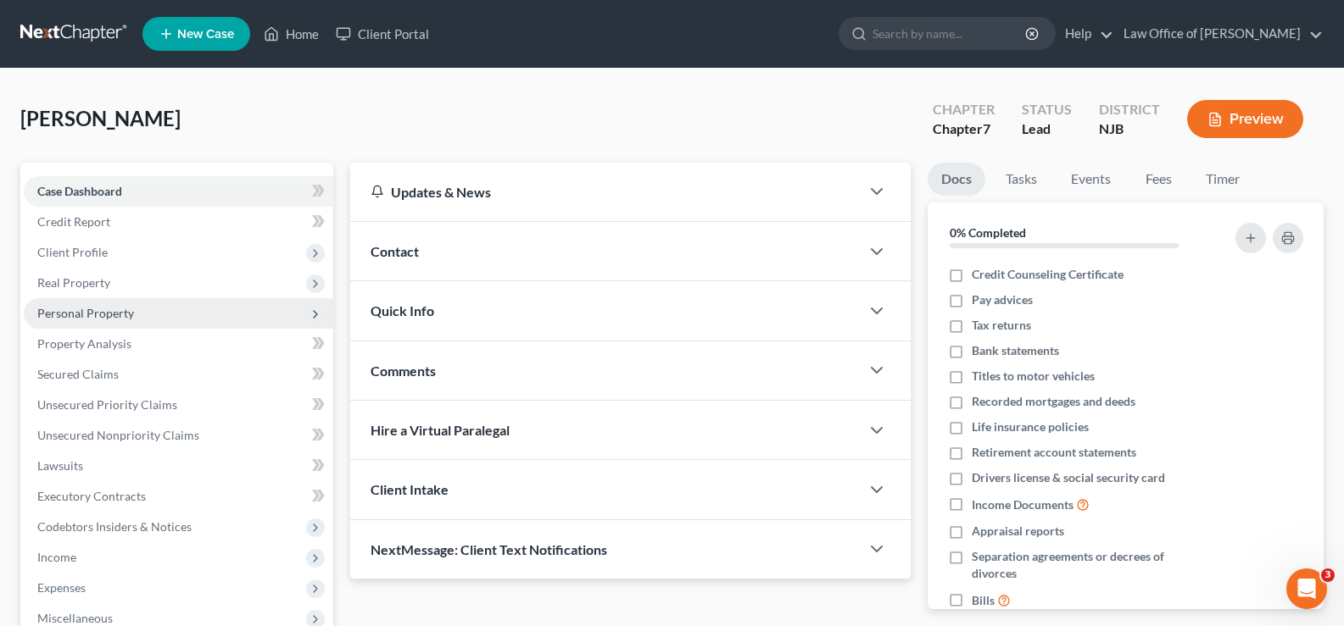
click at [110, 311] on span "Personal Property" at bounding box center [85, 313] width 97 height 14
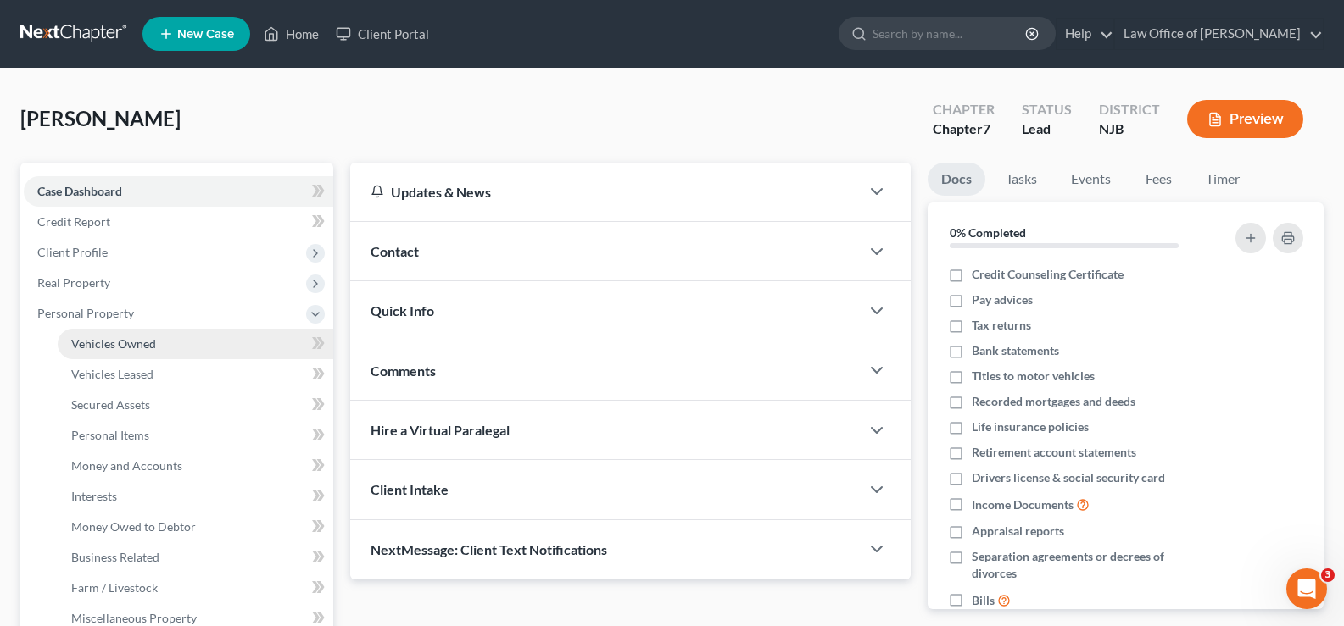
click at [114, 341] on span "Vehicles Owned" at bounding box center [113, 344] width 85 height 14
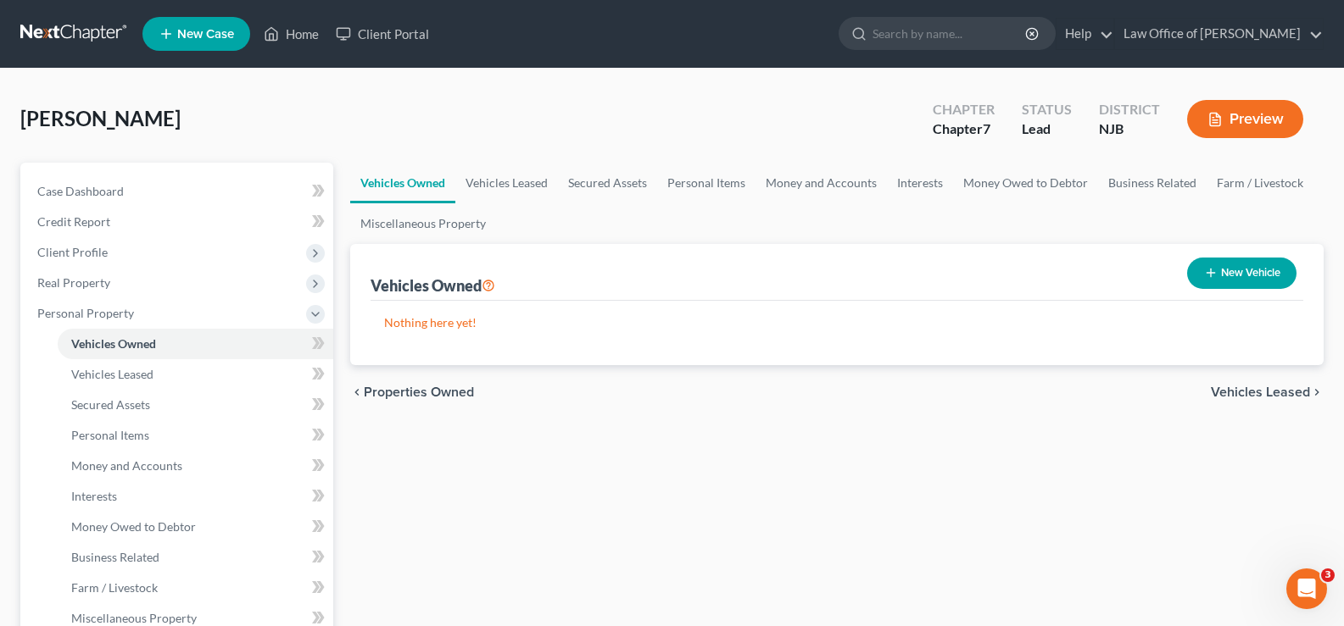
click at [1238, 264] on button "New Vehicle" at bounding box center [1241, 273] width 109 height 31
select select "0"
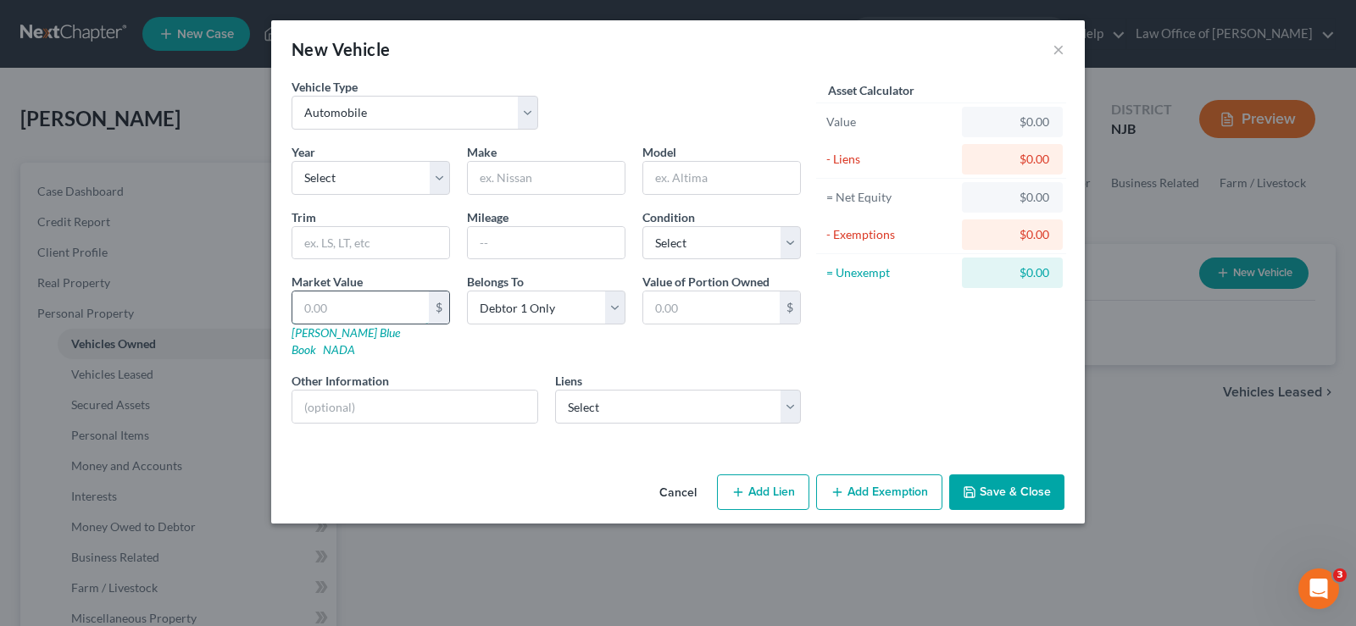
click at [350, 303] on input "text" at bounding box center [360, 308] width 136 height 32
type input "1"
type input "1.00"
type input "11"
type input "11.00"
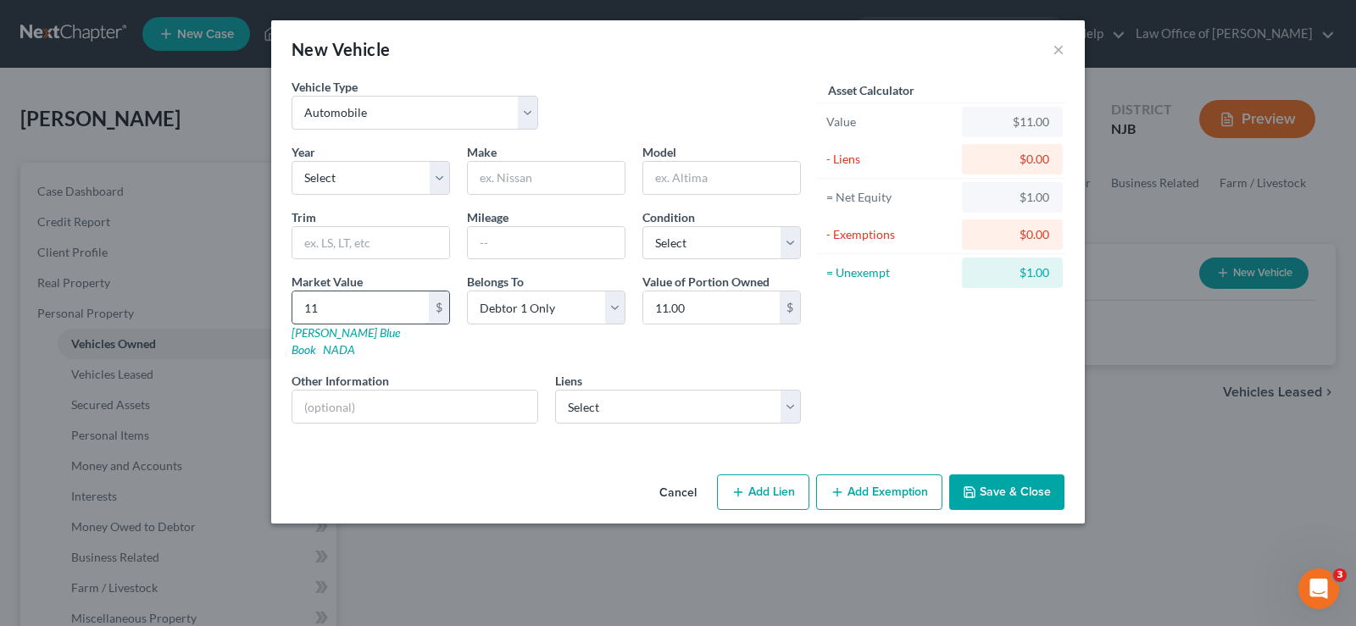
type input "113"
type input "113.00"
type input "1134"
type input "1,134.00"
type input "1,1347"
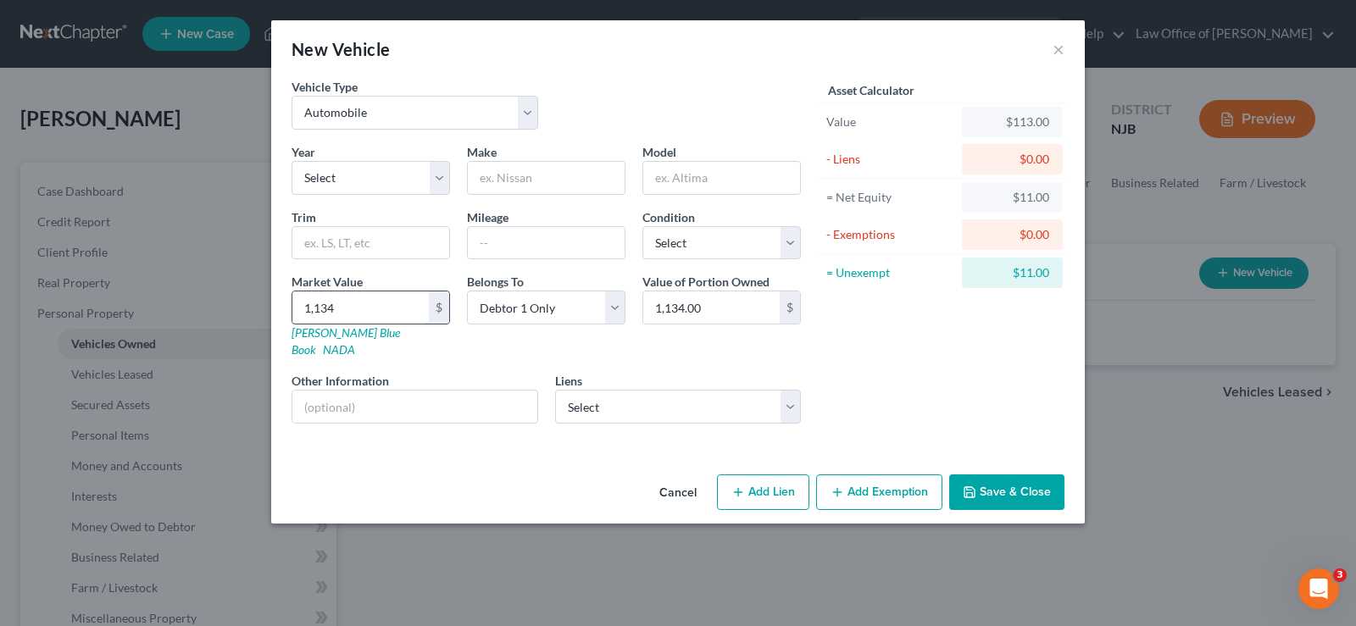
type input "11,347.00"
type input "11,347"
click at [424, 175] on select "Select 2026 2025 2024 2023 2022 2021 2020 2019 2018 2017 2016 2015 2014 2013 20…" at bounding box center [371, 178] width 159 height 34
select select "5"
click at [292, 161] on select "Select 2026 2025 2024 2023 2022 2021 2020 2019 2018 2017 2016 2015 2014 2013 20…" at bounding box center [371, 178] width 159 height 34
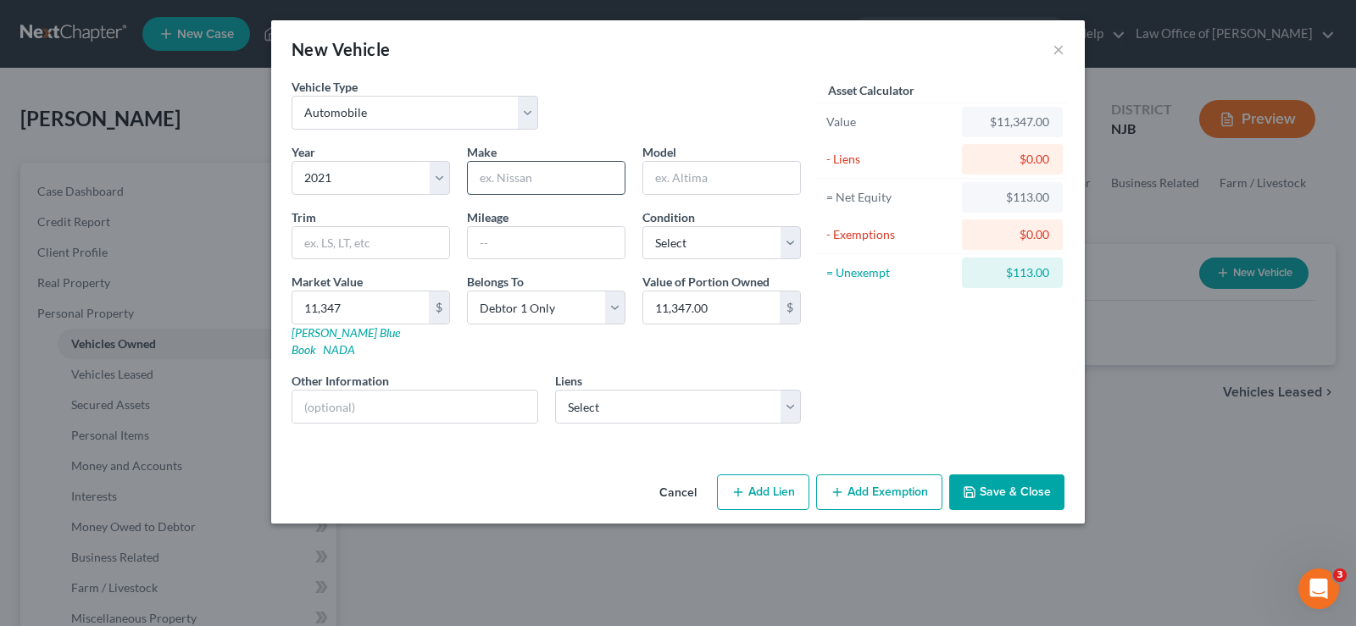
click at [489, 185] on input "text" at bounding box center [546, 178] width 157 height 32
type input "Buick"
click at [707, 170] on input "text" at bounding box center [721, 178] width 157 height 32
type input "encore"
click at [536, 231] on input "text" at bounding box center [546, 243] width 157 height 32
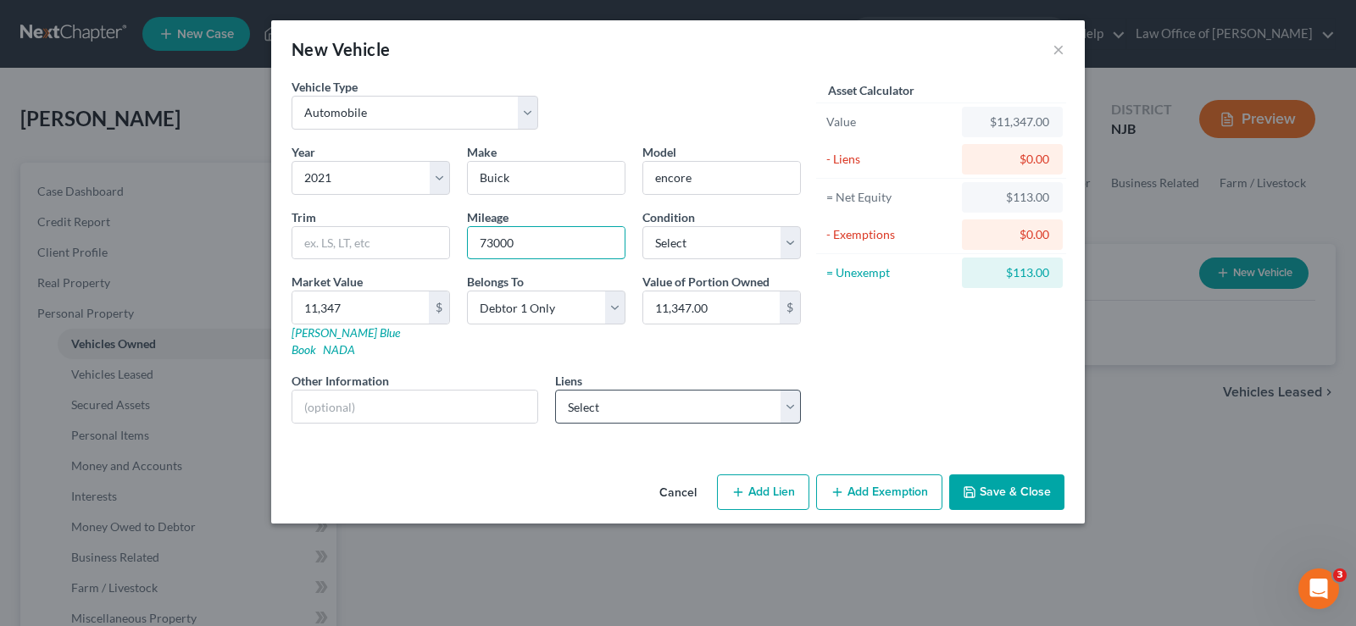
type input "73000"
click at [790, 390] on select "Select American Credit Accept - $15,508.00" at bounding box center [678, 407] width 247 height 34
select select "42"
select select "0"
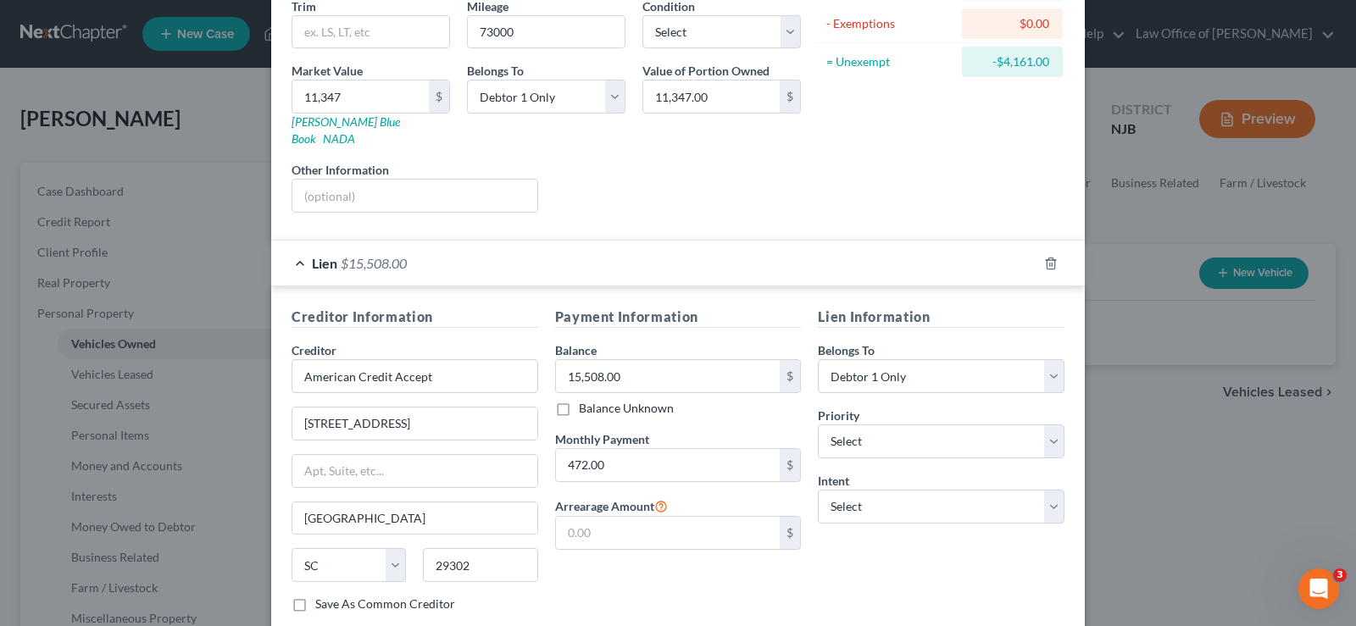
scroll to position [247, 0]
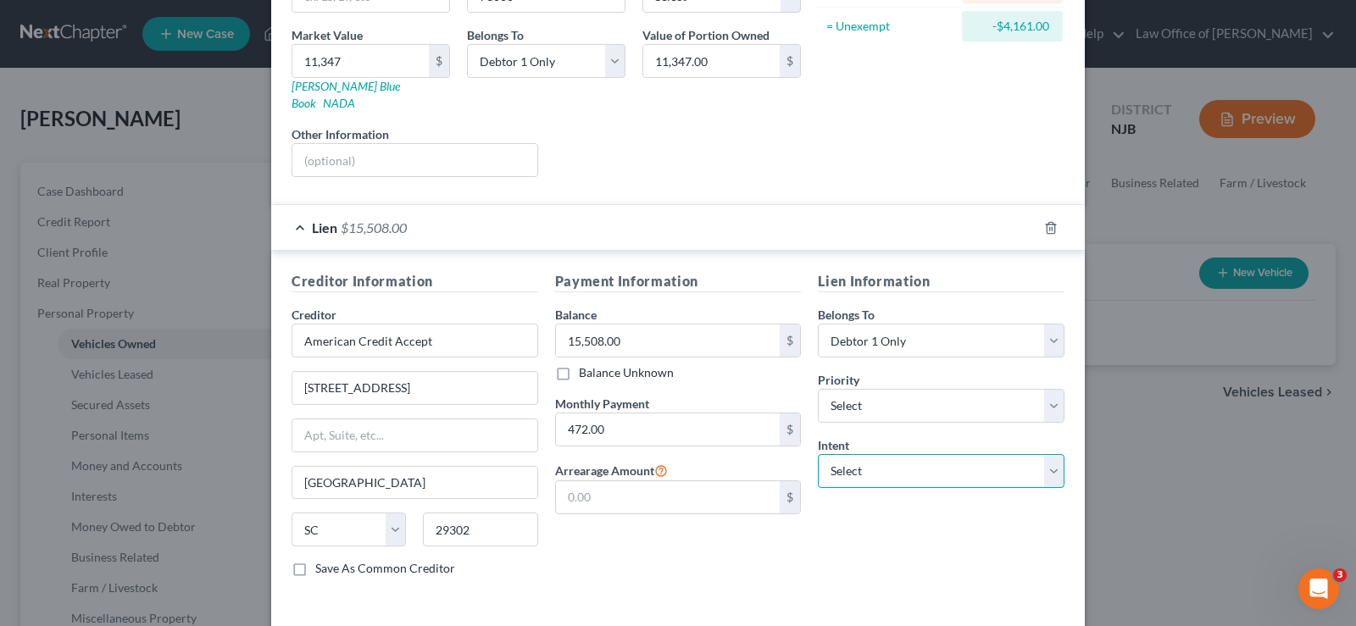
click at [840, 454] on select "Select Surrender Redeem Reaffirm Avoid Other" at bounding box center [941, 471] width 247 height 34
select select "2"
click at [818, 454] on select "Select Surrender Redeem Reaffirm Avoid Other" at bounding box center [941, 471] width 247 height 34
click at [1032, 396] on select "Select 1st 2nd 3rd 4th 5th 6th 7th 8th 9th 10th 11th 12th 13th 14th 15th 16th 1…" at bounding box center [941, 406] width 247 height 34
select select "0"
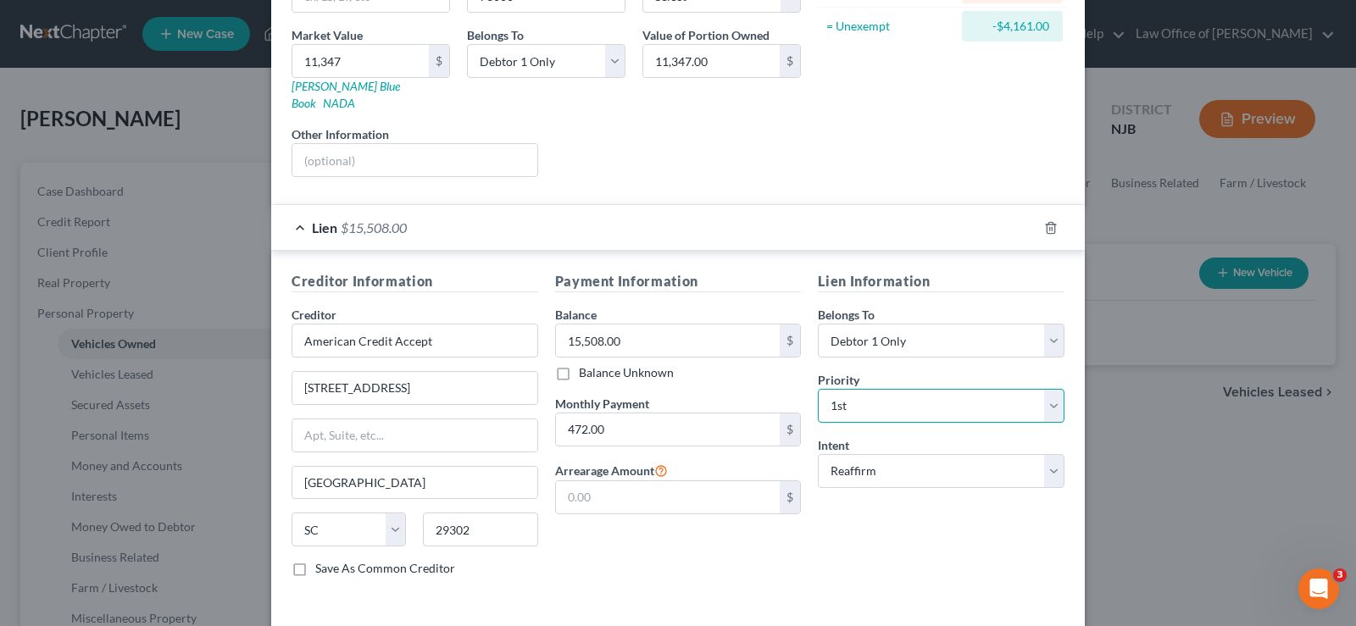
click at [818, 389] on select "Select 1st 2nd 3rd 4th 5th 6th 7th 8th 9th 10th 11th 12th 13th 14th 15th 16th 1…" at bounding box center [941, 406] width 247 height 34
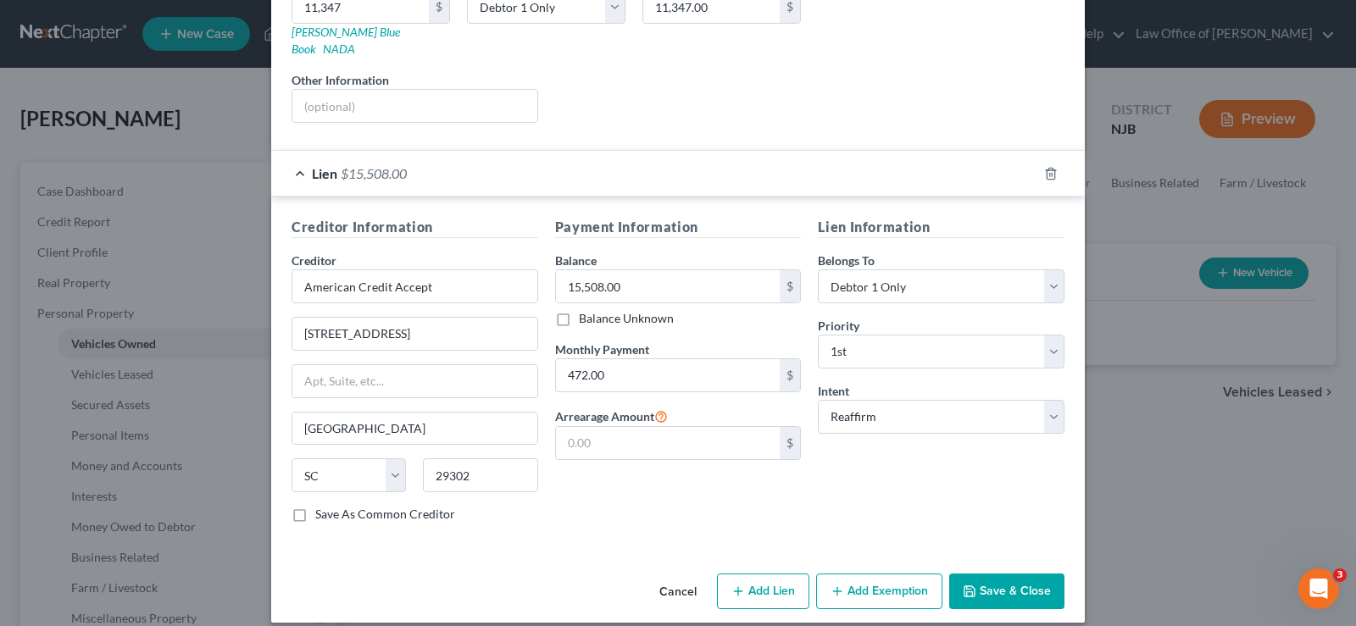
click at [980, 574] on button "Save & Close" at bounding box center [1006, 592] width 115 height 36
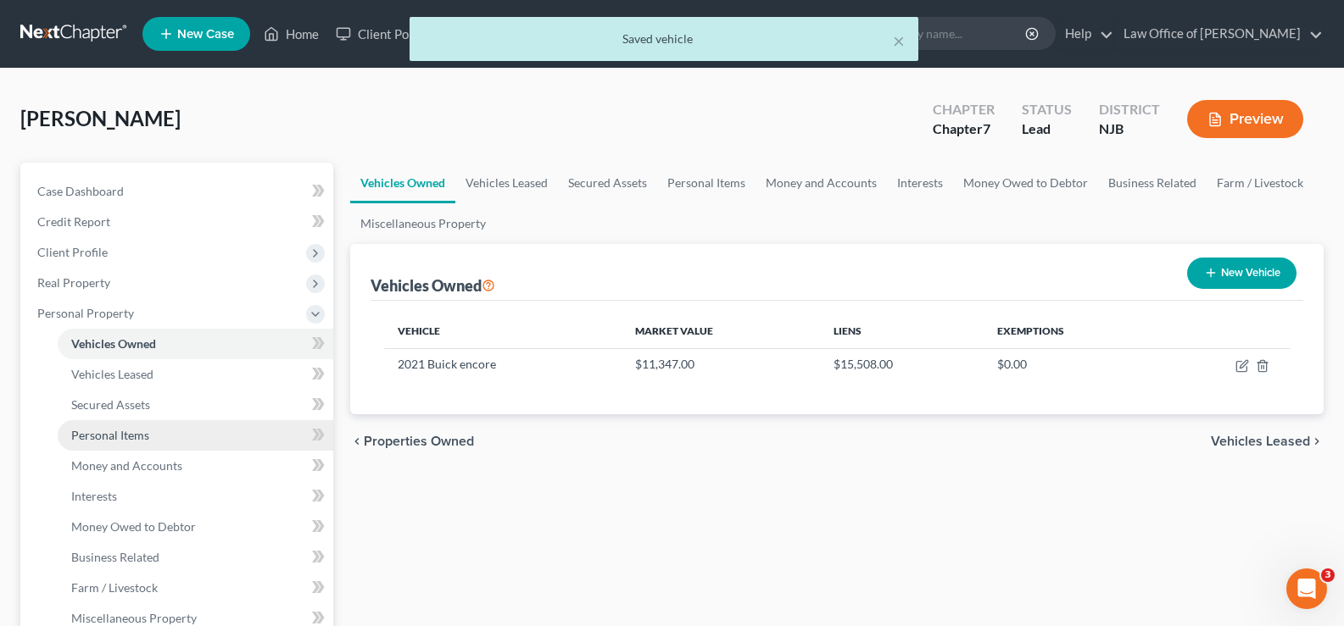
click at [97, 431] on span "Personal Items" at bounding box center [110, 435] width 78 height 14
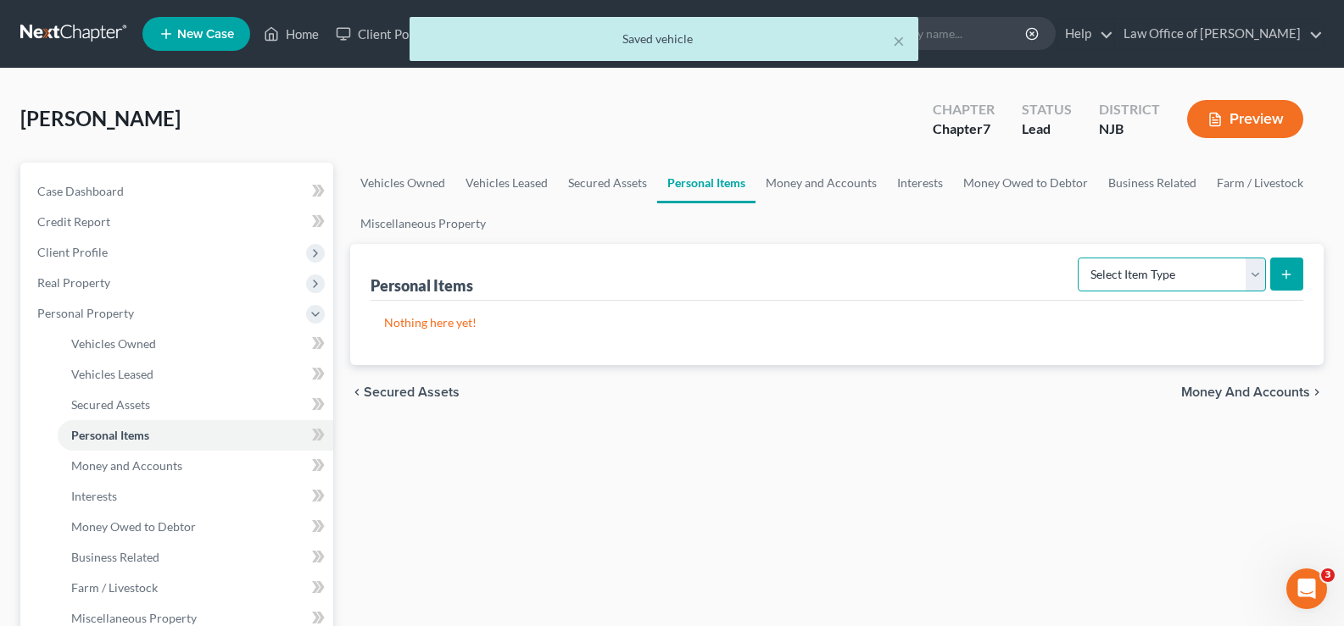
click at [1099, 270] on select "Select Item Type Clothing Collectibles Of Value Electronics Firearms Household …" at bounding box center [1171, 275] width 188 height 34
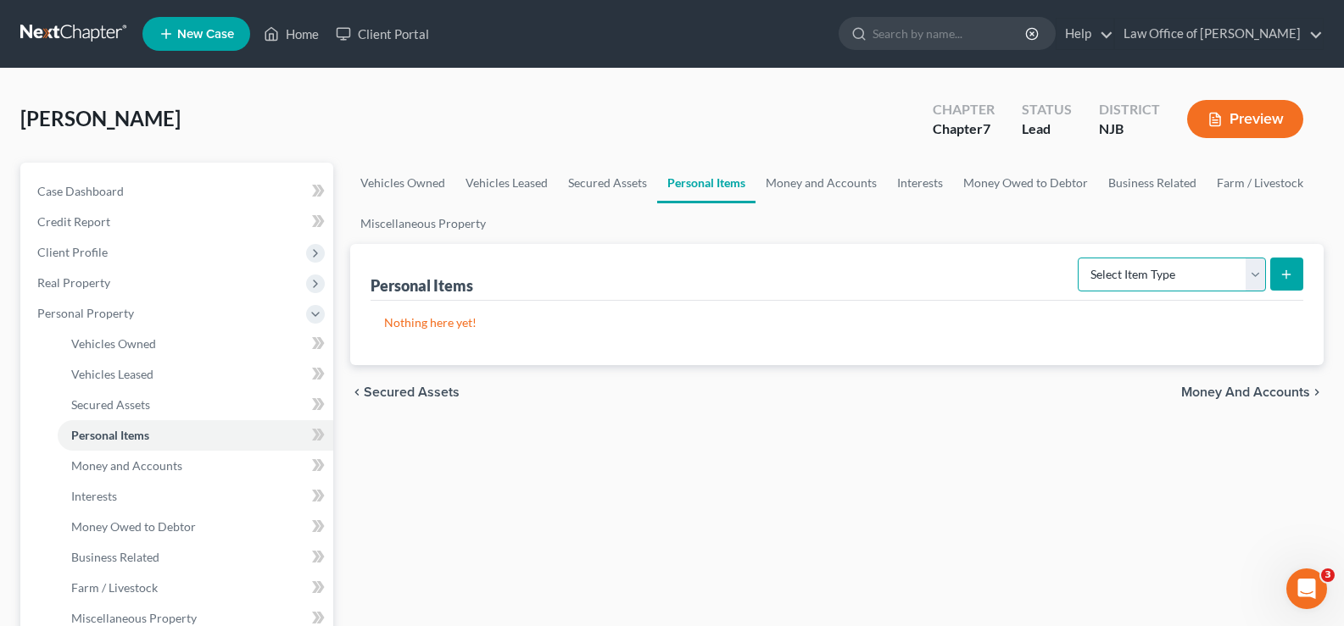
select select "clothing"
click at [1079, 258] on select "Select Item Type Clothing Collectibles Of Value Electronics Firearms Household …" at bounding box center [1171, 275] width 188 height 34
click at [1280, 275] on icon "submit" at bounding box center [1286, 275] width 14 height 14
